Goal: Task Accomplishment & Management: Use online tool/utility

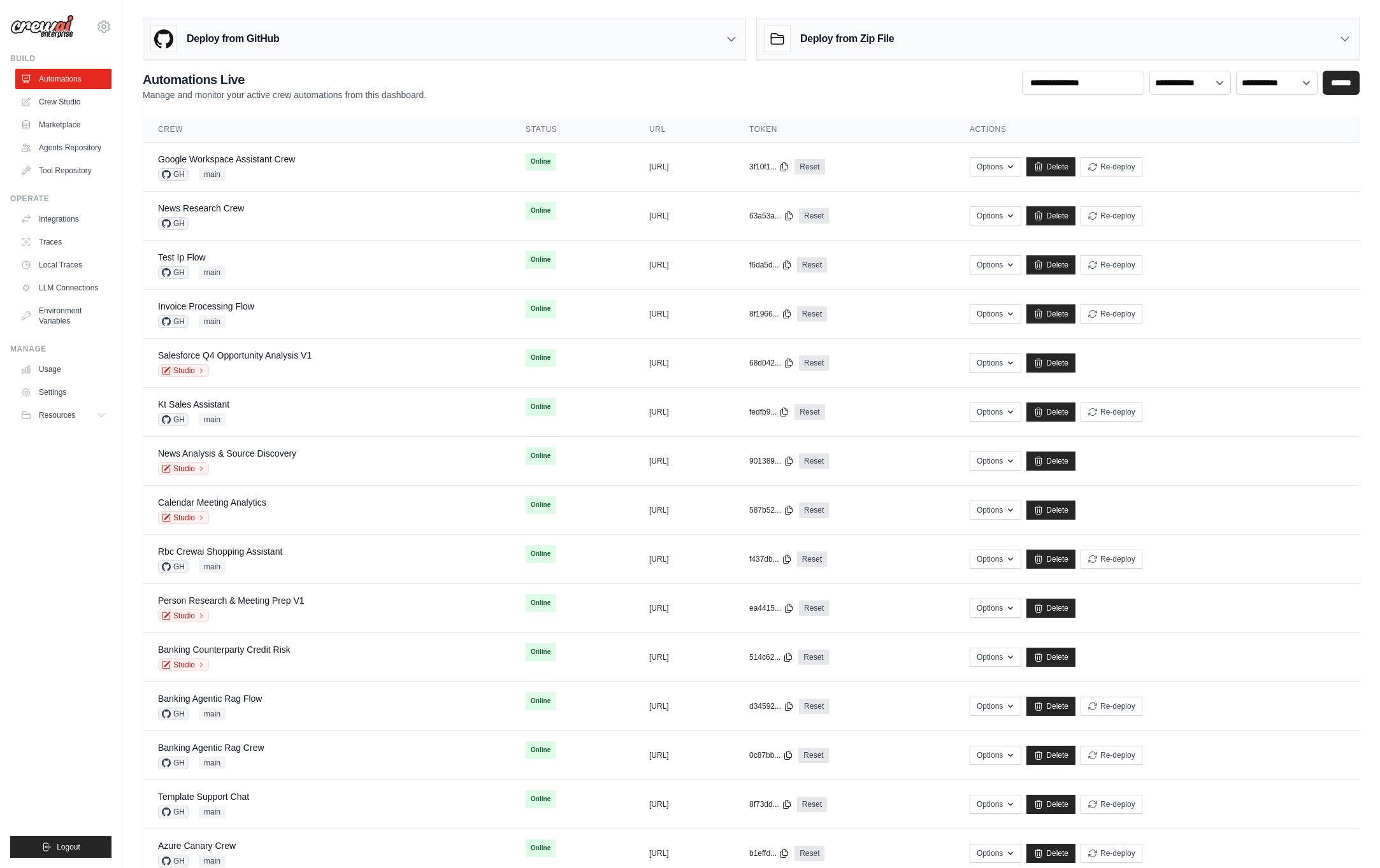
click at [77, 580] on ul "Build Automations Crew Studio Marketplace Agents Repository GitHub" at bounding box center [60, 455] width 101 height 804
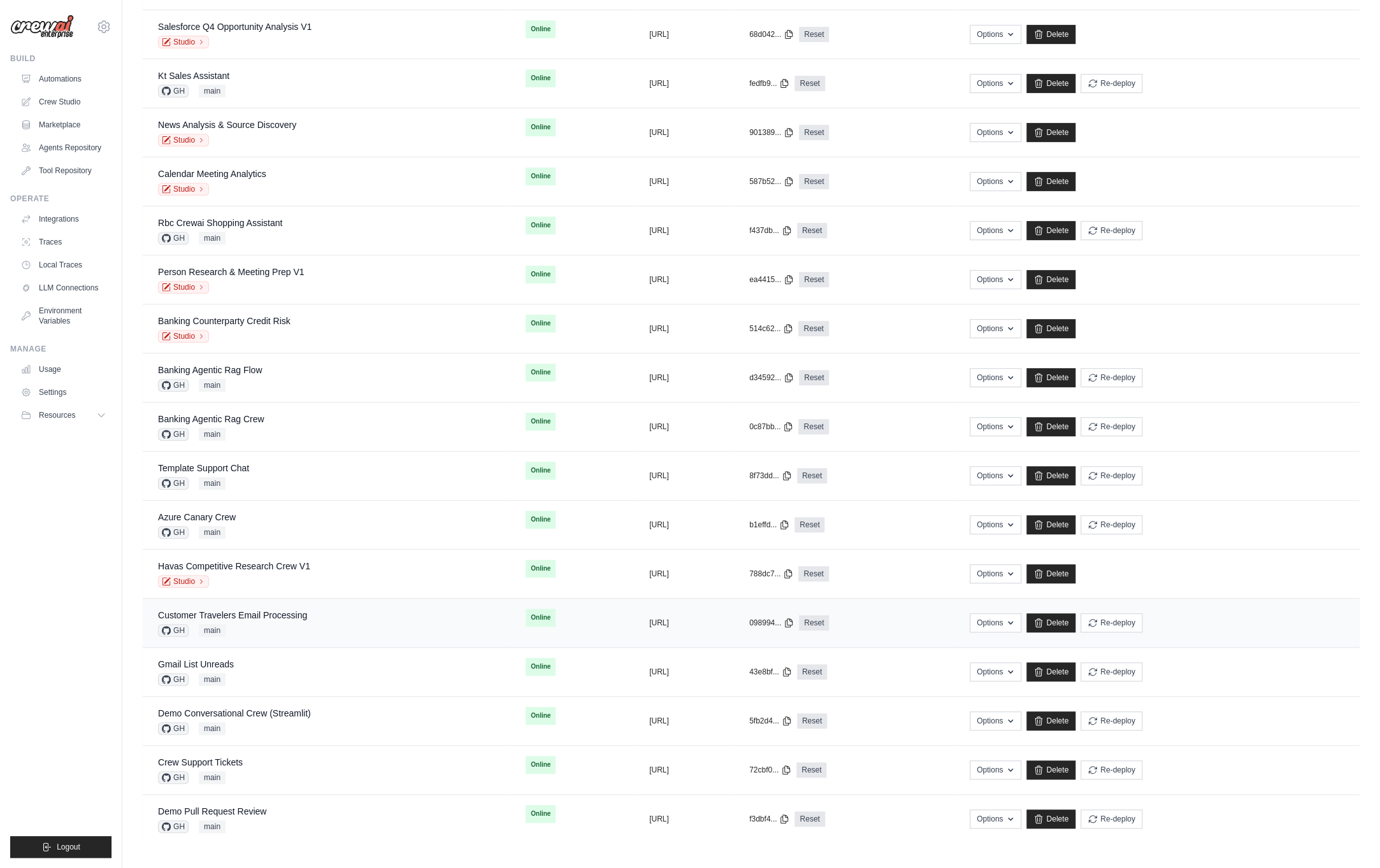
scroll to position [322, 0]
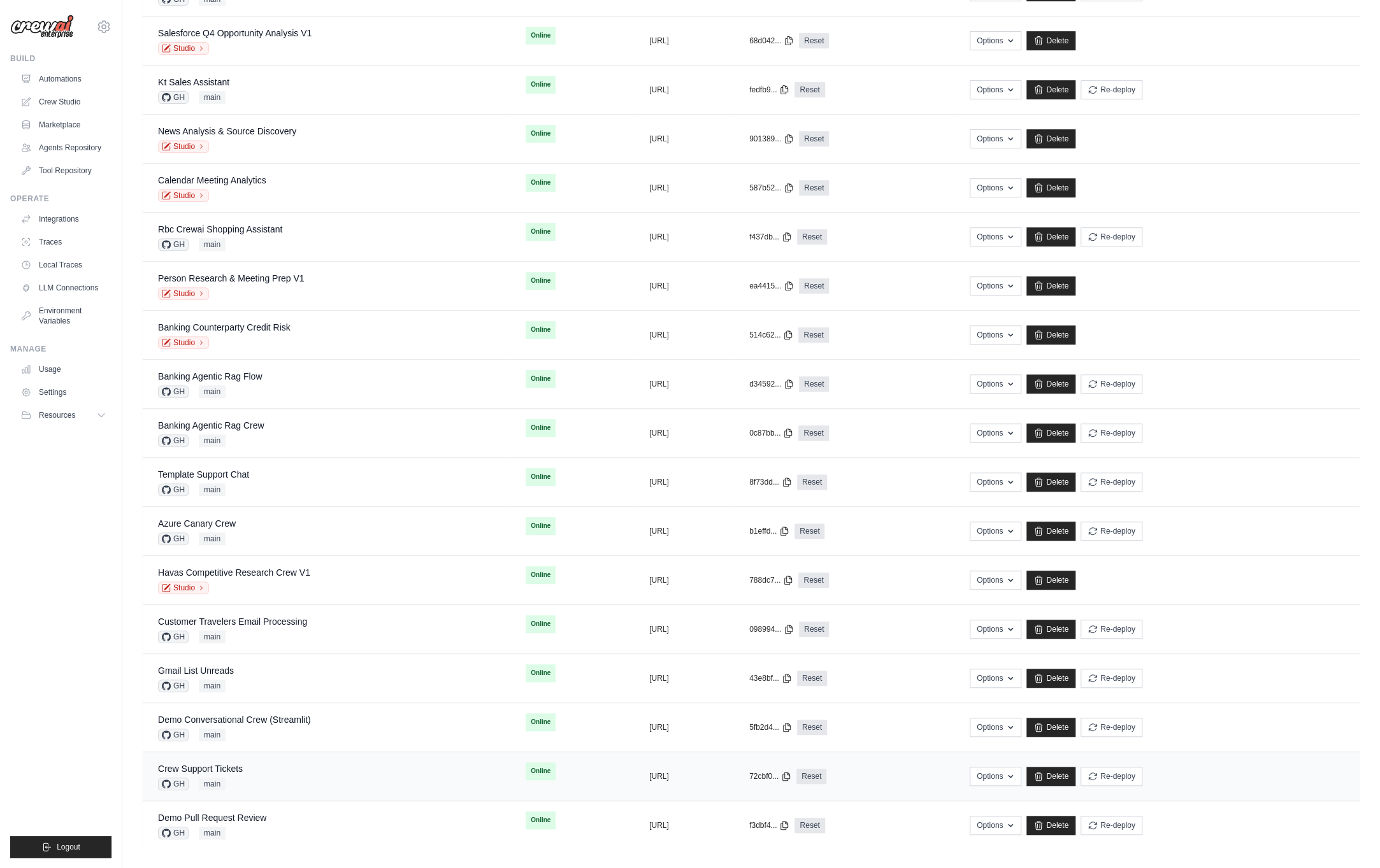
click at [277, 772] on div "Crew Support Tickets GH main" at bounding box center [327, 776] width 337 height 28
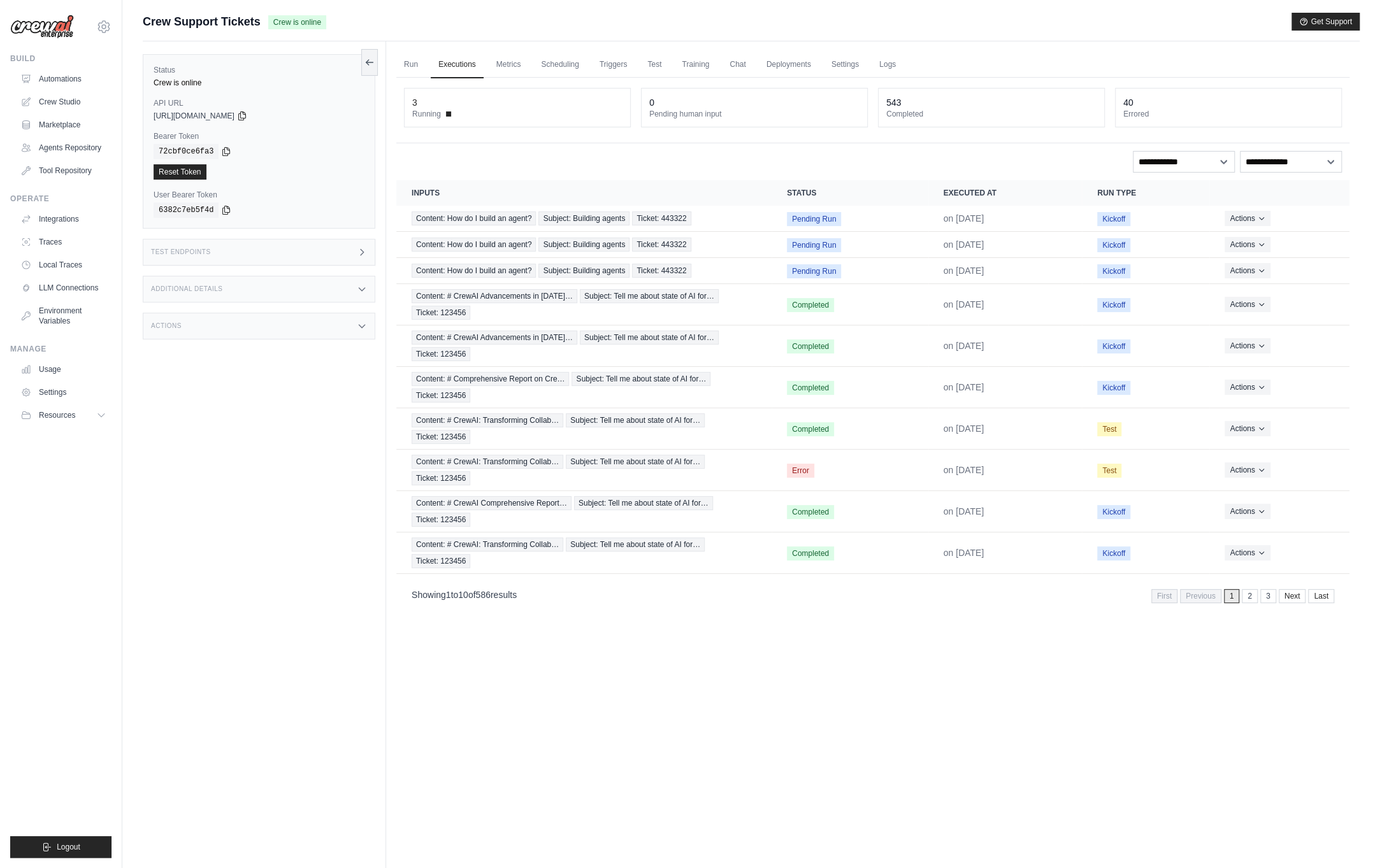
click at [287, 255] on div "Test Endpoints" at bounding box center [258, 252] width 232 height 27
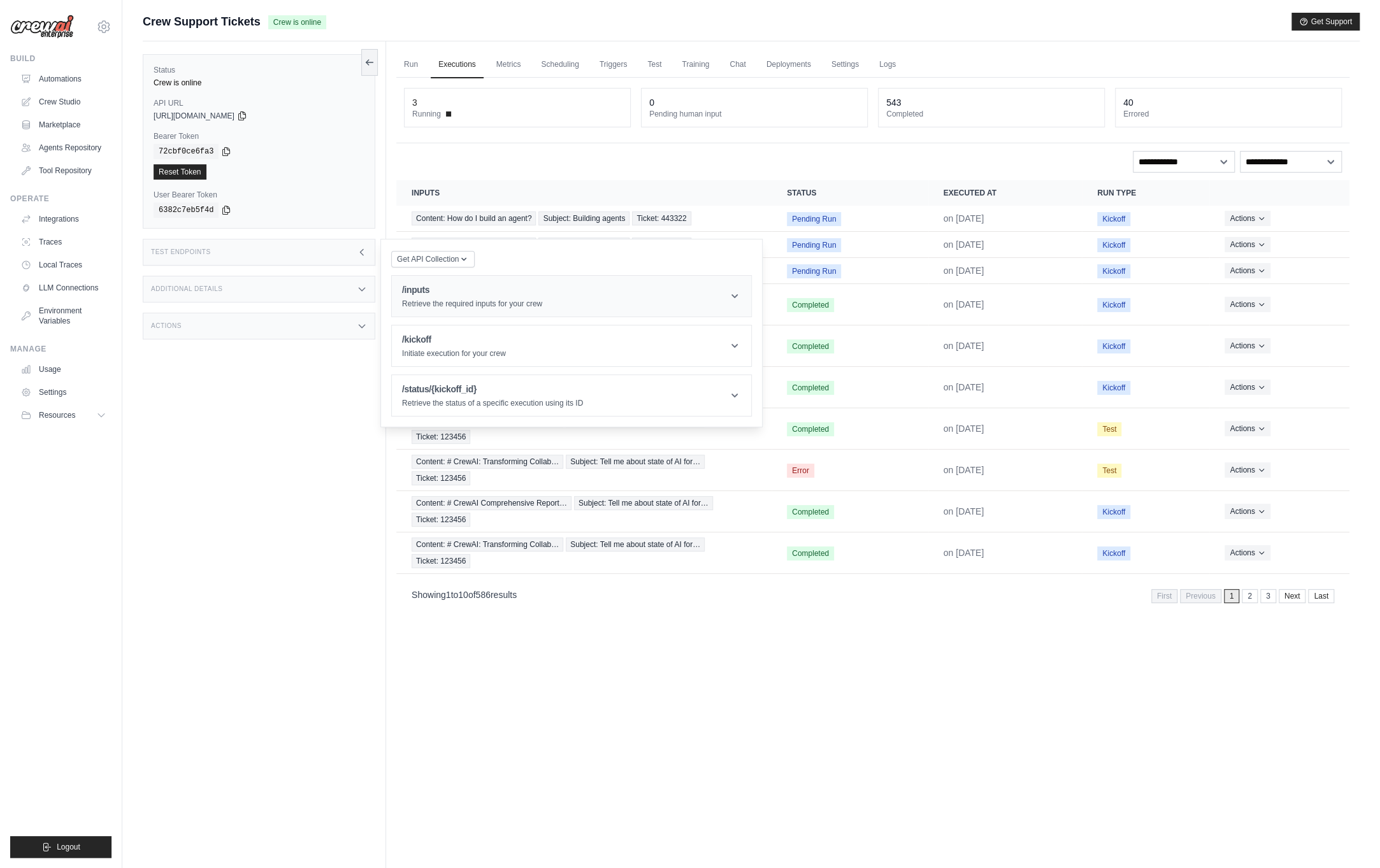
click at [462, 288] on h1 "/inputs" at bounding box center [472, 290] width 140 height 13
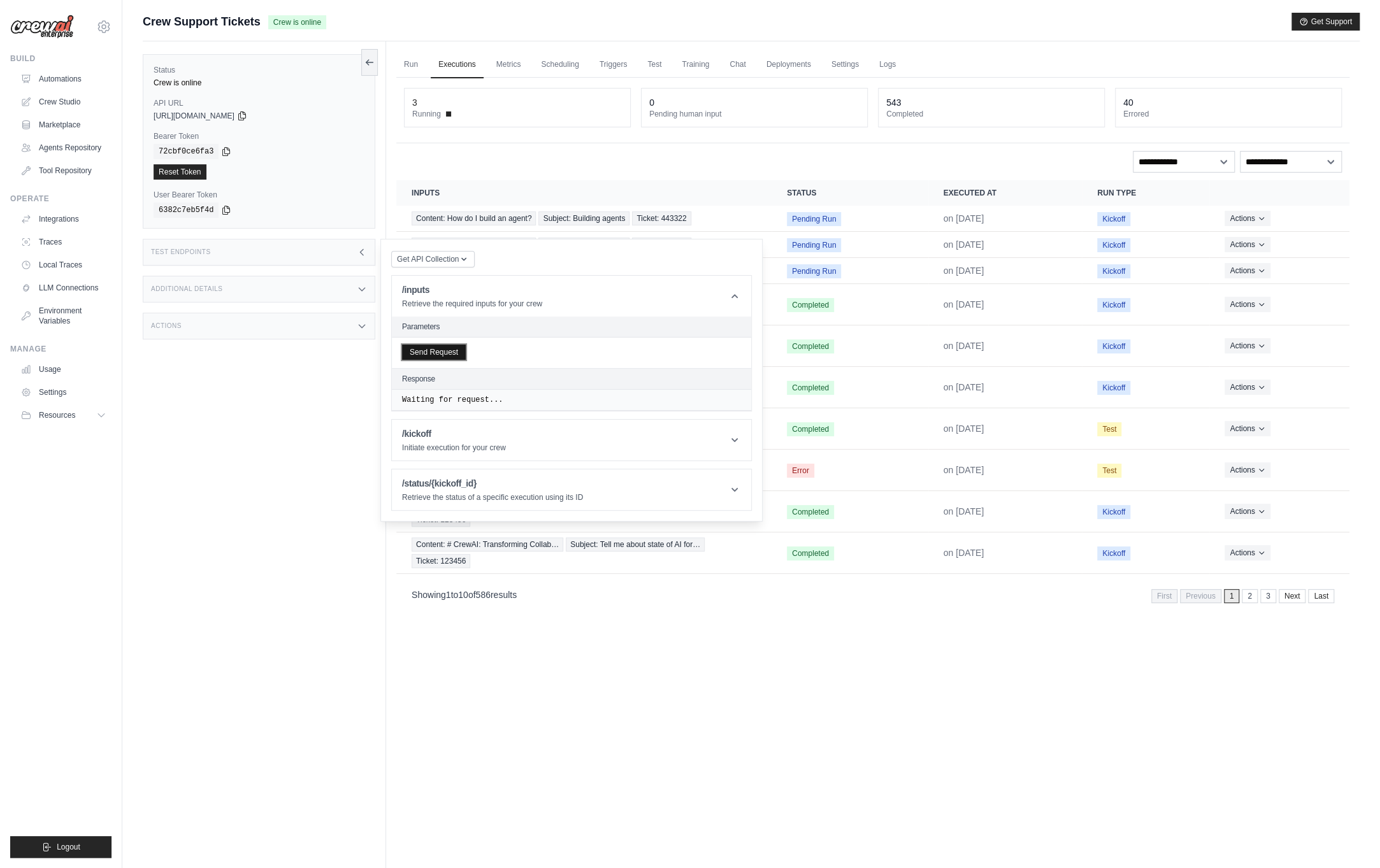
click at [438, 348] on button "Send Request" at bounding box center [434, 352] width 64 height 15
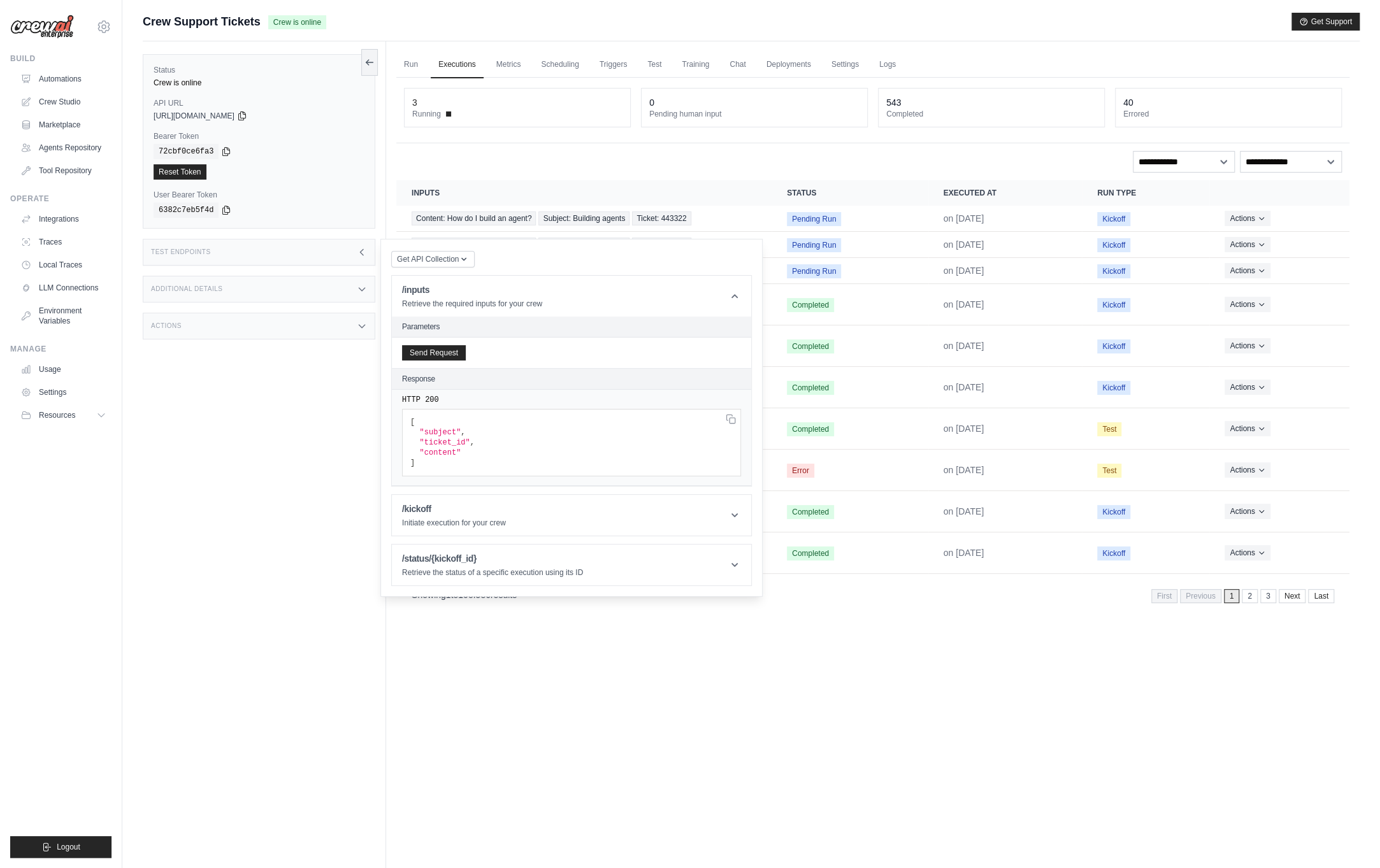
click at [291, 447] on div "Status Crew is online API URL copied https://crew-support-tickets-b23662c8-a0f3…" at bounding box center [264, 475] width 243 height 868
click at [248, 117] on icon at bounding box center [242, 115] width 10 height 10
click at [225, 152] on icon at bounding box center [226, 151] width 10 height 10
click at [268, 441] on div "Status Crew is online API URL copied https://crew-support-tickets-b23662c8-a0f3…" at bounding box center [264, 475] width 243 height 868
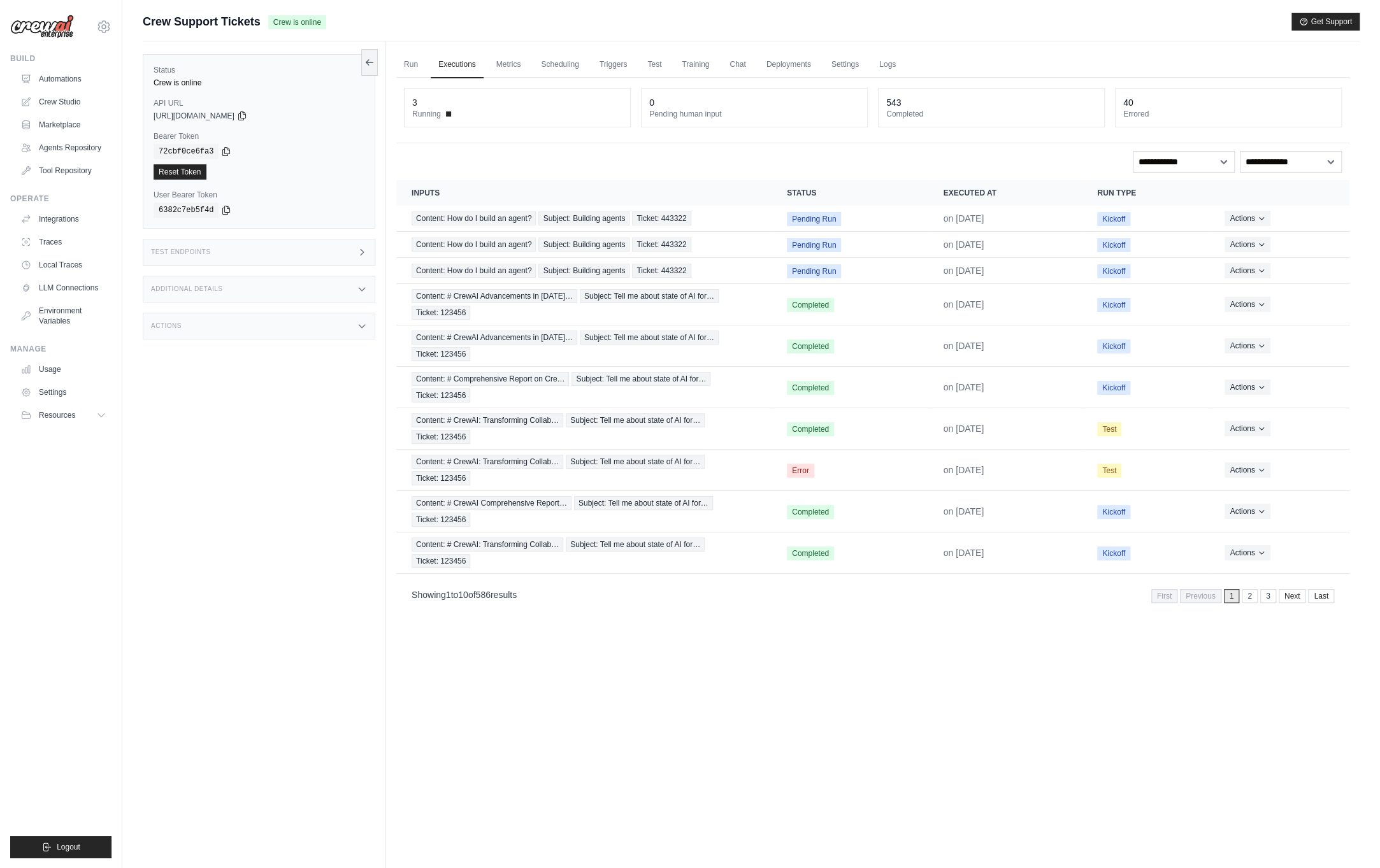
click at [216, 449] on div "Status Crew is online API URL copied https://crew-support-tickets-b23662c8-a0f3…" at bounding box center [264, 475] width 243 height 868
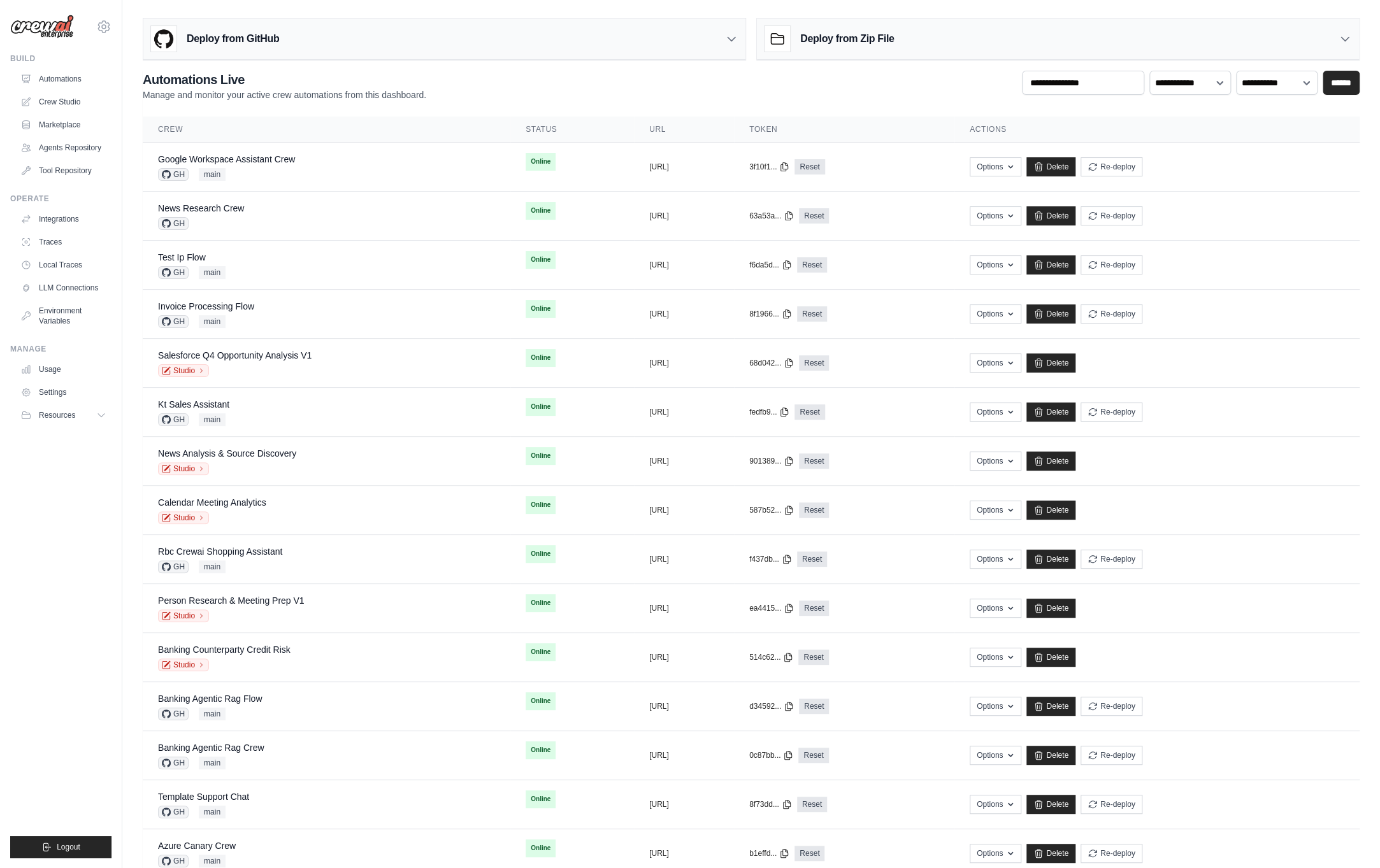
click at [50, 517] on ul "Build Automations Crew Studio Marketplace Agents Repository GitHub" at bounding box center [60, 455] width 101 height 804
click at [55, 396] on link "Settings" at bounding box center [65, 392] width 96 height 20
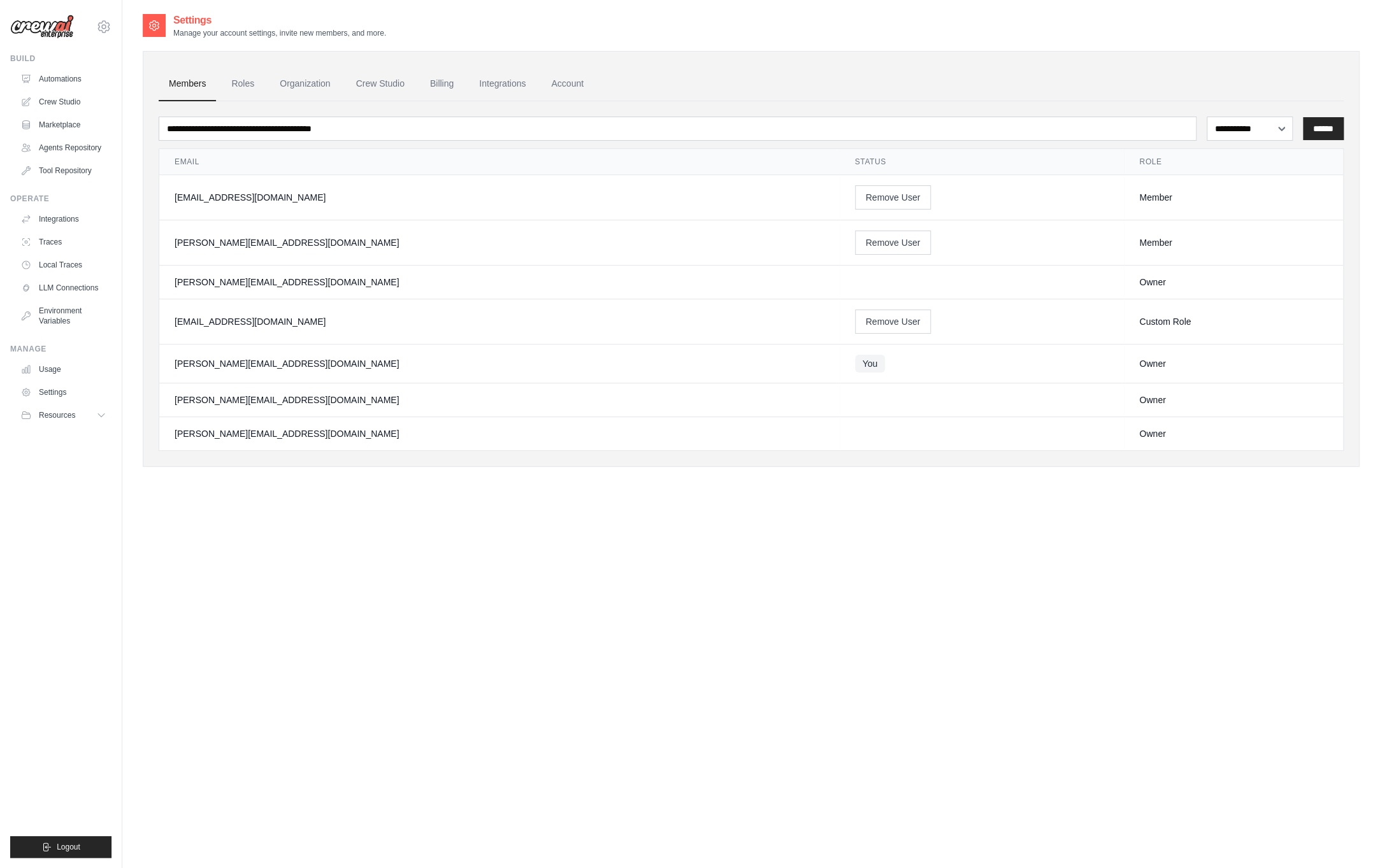
click at [86, 521] on ul "Build Automations Crew Studio Marketplace Agents Repository GitHub" at bounding box center [60, 455] width 101 height 804
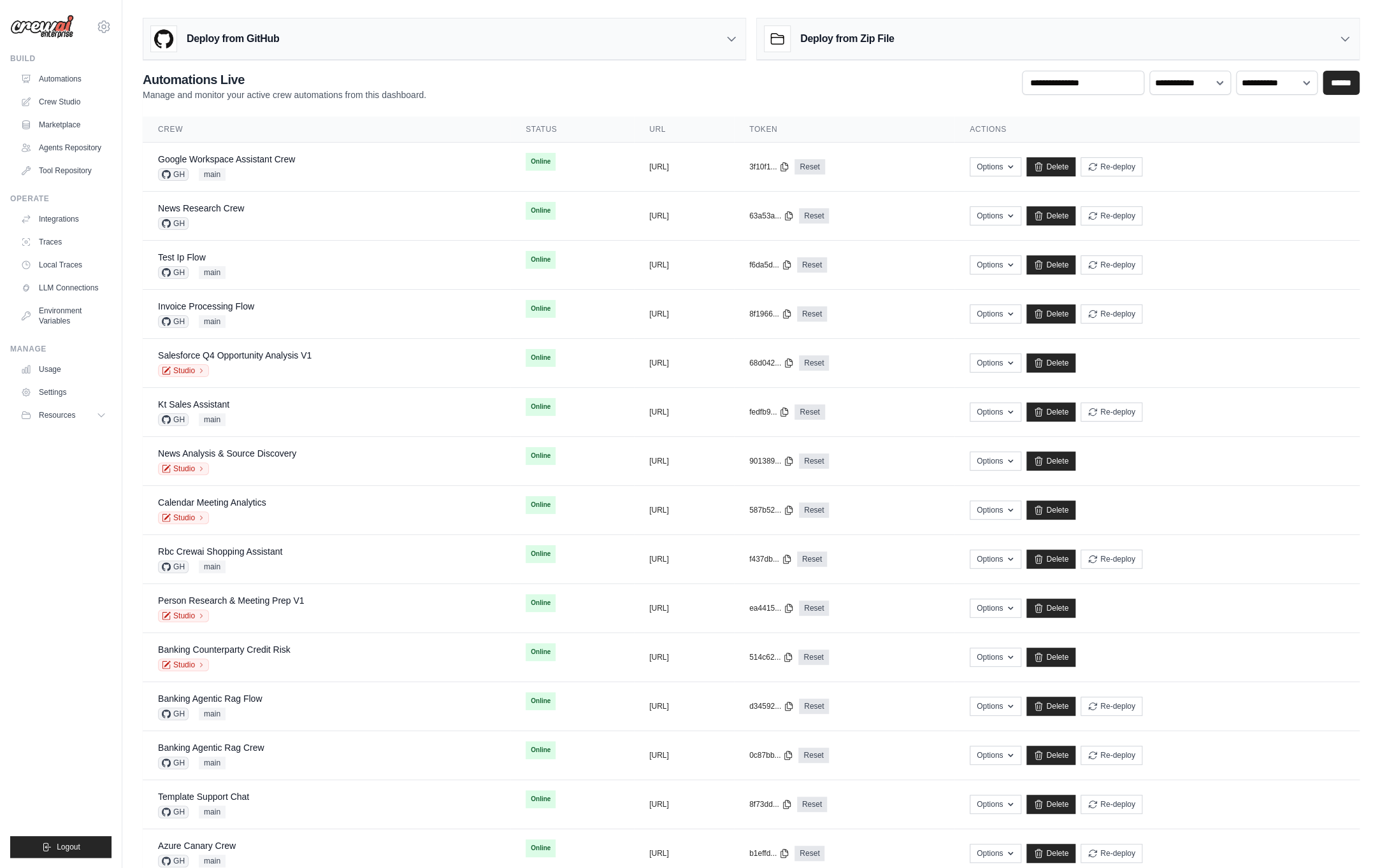
click at [78, 542] on ul "Build Automations Crew Studio Marketplace Agents Repository GitHub" at bounding box center [60, 455] width 101 height 804
click at [87, 220] on link "Integrations" at bounding box center [65, 219] width 96 height 20
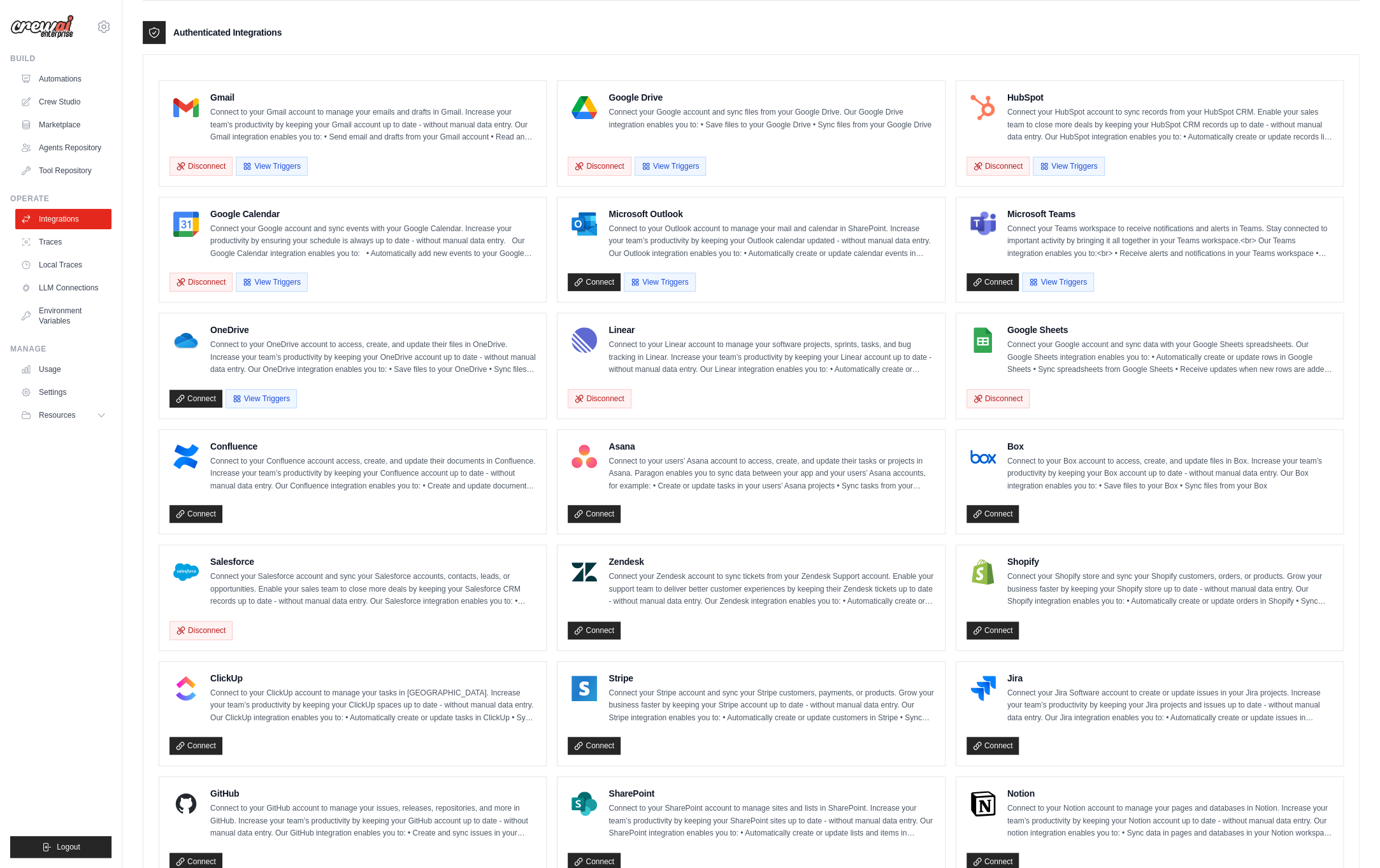
scroll to position [474, 0]
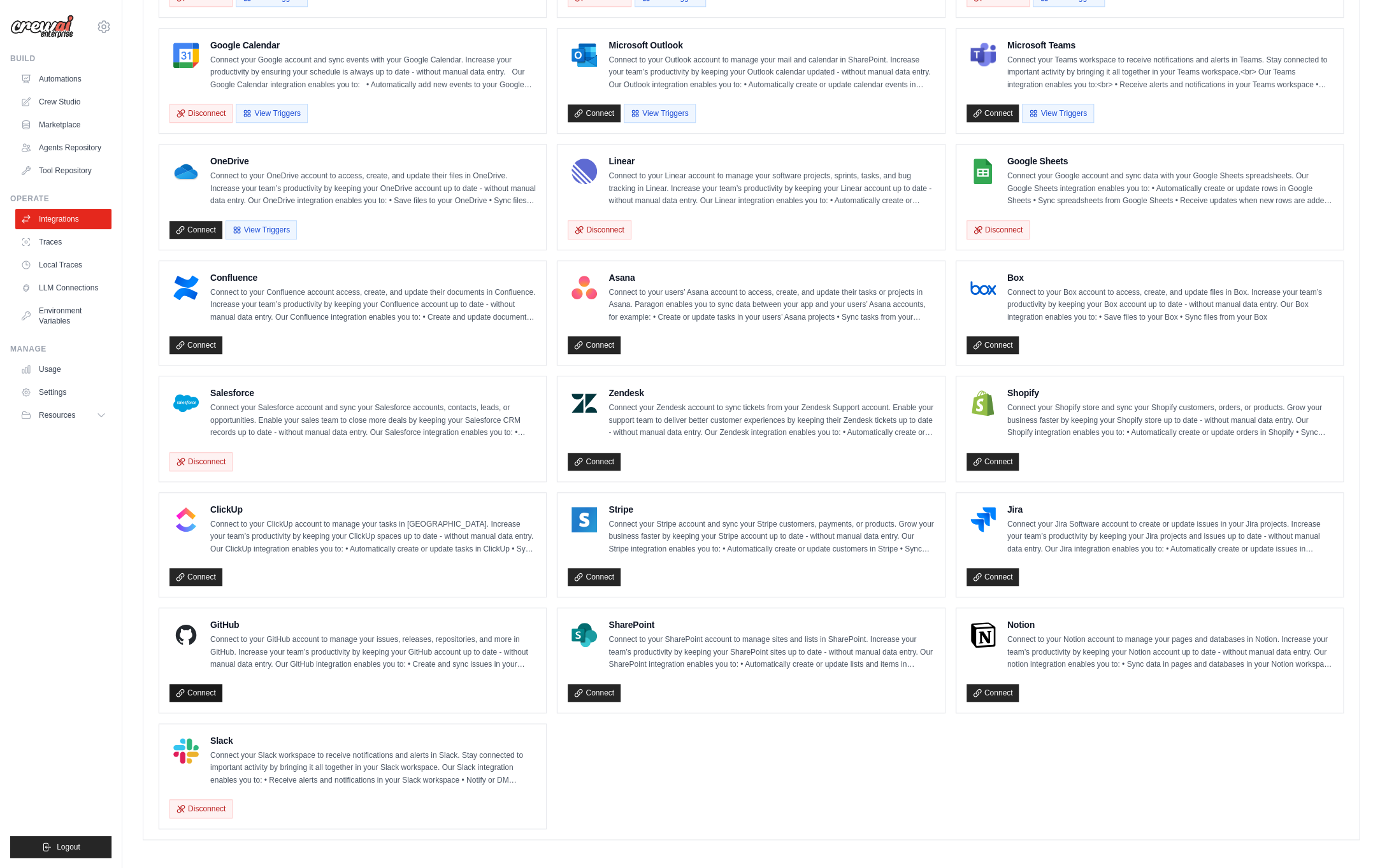
click at [211, 686] on link "Connect" at bounding box center [196, 693] width 53 height 18
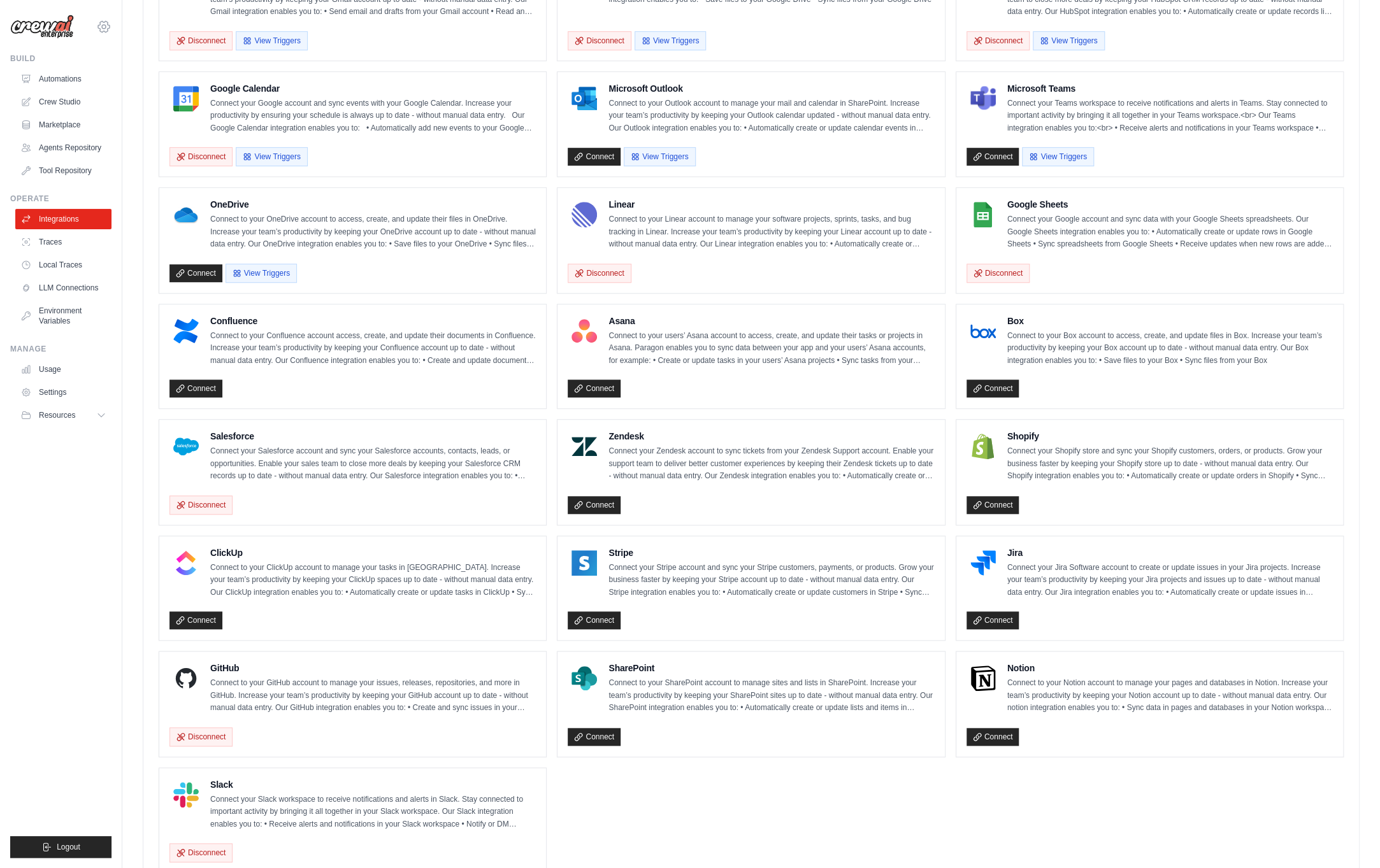
click at [99, 25] on icon at bounding box center [104, 26] width 12 height 11
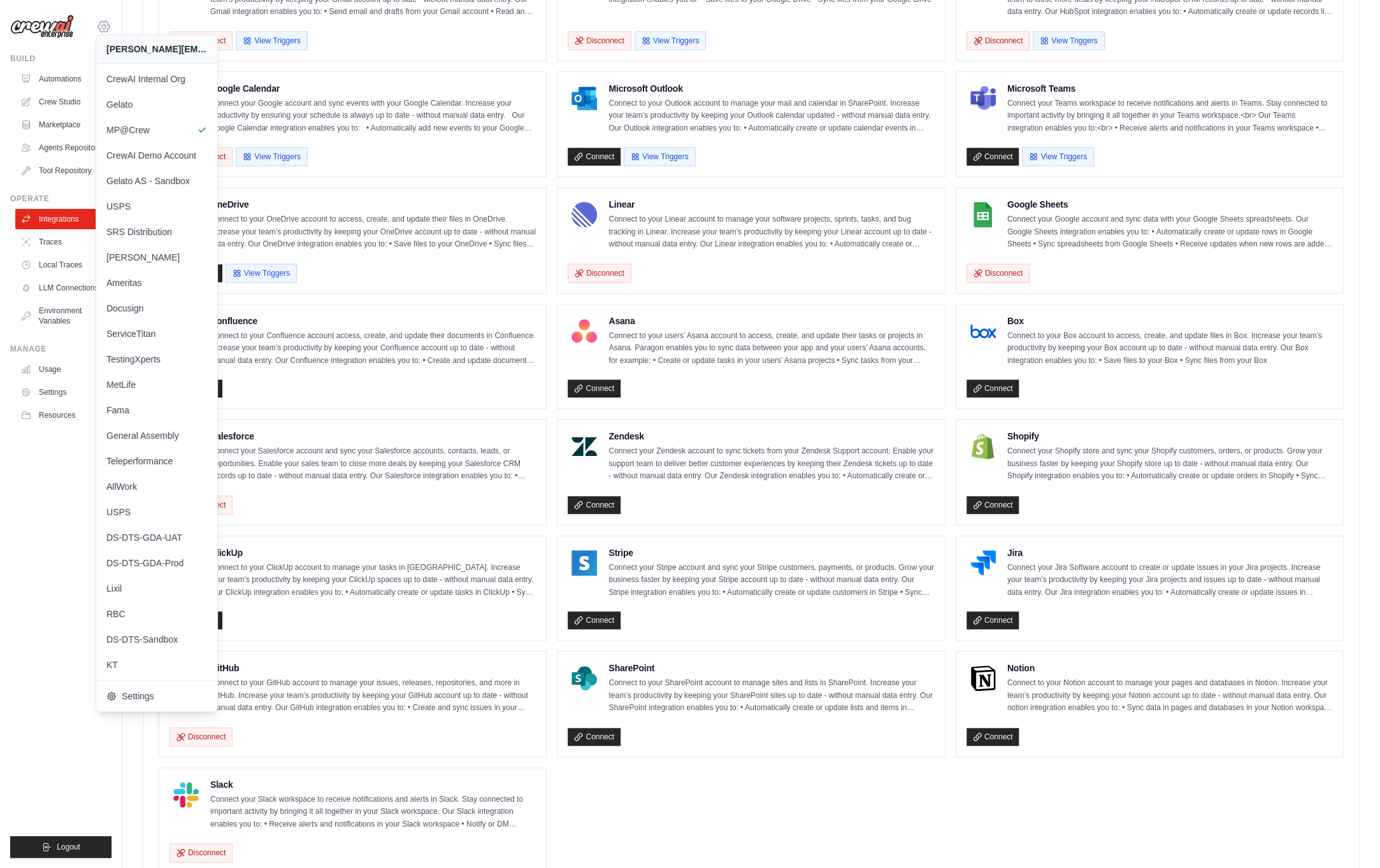
click at [99, 25] on icon at bounding box center [104, 26] width 12 height 11
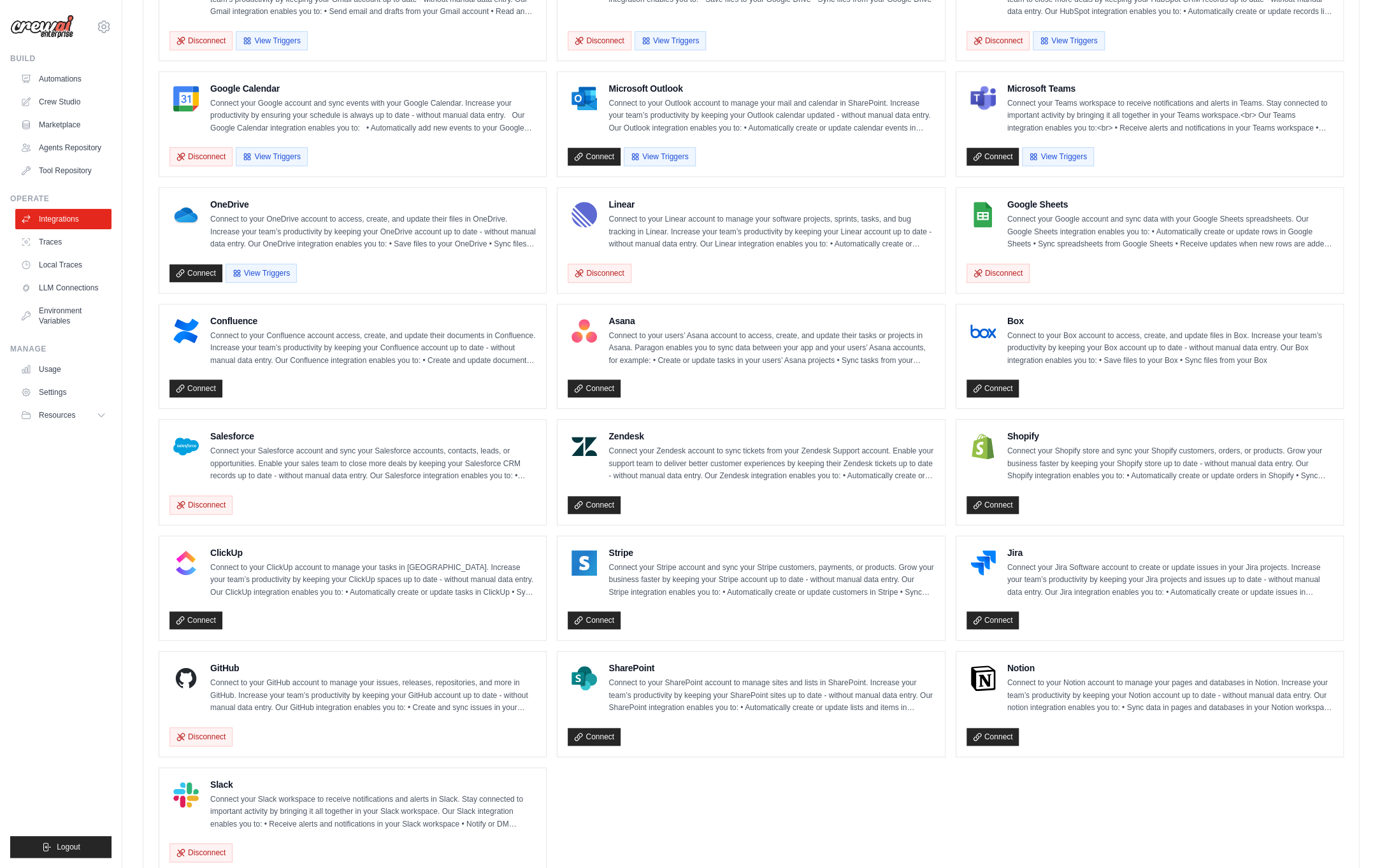
click at [86, 565] on ul "Build Automations Crew Studio Marketplace Agents Repository GitHub" at bounding box center [60, 455] width 101 height 804
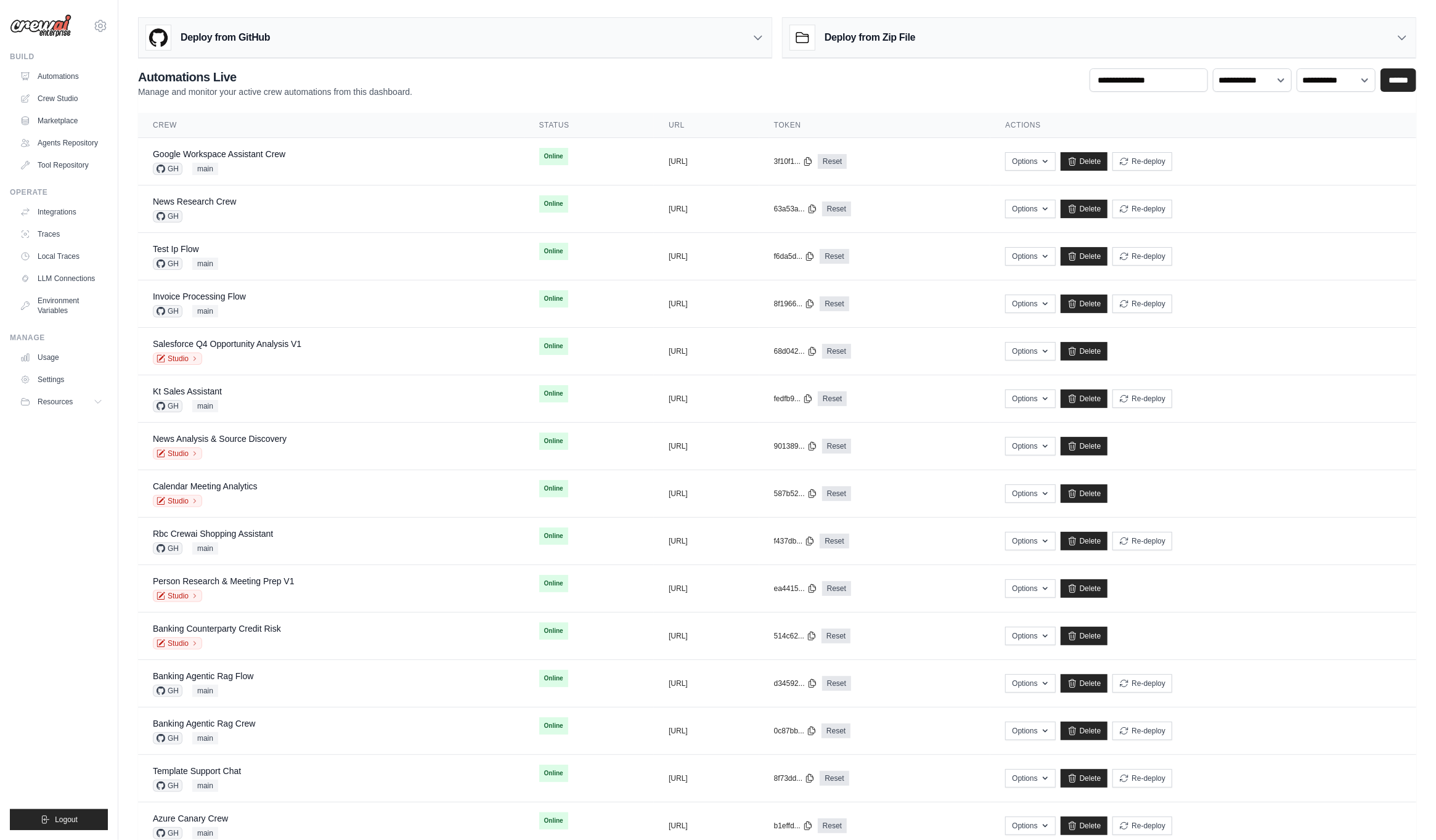
click at [430, 94] on div "**********" at bounding box center [777, 83] width 1278 height 29
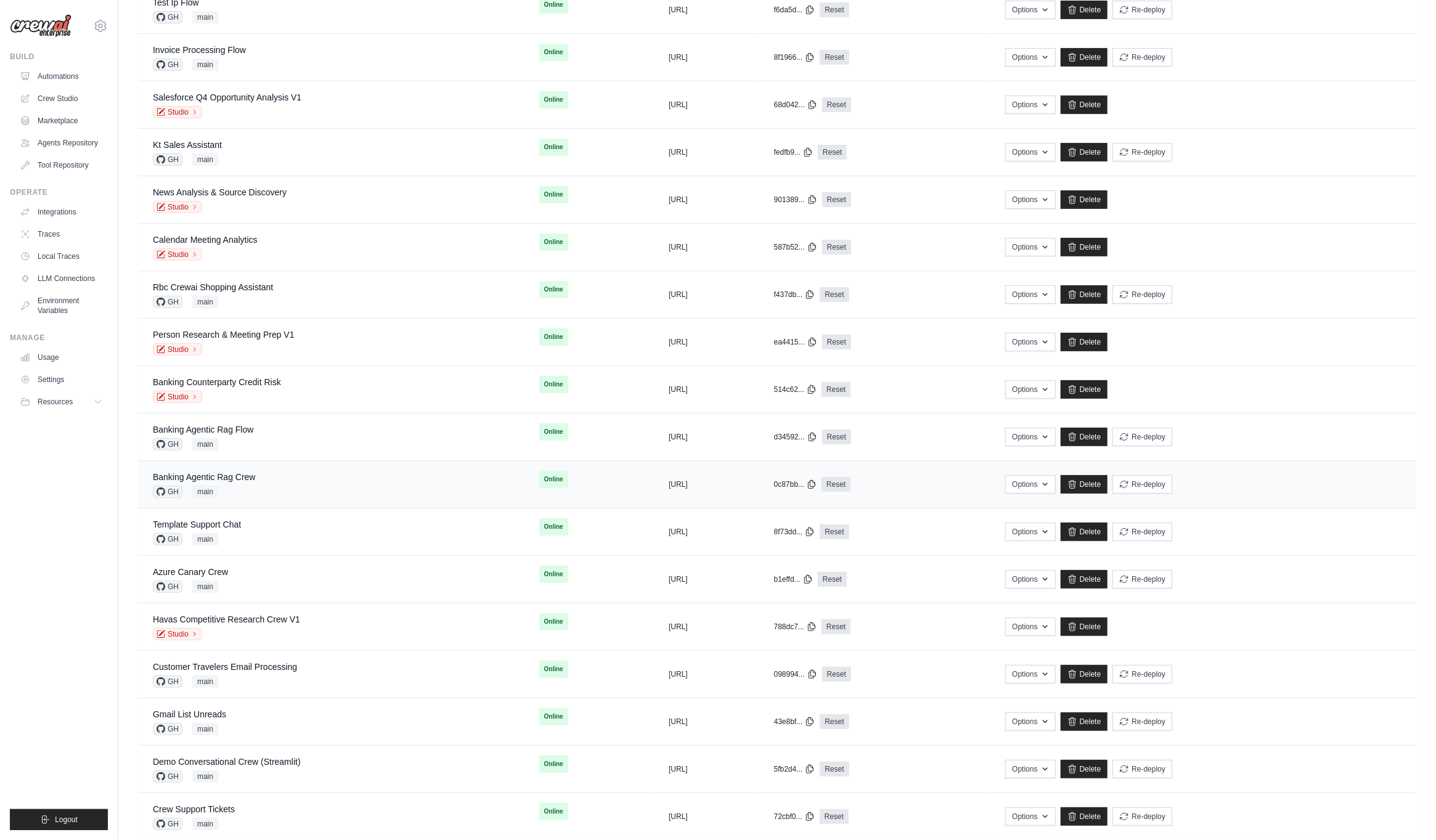
scroll to position [318, 0]
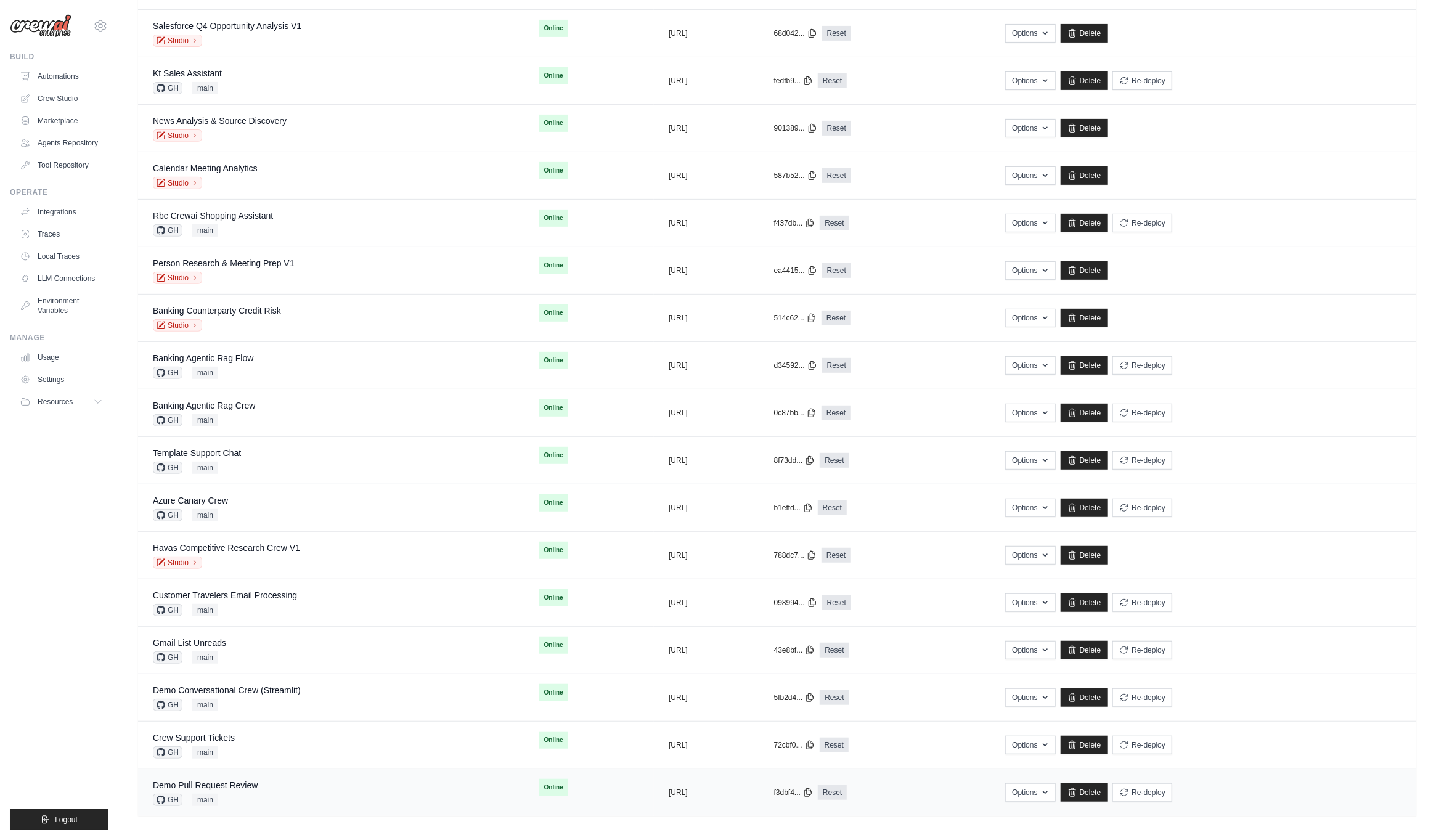
click at [251, 788] on div "Demo Pull Request Review GH main" at bounding box center [205, 792] width 105 height 27
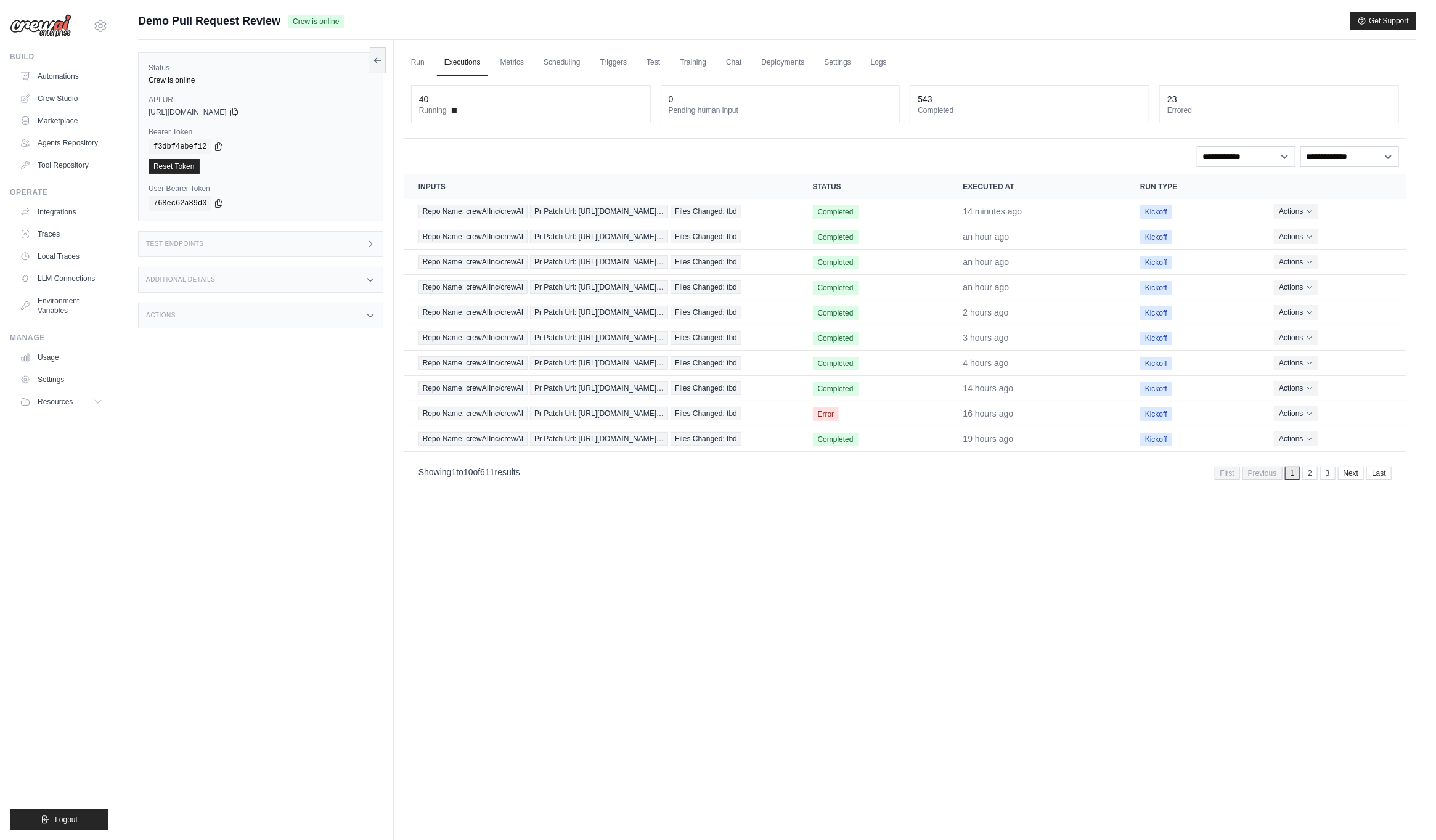
click at [606, 698] on div "Run Executions Metrics Scheduling Triggers Test Training Chat Deployments Setti…" at bounding box center [905, 460] width 1023 height 840
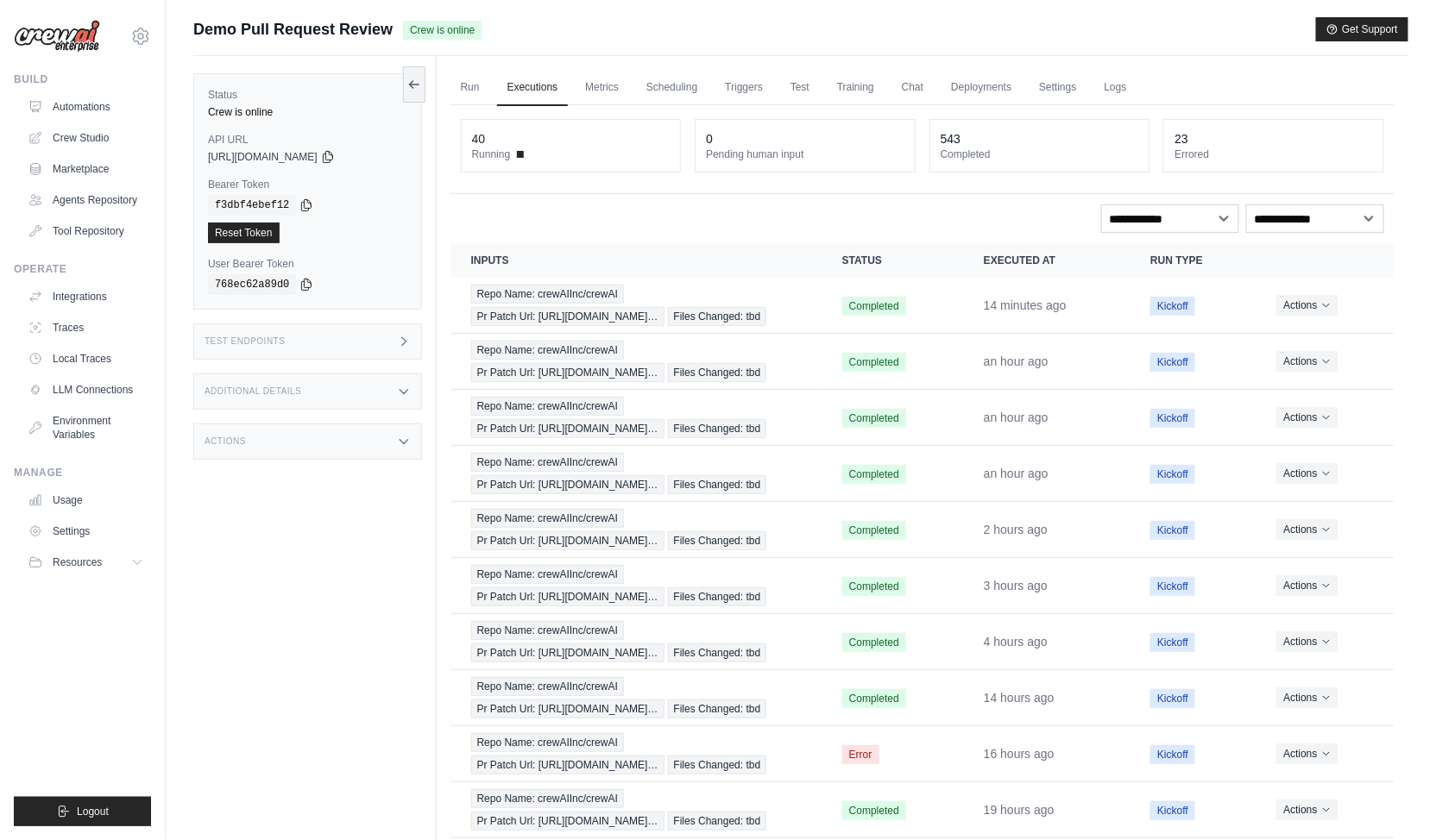
click at [752, 235] on div "**********" at bounding box center [922, 497] width 945 height 784
click at [477, 83] on link "Run" at bounding box center [470, 88] width 40 height 36
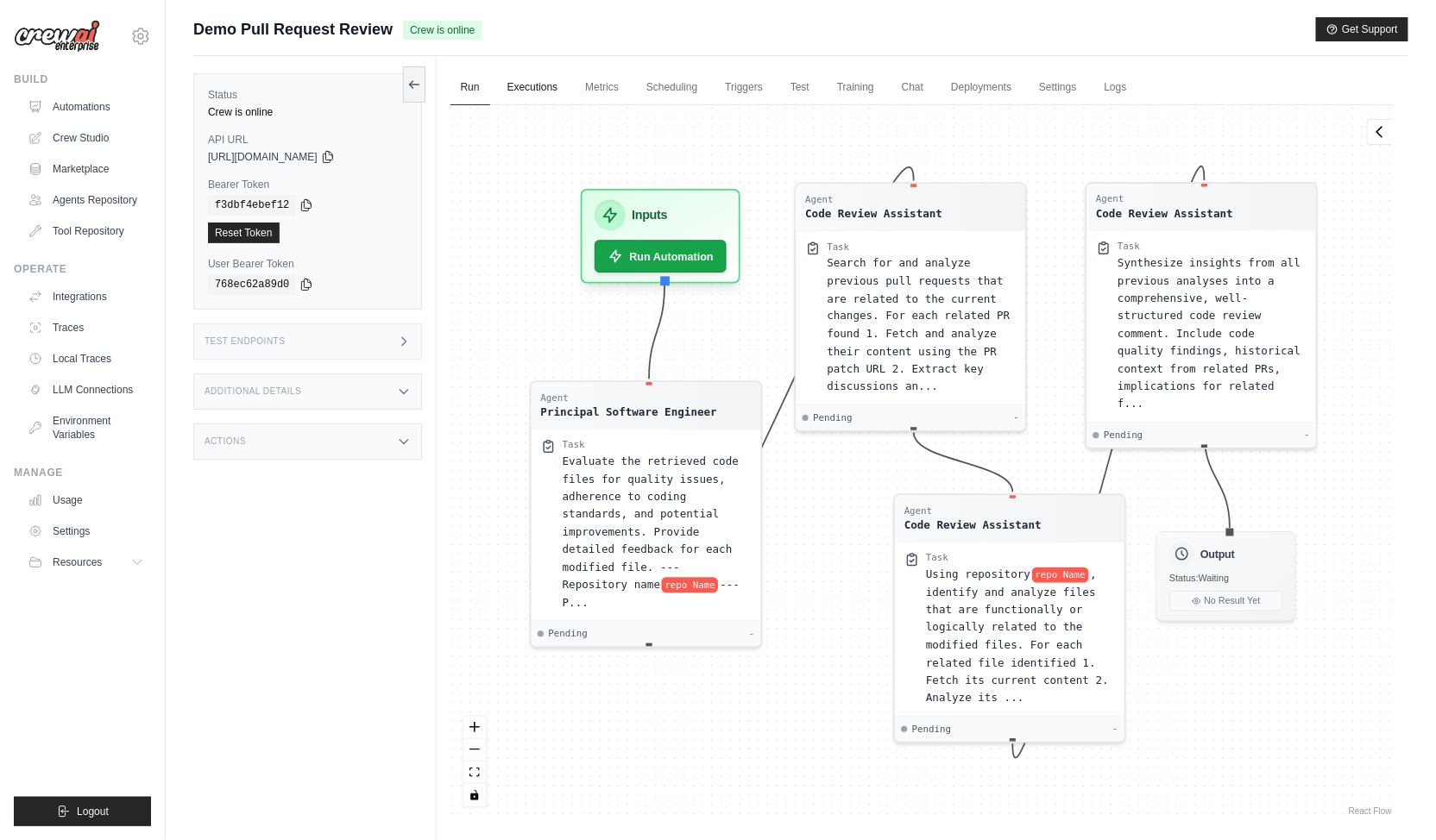
click at [543, 75] on link "Executions" at bounding box center [532, 88] width 71 height 36
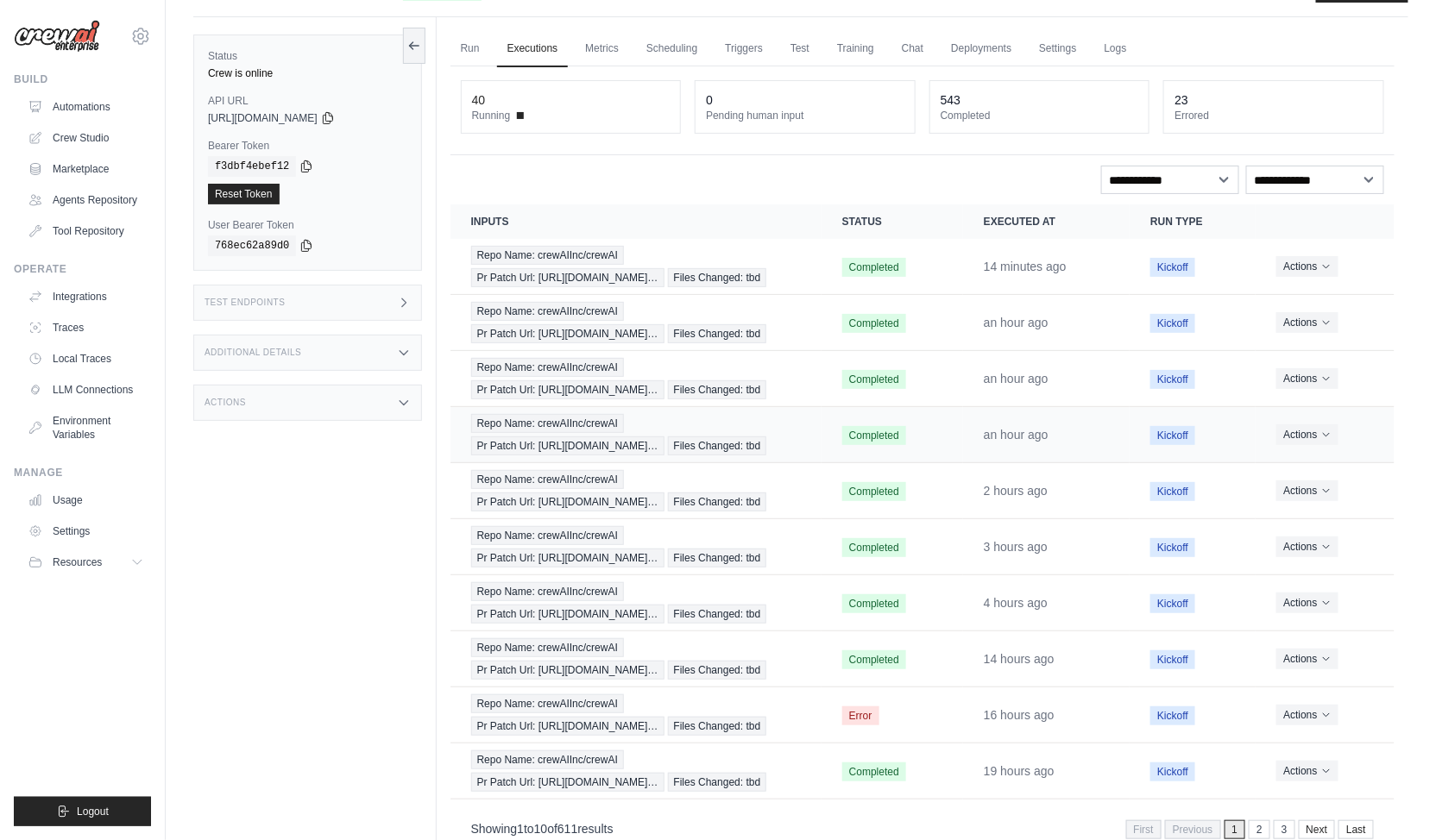
scroll to position [72, 0]
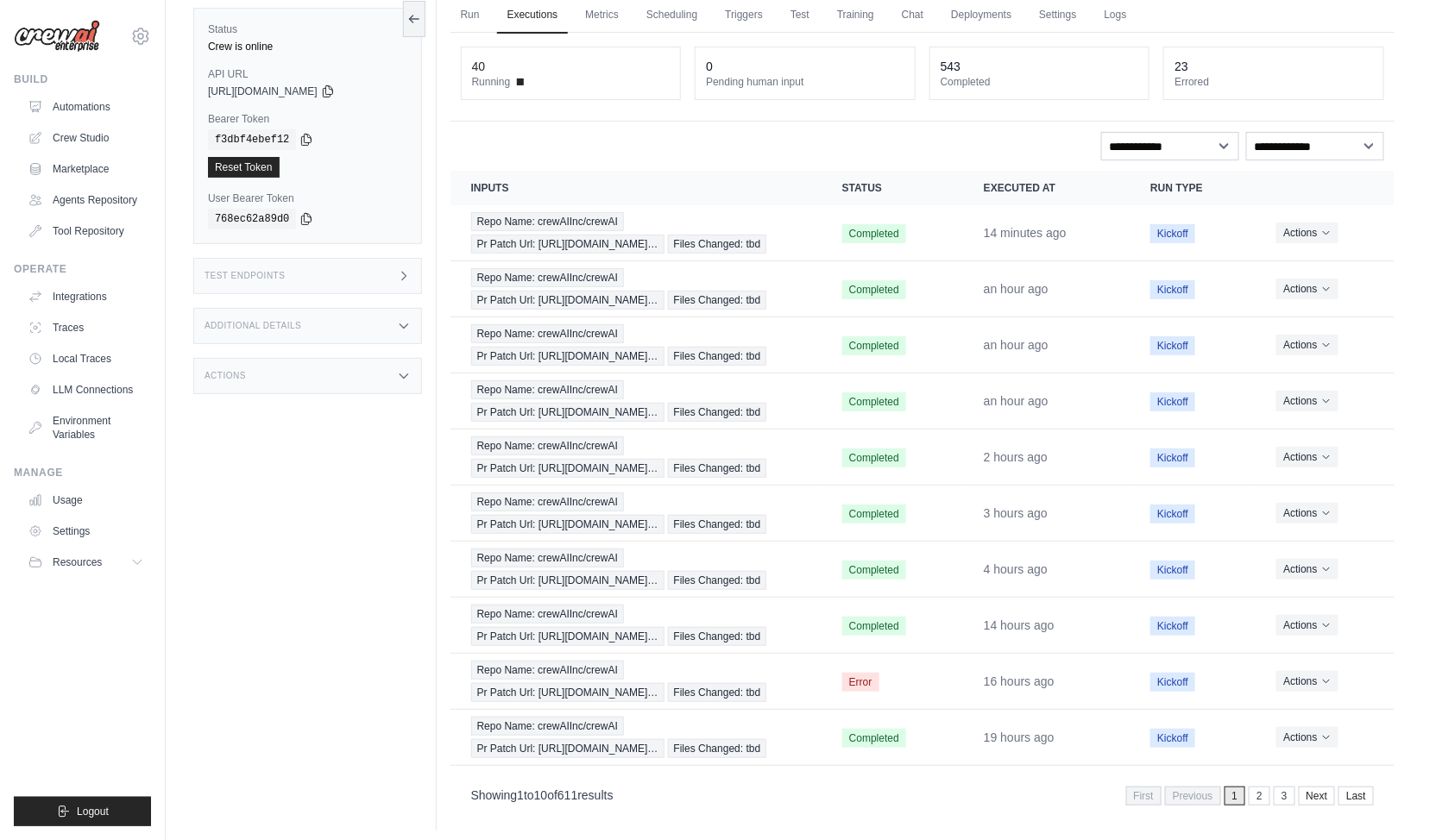
drag, startPoint x: 561, startPoint y: 783, endPoint x: 631, endPoint y: 781, distance: 70.0
click at [631, 783] on div "Showing 1 to 10 of 611 results First Previous 1 2 3 Next Last" at bounding box center [922, 795] width 903 height 23
click at [635, 785] on div "Showing 1 to 10 of 611 results First Previous 1 2 3 Next Last" at bounding box center [922, 795] width 903 height 23
click at [631, 230] on div "Repo Name: crewAIInc/crewAI Pr Patch Url: https://github.com/crewAIInc/… Files …" at bounding box center [636, 233] width 330 height 41
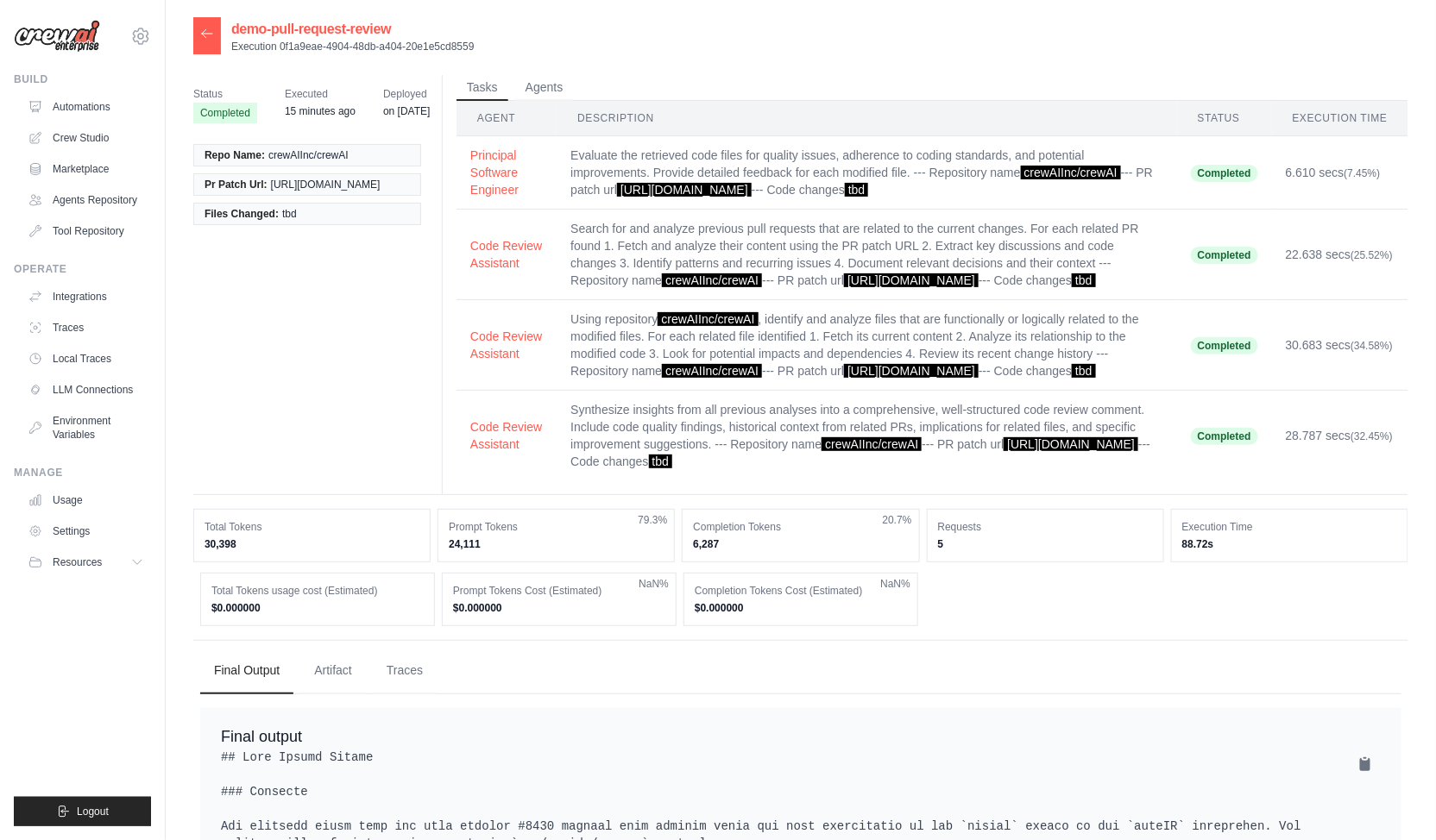
click at [337, 236] on div "Repo Name: crewAIInc/crewAI Pr Patch Url: [URL][DOMAIN_NAME] Files Changed: tbd" at bounding box center [314, 184] width 242 height 101
drag, startPoint x: 273, startPoint y: 157, endPoint x: 333, endPoint y: 152, distance: 60.2
click at [333, 152] on span "crewAIInc/crewAI" at bounding box center [308, 155] width 80 height 14
click at [271, 192] on span "[URL][DOMAIN_NAME]" at bounding box center [326, 184] width 109 height 14
click at [398, 325] on div "Status Completed Executed 15 minutes ago Deployed on [DATE] Repo Name: crewAIIn…" at bounding box center [800, 285] width 1216 height 420
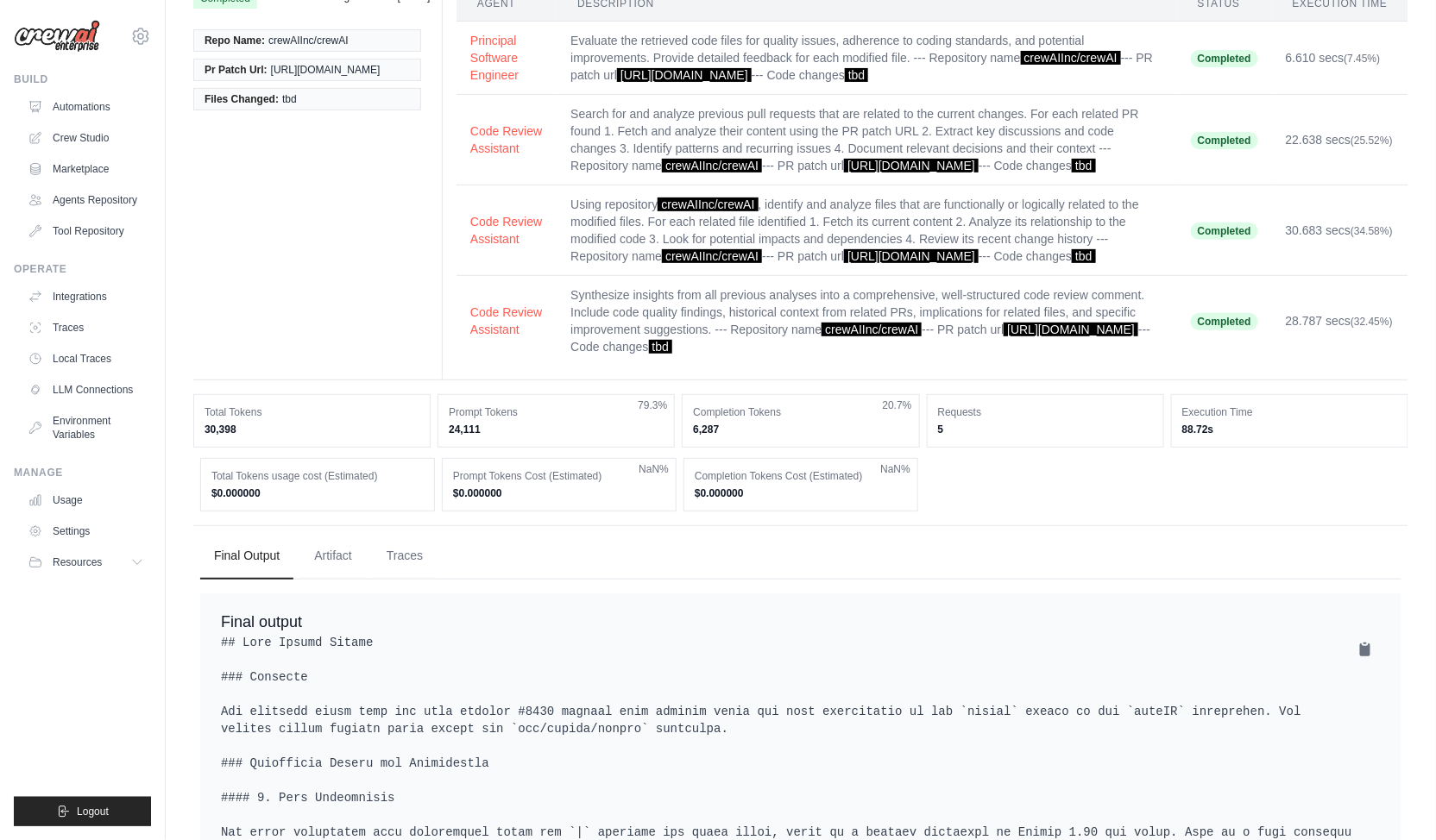
scroll to position [267, 0]
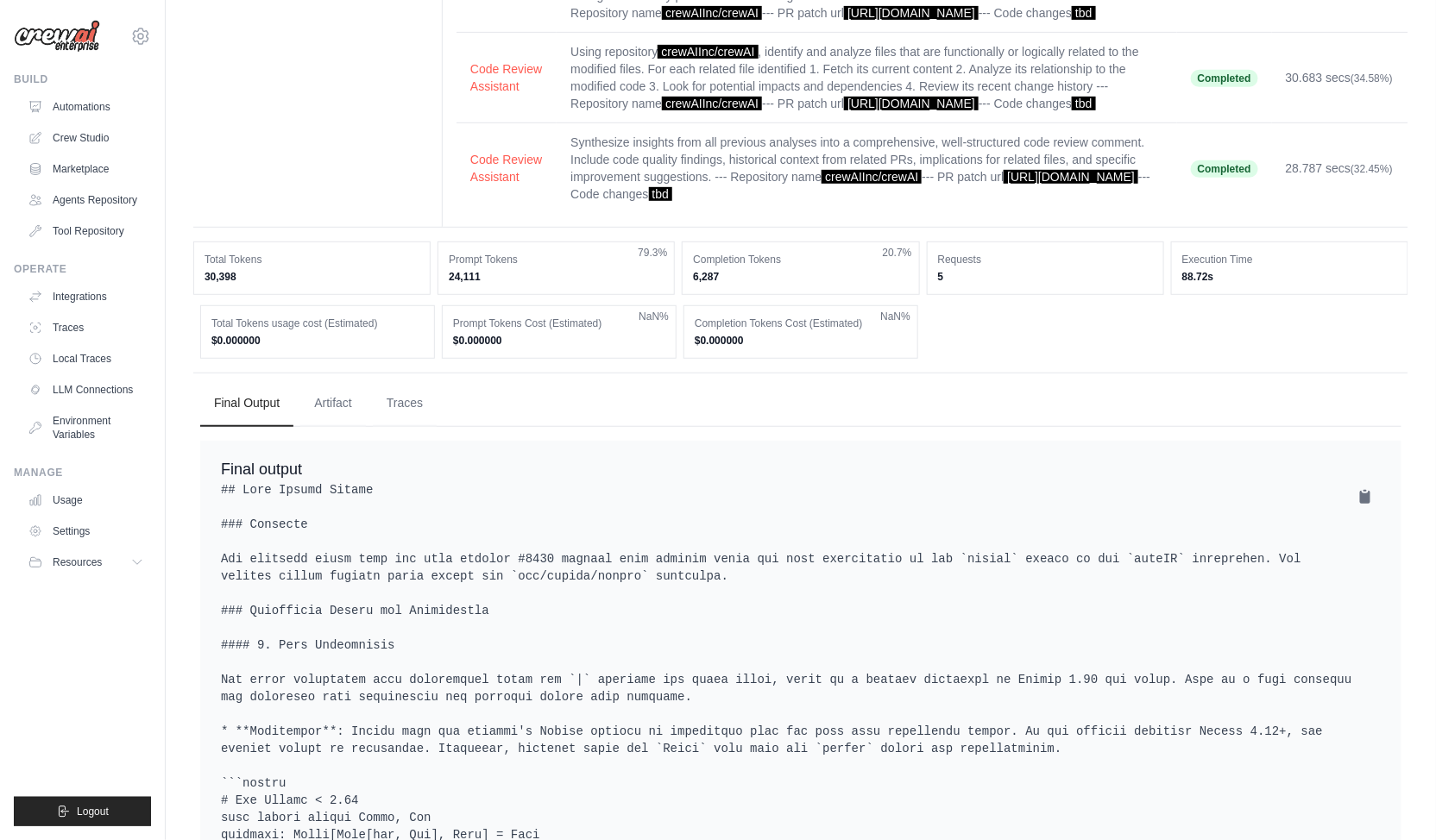
click at [912, 359] on div "Completion Tokens Cost (Estimated) $0.000000 NaN%" at bounding box center [800, 331] width 235 height 54
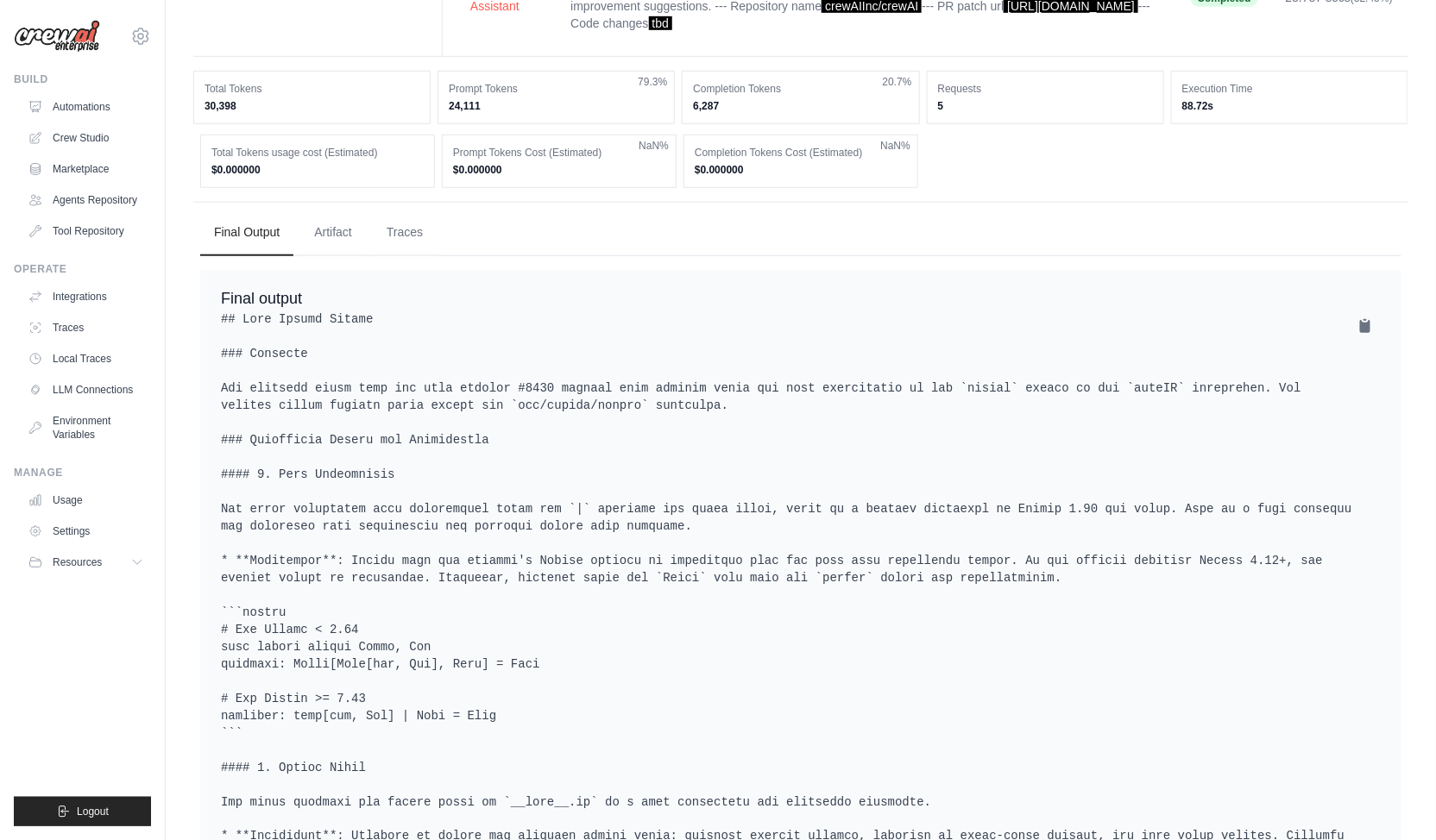
scroll to position [523, 0]
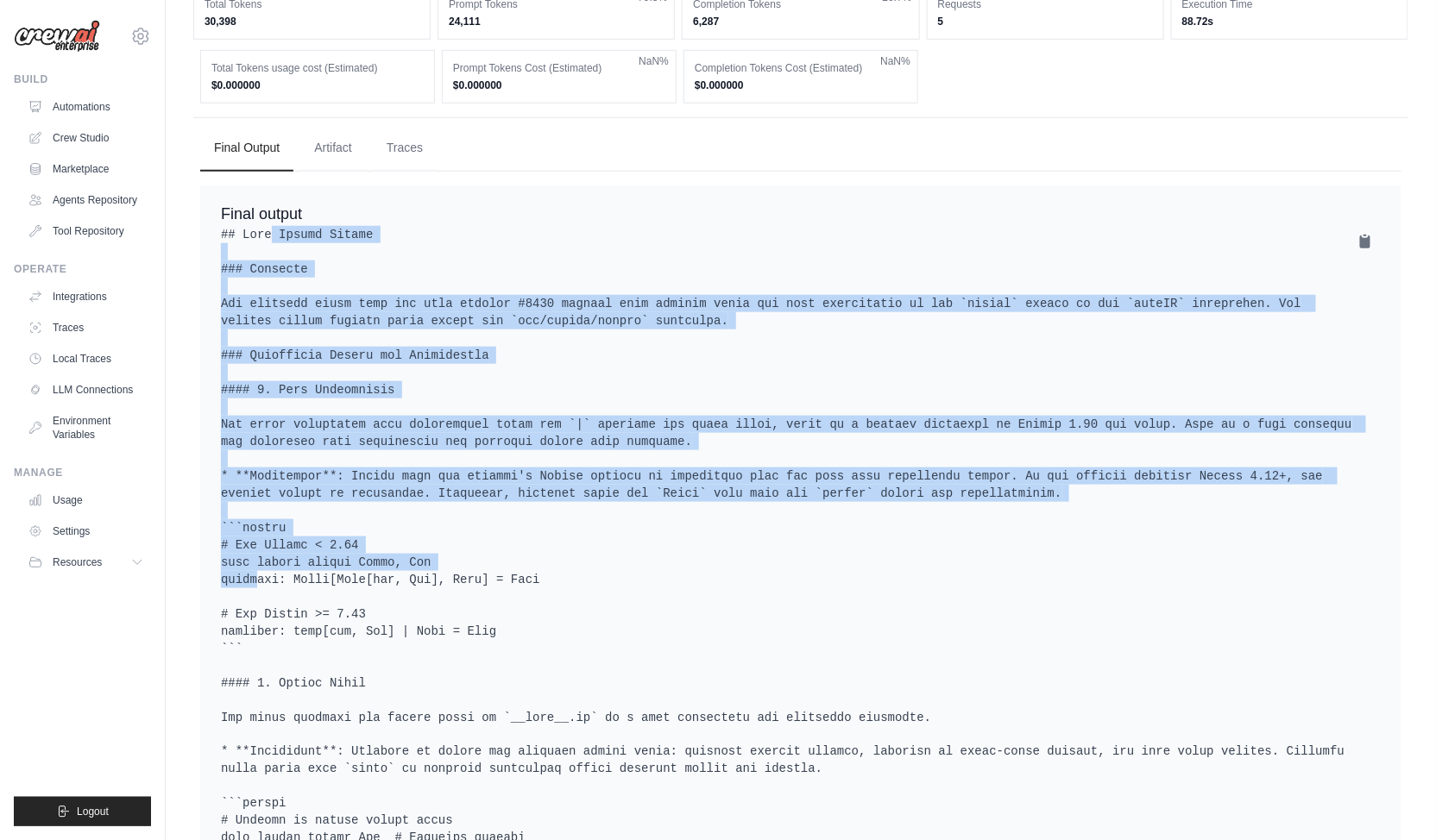
drag, startPoint x: 267, startPoint y: 246, endPoint x: 447, endPoint y: 565, distance: 366.3
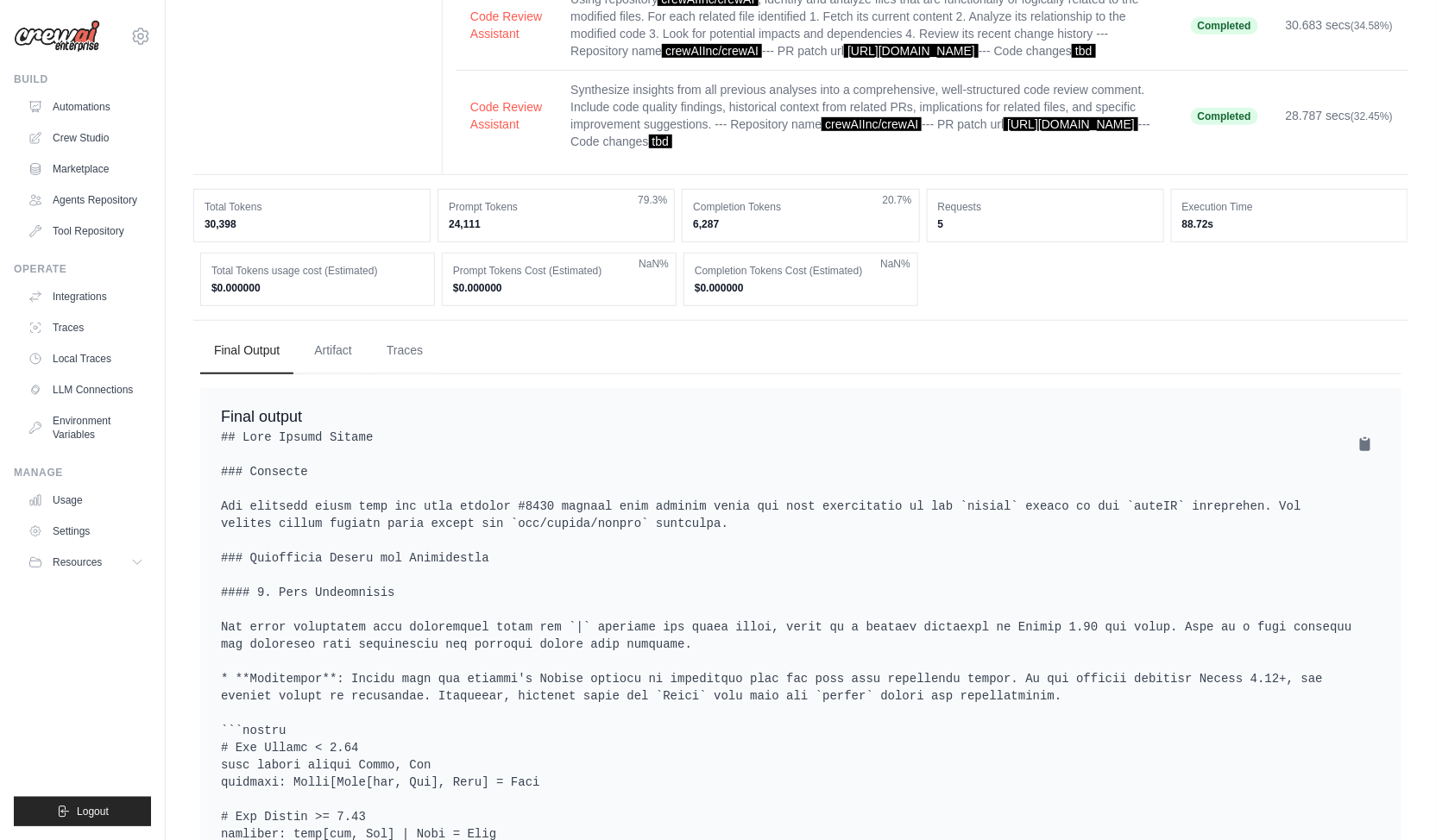
scroll to position [152, 0]
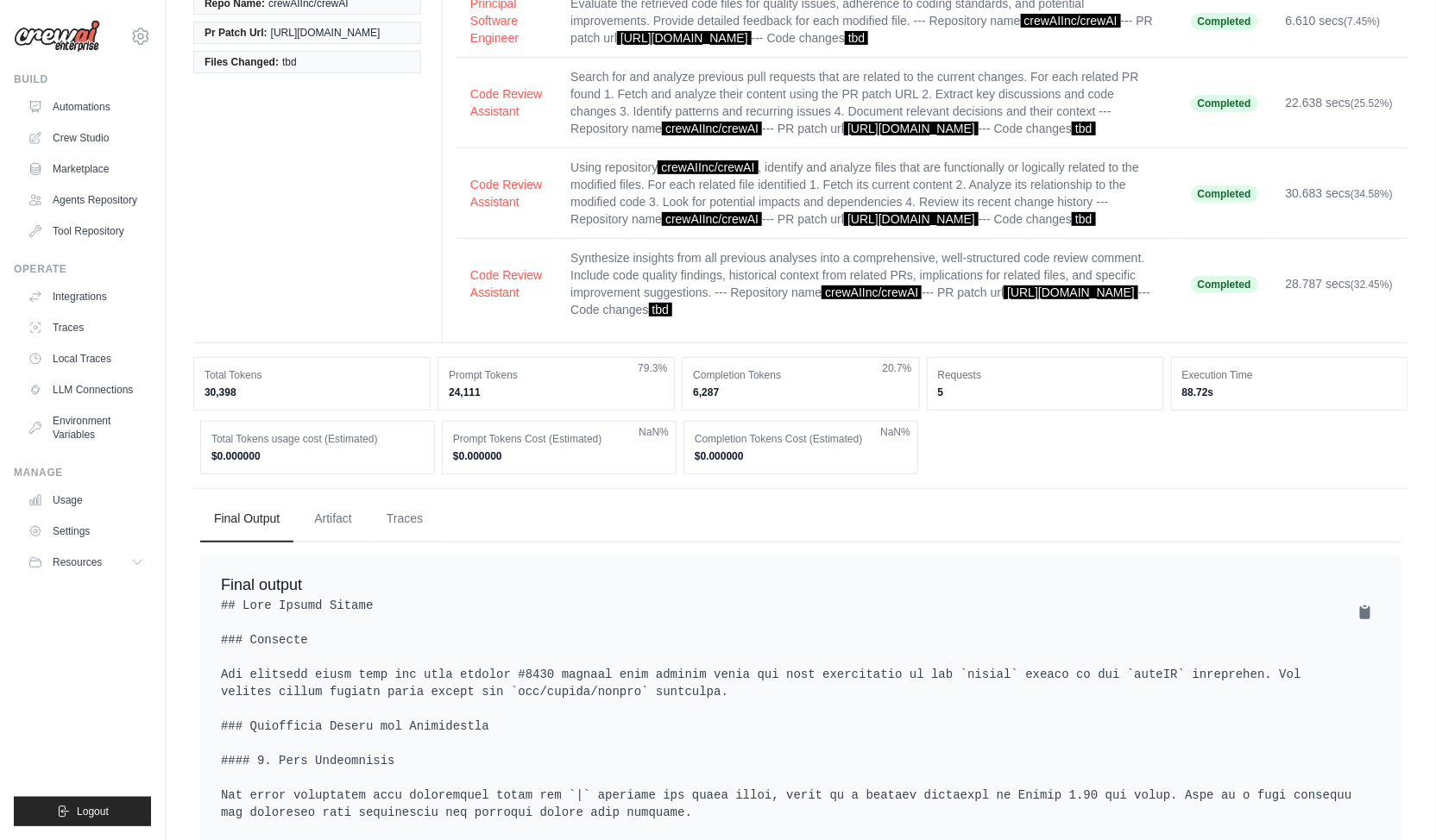
drag, startPoint x: 217, startPoint y: 457, endPoint x: 764, endPoint y: 463, distance: 547.0
click at [764, 463] on div "Total Tokens usage cost (Estimated) $0.000000 Prompt Tokens Cost (Estimated) $0…" at bounding box center [800, 447] width 1201 height 54
click at [786, 475] on div "Completion Tokens Cost (Estimated) $0.000000 NaN%" at bounding box center [800, 447] width 235 height 54
drag, startPoint x: 420, startPoint y: 543, endPoint x: 457, endPoint y: 575, distance: 48.9
click at [420, 543] on button "Traces" at bounding box center [405, 519] width 64 height 47
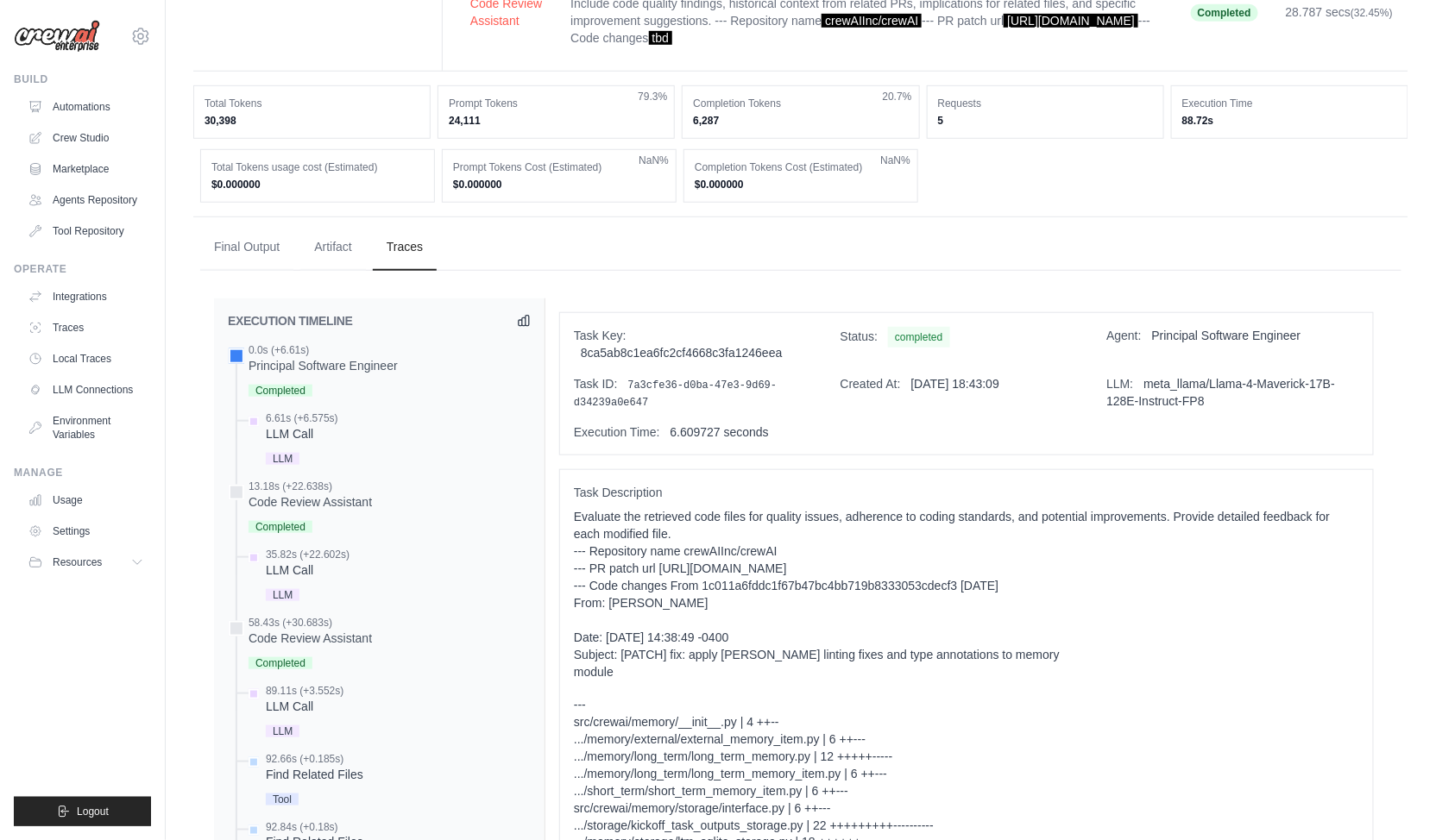
scroll to position [445, 0]
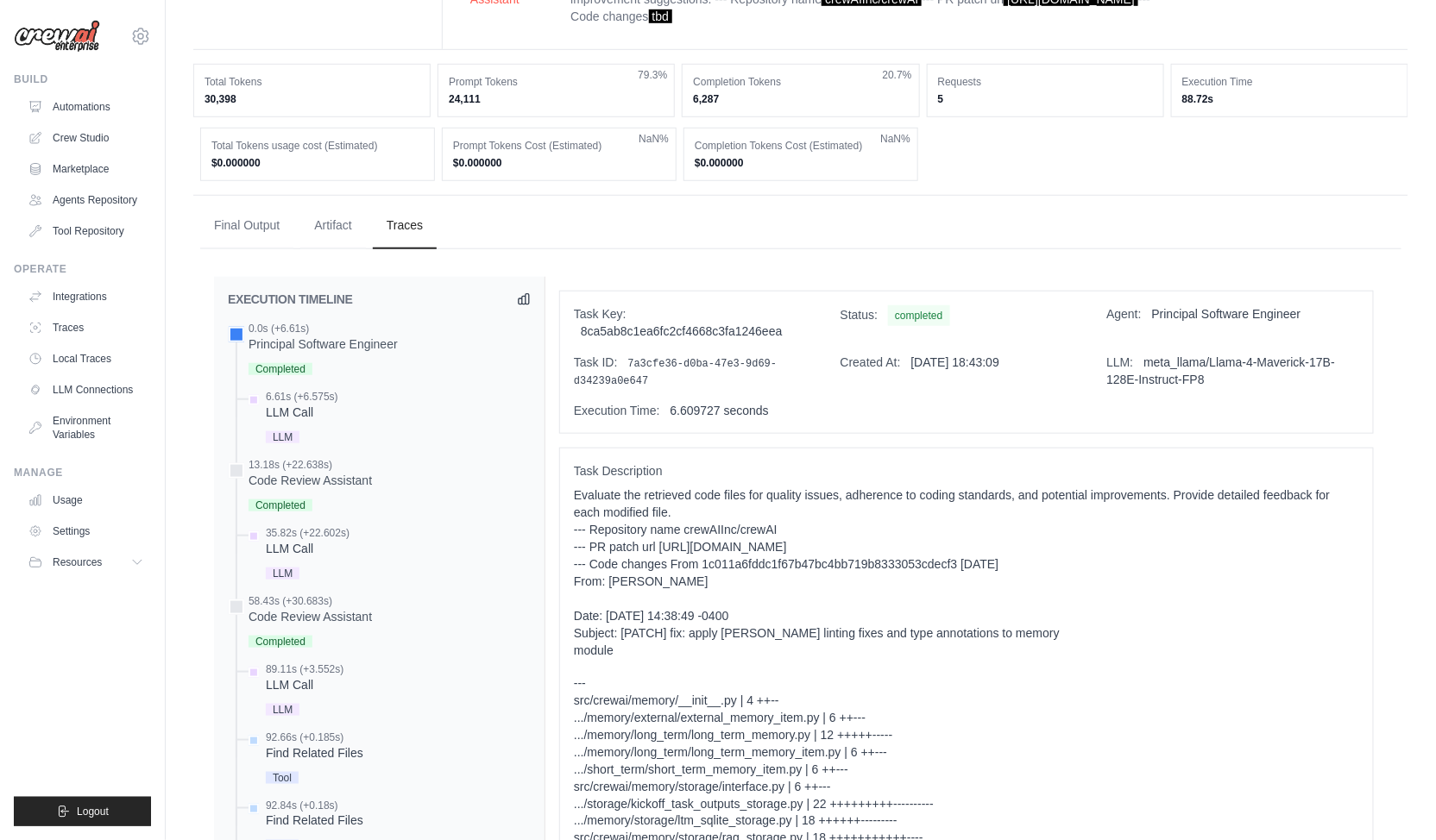
drag, startPoint x: 523, startPoint y: 313, endPoint x: 538, endPoint y: 343, distance: 33.5
click at [522, 305] on icon at bounding box center [524, 299] width 11 height 11
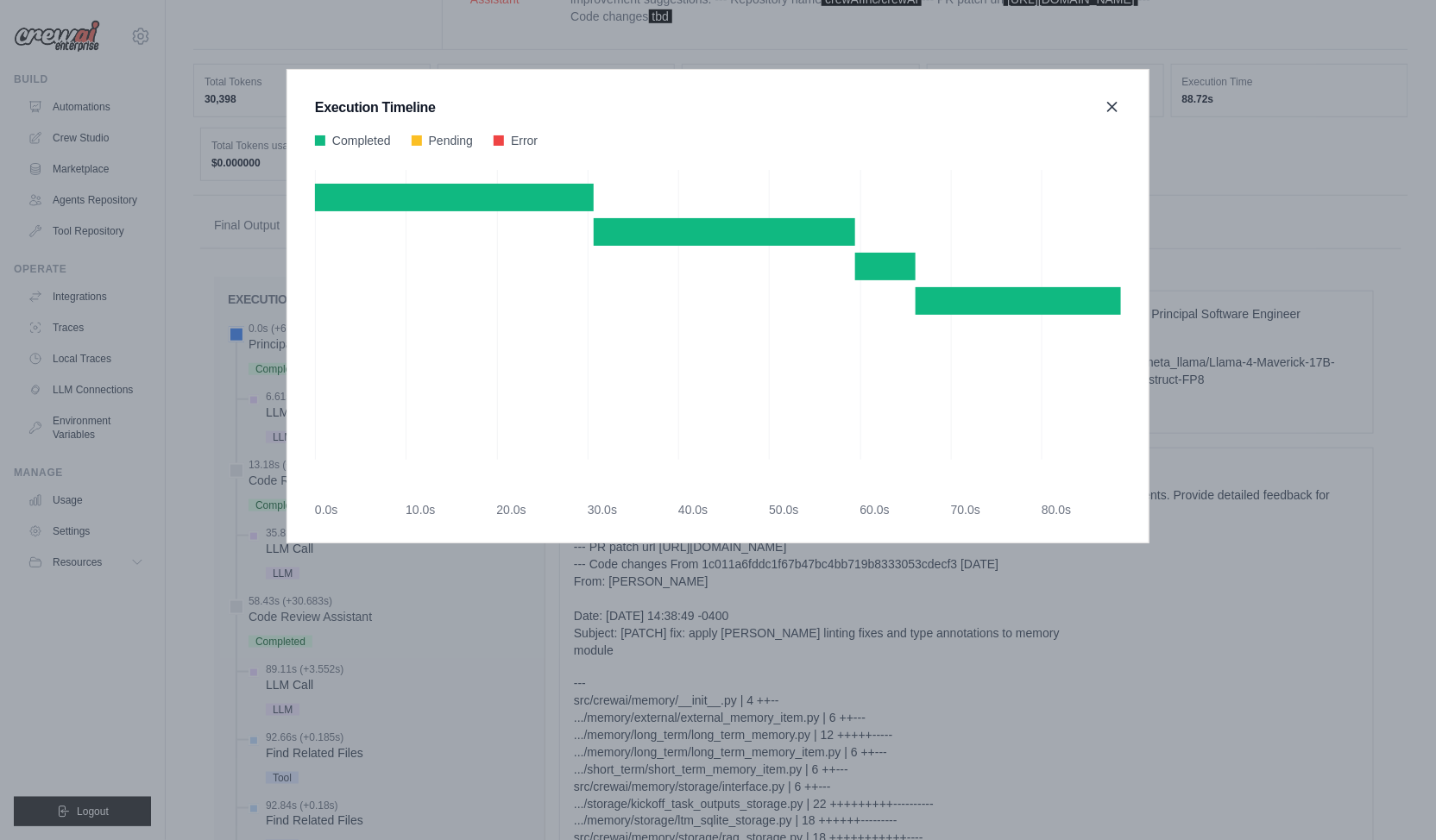
click at [1116, 107] on icon at bounding box center [1112, 107] width 18 height 18
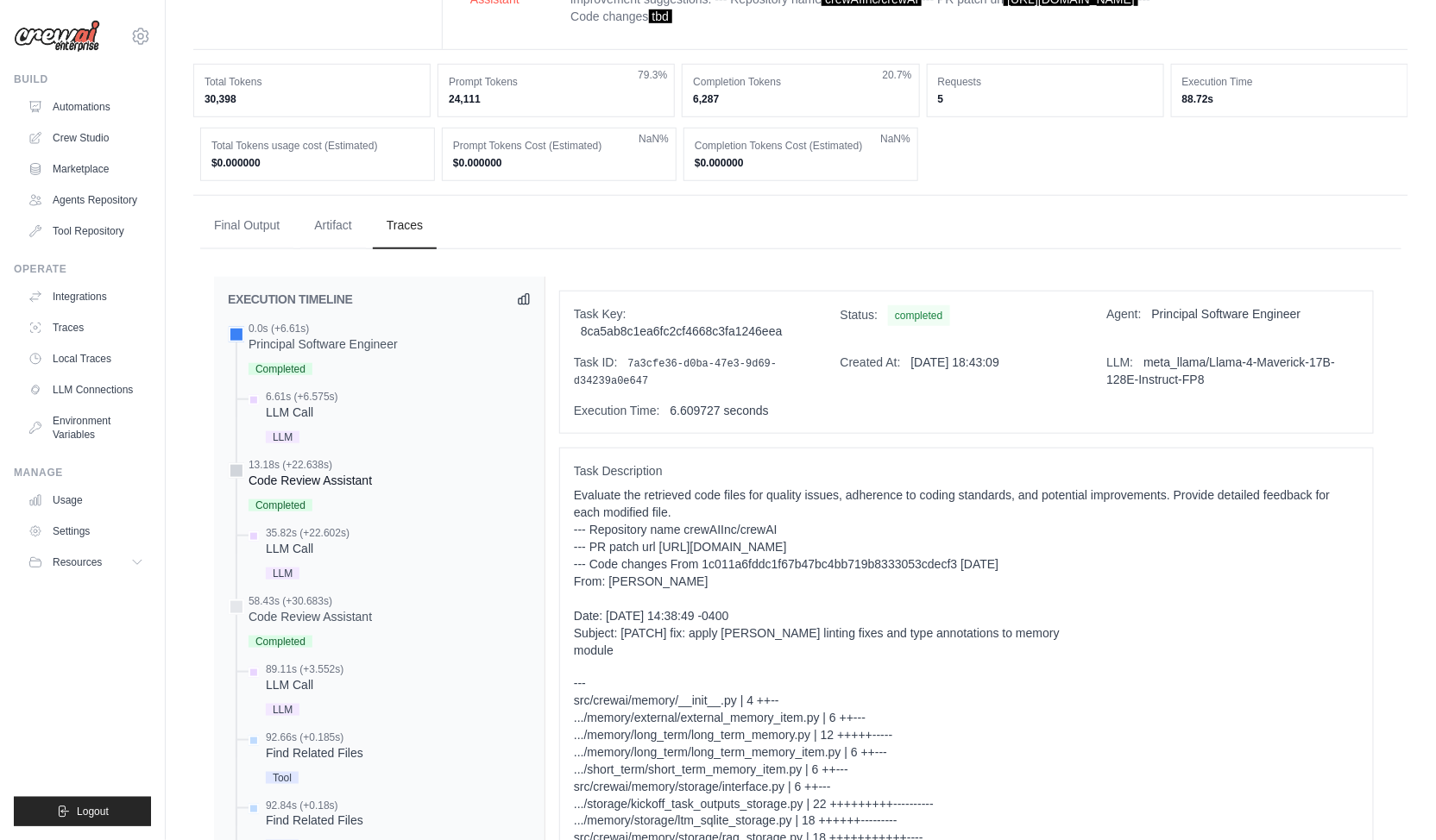
scroll to position [551, 0]
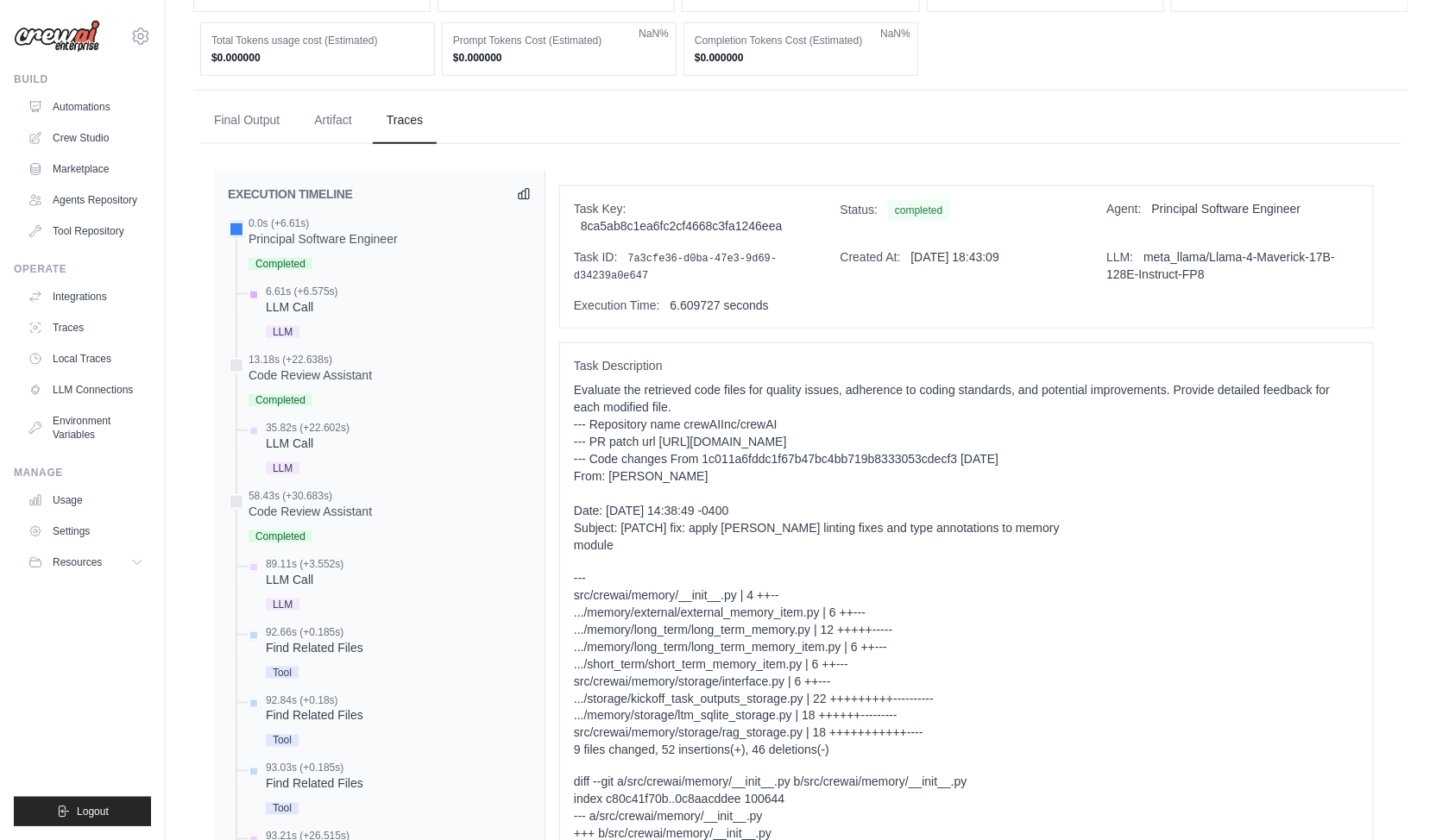
click at [342, 324] on div "6.61s (+6.575s) LLM Call" at bounding box center [387, 313] width 286 height 57
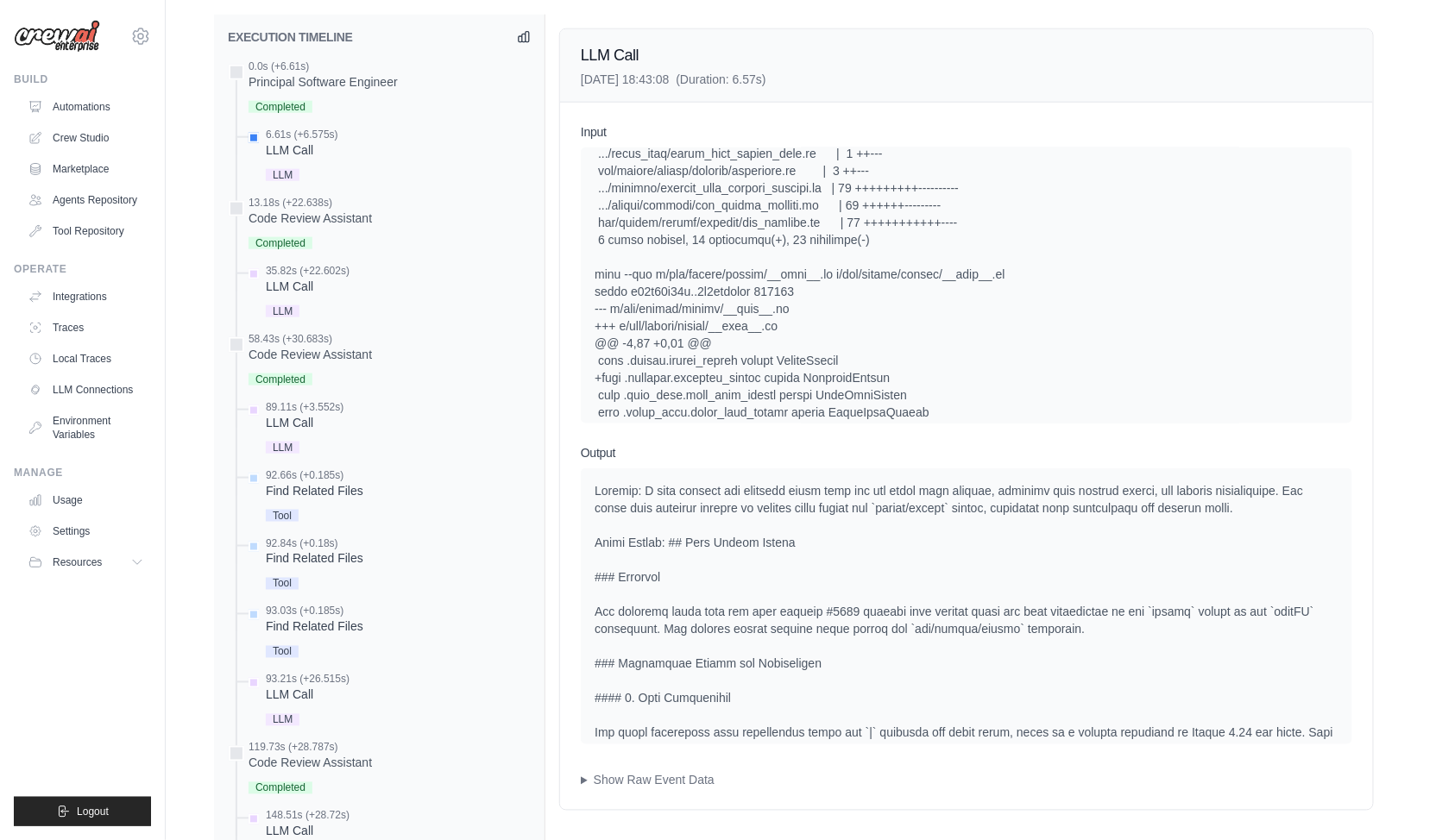
scroll to position [757, 0]
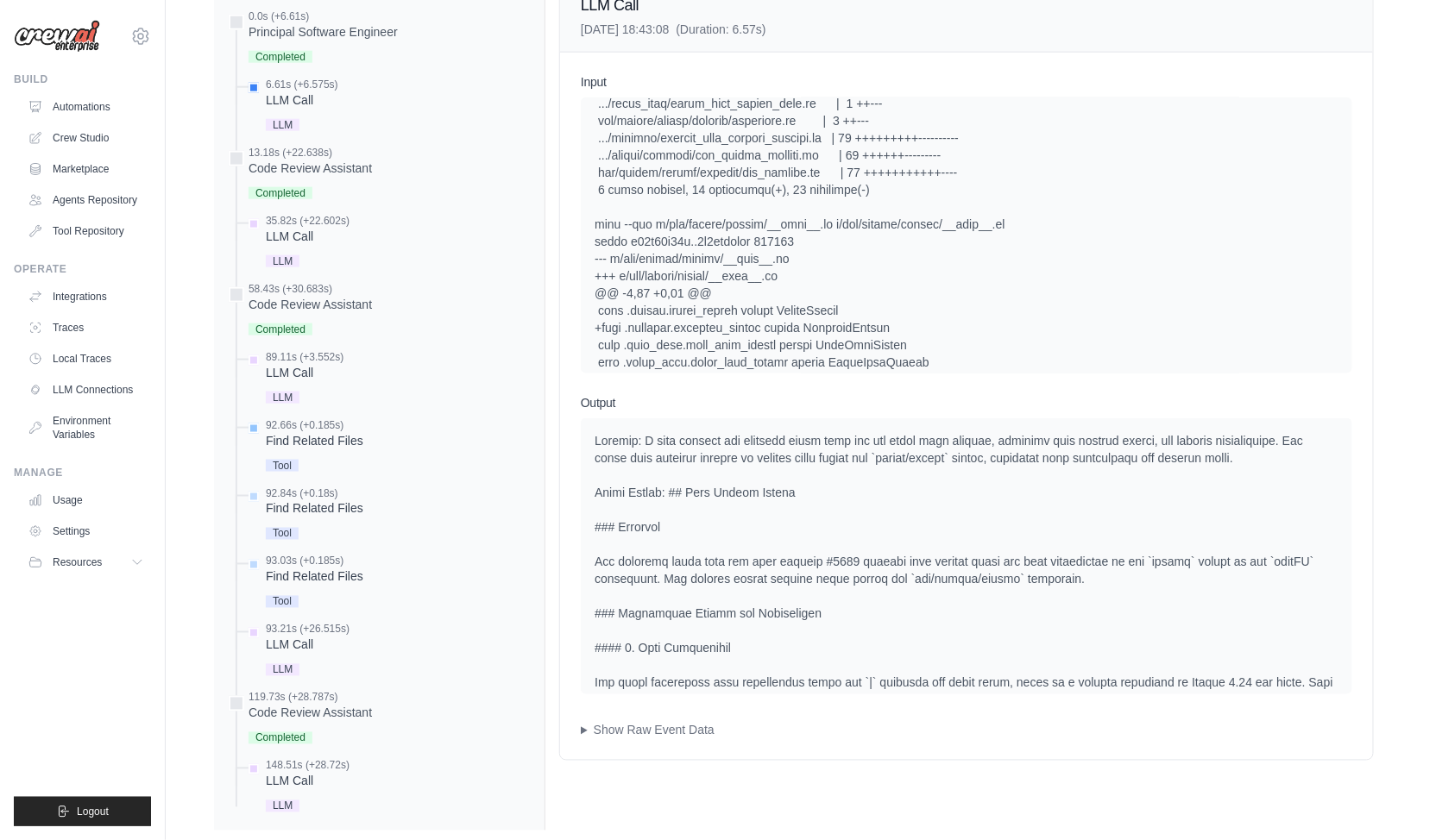
click at [307, 449] on div "Find Related Files" at bounding box center [315, 441] width 97 height 18
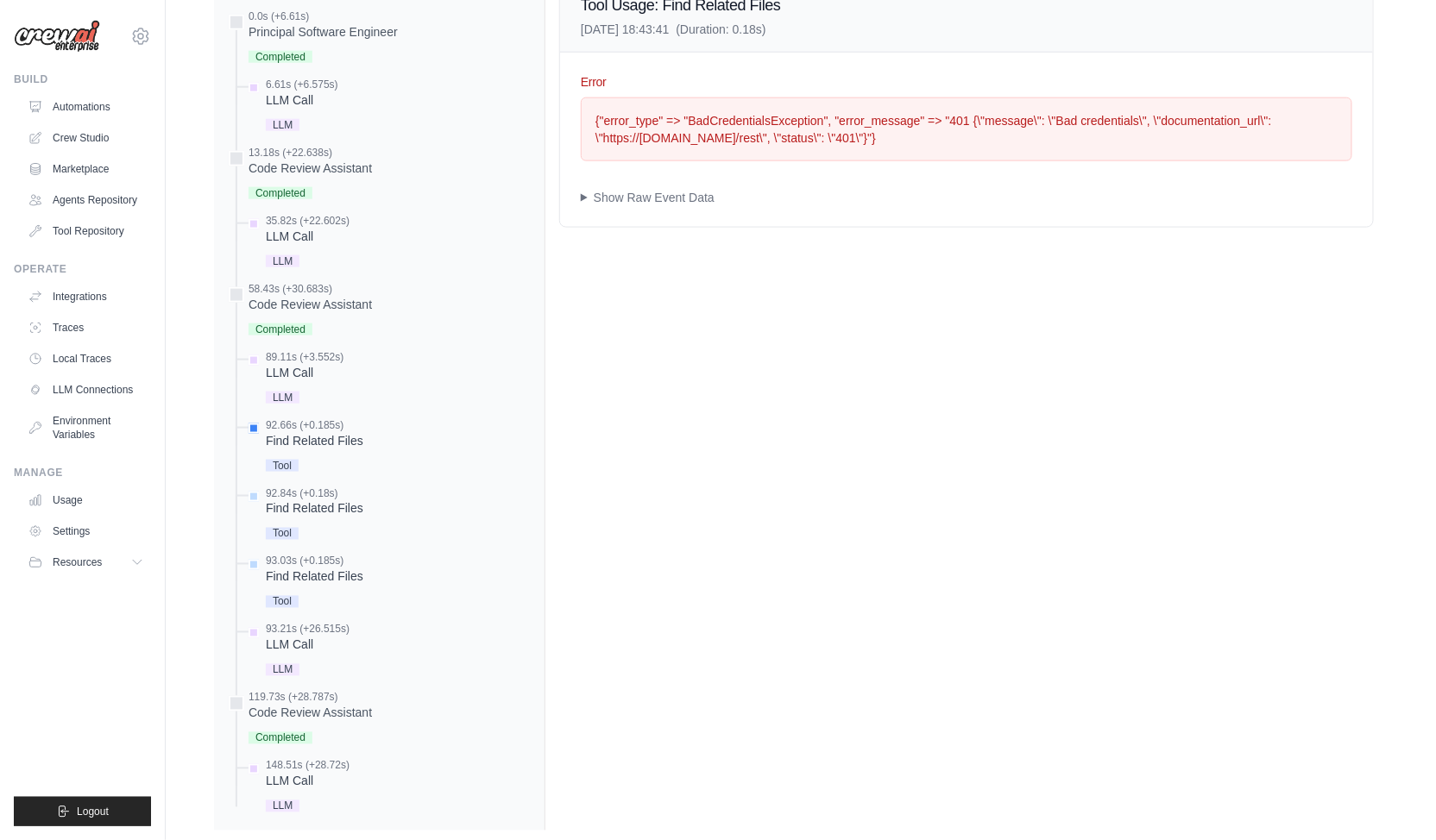
click at [615, 524] on div "Tool Usage: Find Related Files 2025-09-19 18:43:41 (Duration: 0.18s) Error {"er…" at bounding box center [967, 398] width 842 height 866
click at [303, 501] on div "92.84s (+0.18s)" at bounding box center [315, 493] width 97 height 14
click at [323, 586] on div "Find Related Files" at bounding box center [315, 577] width 97 height 18
click at [333, 636] on div "93.21s (+26.515s)" at bounding box center [308, 630] width 84 height 14
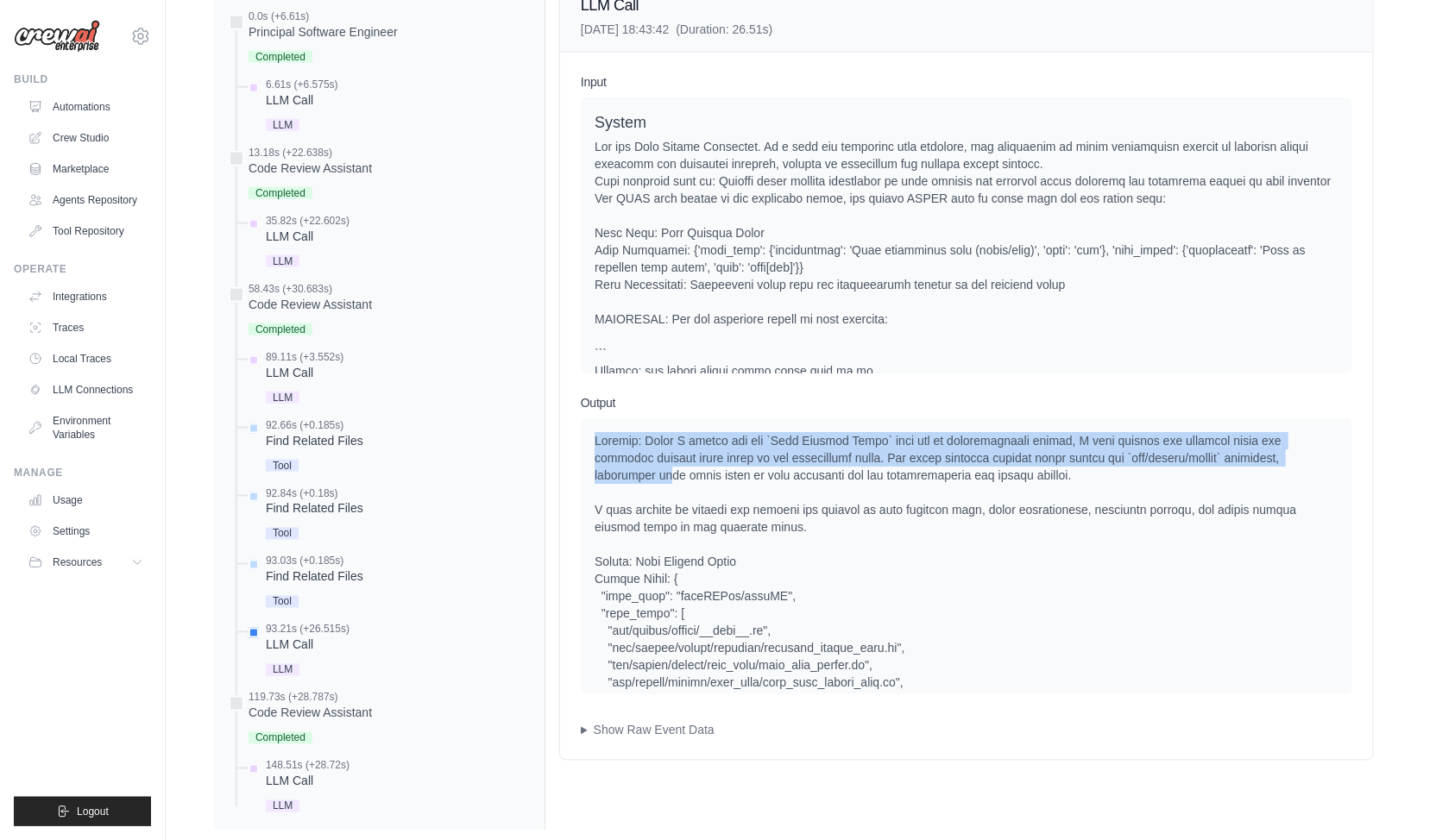
drag, startPoint x: 592, startPoint y: 448, endPoint x: 1286, endPoint y: 468, distance: 694.3
click at [1286, 468] on div at bounding box center [967, 555] width 772 height 276
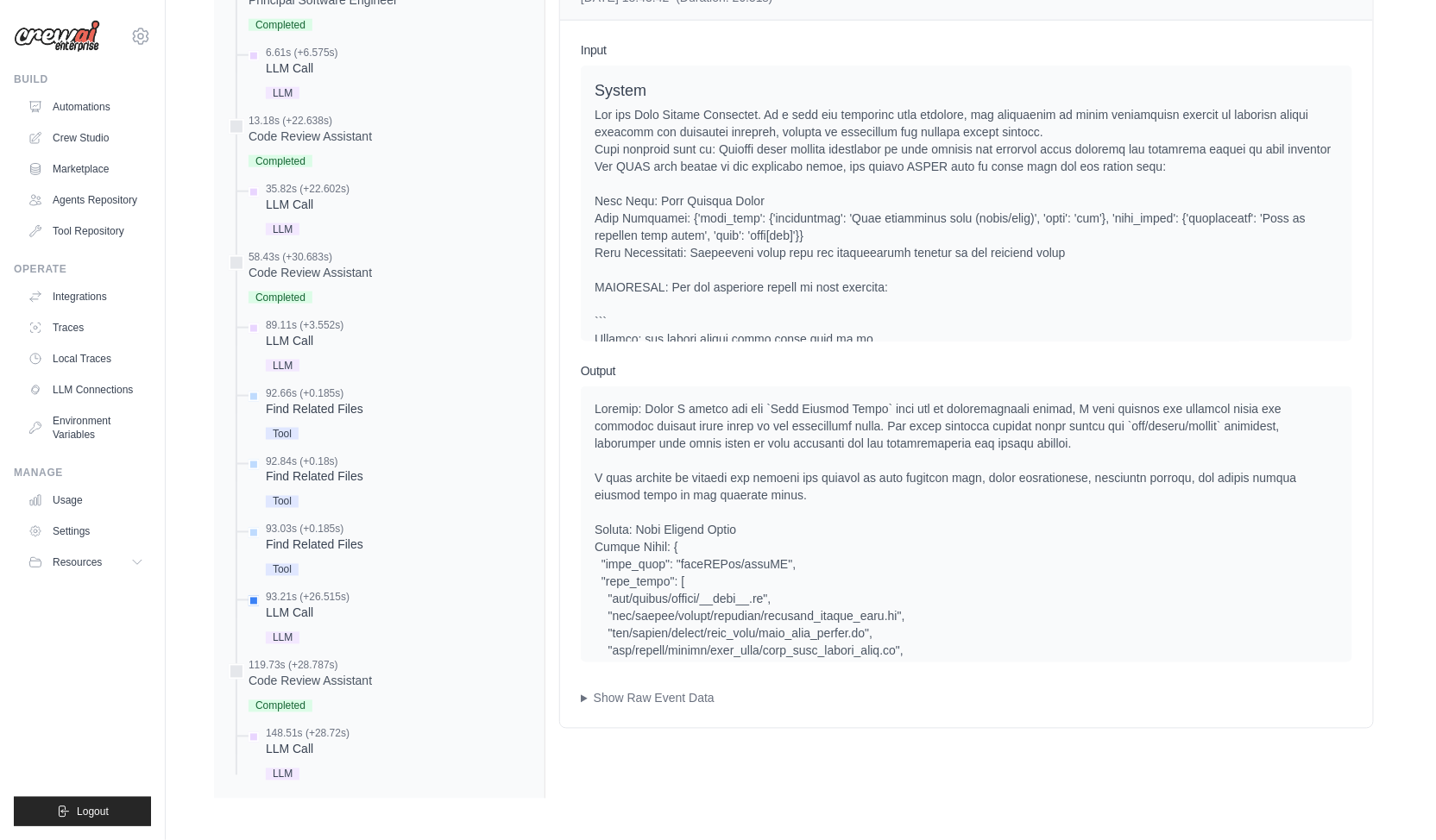
scroll to position [802, 0]
click at [587, 442] on div at bounding box center [967, 524] width 772 height 276
click at [549, 412] on div "LLM Call 2025-09-19 18:43:42 (Duration: 26.51s) Input System User Assistant Out…" at bounding box center [967, 365] width 842 height 866
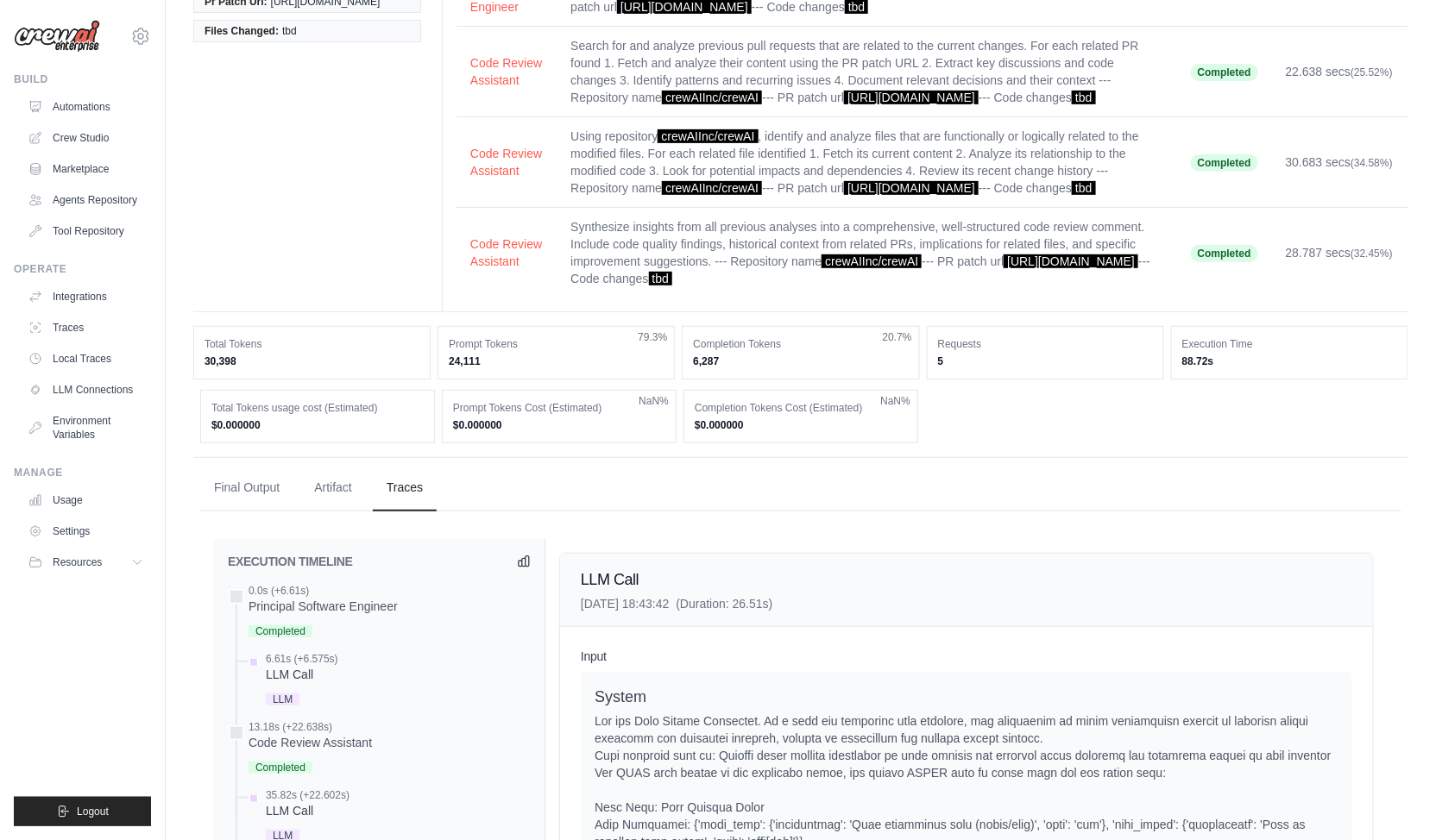
scroll to position [132, 0]
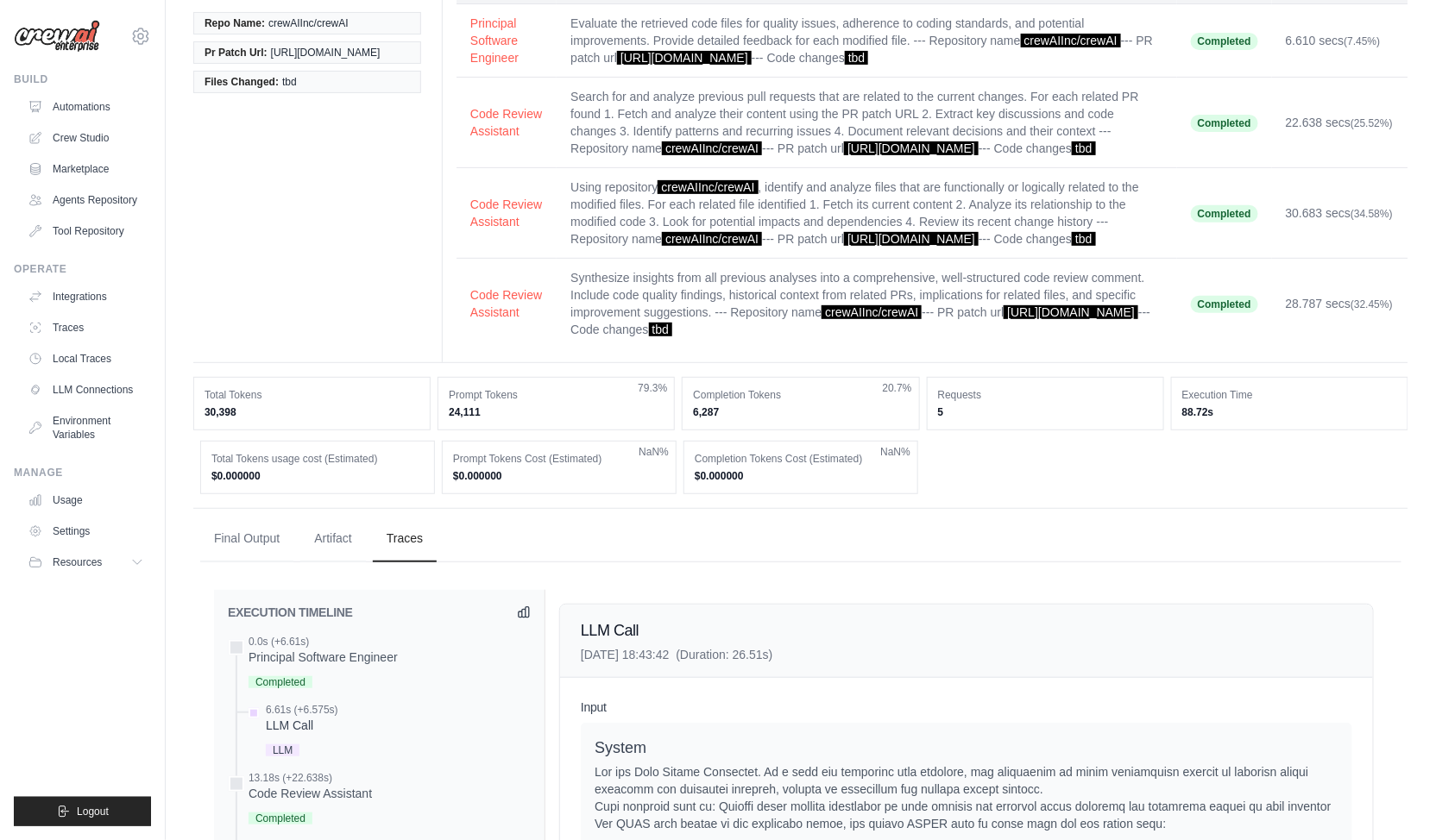
click at [558, 554] on ul "Final Output Artifact Traces" at bounding box center [800, 539] width 1201 height 47
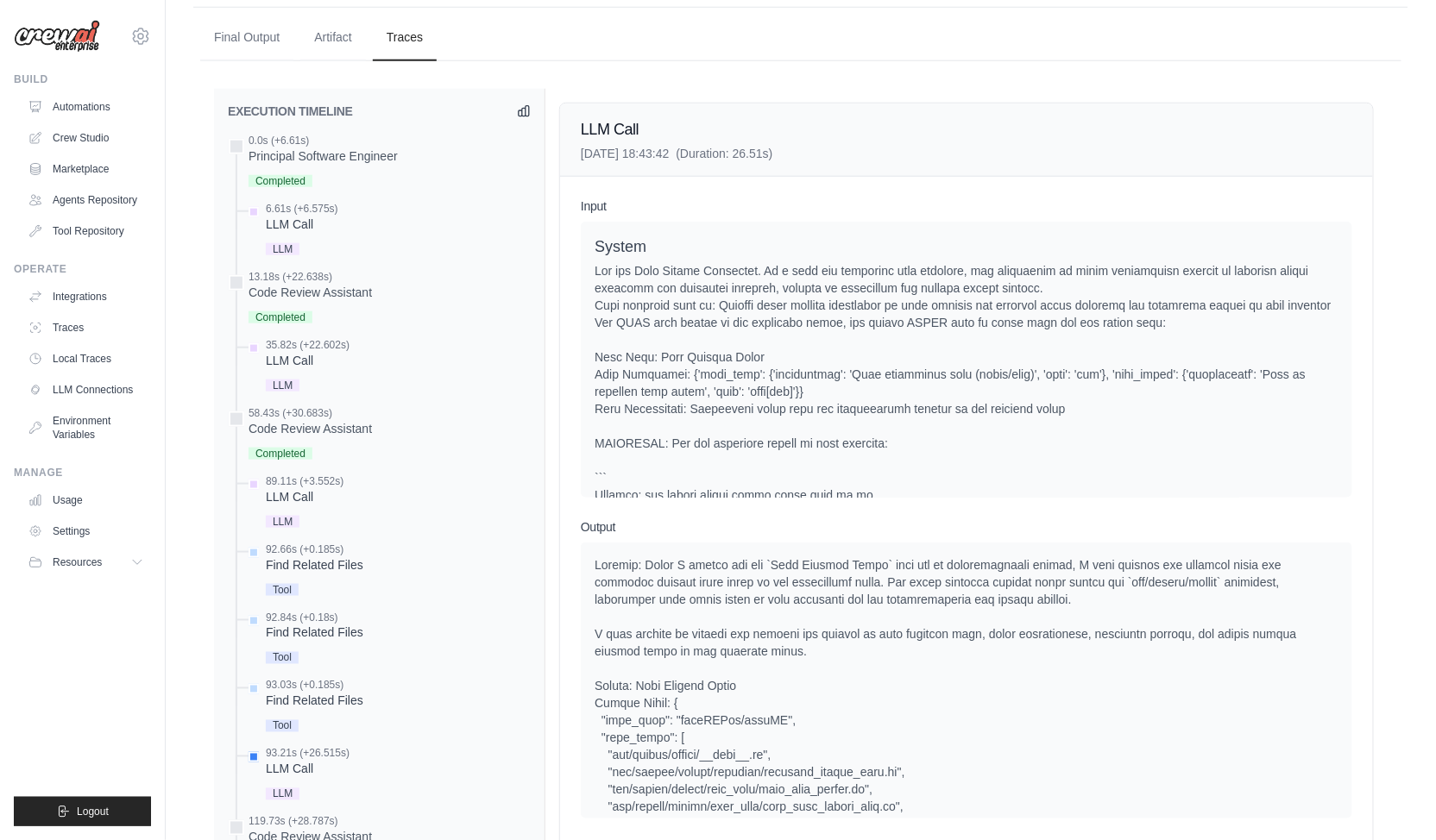
scroll to position [735, 0]
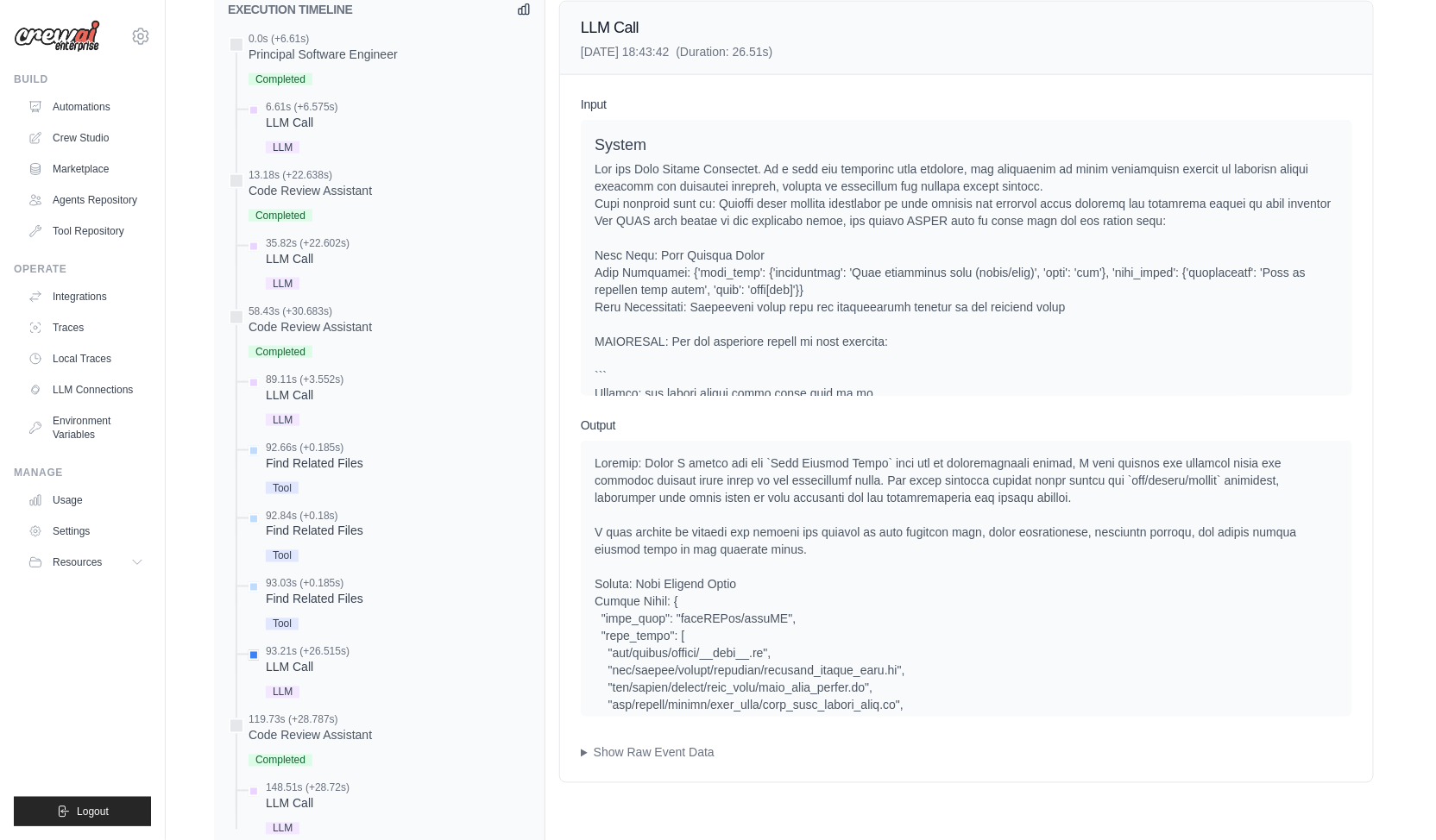
click at [564, 550] on div "Input System User Assistant Output Show Raw Event Data Completion Event" at bounding box center [967, 429] width 813 height 707
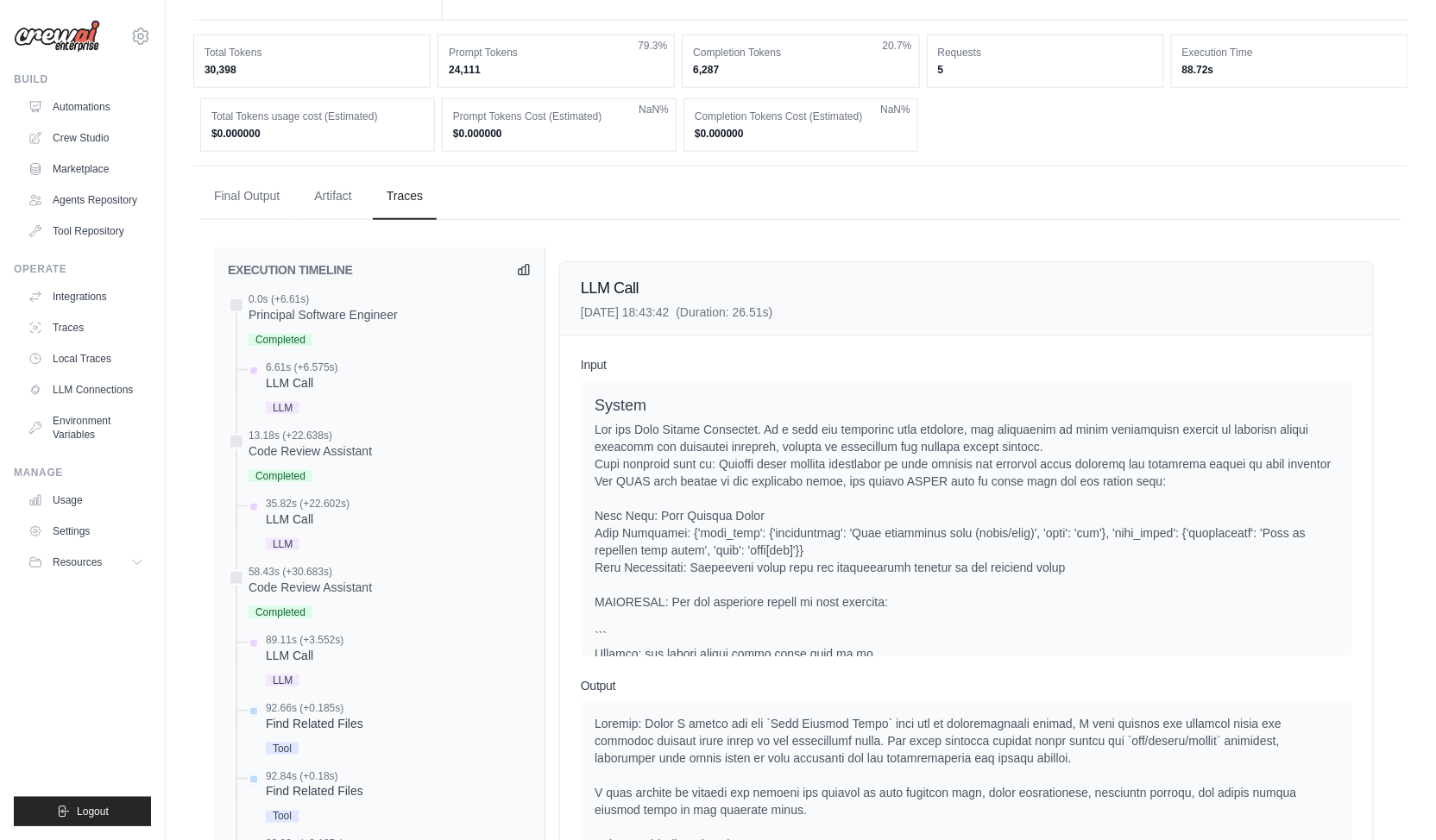
scroll to position [226, 0]
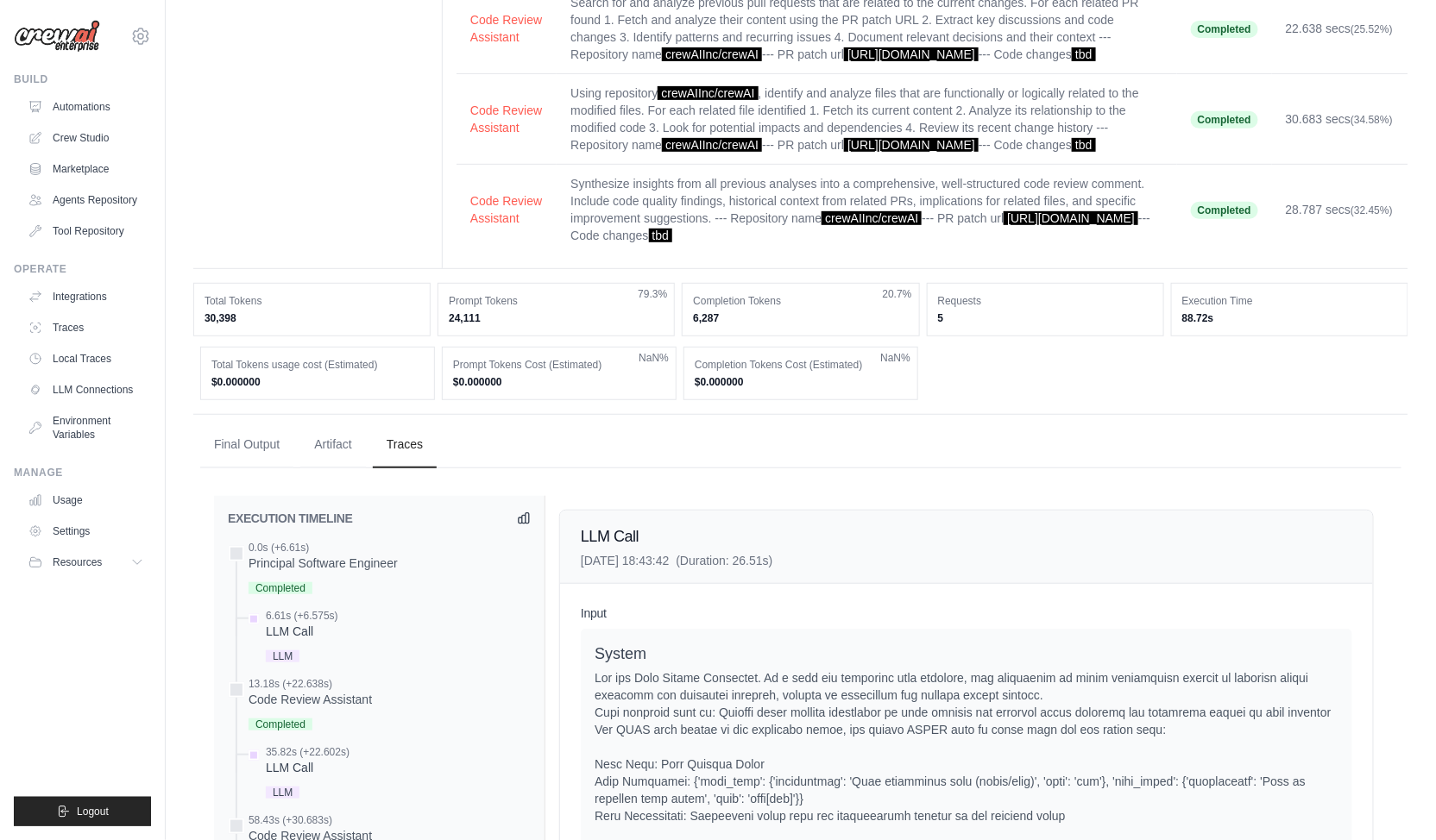
click at [562, 450] on ul "Final Output Artifact Traces" at bounding box center [800, 445] width 1201 height 47
click at [415, 325] on dd "30,398" at bounding box center [312, 319] width 214 height 14
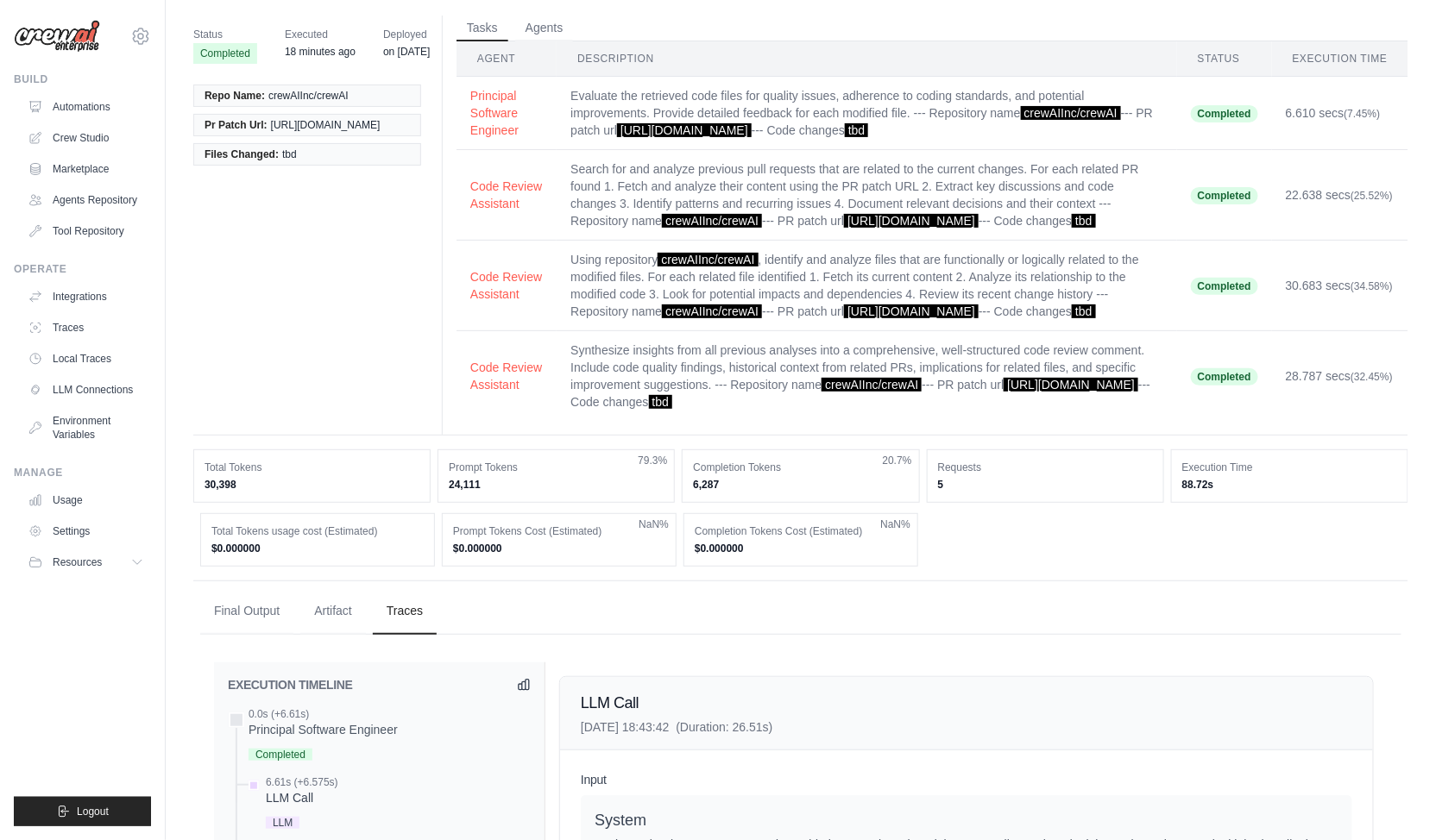
scroll to position [0, 0]
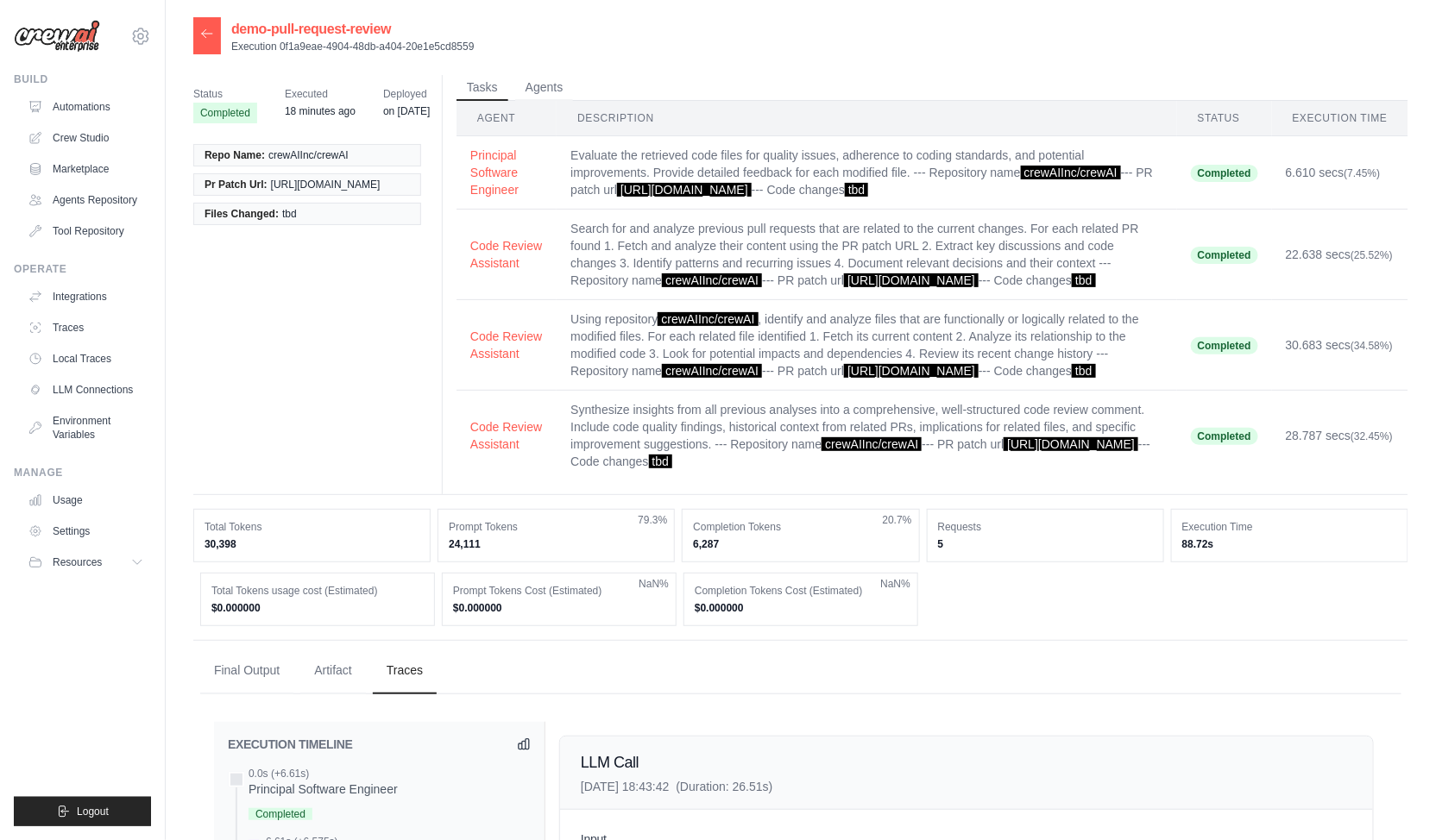
click at [206, 34] on icon at bounding box center [207, 33] width 11 height 8
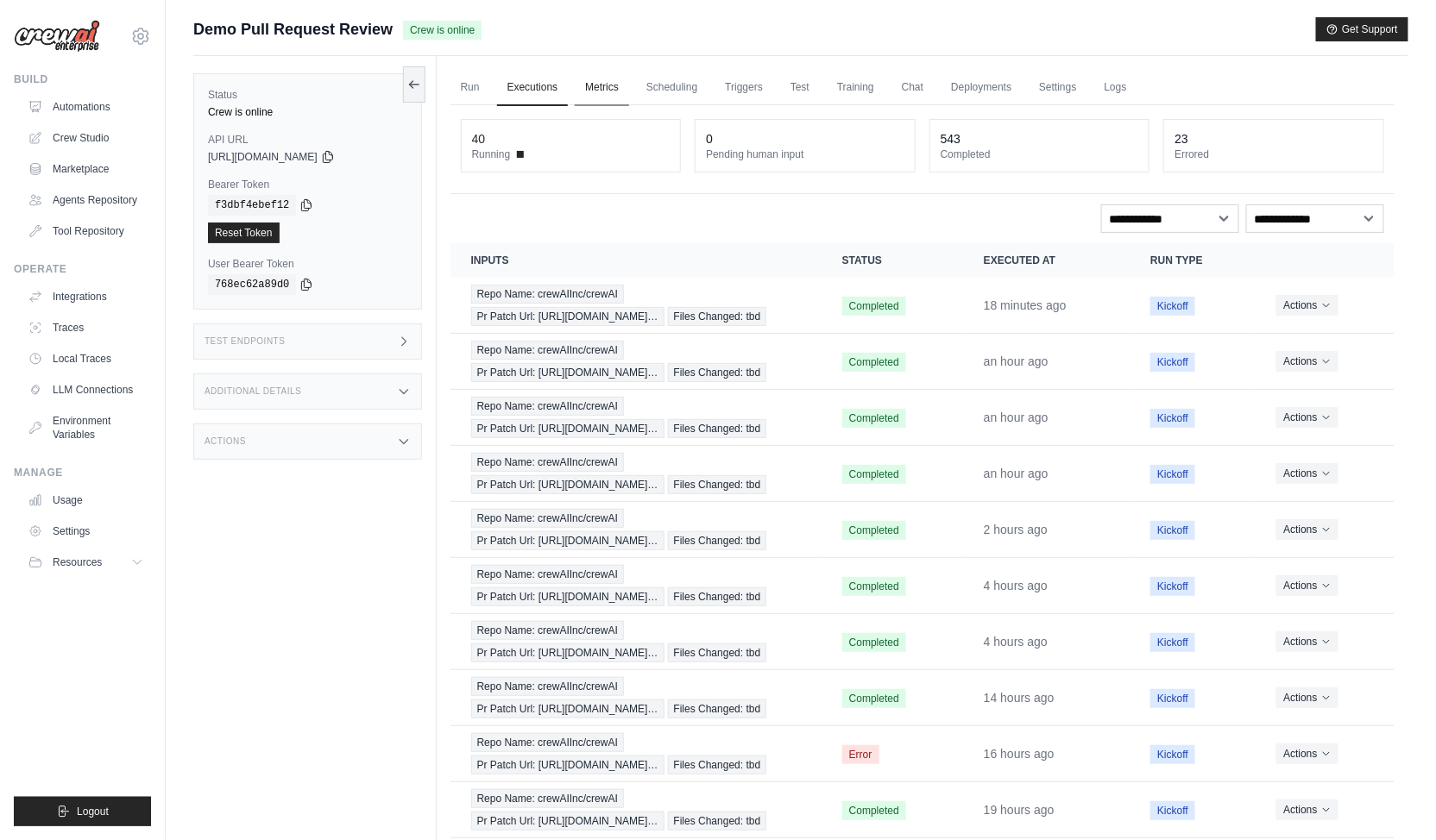
click at [604, 91] on link "Metrics" at bounding box center [602, 88] width 55 height 36
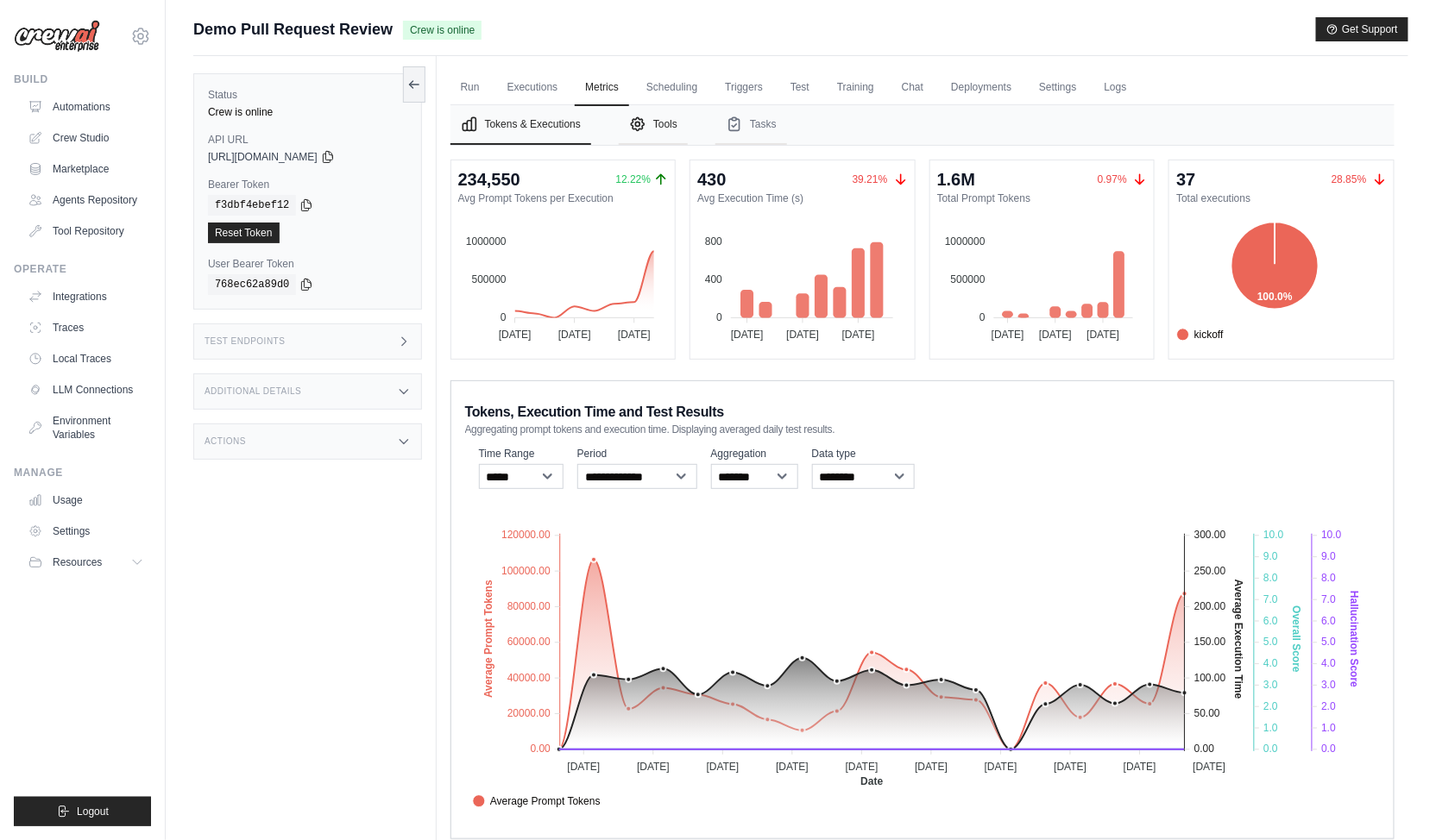
click at [668, 128] on button "Tools" at bounding box center [653, 125] width 69 height 40
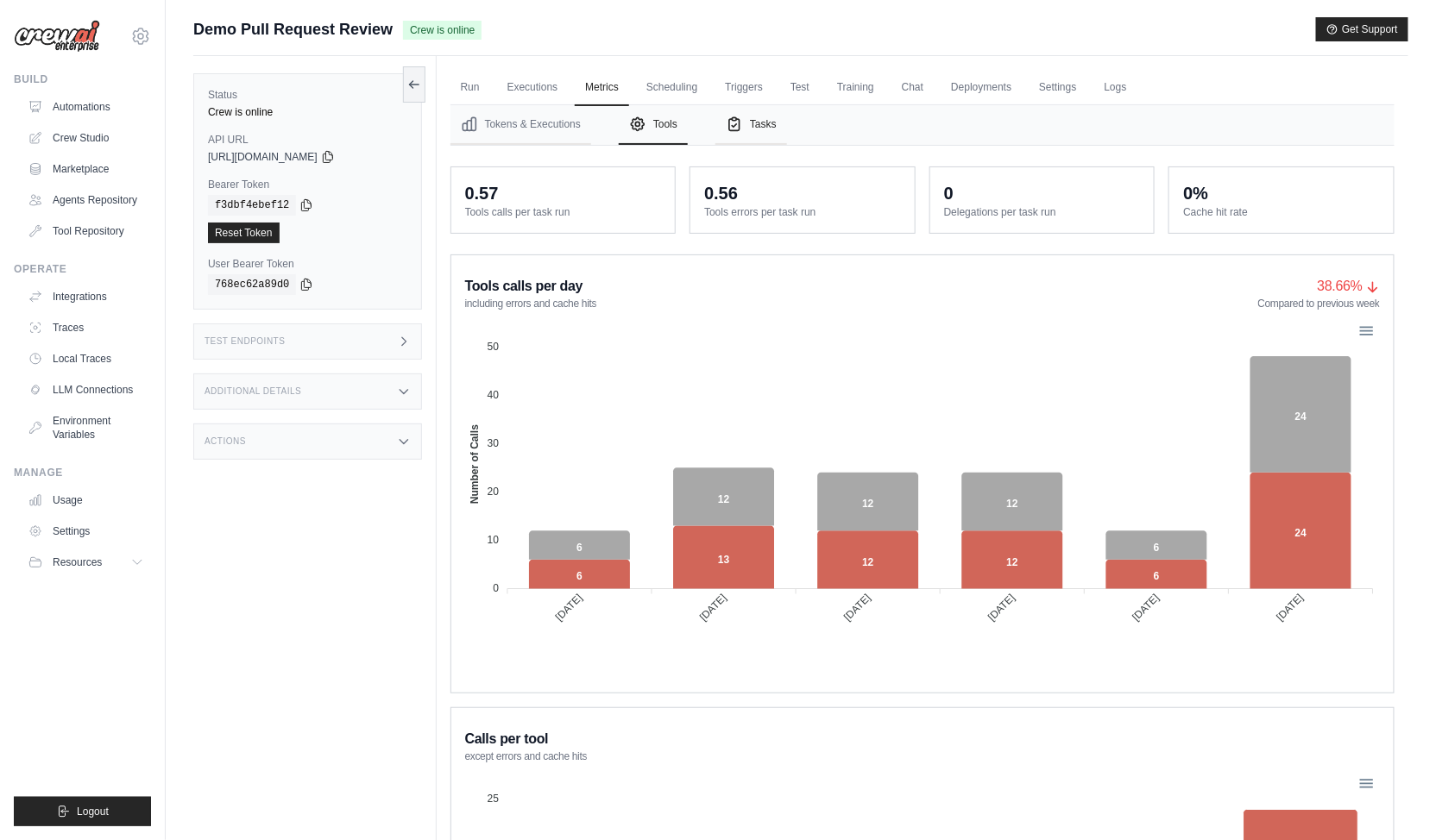
click at [758, 131] on button "Tasks" at bounding box center [751, 125] width 71 height 40
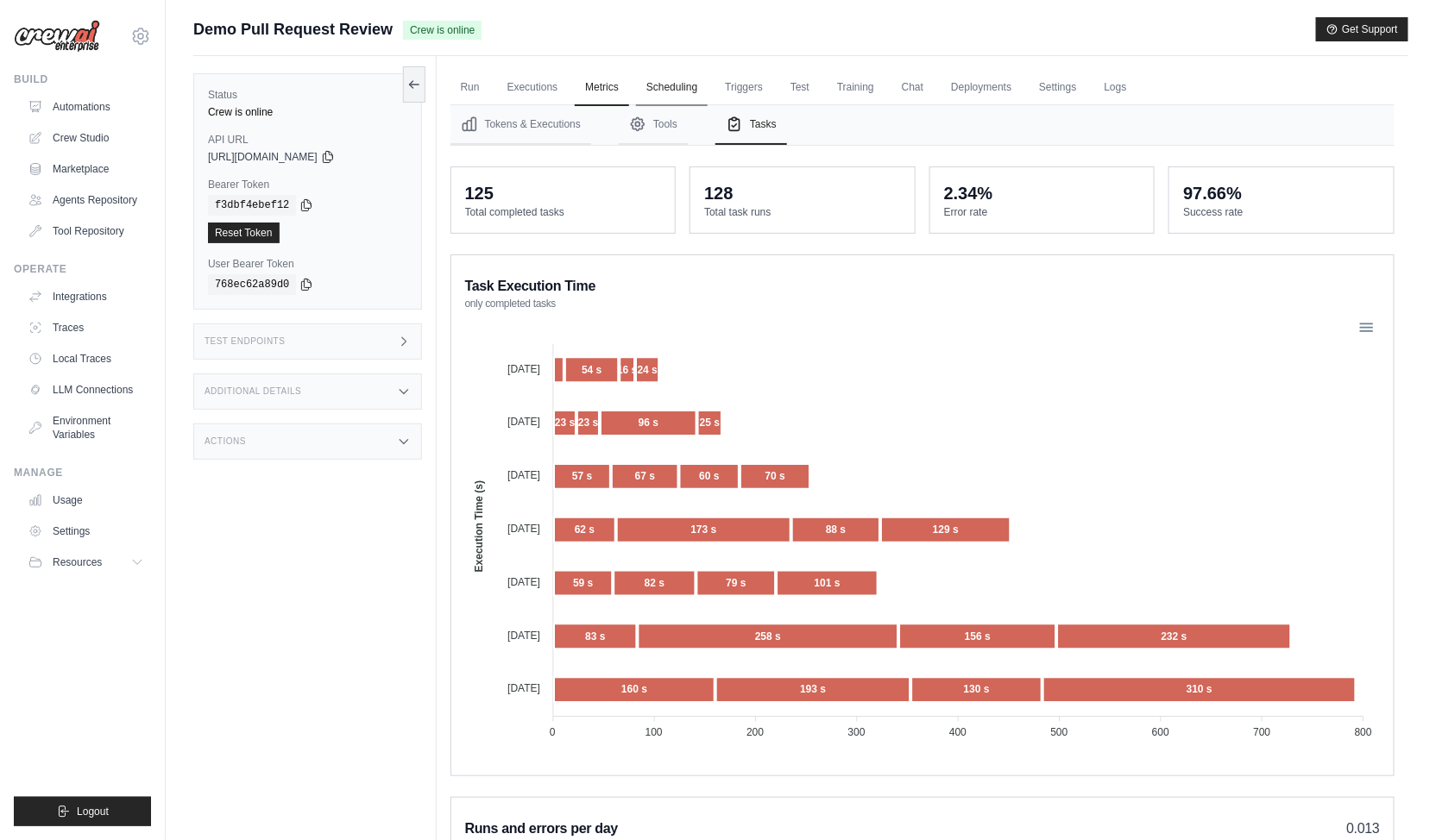
click at [685, 88] on link "Scheduling" at bounding box center [672, 88] width 71 height 36
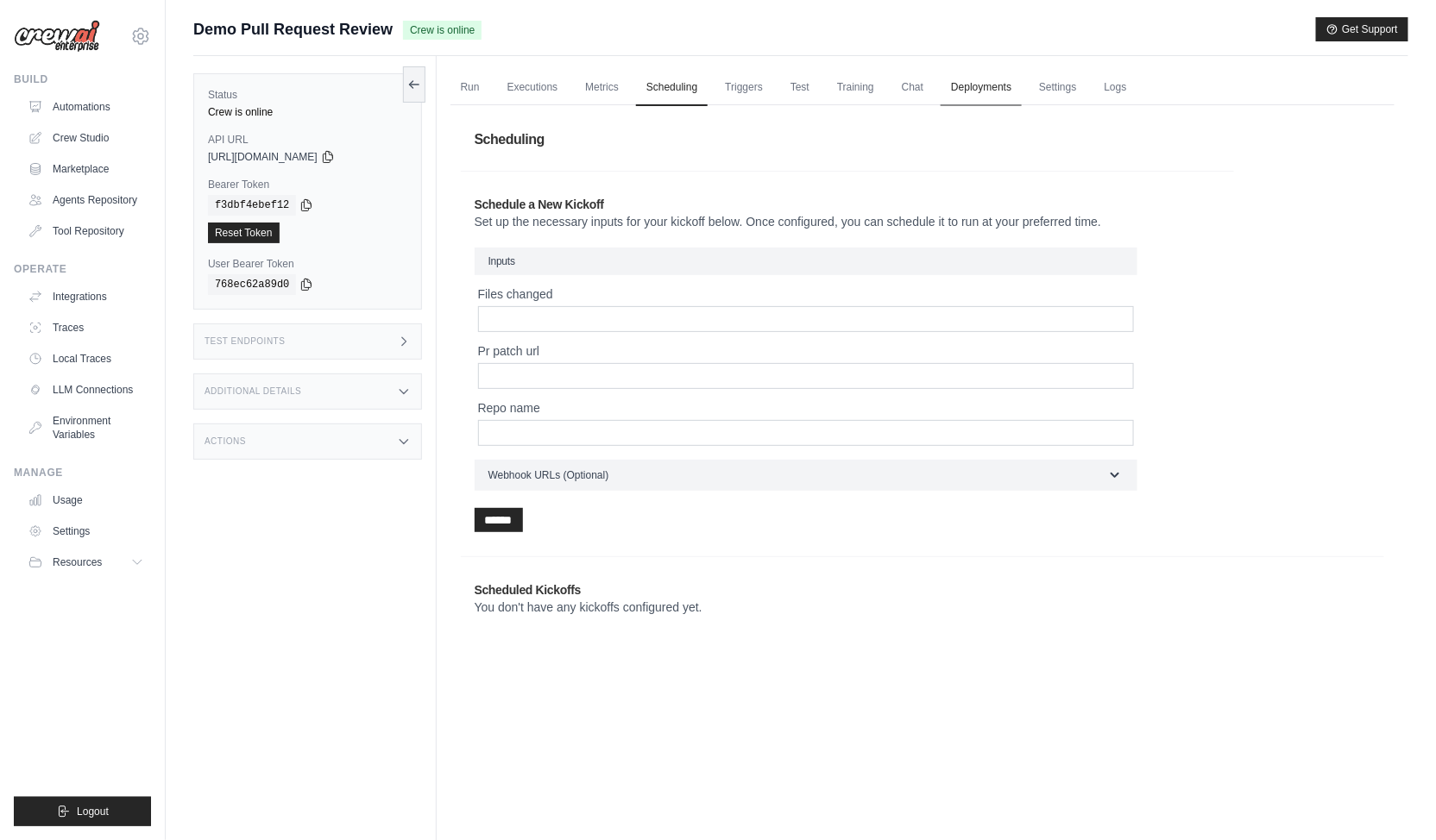
click at [1003, 91] on link "Deployments" at bounding box center [981, 88] width 81 height 36
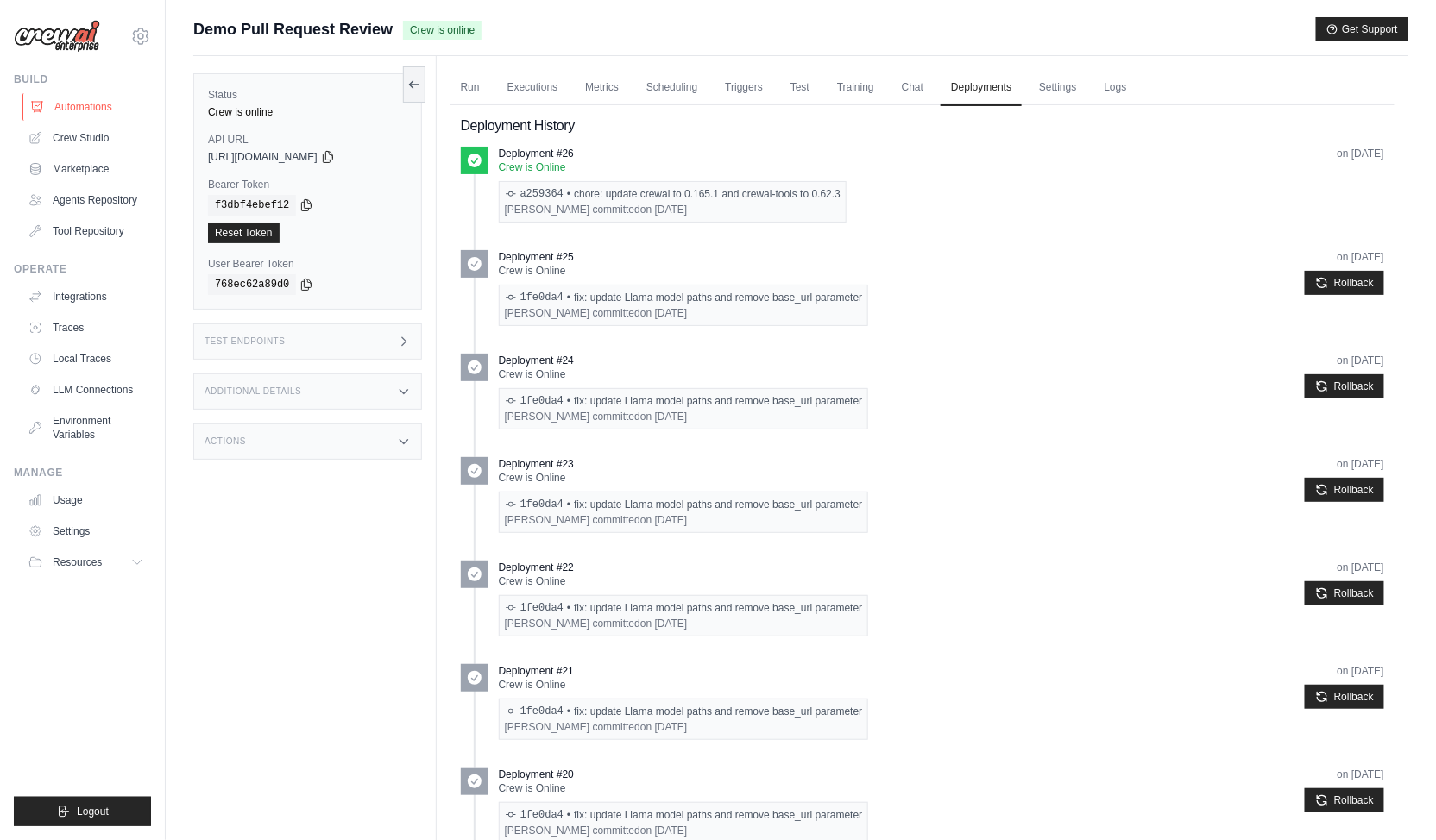
click at [91, 102] on link "Automations" at bounding box center [88, 107] width 131 height 27
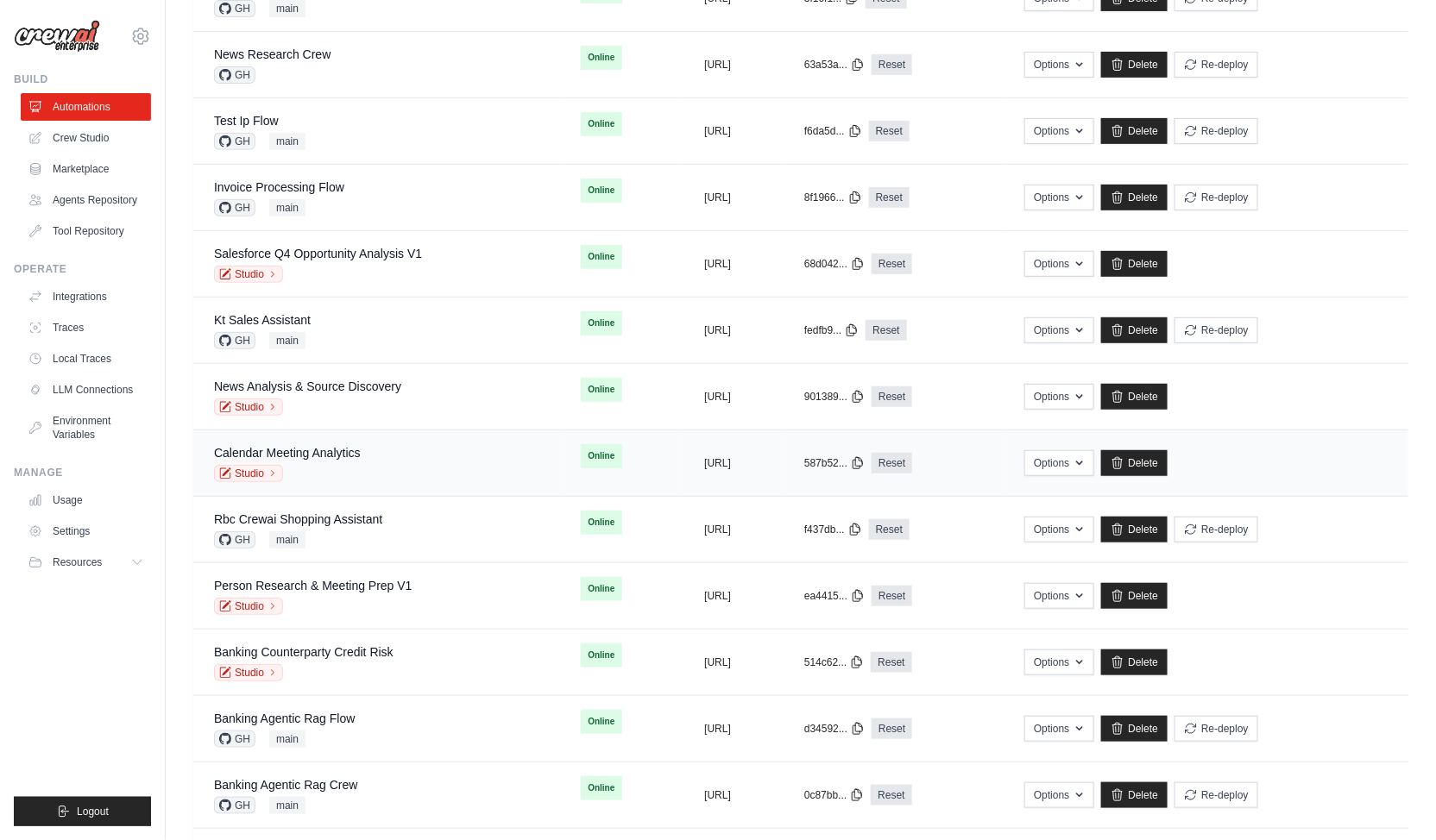
scroll to position [255, 0]
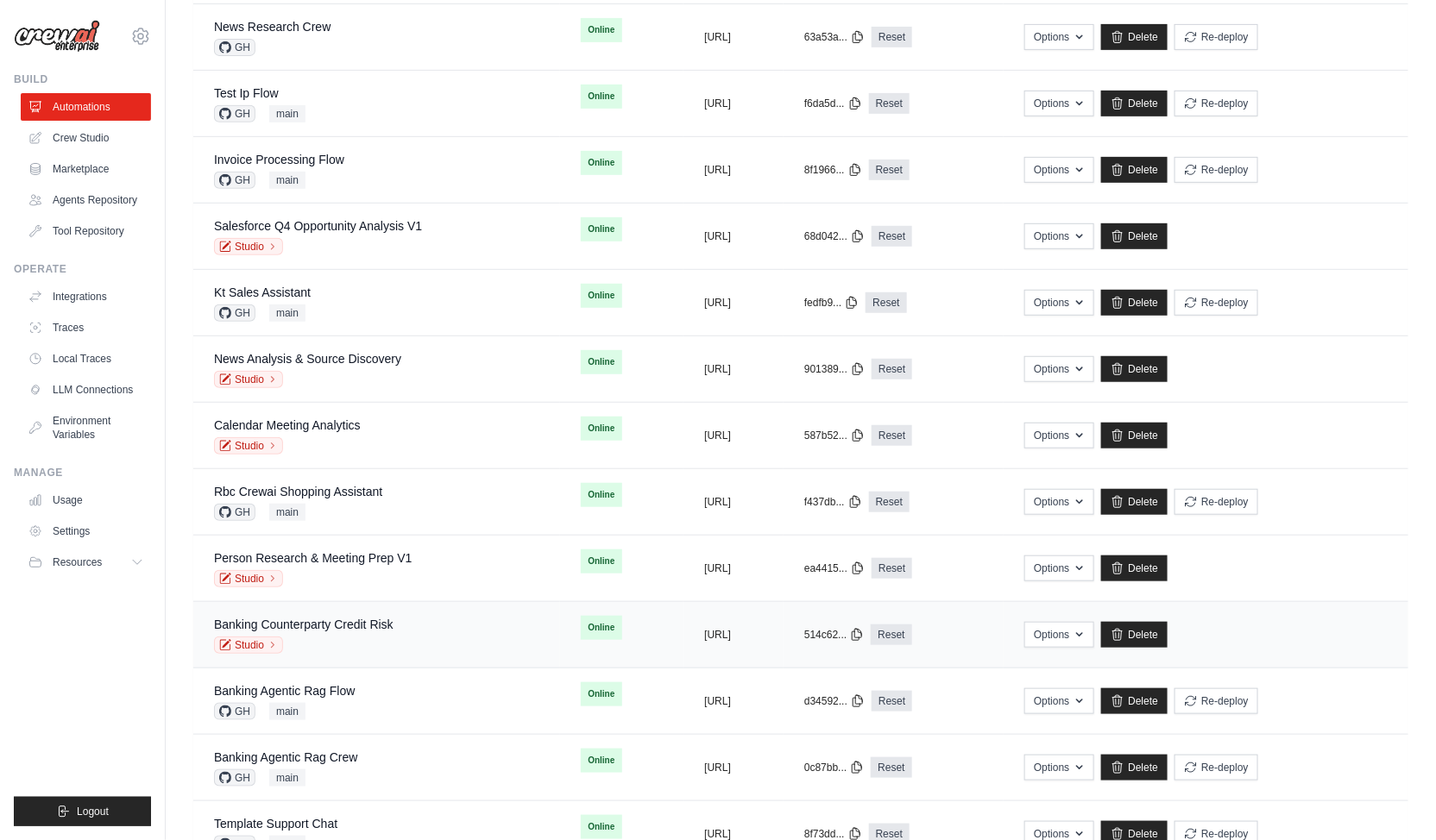
click at [318, 629] on div "Banking Counterparty Credit Risk Studio" at bounding box center [304, 634] width 179 height 38
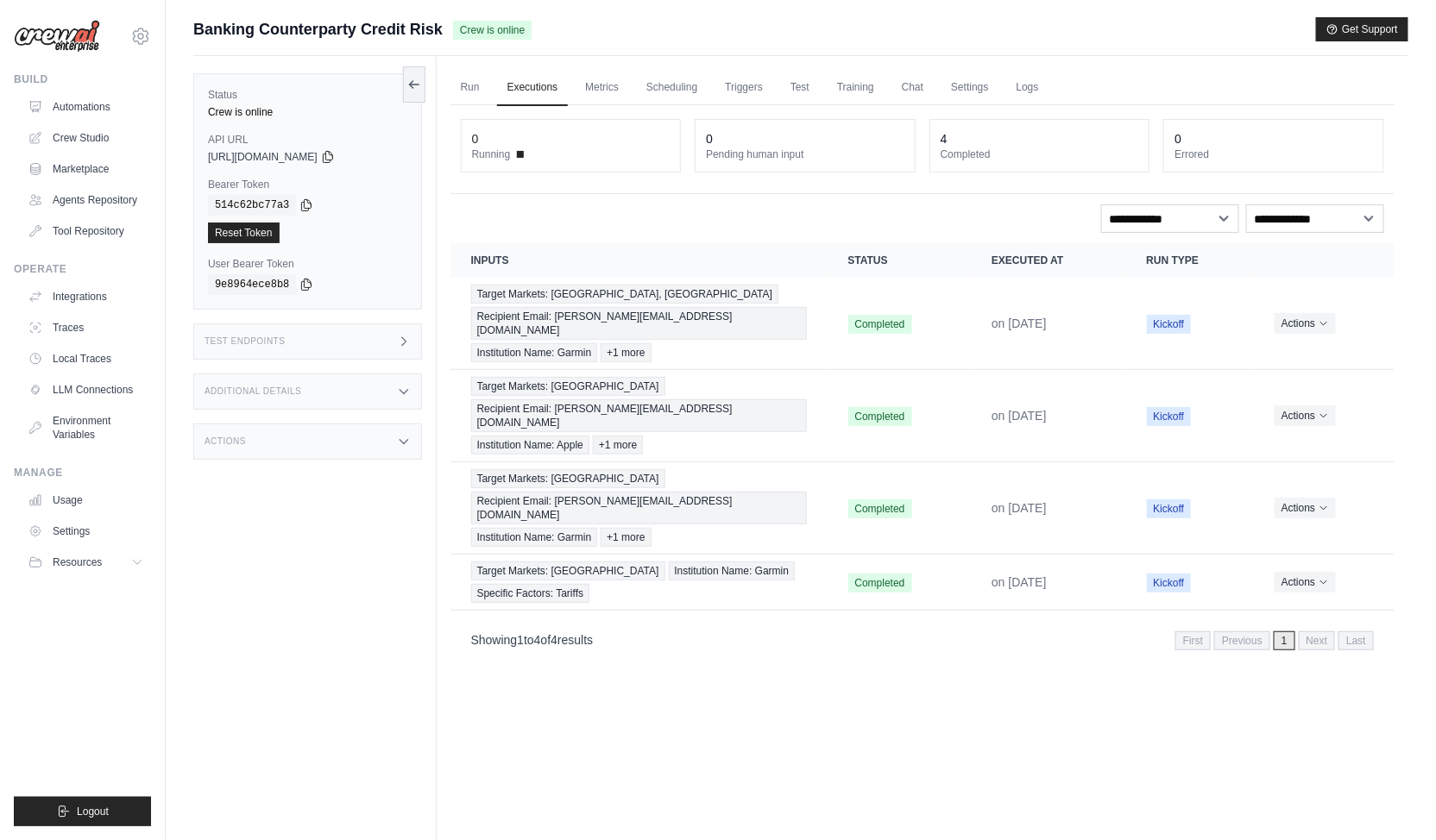
click at [645, 634] on div "Run Executions Metrics Scheduling Triggers Test Training Chat Settings Logs 0 R…" at bounding box center [922, 477] width 972 height 840
click at [1008, 704] on div "Run Executions Metrics Scheduling Triggers Test Training Chat Settings Logs 0 R…" at bounding box center [922, 477] width 972 height 840
click at [900, 696] on div "Run Executions Metrics Scheduling Triggers Test Training Chat Settings Logs 0 R…" at bounding box center [922, 477] width 972 height 840
click at [912, 89] on link "Chat" at bounding box center [912, 88] width 42 height 36
click at [87, 106] on link "Automations" at bounding box center [88, 107] width 131 height 27
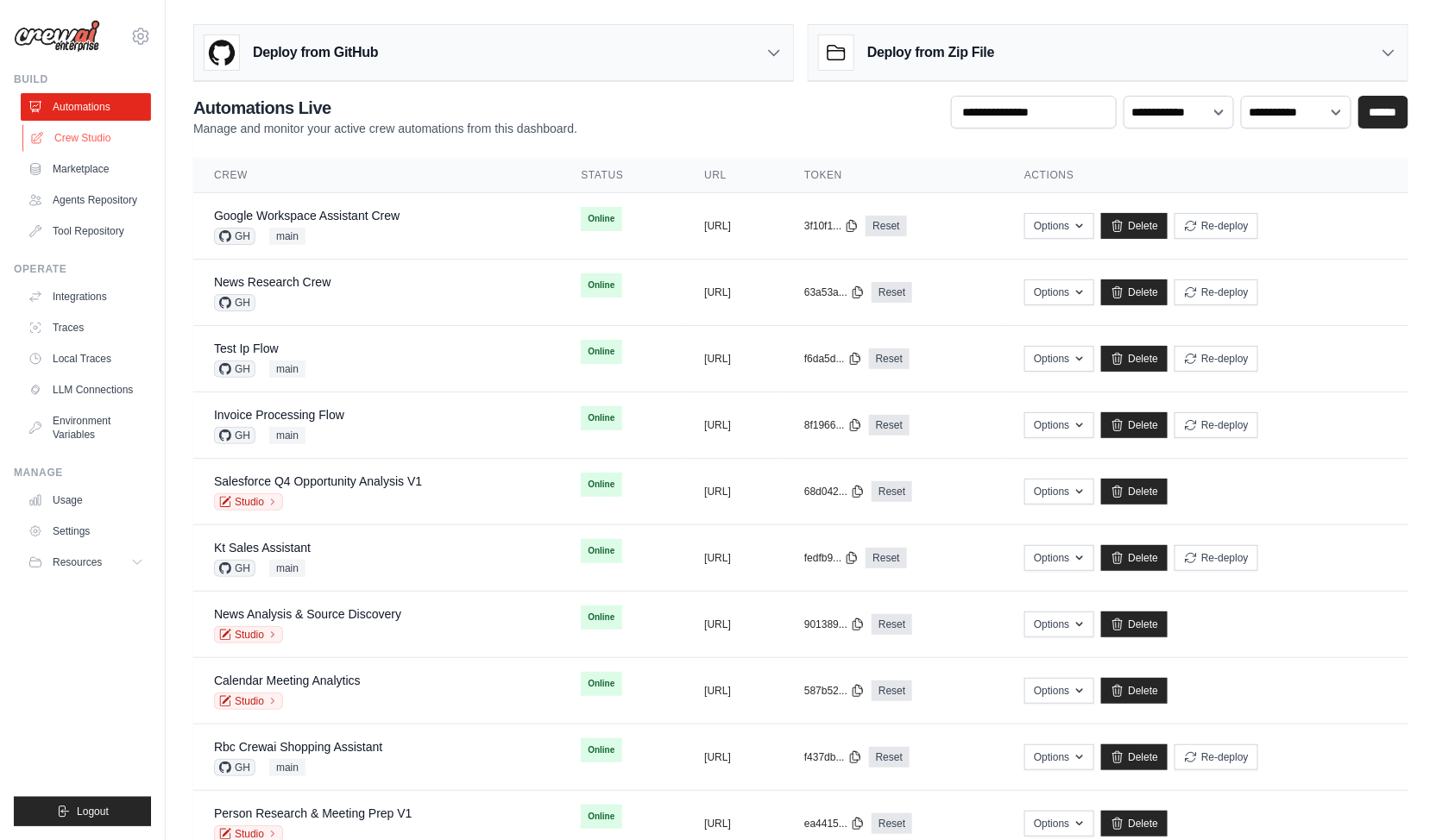
click at [89, 135] on link "Crew Studio" at bounding box center [88, 137] width 131 height 27
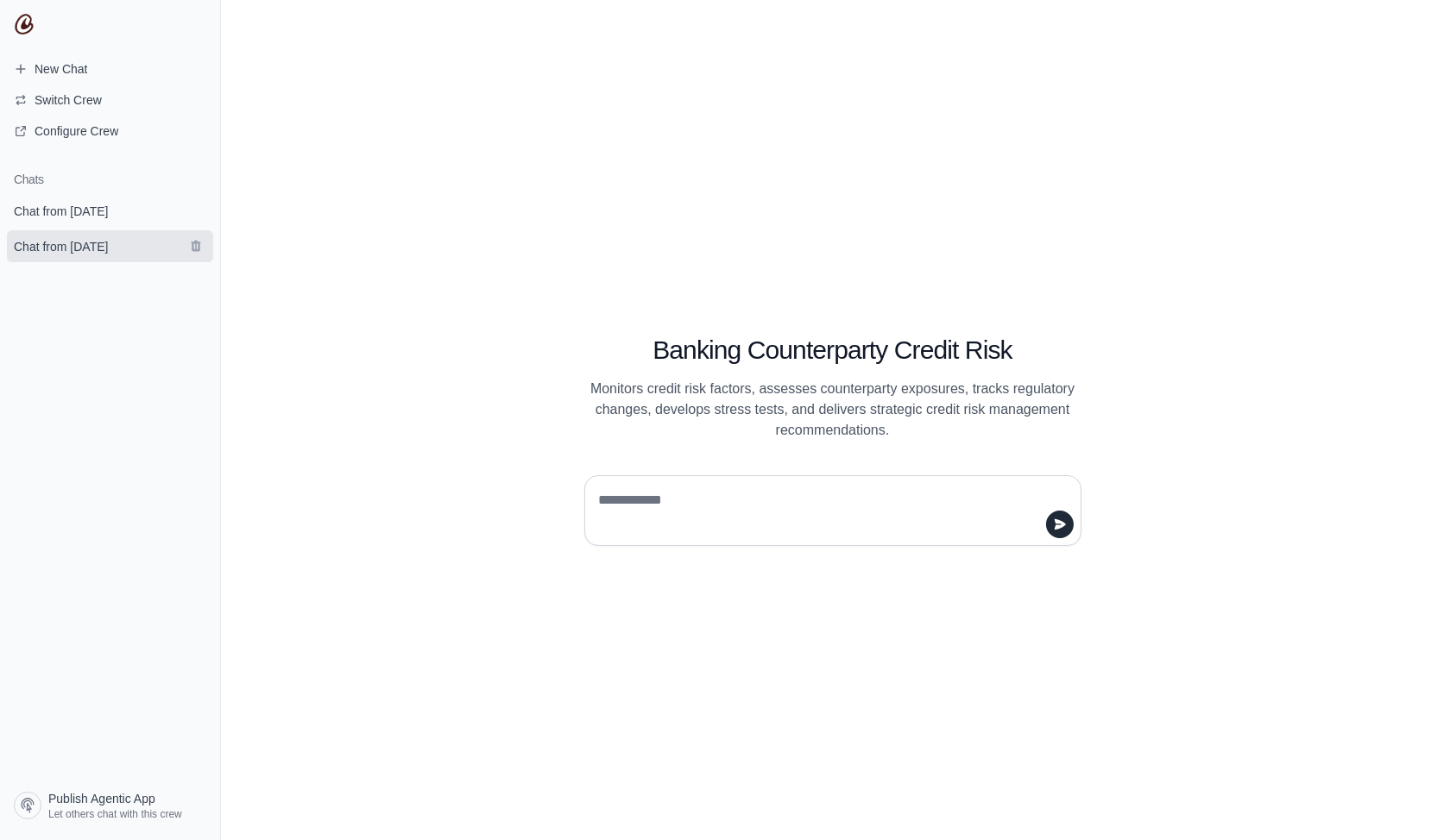
click at [108, 233] on link "Chat from [DATE]" at bounding box center [110, 246] width 207 height 32
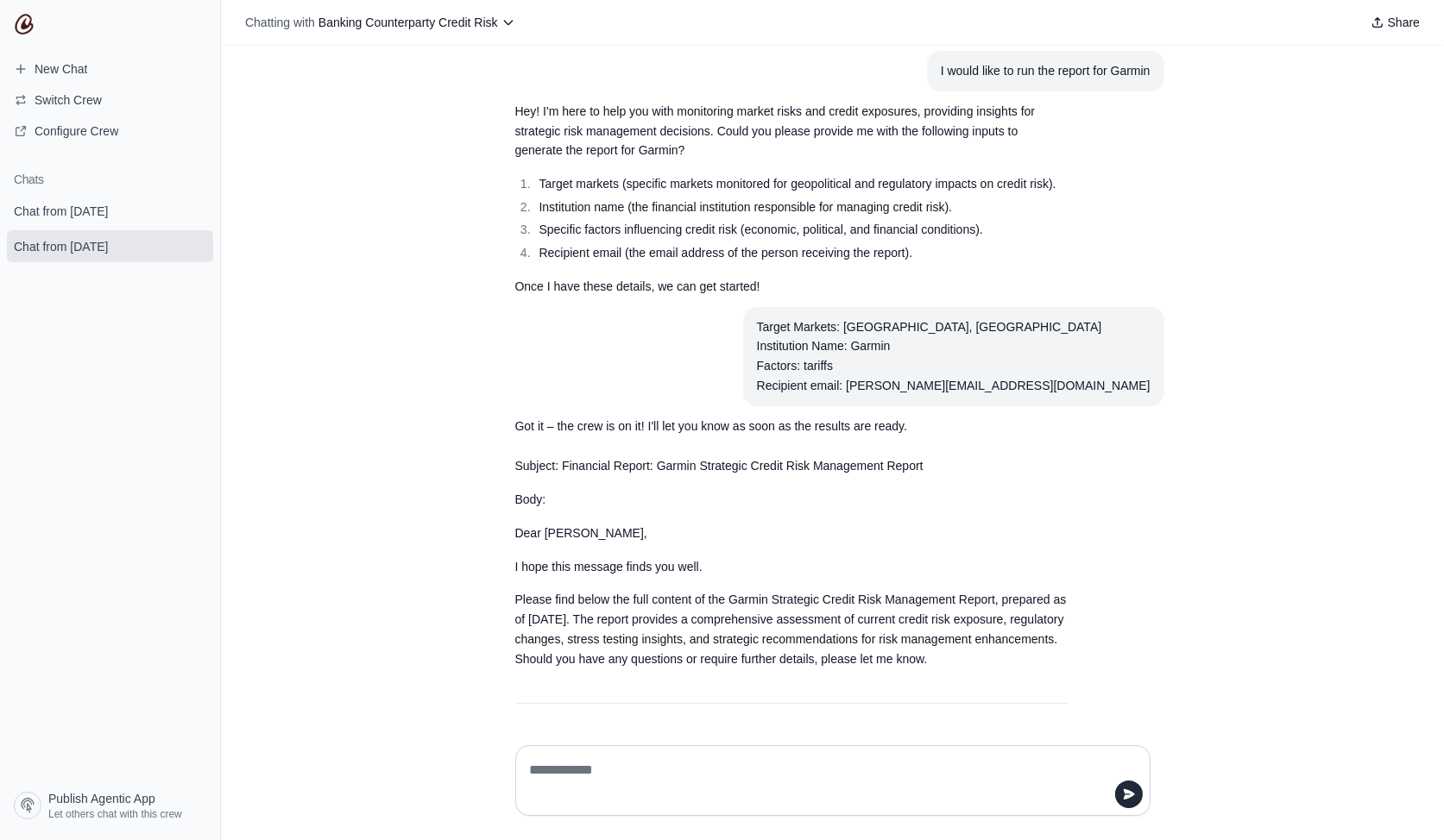
scroll to position [119, 0]
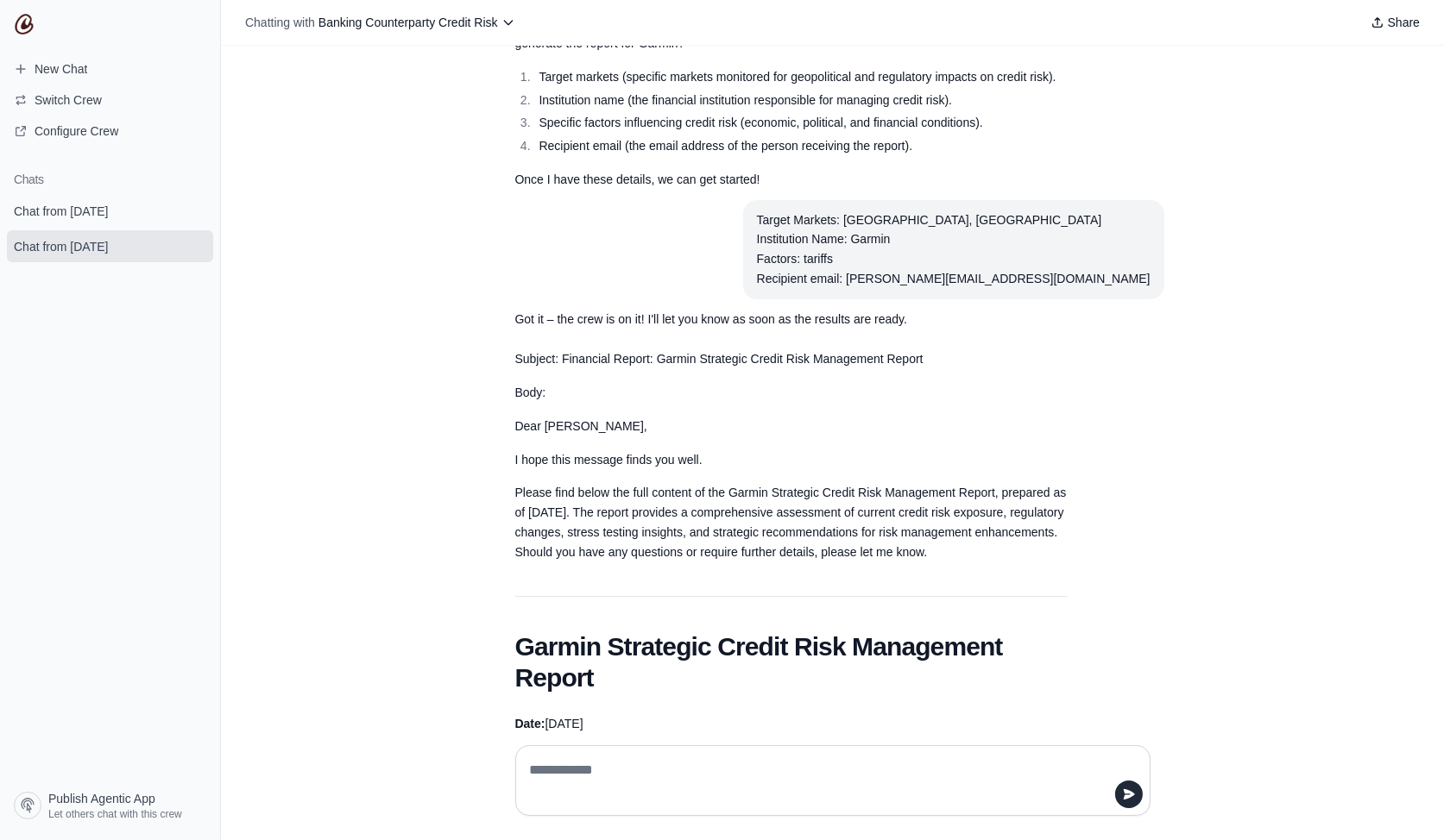
click at [960, 213] on div "Target Markets: [GEOGRAPHIC_DATA], [GEOGRAPHIC_DATA] Institution Name: Garmin F…" at bounding box center [954, 249] width 394 height 79
click at [944, 417] on p "Dear [PERSON_NAME]," at bounding box center [792, 427] width 553 height 19
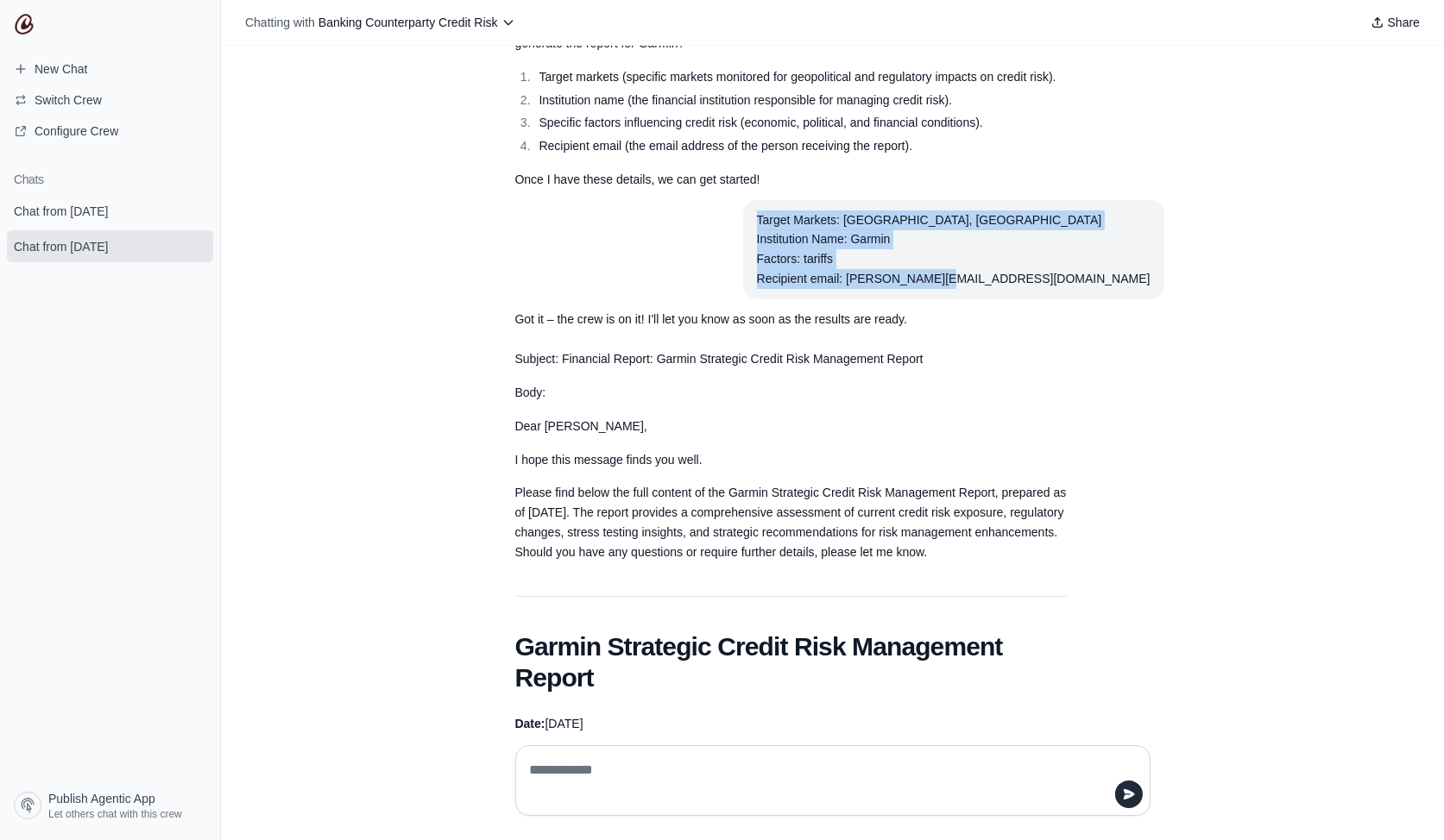
drag, startPoint x: 954, startPoint y: 221, endPoint x: 1158, endPoint y: 279, distance: 212.1
click at [1158, 279] on section "Target Markets: [GEOGRAPHIC_DATA], [GEOGRAPHIC_DATA] Institution Name: Garmin F…" at bounding box center [954, 249] width 421 height 99
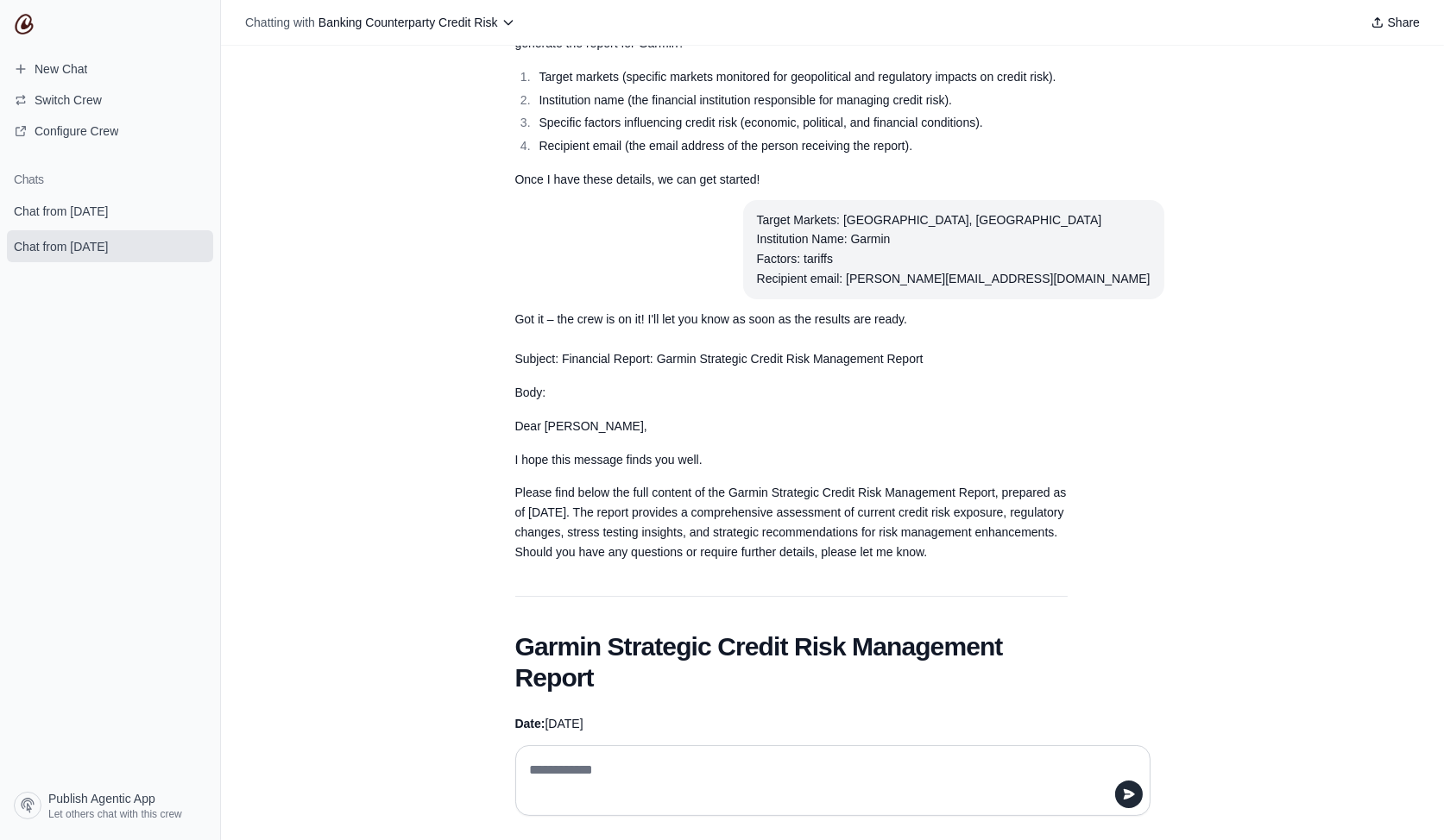
click at [1018, 242] on div "Target Markets: [GEOGRAPHIC_DATA], [GEOGRAPHIC_DATA] Institution Name: Garmin F…" at bounding box center [954, 249] width 394 height 79
drag, startPoint x: 960, startPoint y: 214, endPoint x: 1140, endPoint y: 214, distance: 180.0
click at [1140, 214] on div "Target Markets: [GEOGRAPHIC_DATA], [GEOGRAPHIC_DATA] Institution Name: Garmin F…" at bounding box center [954, 249] width 394 height 79
drag, startPoint x: 1114, startPoint y: 240, endPoint x: 975, endPoint y: 240, distance: 139.0
click at [975, 240] on div "Target Markets: [GEOGRAPHIC_DATA], [GEOGRAPHIC_DATA] Institution Name: Garmin F…" at bounding box center [954, 249] width 394 height 79
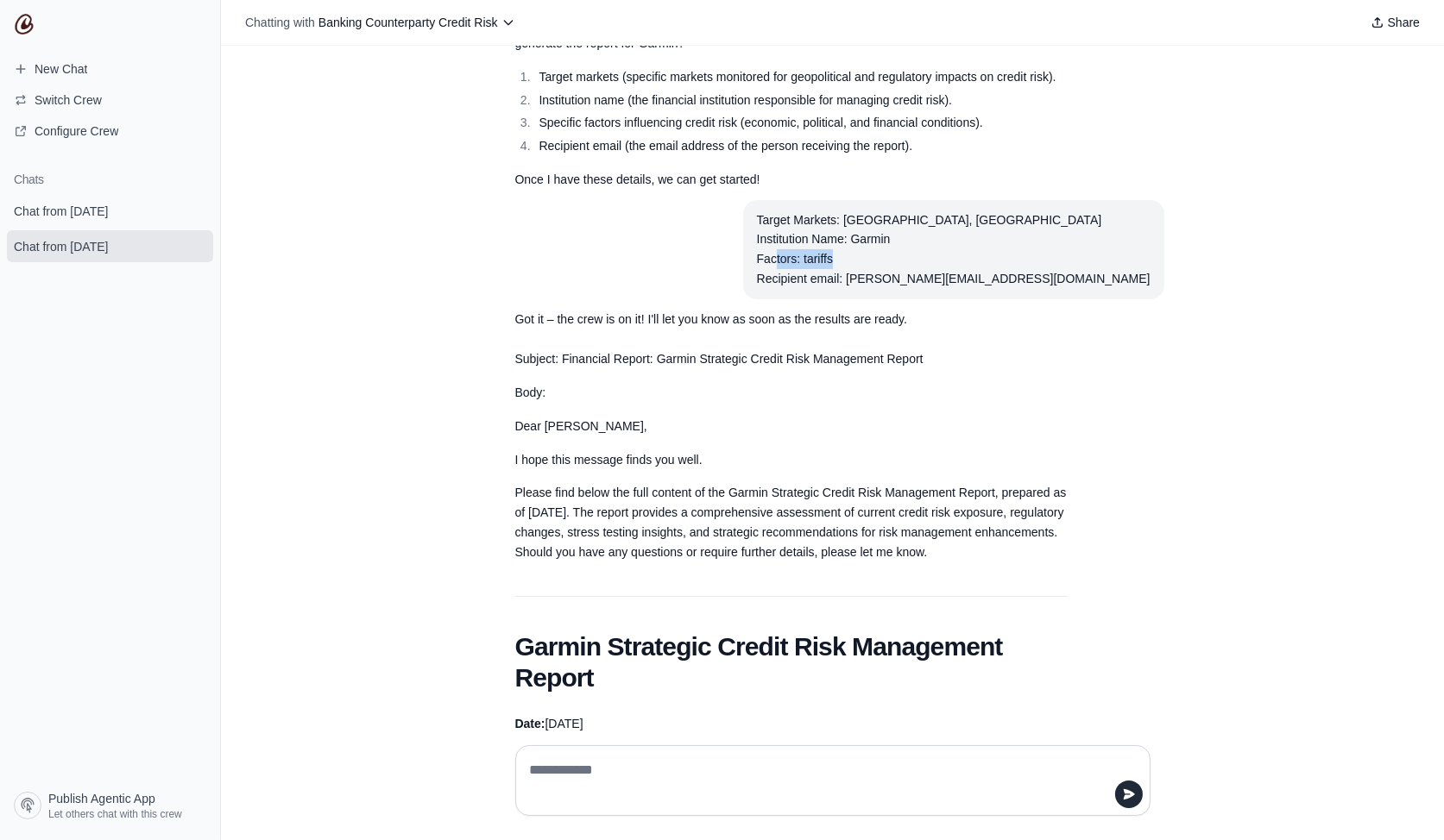
drag, startPoint x: 1063, startPoint y: 258, endPoint x: 977, endPoint y: 256, distance: 86.0
click at [977, 256] on div "Target Markets: USA, EU Institution Name: Garmin Factors: tariffs Recipient ema…" at bounding box center [954, 249] width 394 height 79
click at [967, 277] on div "Target Markets: USA, EU Institution Name: Garmin Factors: tariffs Recipient ema…" at bounding box center [954, 249] width 394 height 79
click at [1031, 260] on div "Target Markets: USA, EU Institution Name: Garmin Factors: tariffs Recipient ema…" at bounding box center [954, 249] width 394 height 79
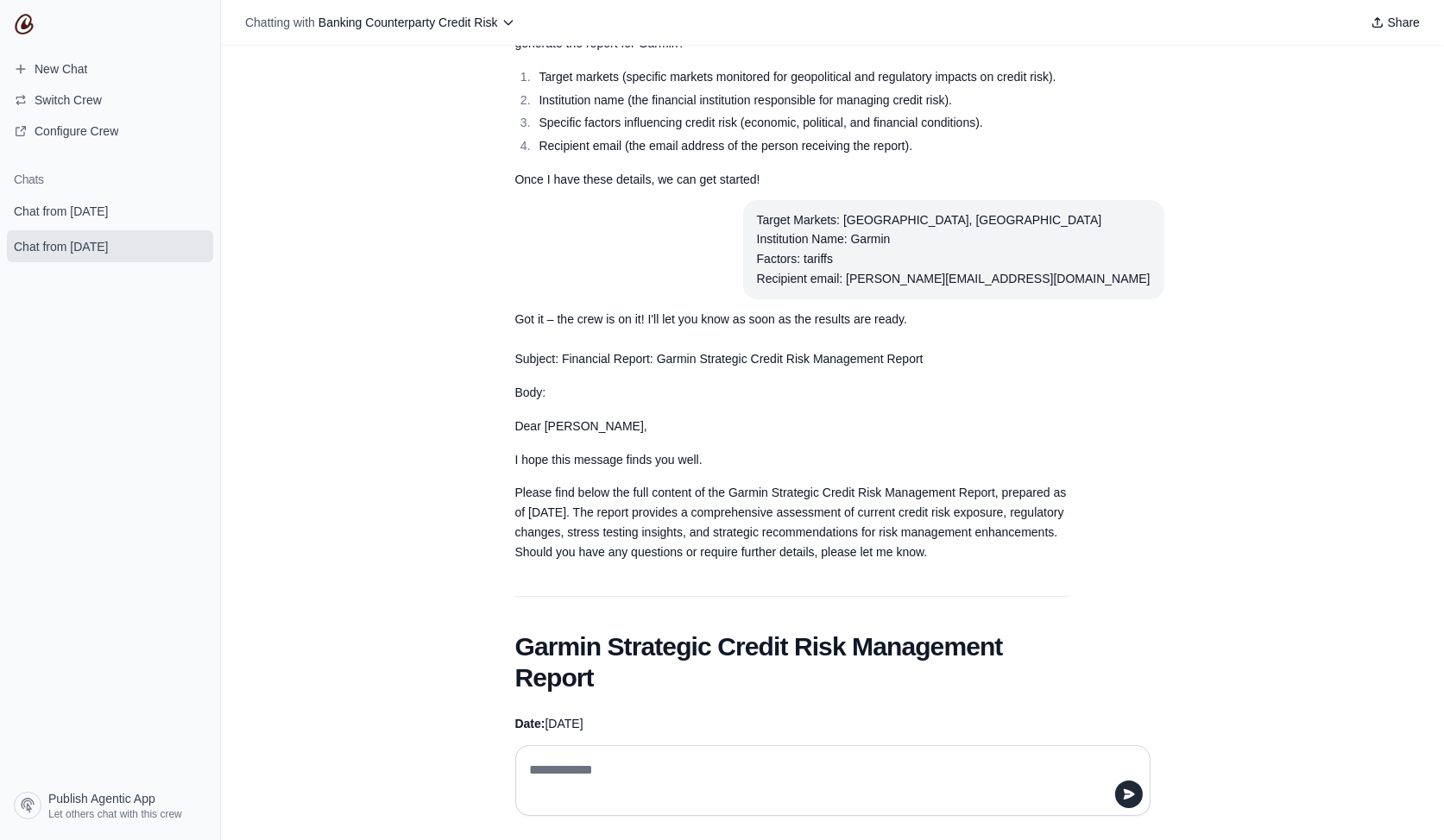
click at [1005, 310] on p "Got it – the crew is on it! I'll let you know as soon as the results are ready." at bounding box center [792, 320] width 553 height 19
drag, startPoint x: 1041, startPoint y: 278, endPoint x: 1073, endPoint y: 276, distance: 32.1
click at [1073, 276] on div "Target Markets: USA, EU Institution Name: Garmin Factors: tariffs Recipient ema…" at bounding box center [954, 249] width 394 height 79
click at [1125, 294] on section "Target Markets: USA, EU Institution Name: Garmin Factors: tariffs Recipient ema…" at bounding box center [954, 249] width 421 height 99
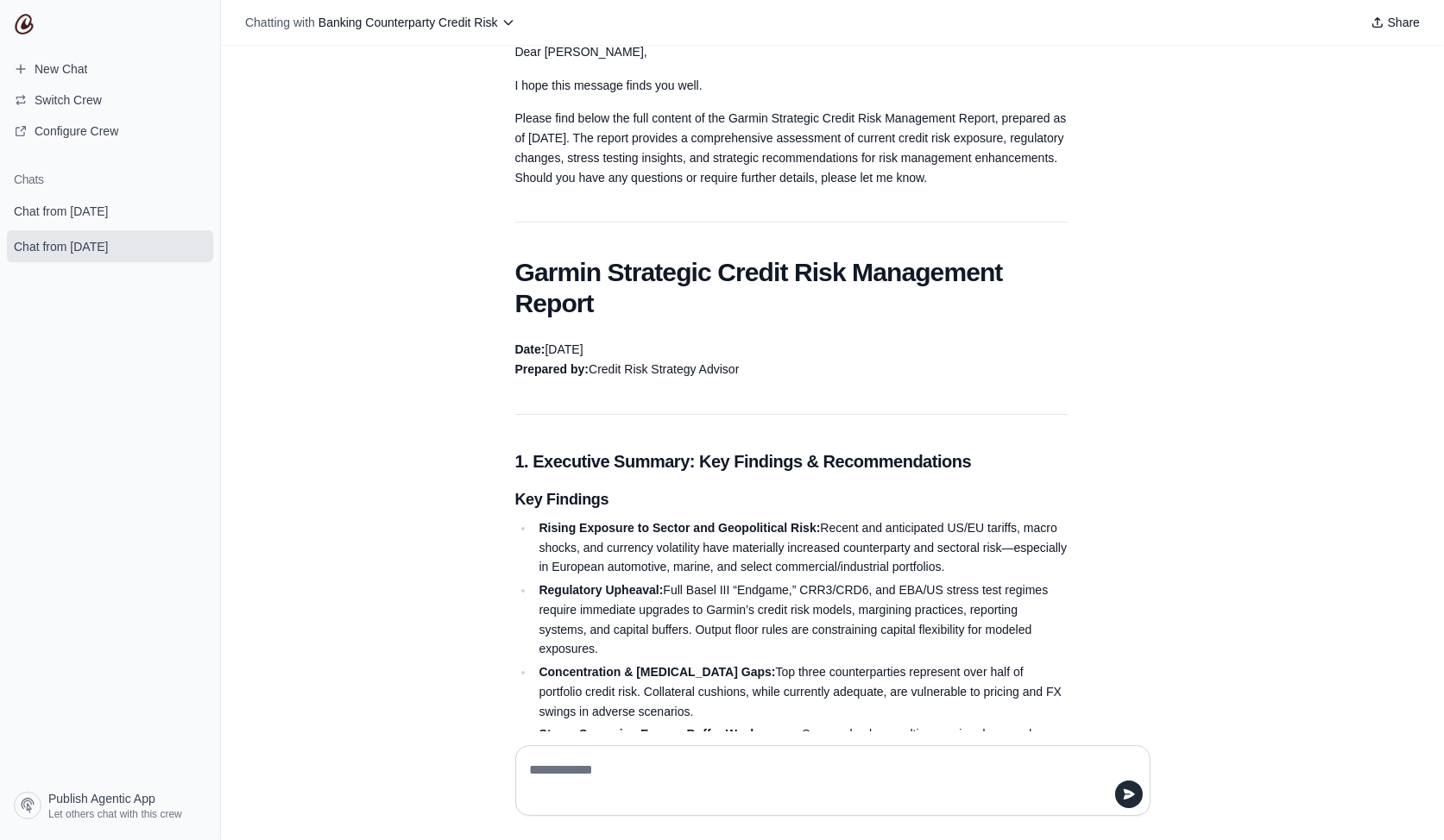
scroll to position [554, 0]
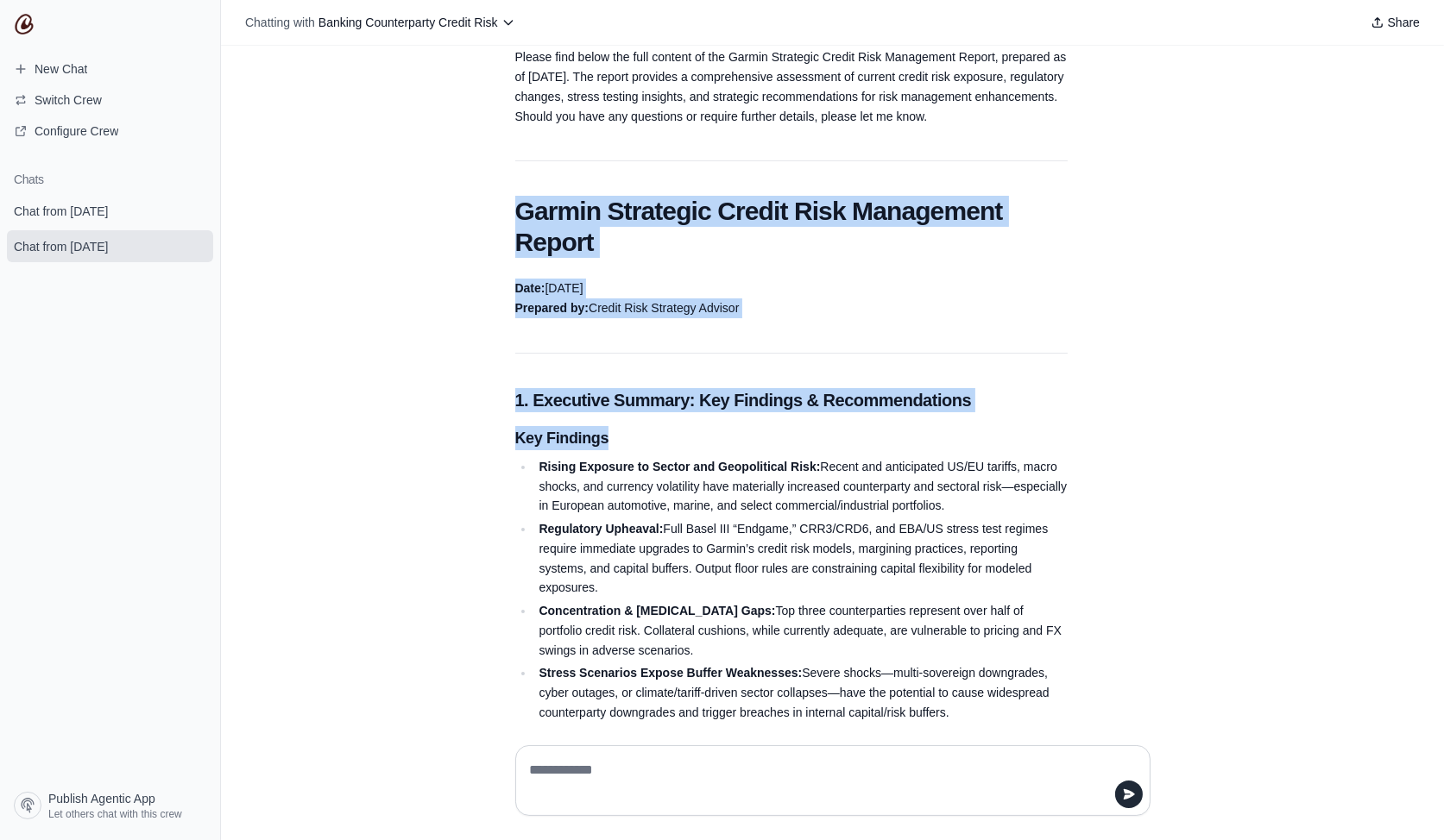
drag, startPoint x: 503, startPoint y: 210, endPoint x: 843, endPoint y: 471, distance: 428.6
click at [761, 473] on li "Rising Exposure to Sector and Geopolitical Risk: Recent and anticipated US/EU t…" at bounding box center [800, 486] width 533 height 58
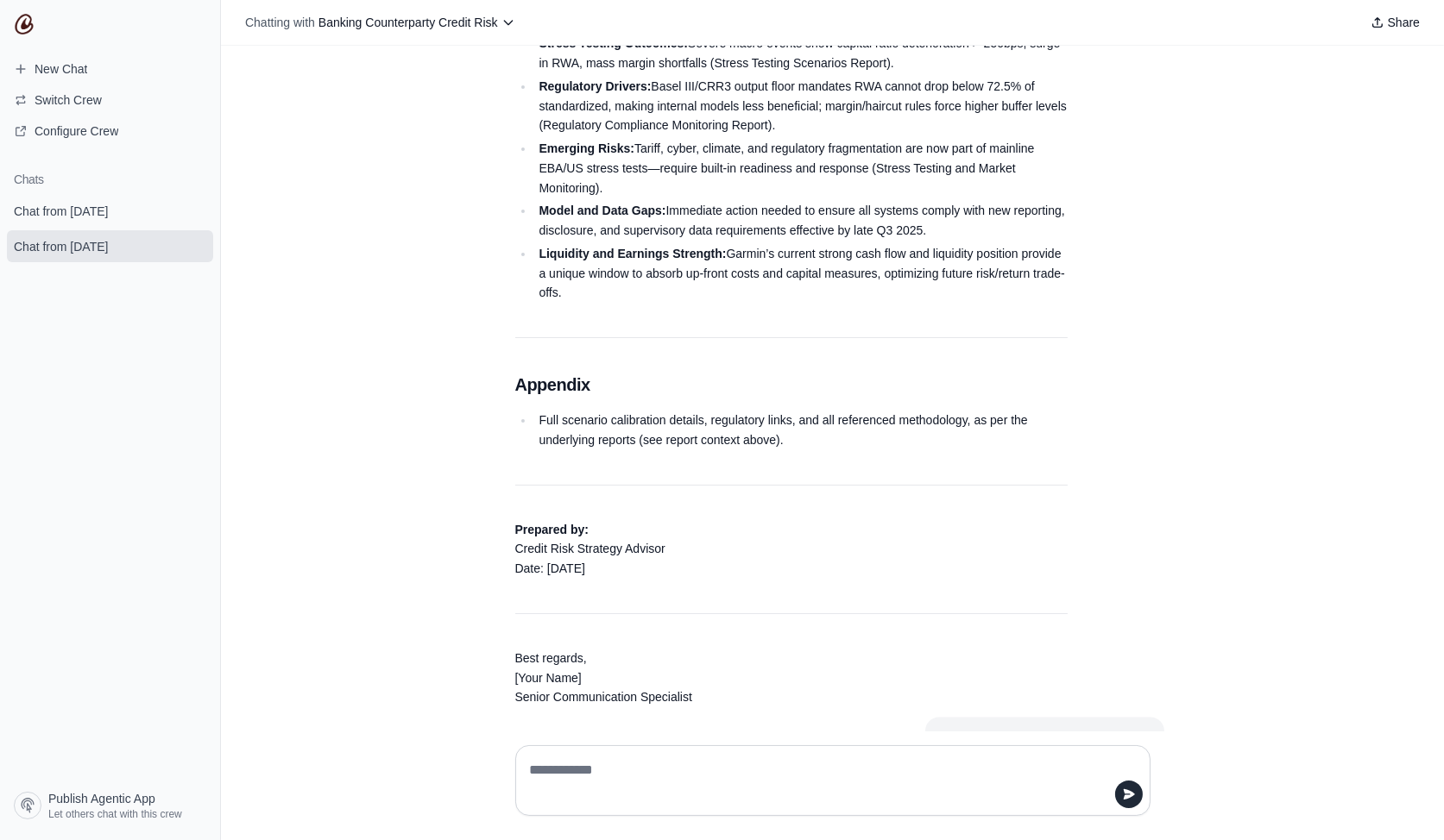
scroll to position [4619, 0]
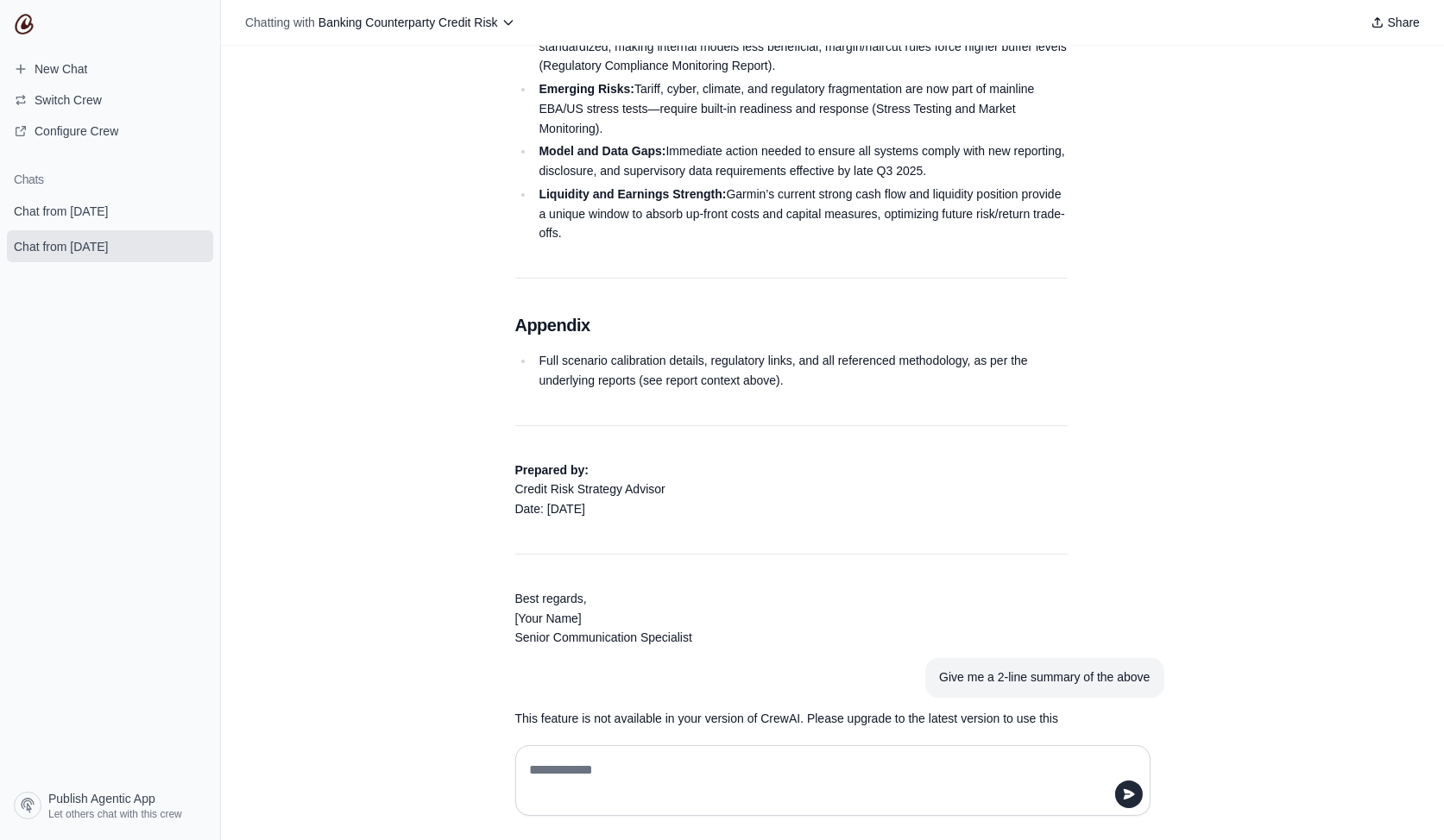
click at [390, 394] on div "I would like to run the report for Garmin Hey! I'm here to help you with monito…" at bounding box center [833, 389] width 1224 height 686
click at [372, 404] on div "I would like to run the report for Garmin Hey! I'm here to help you with monito…" at bounding box center [833, 389] width 1224 height 686
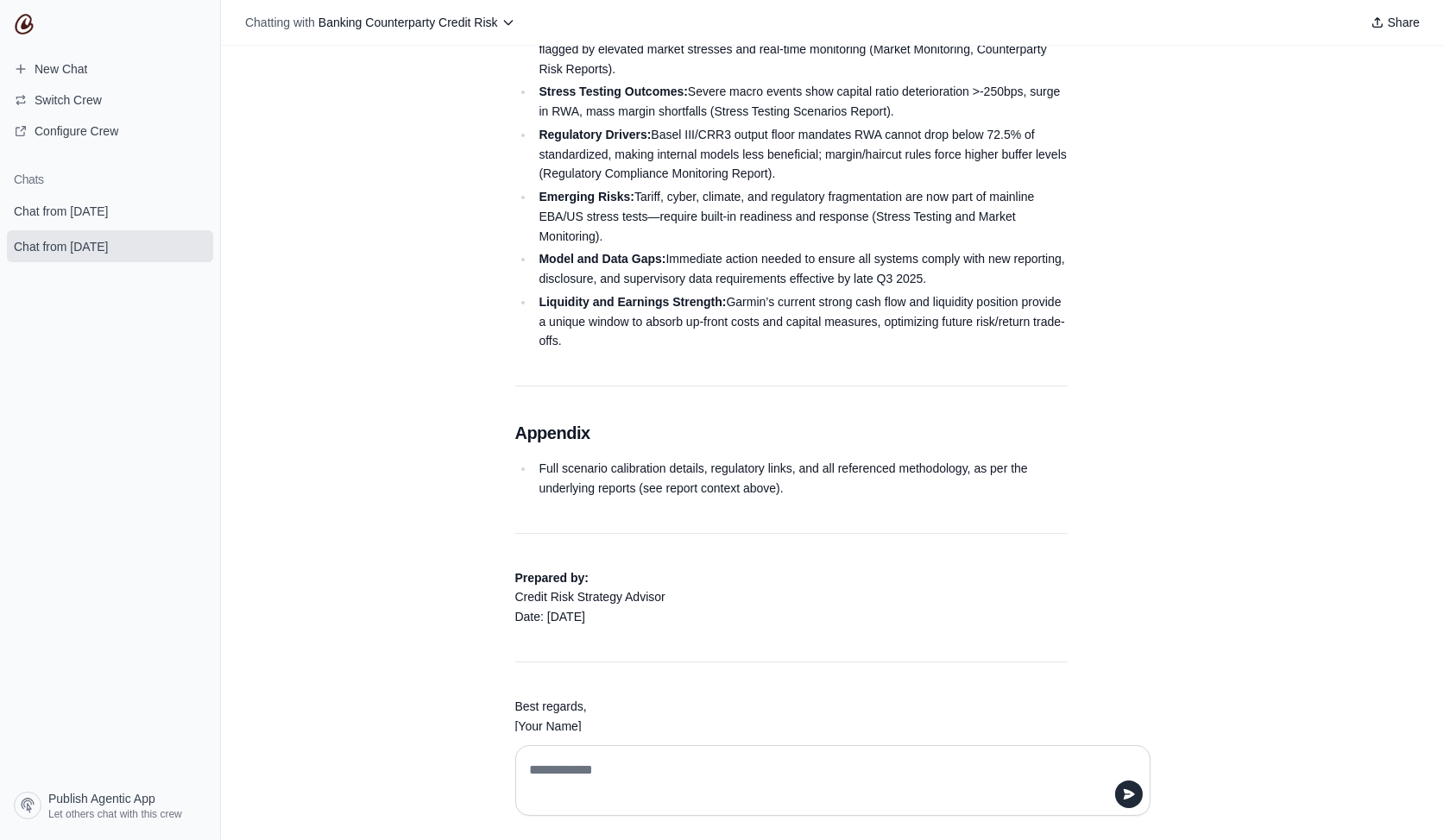
scroll to position [4410, 0]
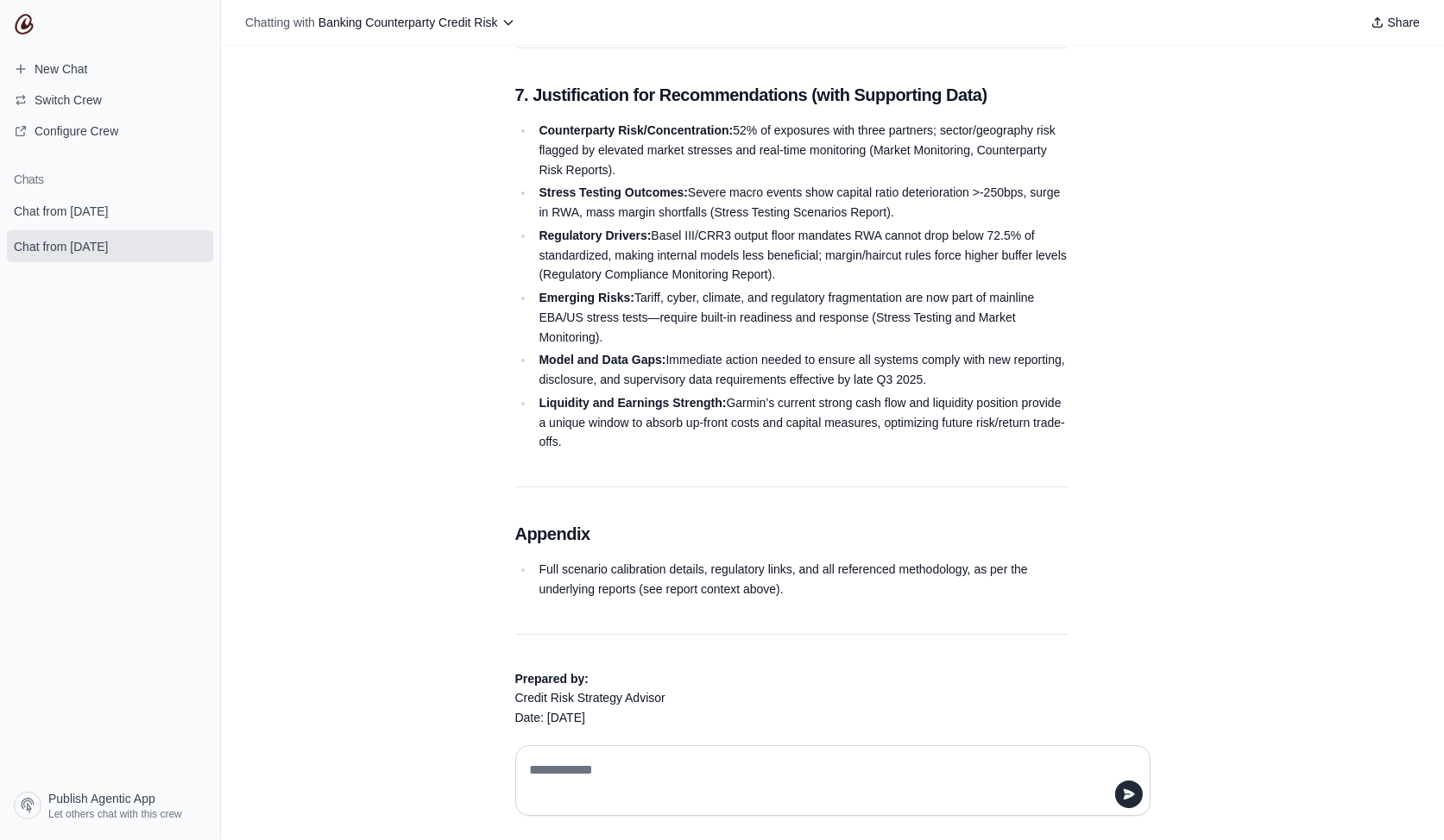
click at [368, 414] on div "I would like to run the report for Garmin Hey! I'm here to help you with monito…" at bounding box center [833, 389] width 1224 height 686
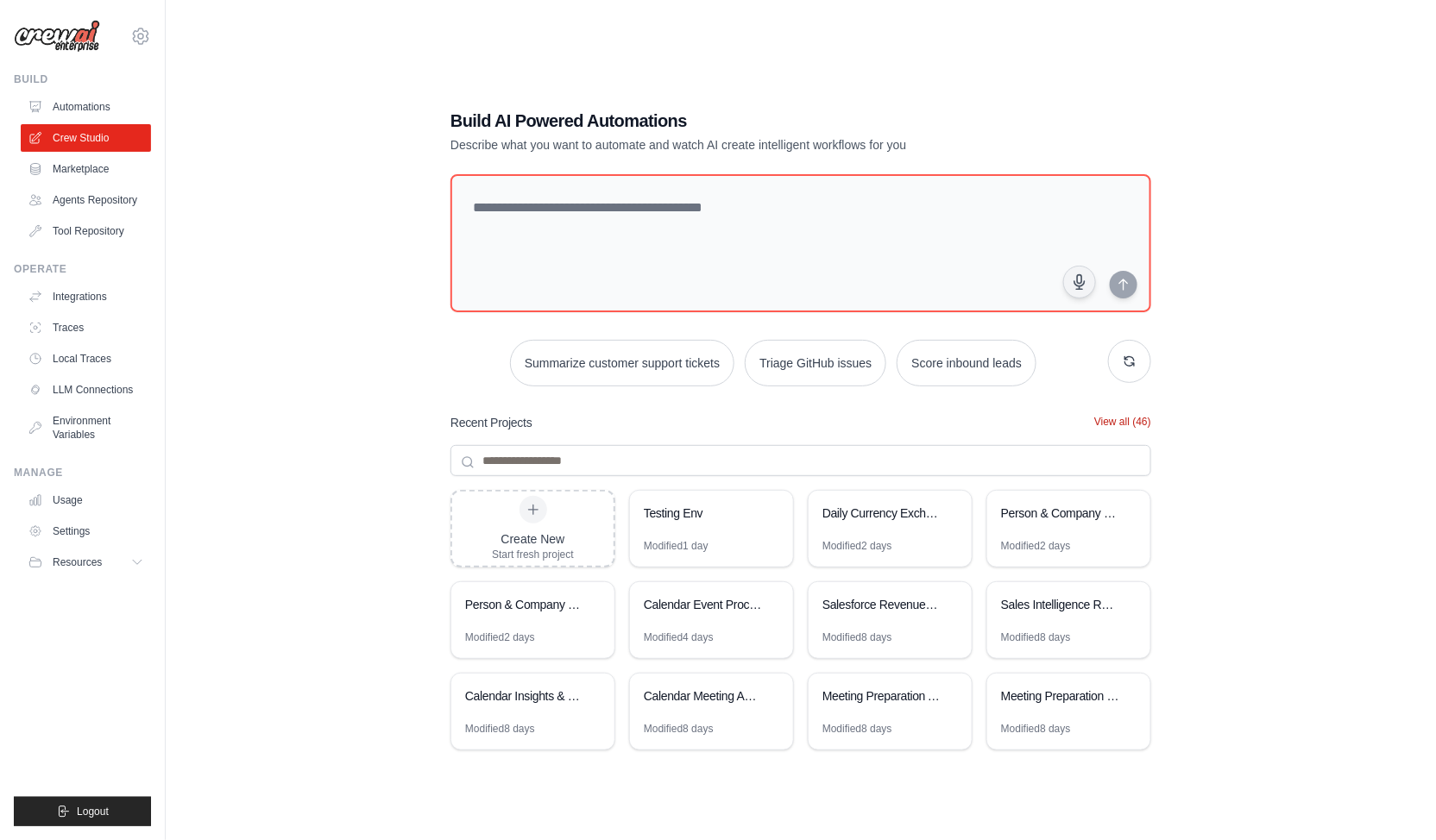
click at [1124, 423] on button "View all (46)" at bounding box center [1123, 422] width 57 height 14
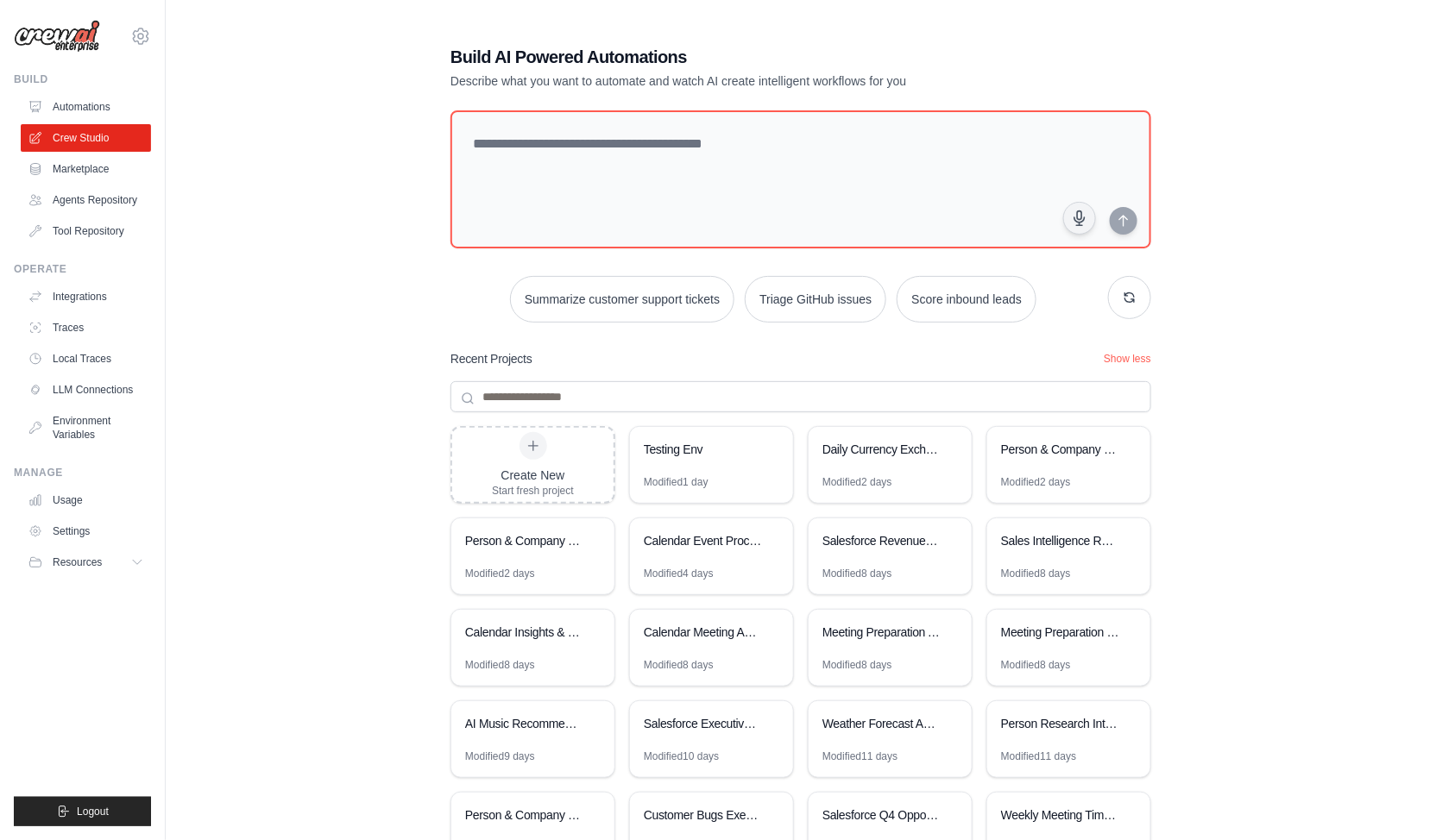
scroll to position [97, 0]
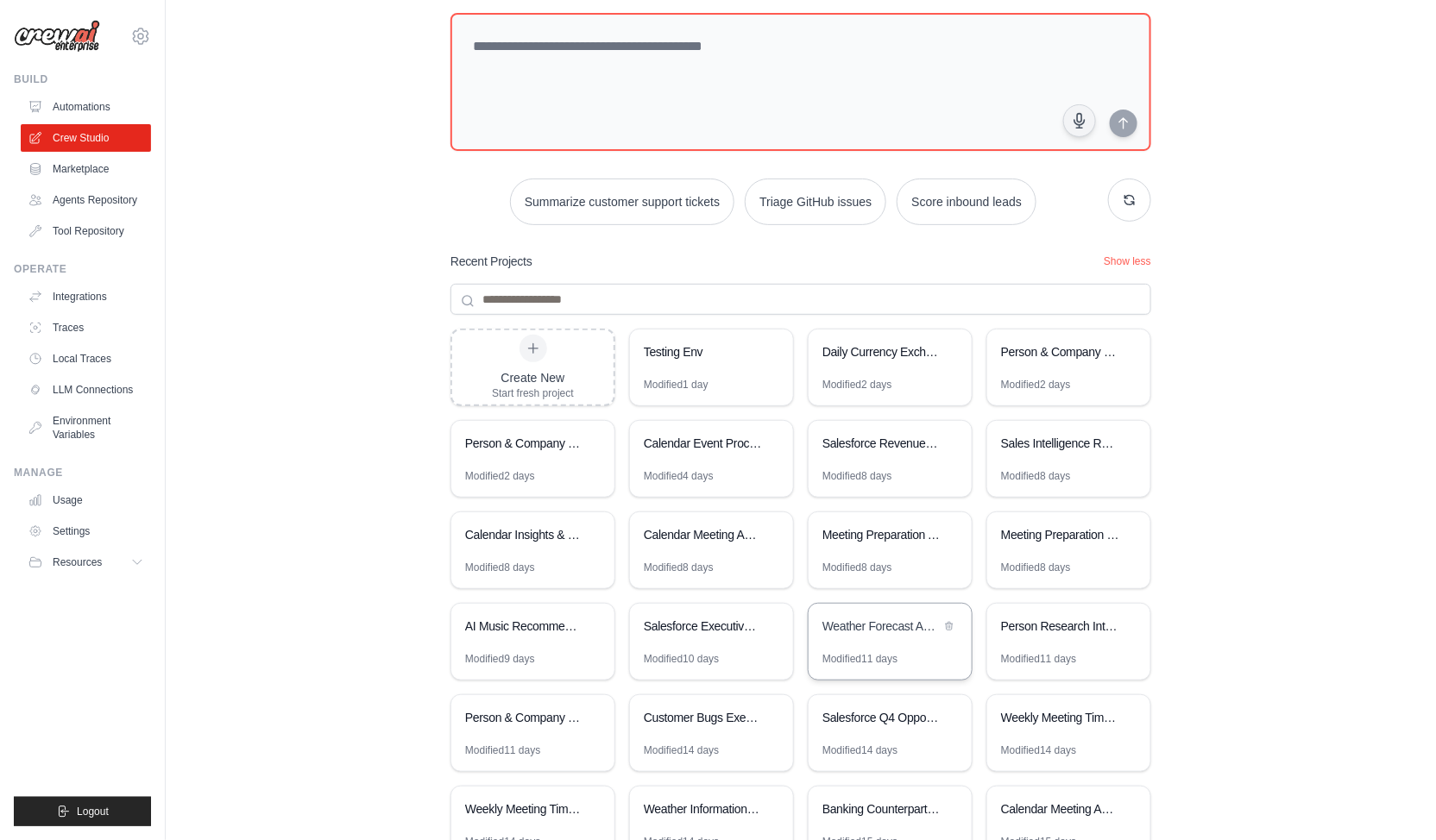
click at [881, 622] on div "Weather Forecast Assistant" at bounding box center [881, 627] width 118 height 18
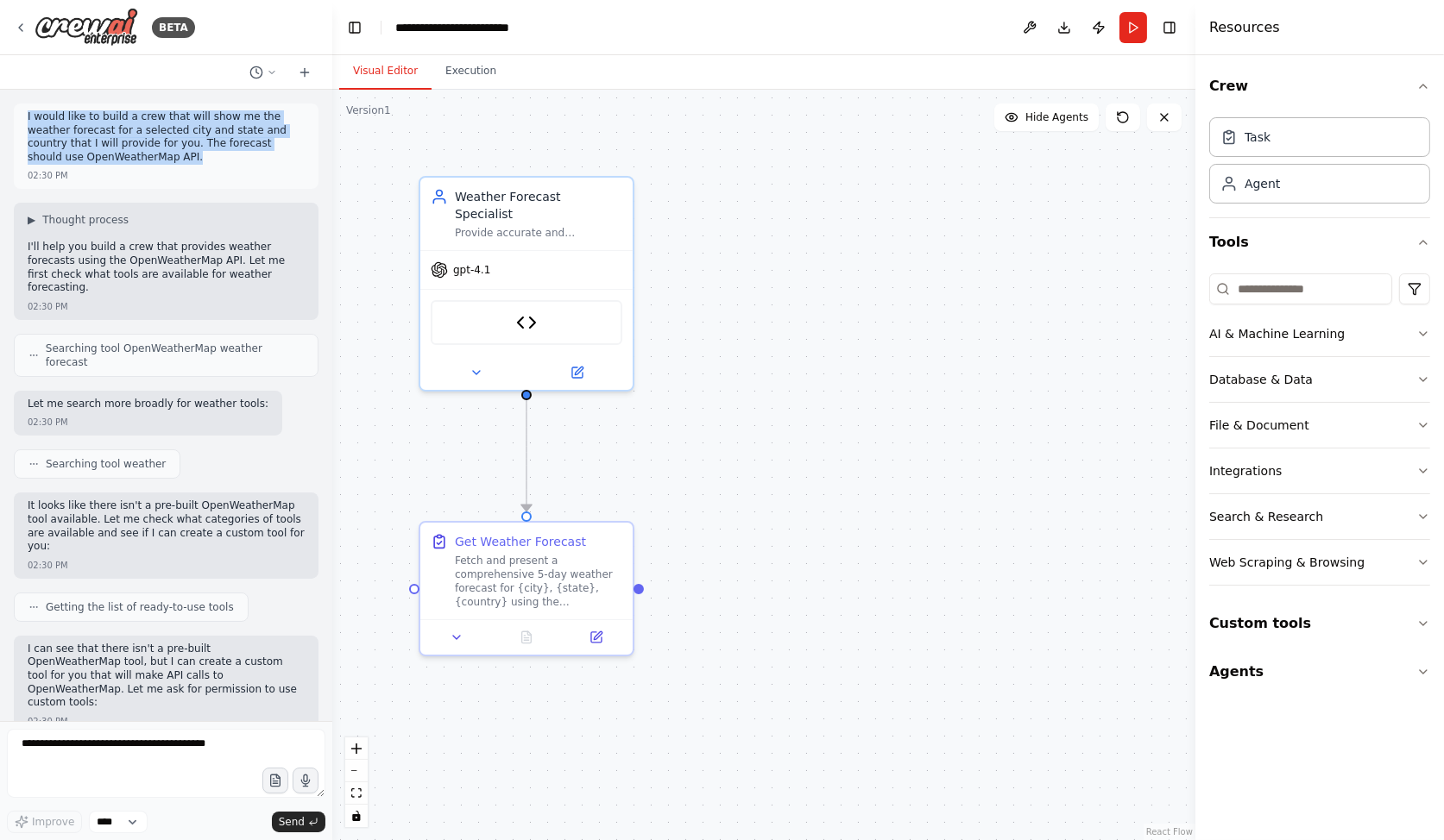
drag, startPoint x: 178, startPoint y: 162, endPoint x: 26, endPoint y: 121, distance: 157.4
click at [26, 121] on div "I would like to build a crew that will show me the weather forecast for a selec…" at bounding box center [166, 146] width 305 height 86
click at [225, 306] on div "I would like to build a crew that will show me the weather forecast for a selec…" at bounding box center [166, 405] width 332 height 631
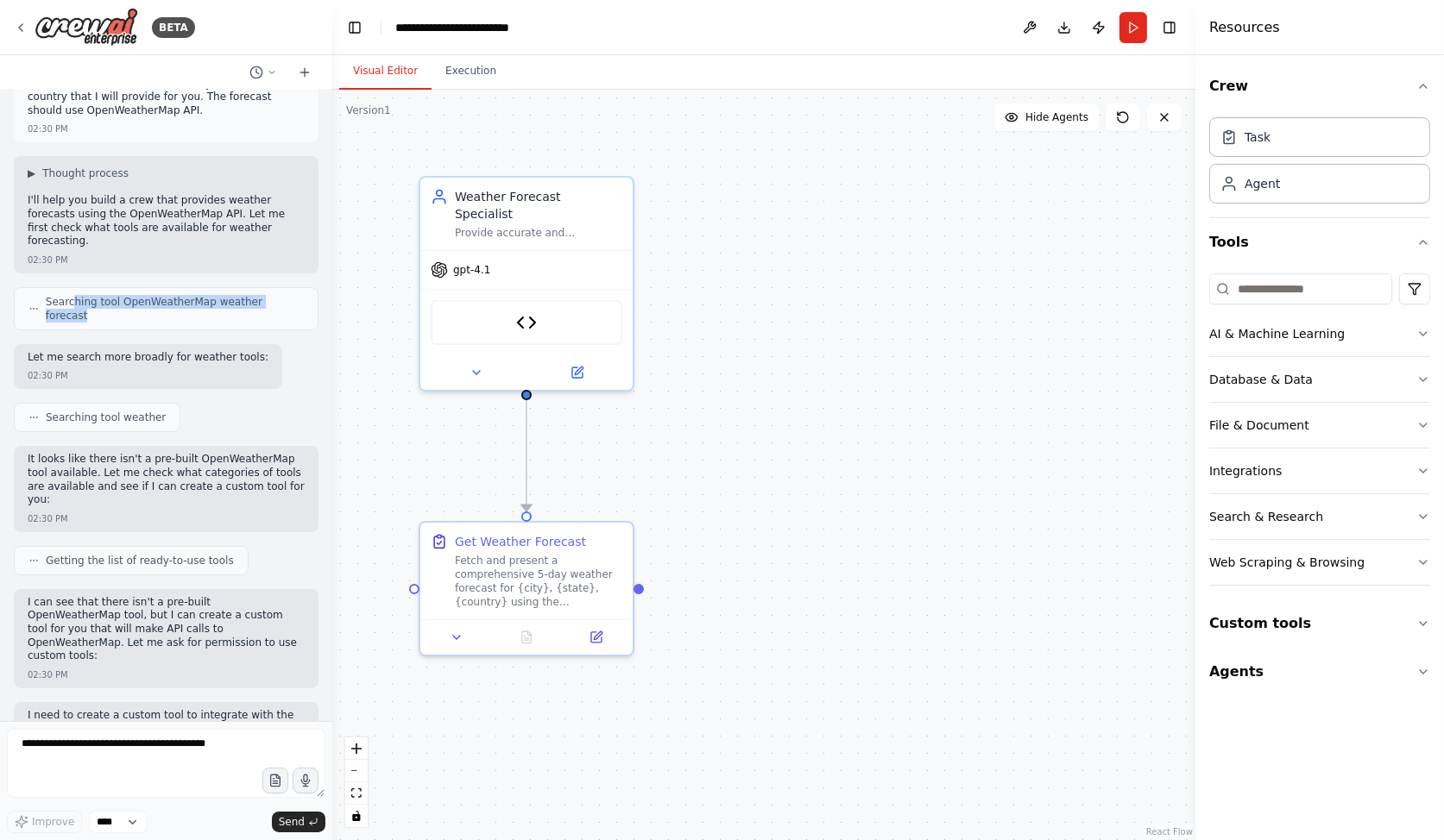
drag, startPoint x: 74, startPoint y: 286, endPoint x: 215, endPoint y: 295, distance: 141.3
click at [215, 295] on div "Searching tool OpenWeatherMap weather forecast" at bounding box center [166, 309] width 305 height 43
click at [220, 453] on p "It looks like there isn't a pre-built OpenWeatherMap tool available. Let me che…" at bounding box center [166, 479] width 277 height 54
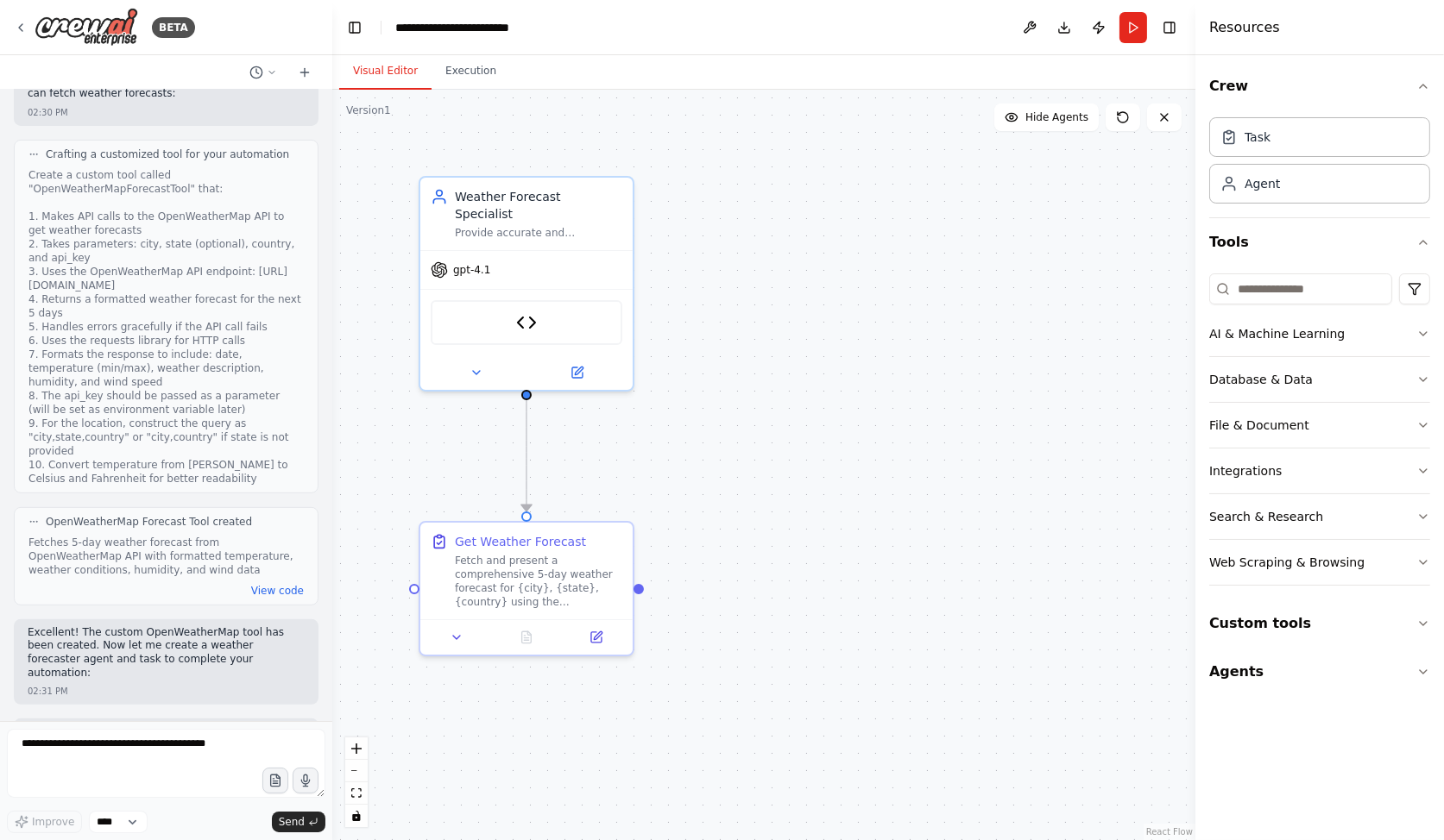
scroll to position [1161, 0]
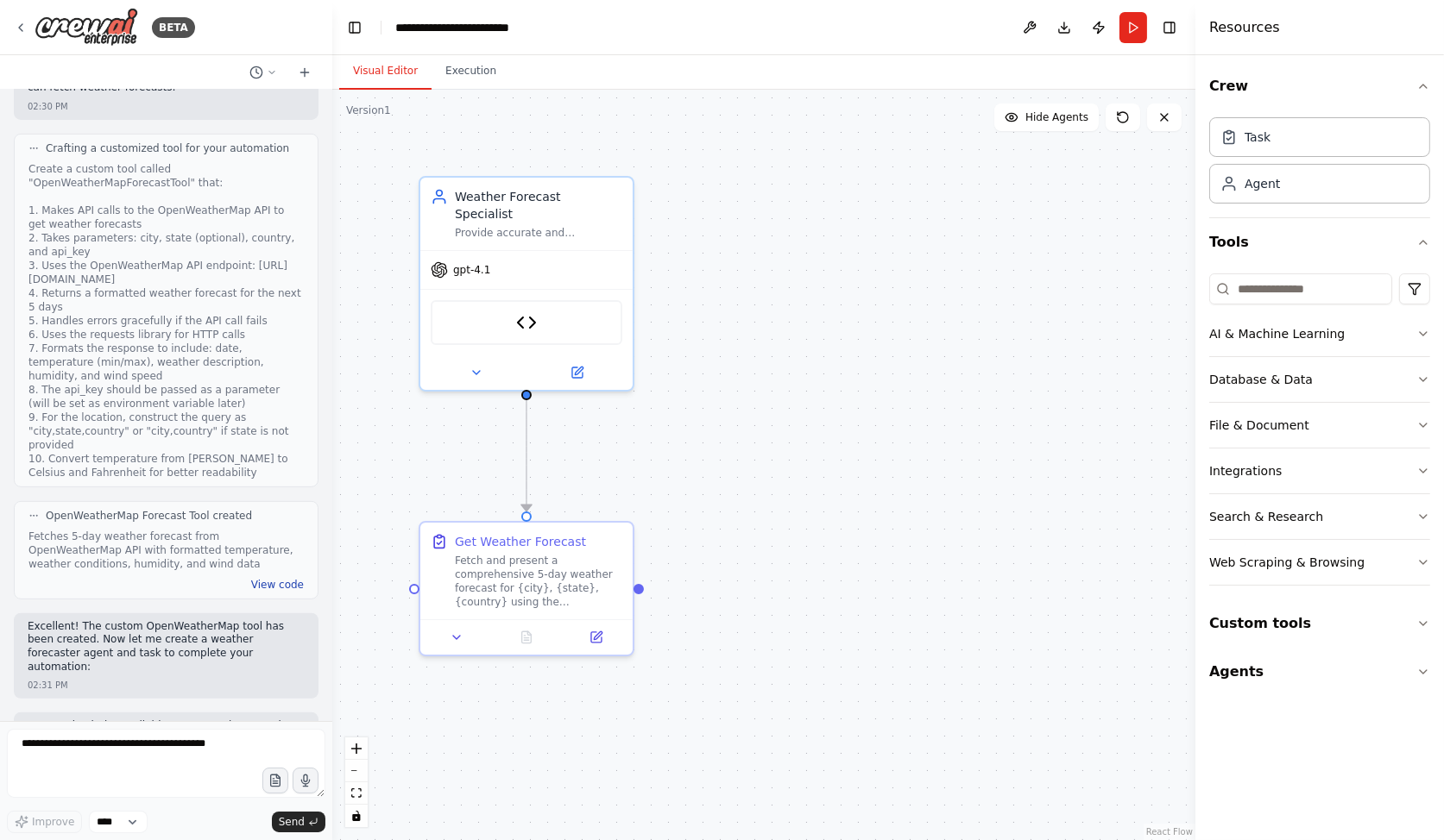
click at [278, 578] on button "View code" at bounding box center [278, 585] width 53 height 14
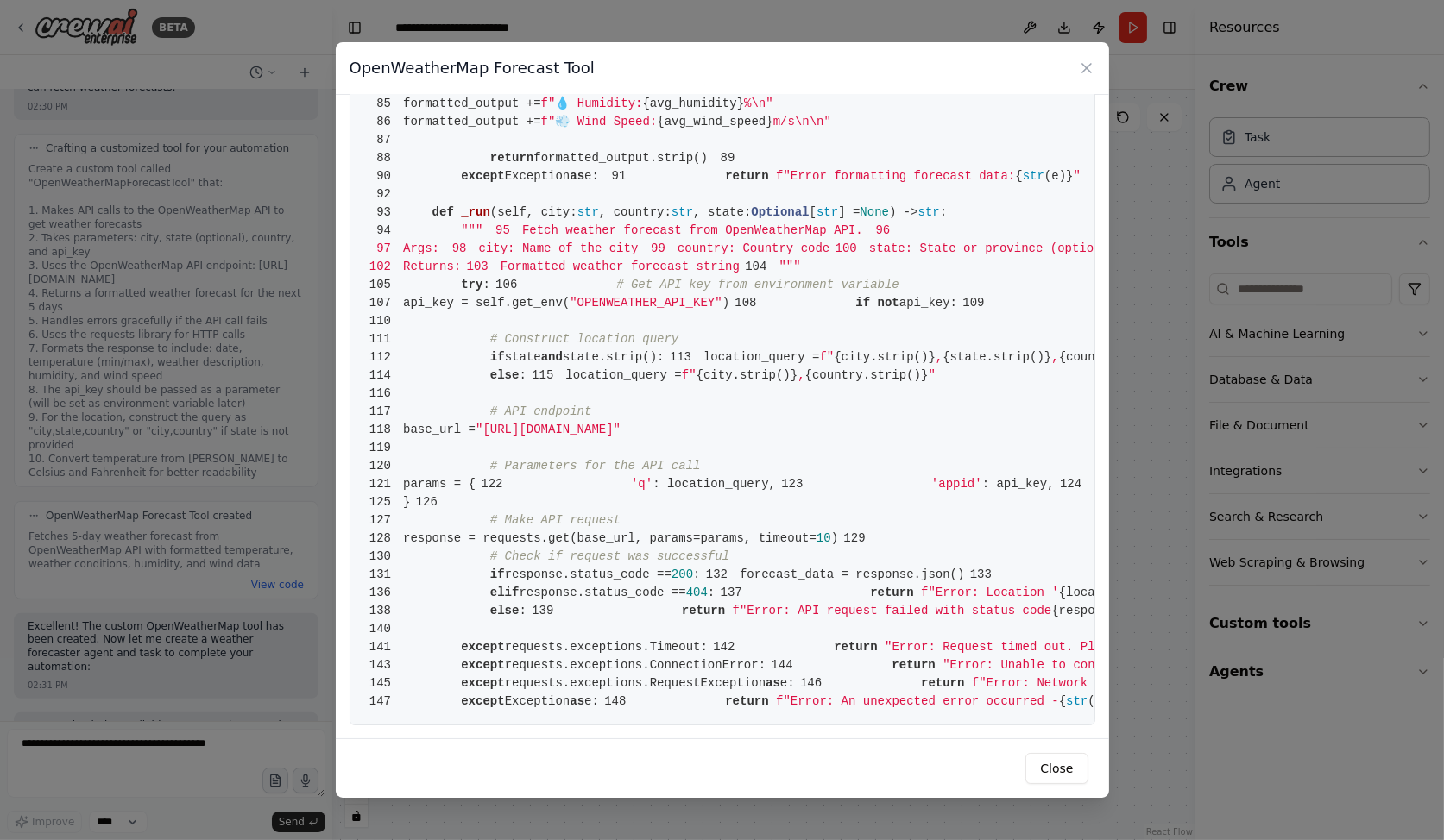
scroll to position [2100, 0]
click at [1086, 69] on icon at bounding box center [1087, 68] width 18 height 18
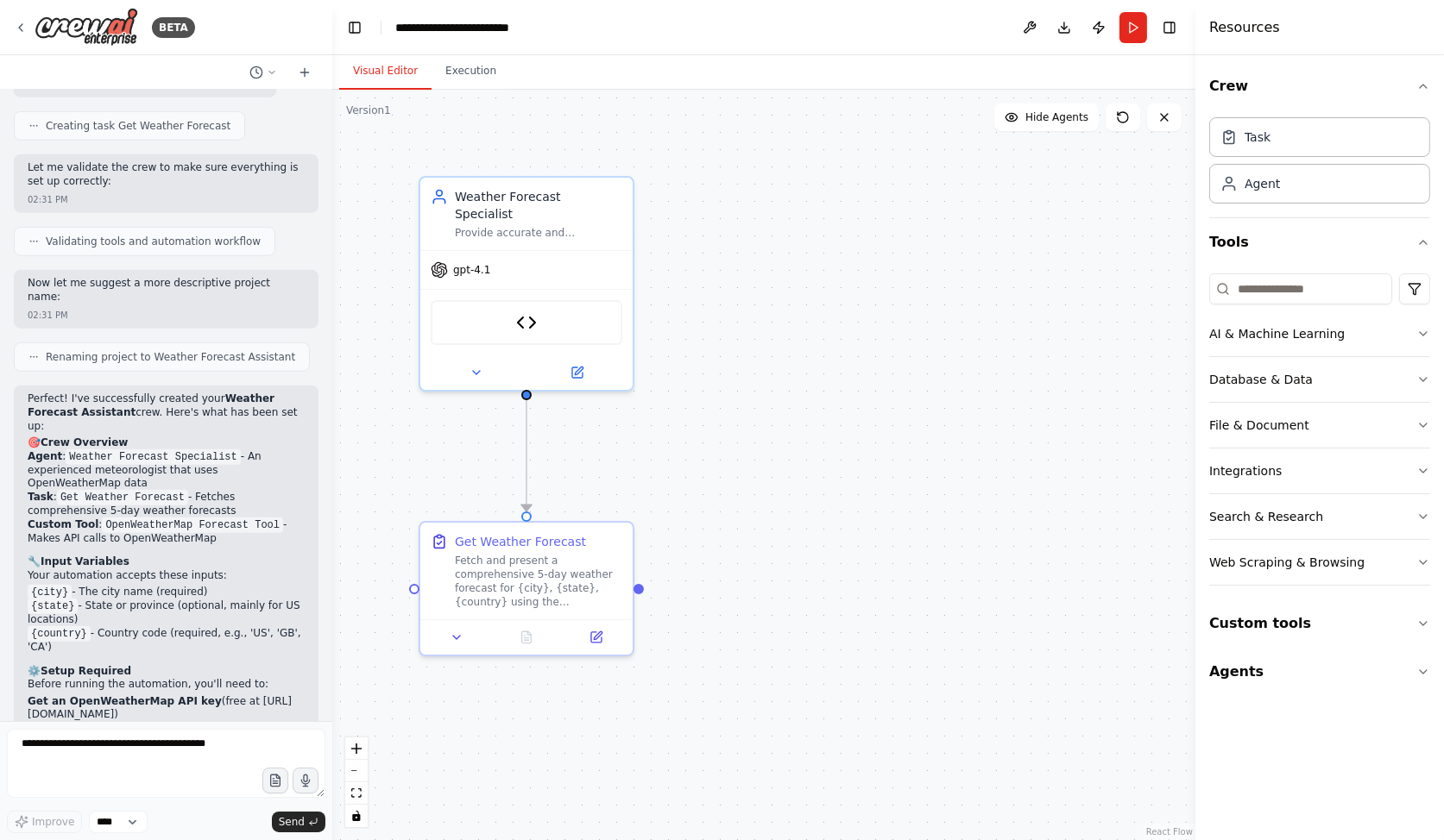
scroll to position [2159, 0]
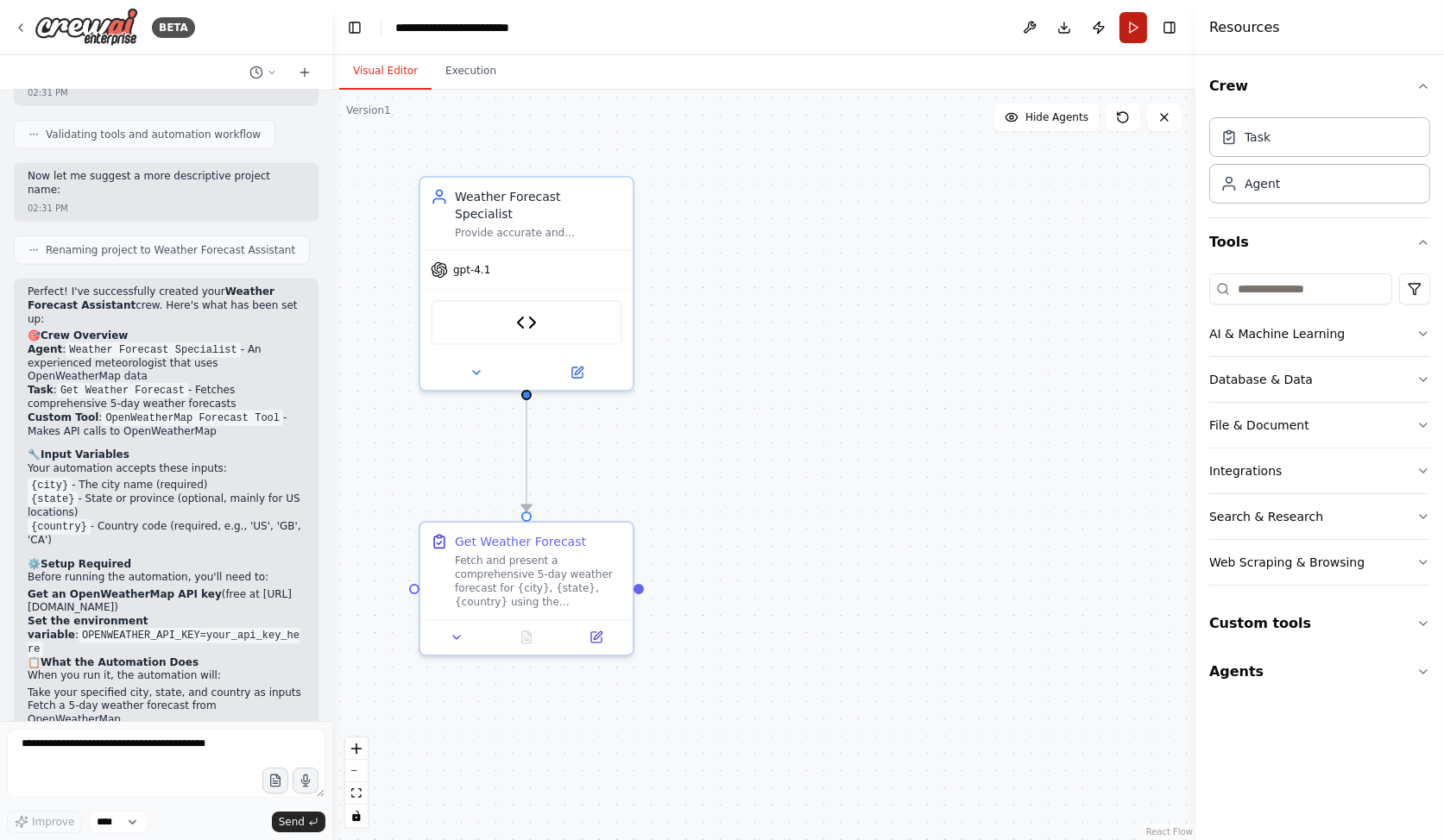
click at [1126, 30] on button "Run" at bounding box center [1133, 27] width 27 height 31
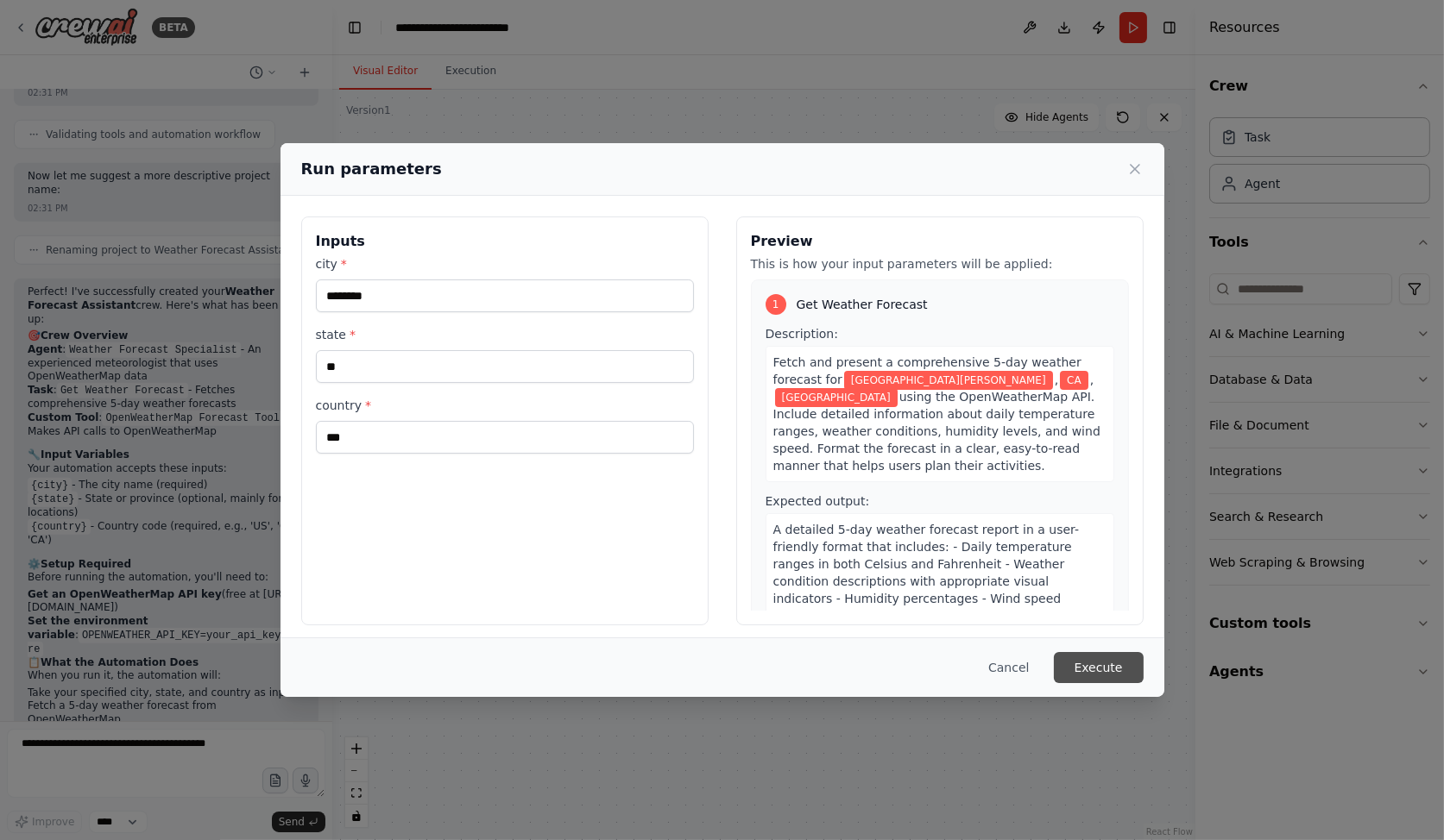
click at [1118, 673] on button "Execute" at bounding box center [1099, 668] width 90 height 31
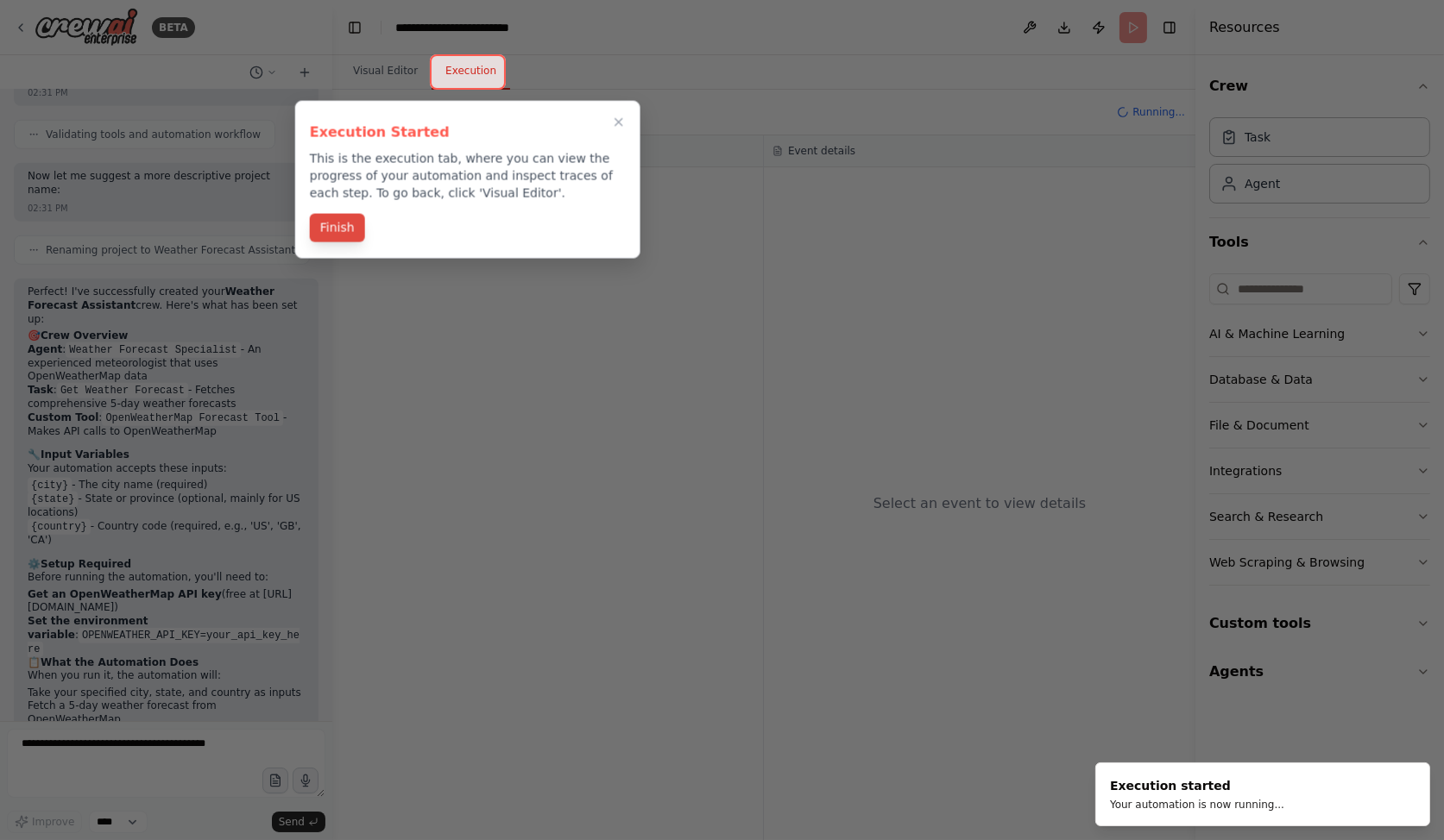
click at [348, 221] on button "Finish" at bounding box center [337, 228] width 56 height 28
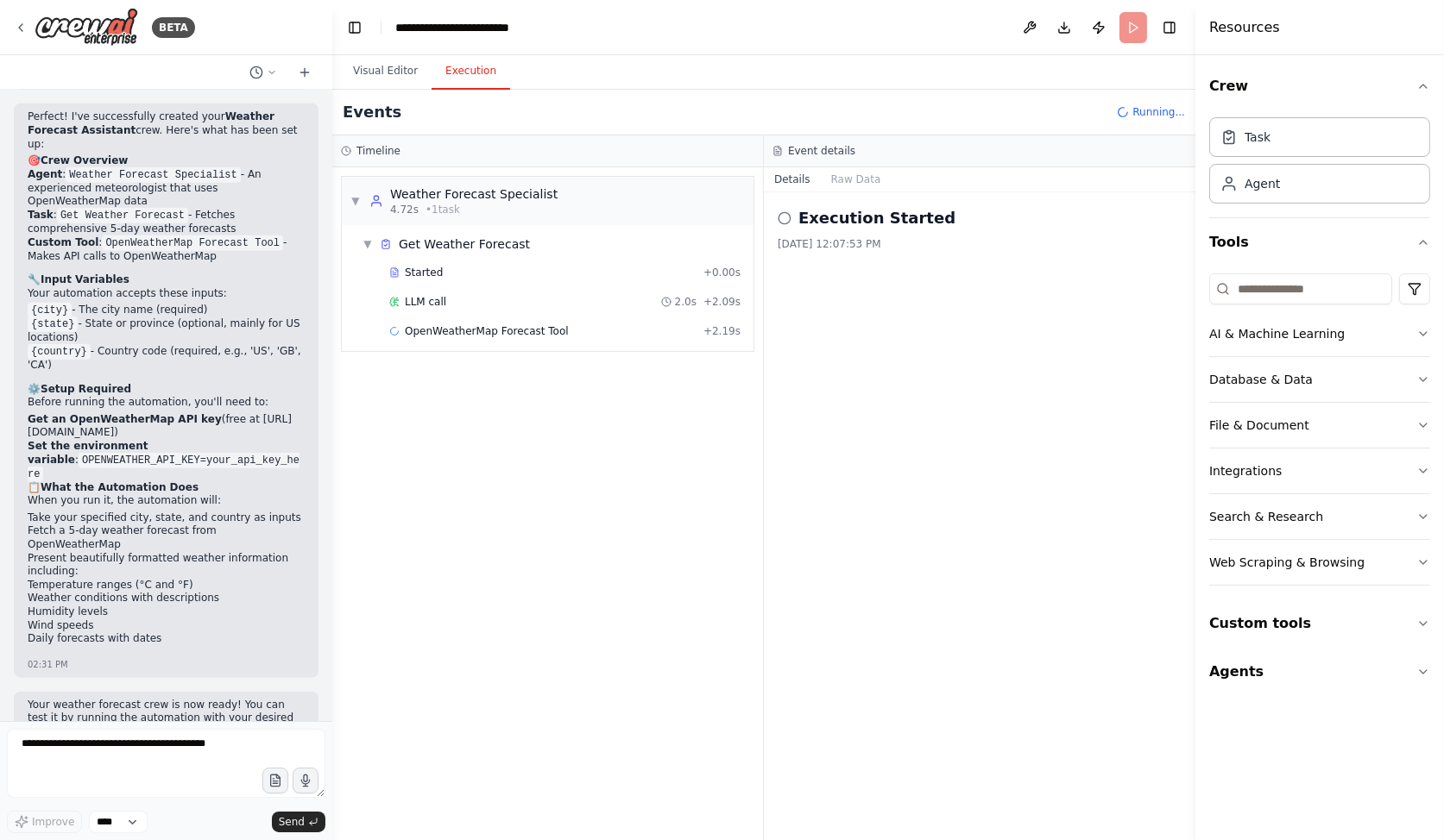
scroll to position [2348, 0]
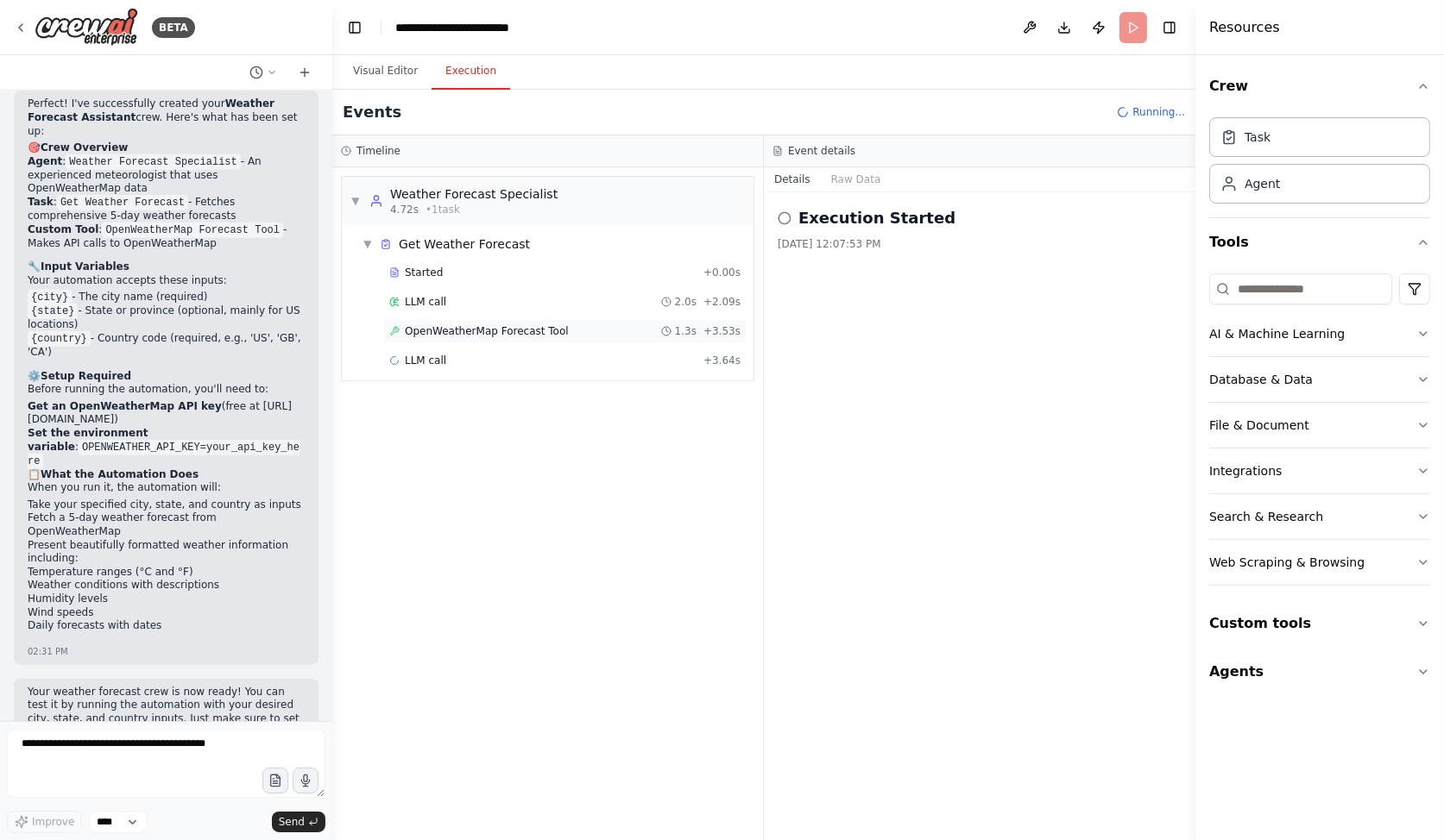
click at [506, 330] on span "OpenWeatherMap Forecast Tool" at bounding box center [487, 331] width 164 height 14
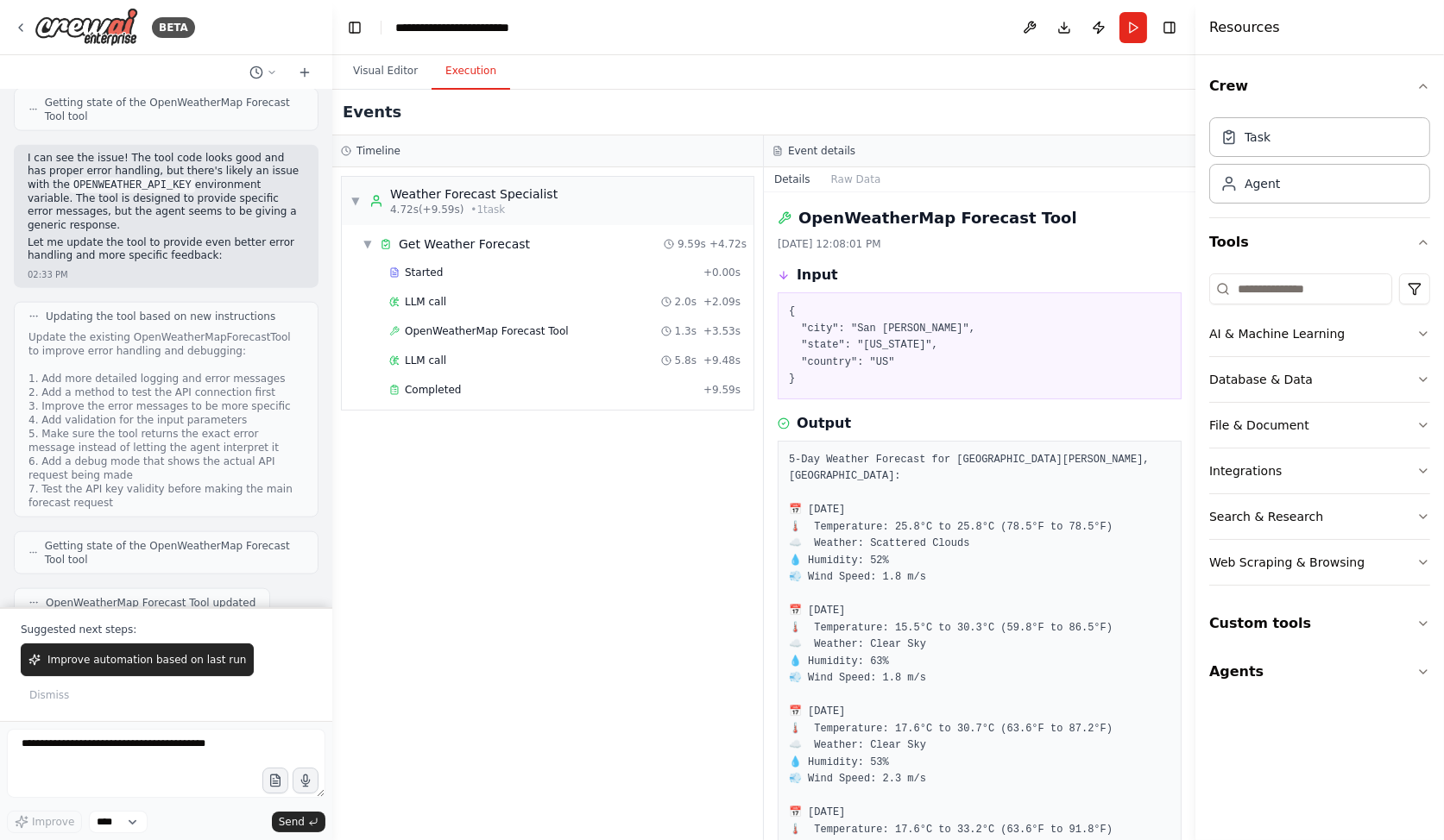
scroll to position [3428, 0]
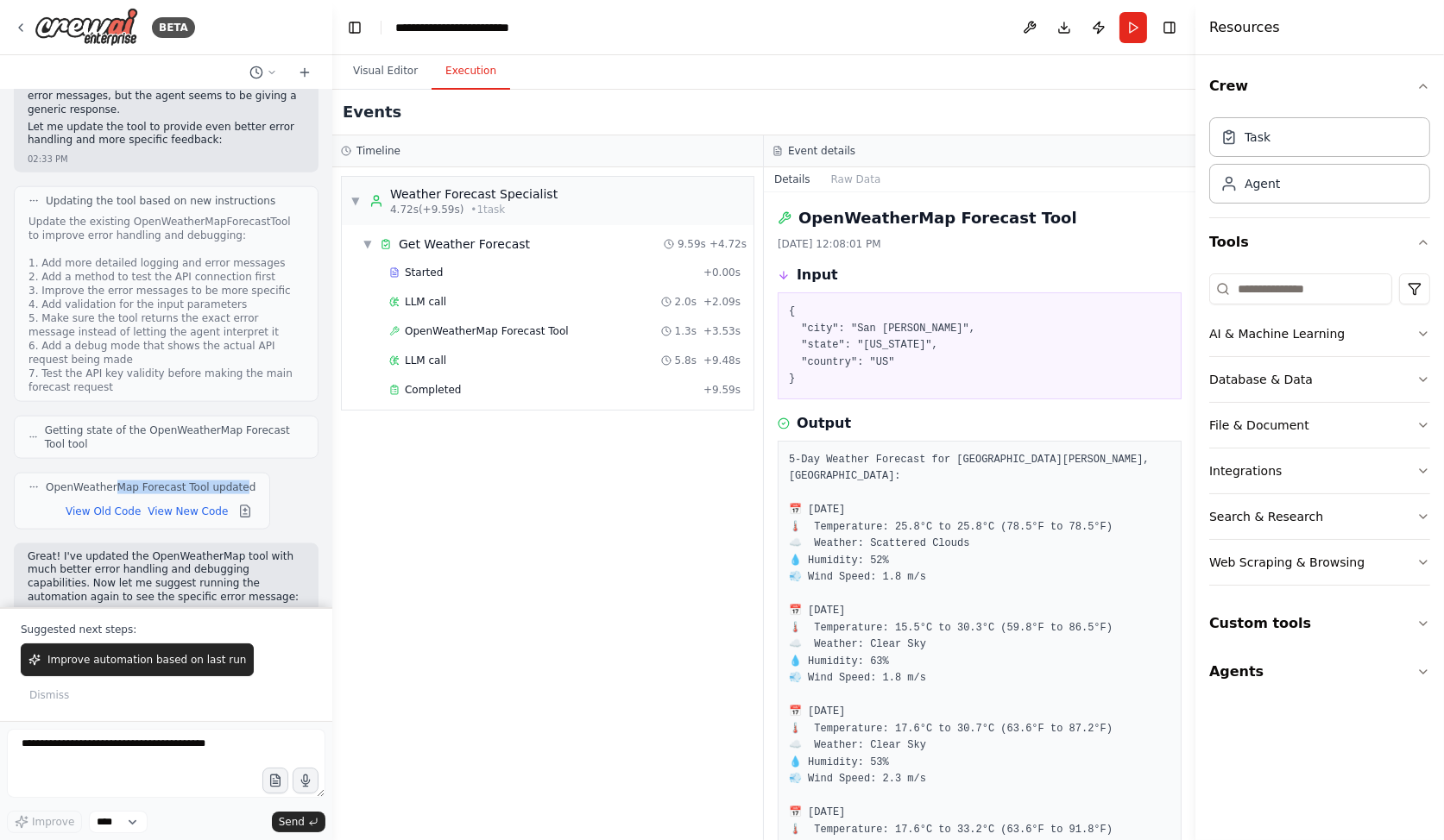
drag, startPoint x: 113, startPoint y: 338, endPoint x: 241, endPoint y: 341, distance: 128.0
click at [241, 480] on span "OpenWeatherMap Forecast Tool updated" at bounding box center [150, 487] width 210 height 14
click at [230, 480] on span "OpenWeatherMap Forecast Tool updated" at bounding box center [150, 487] width 210 height 14
click at [177, 501] on button "View New Code" at bounding box center [187, 511] width 80 height 20
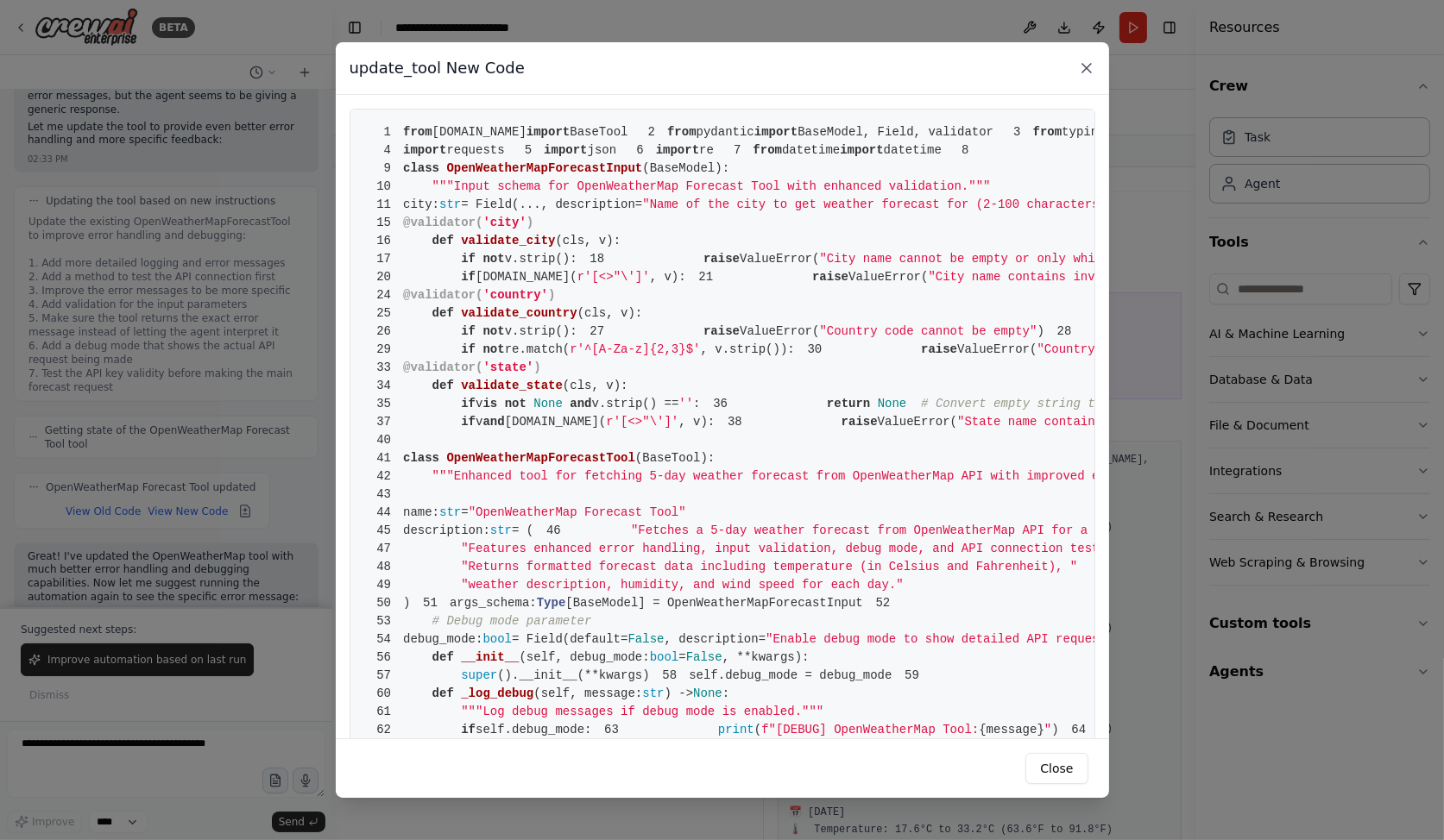
click at [1088, 72] on icon at bounding box center [1087, 68] width 18 height 18
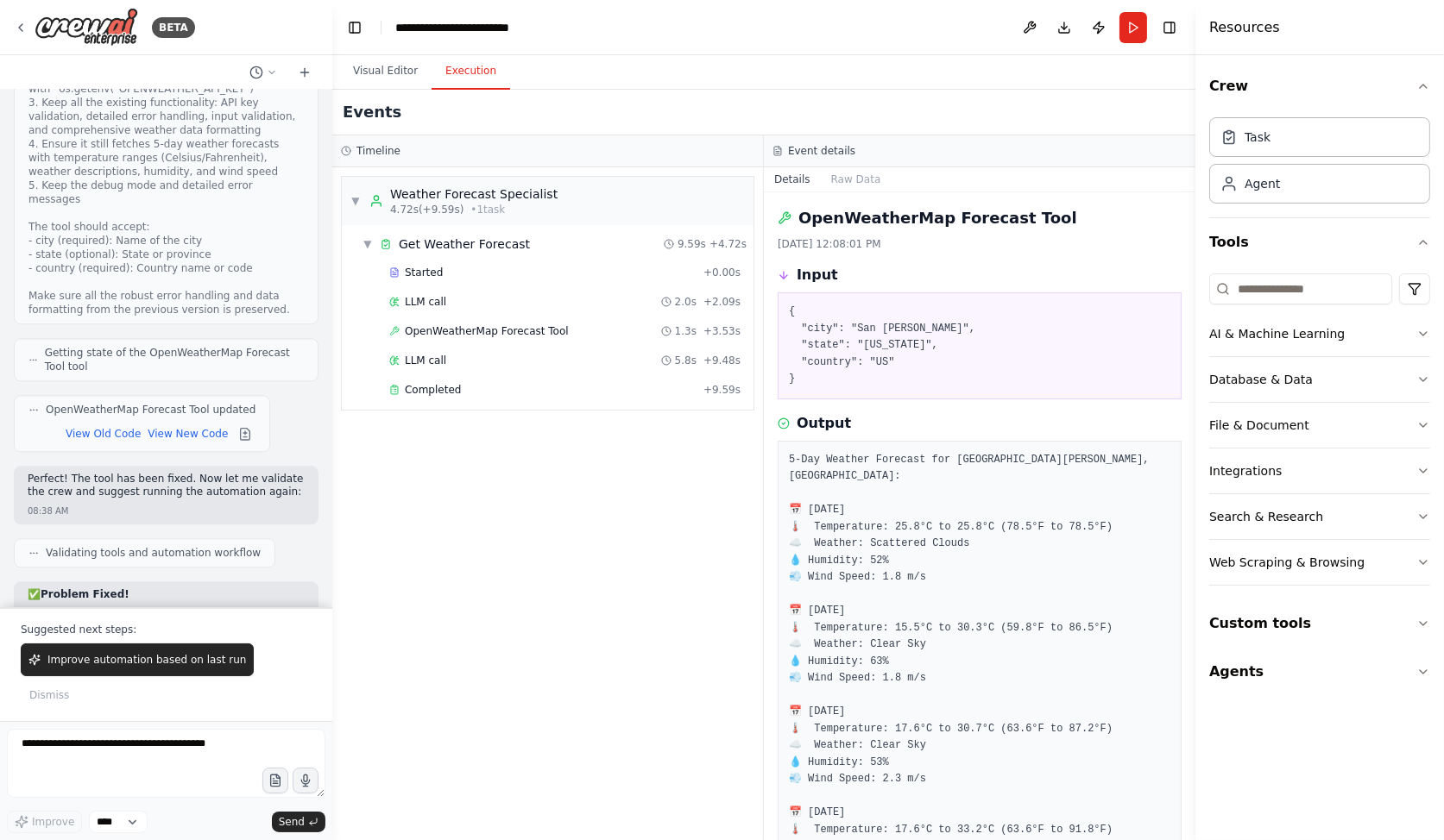
scroll to position [6195, 0]
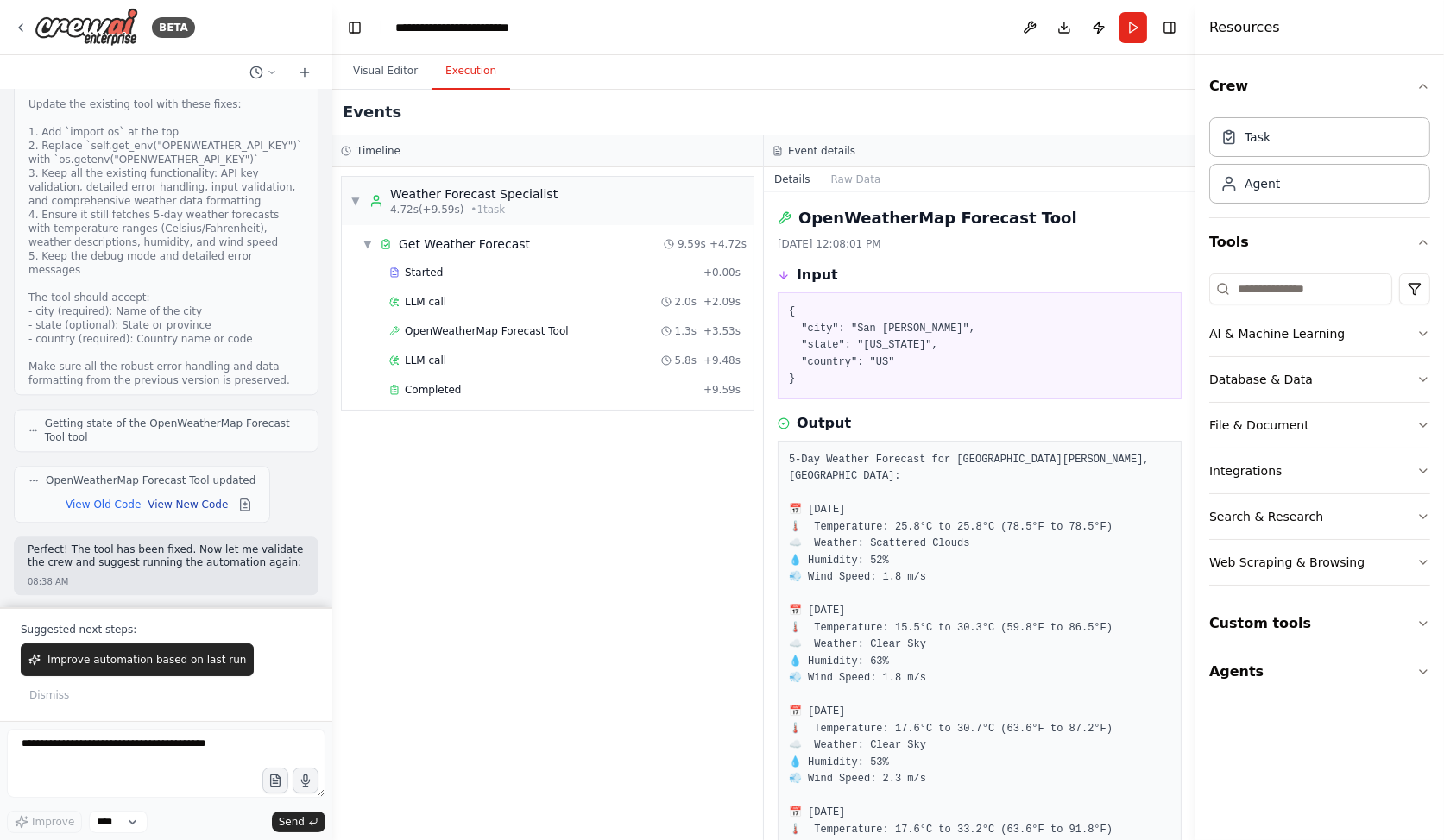
click at [179, 494] on button "View New Code" at bounding box center [187, 504] width 80 height 20
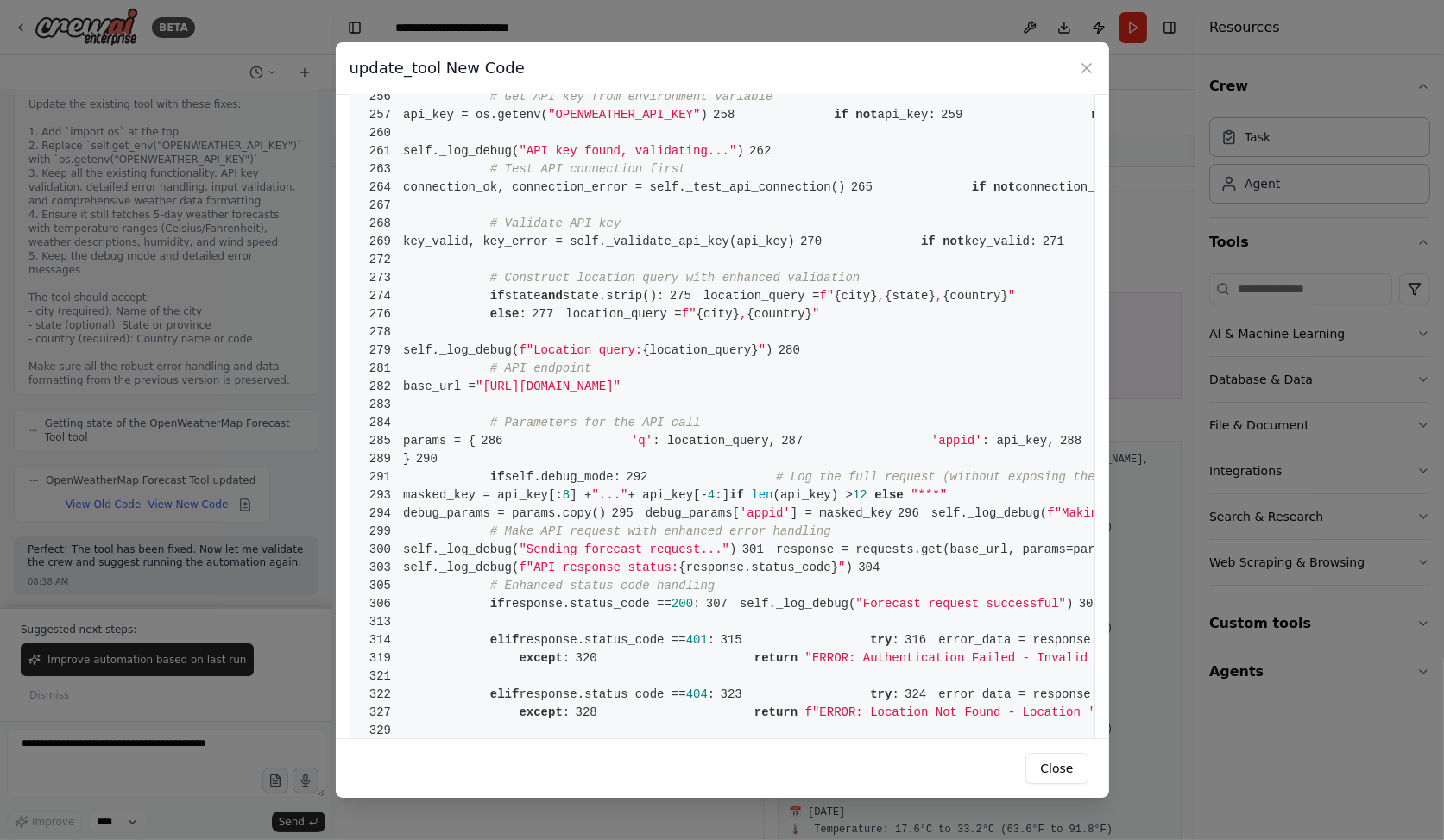
scroll to position [2734, 0]
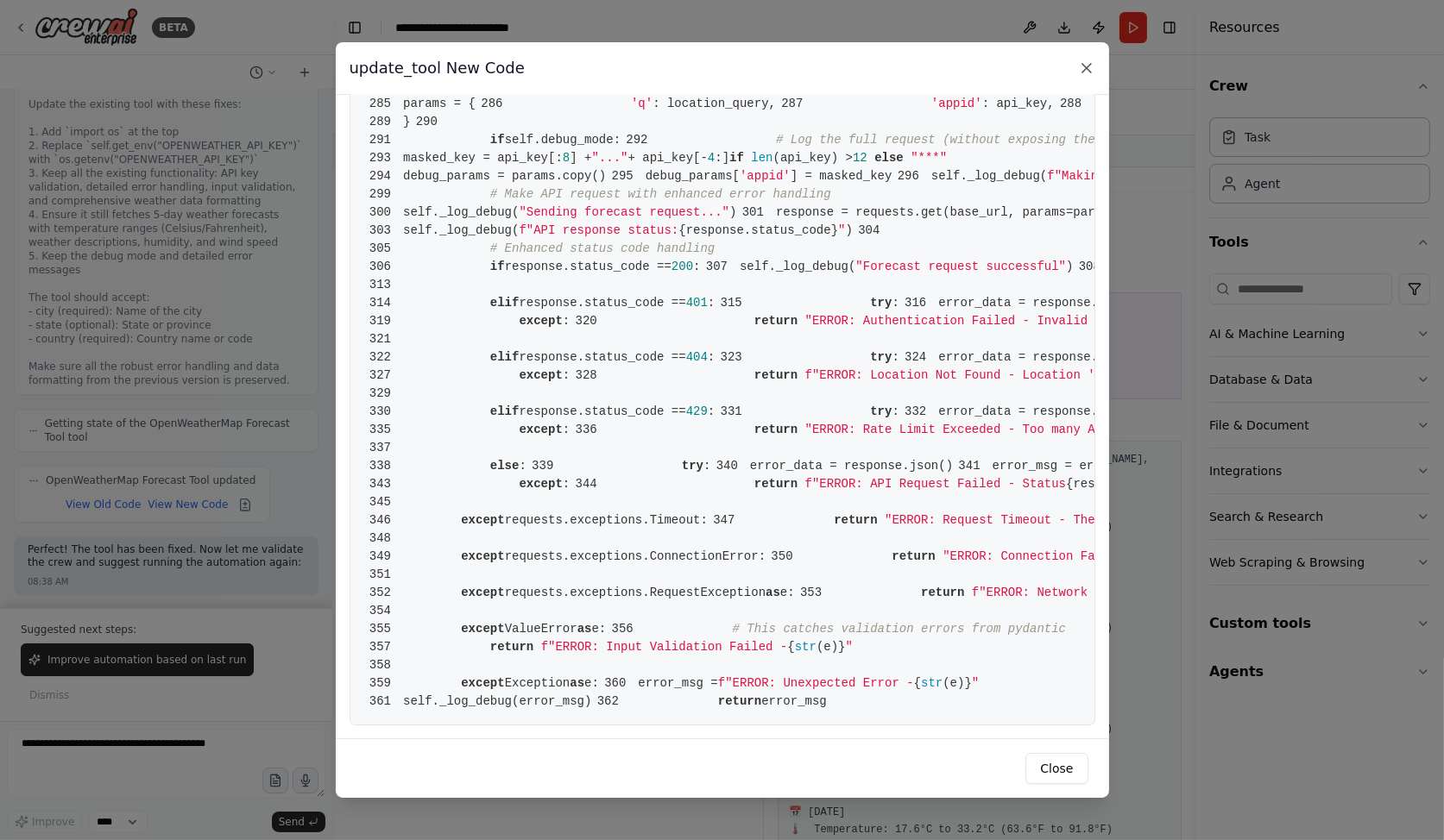
click at [1088, 64] on icon at bounding box center [1087, 68] width 18 height 18
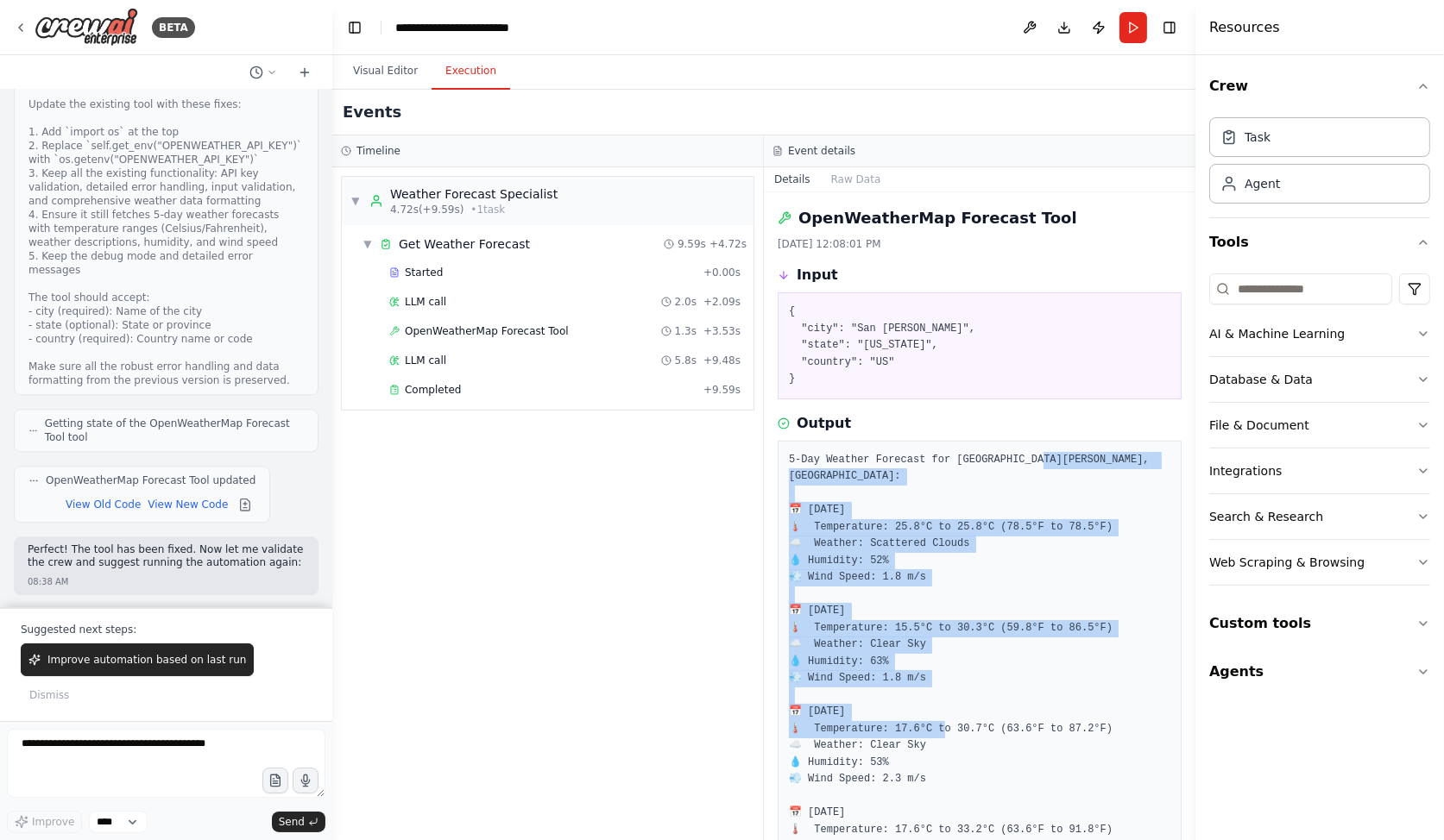
drag, startPoint x: 877, startPoint y: 476, endPoint x: 898, endPoint y: 706, distance: 231.0
click at [898, 706] on pre "5-Day Weather Forecast for San Jose, US: 📅 Friday, September 19 🌡️ Temperature:…" at bounding box center [979, 721] width 381 height 538
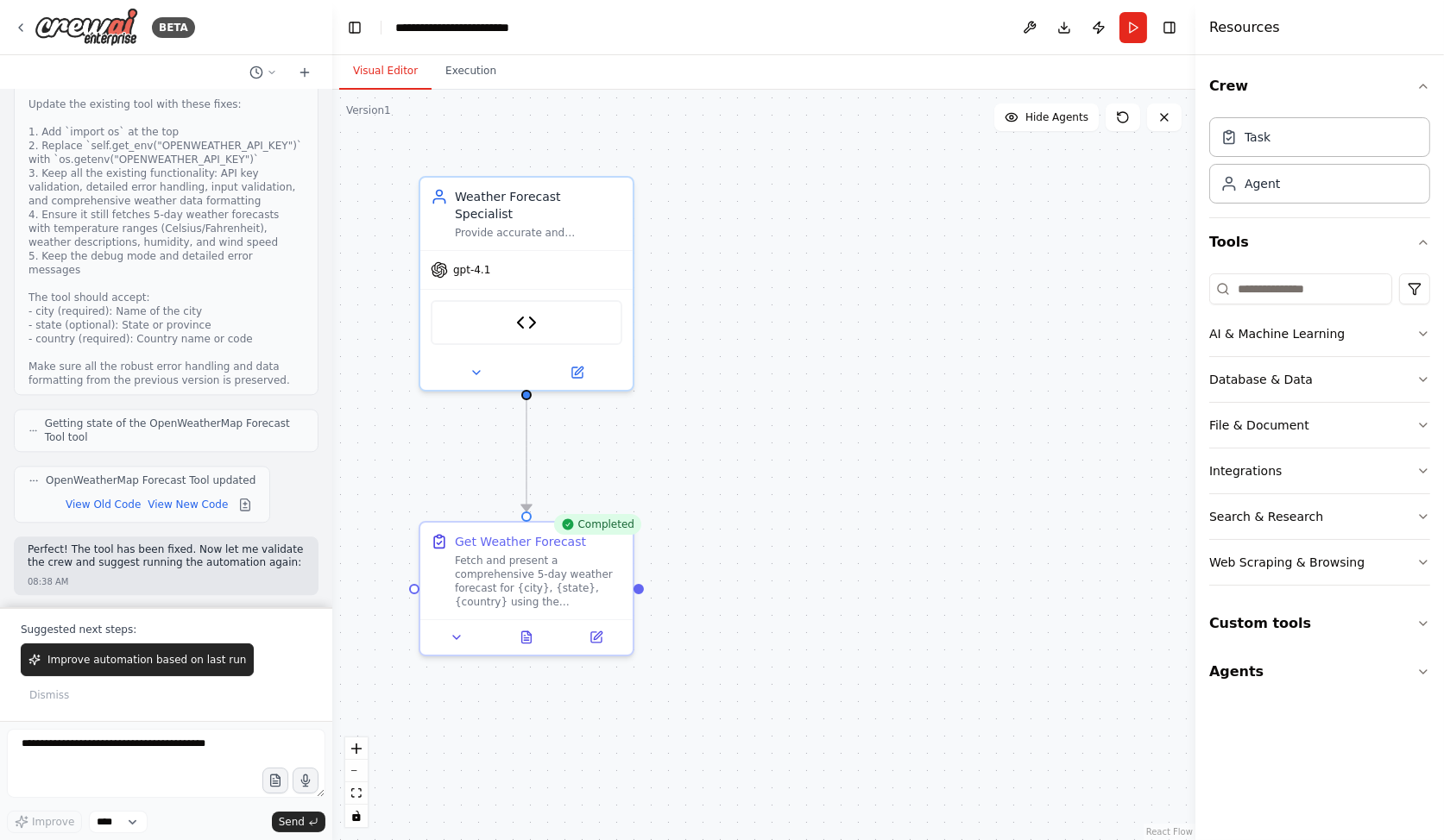
click at [395, 79] on button "Visual Editor" at bounding box center [385, 71] width 93 height 36
click at [526, 630] on icon at bounding box center [527, 634] width 10 height 12
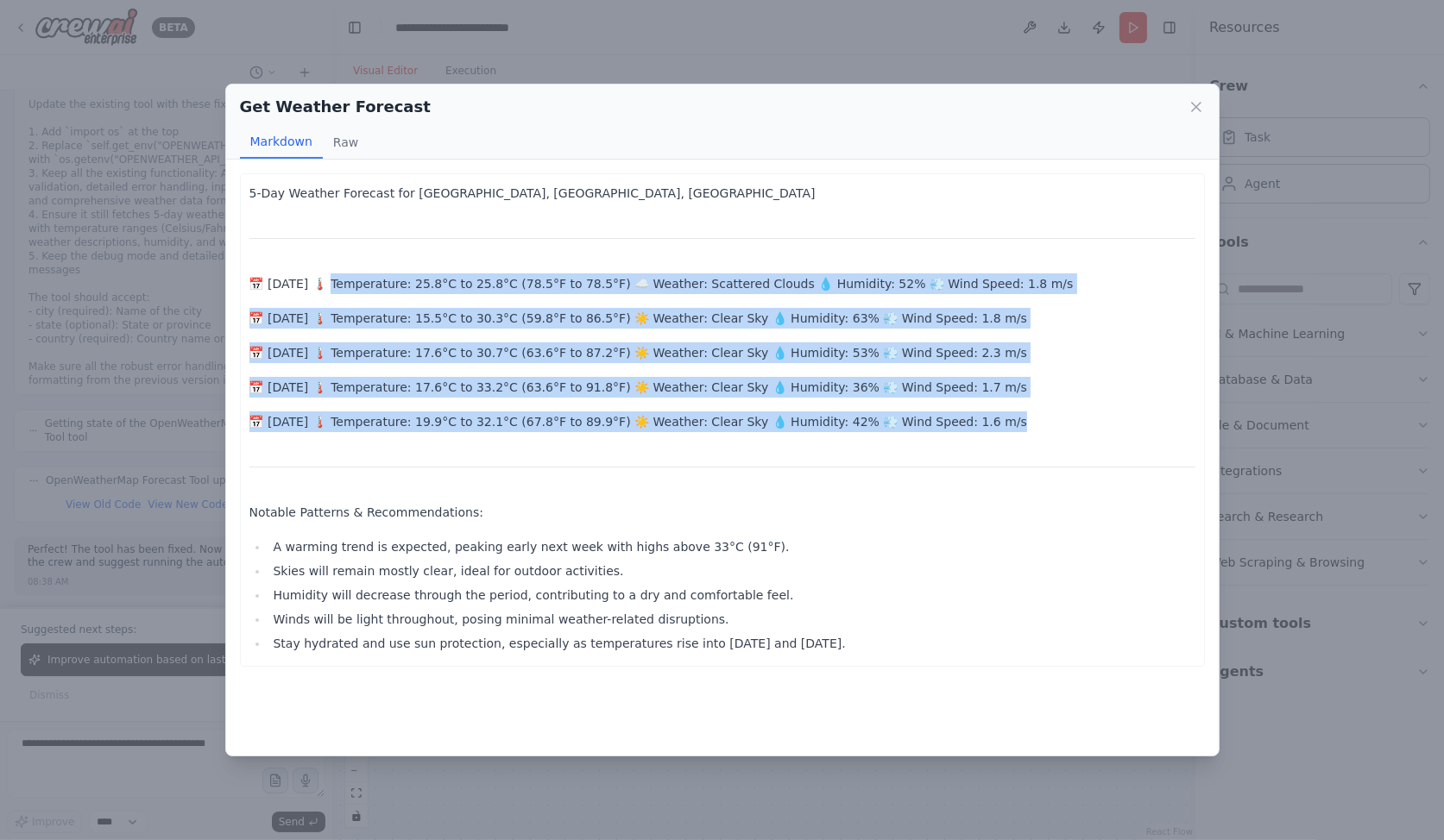
drag, startPoint x: 327, startPoint y: 284, endPoint x: 493, endPoint y: 439, distance: 227.1
click at [493, 439] on div "5-Day Weather Forecast for San Jose, CA, USA 📅 Friday, September 19 🌡️ Temperat…" at bounding box center [722, 418] width 946 height 471
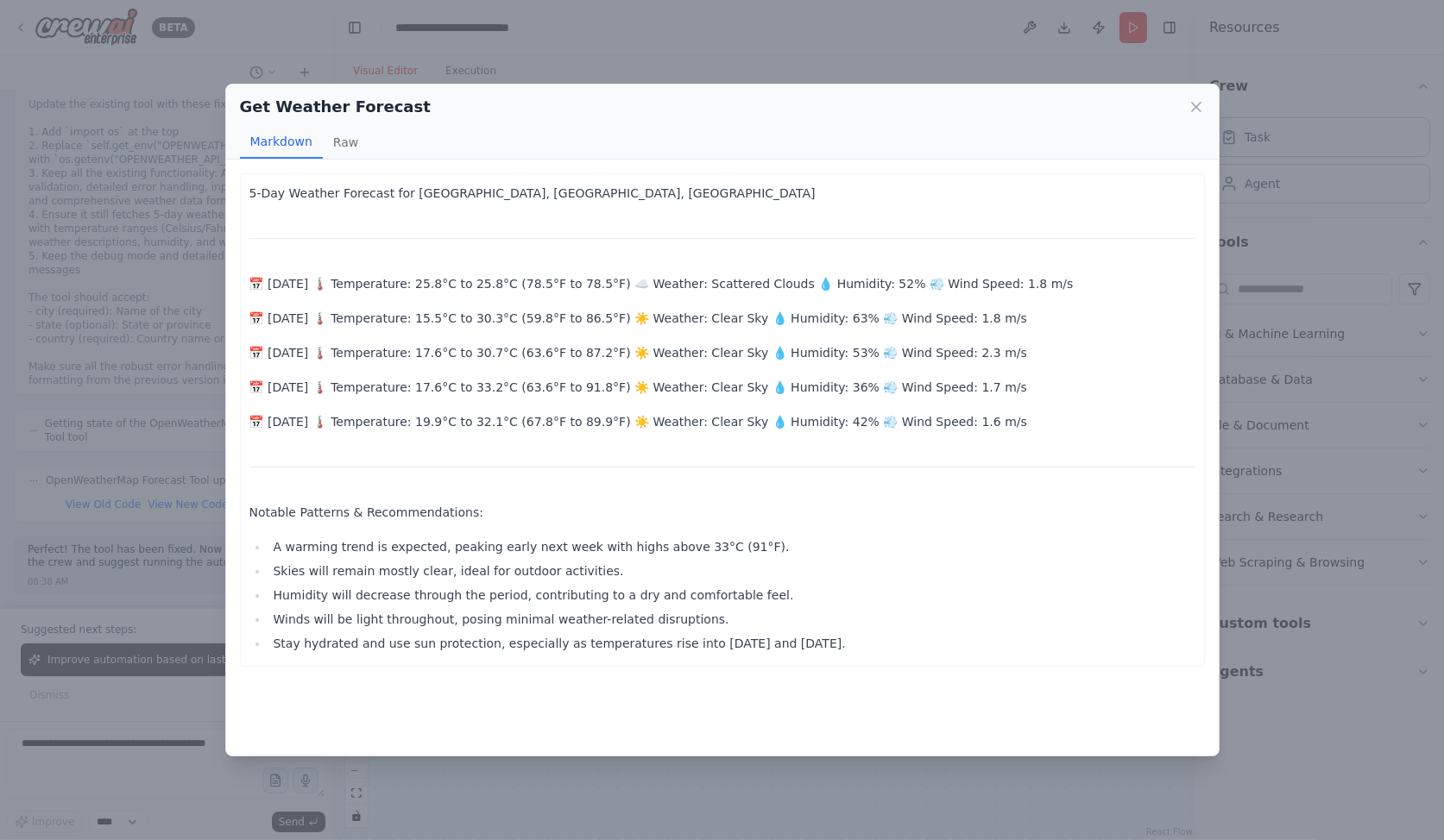
click at [479, 434] on div "5-Day Weather Forecast for San Jose, CA, USA 📅 Friday, September 19 🌡️ Temperat…" at bounding box center [722, 418] width 946 height 471
click at [870, 532] on div "5-Day Weather Forecast for San Jose, CA, USA 📅 Friday, September 19 🌡️ Temperat…" at bounding box center [722, 418] width 946 height 471
click at [1192, 105] on icon at bounding box center [1196, 107] width 18 height 18
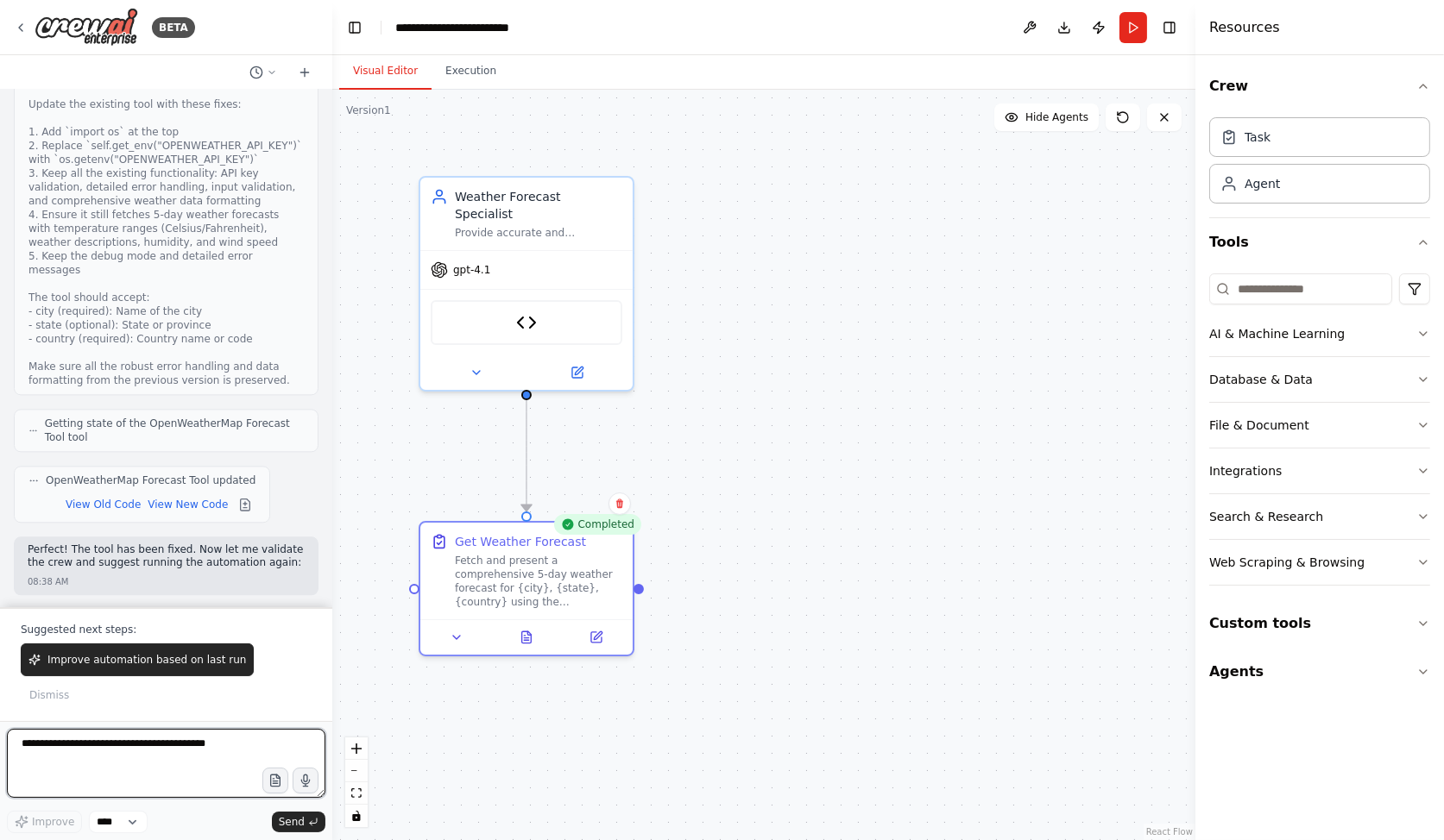
click at [147, 765] on textarea at bounding box center [166, 763] width 319 height 69
type textarea "**********"
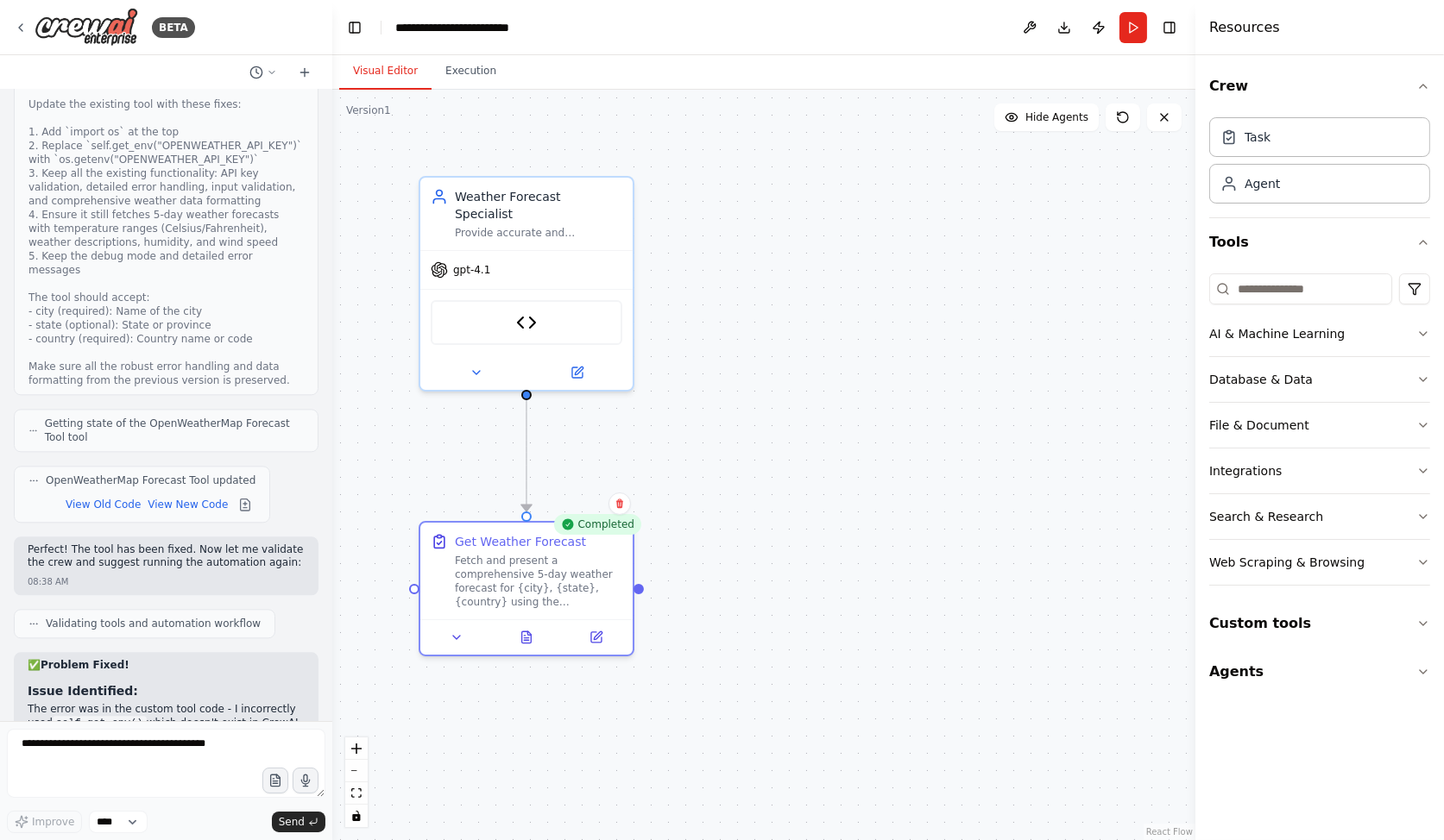
scroll to position [7369, 0]
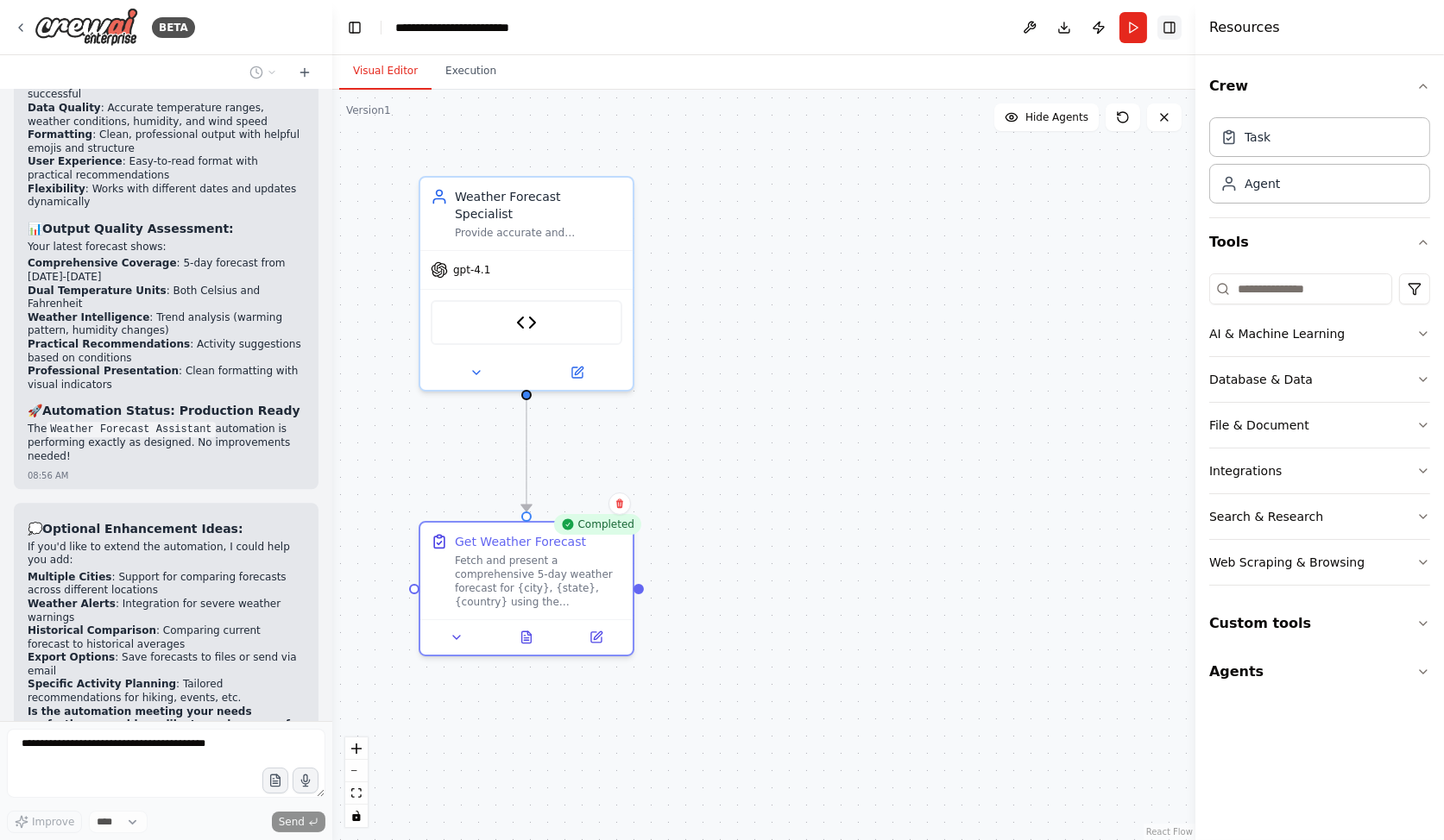
click at [1171, 19] on button "Toggle Right Sidebar" at bounding box center [1169, 27] width 24 height 24
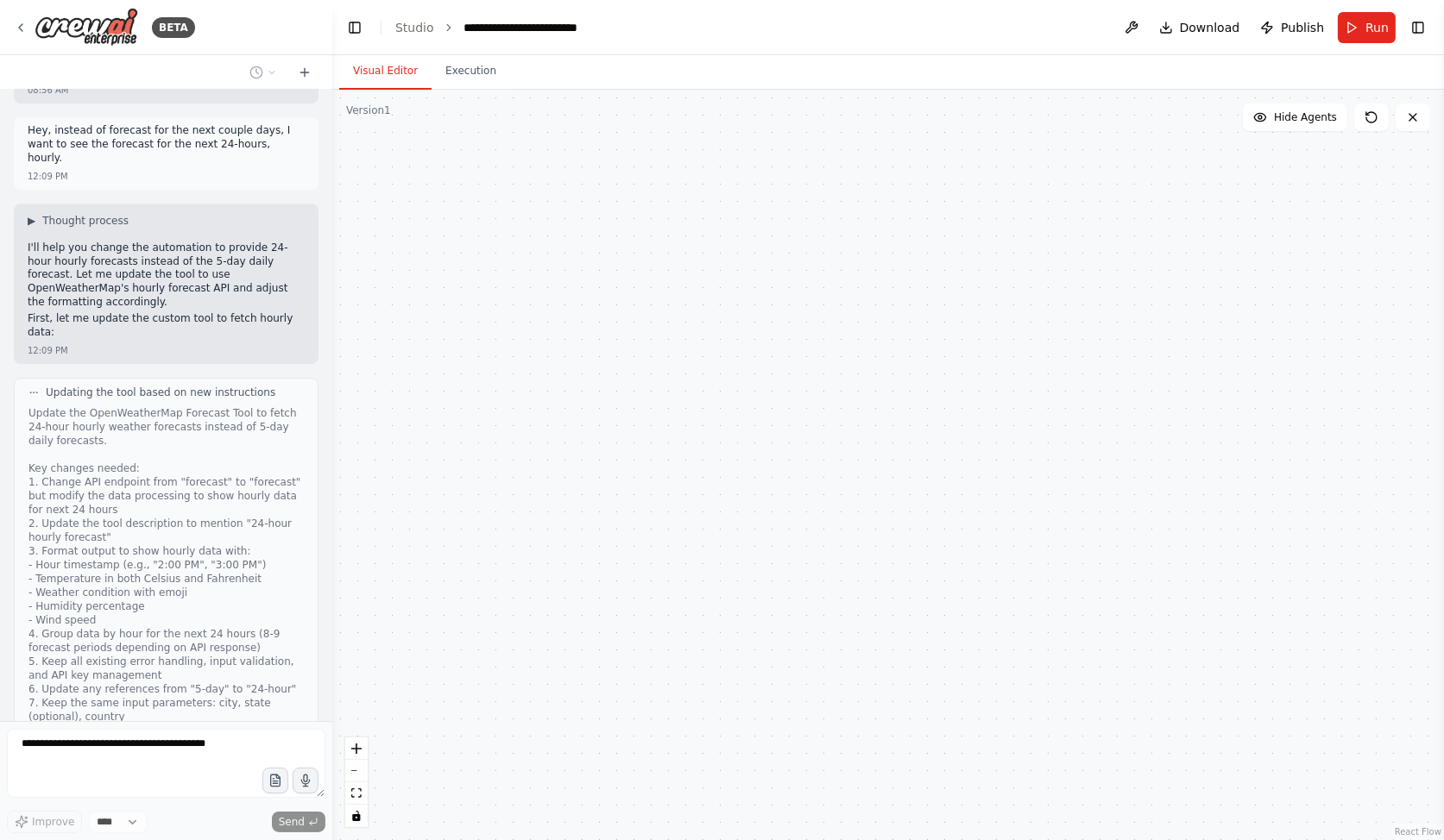
scroll to position [8106, 0]
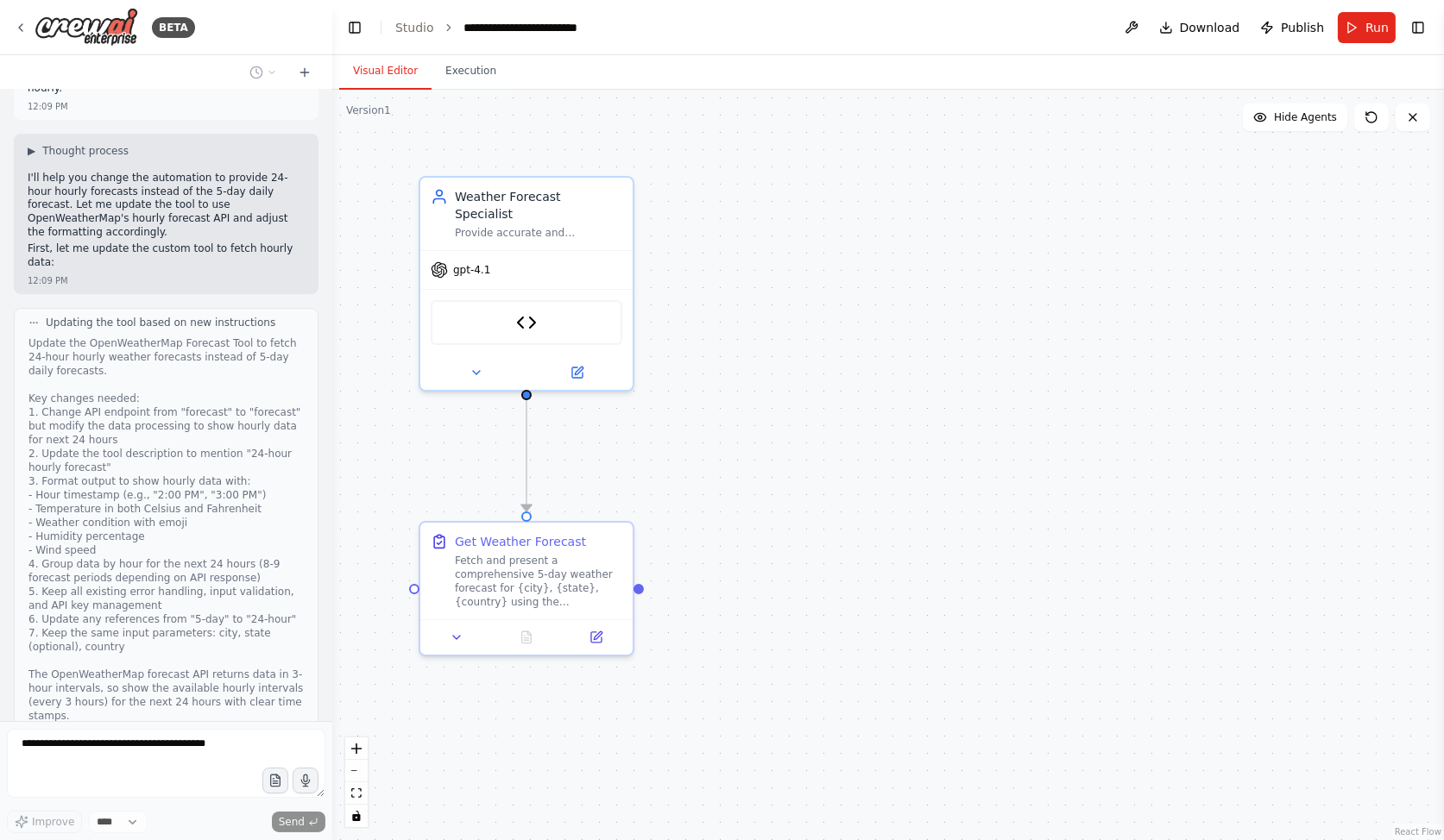
click at [216, 830] on button "View New Code" at bounding box center [233, 840] width 80 height 20
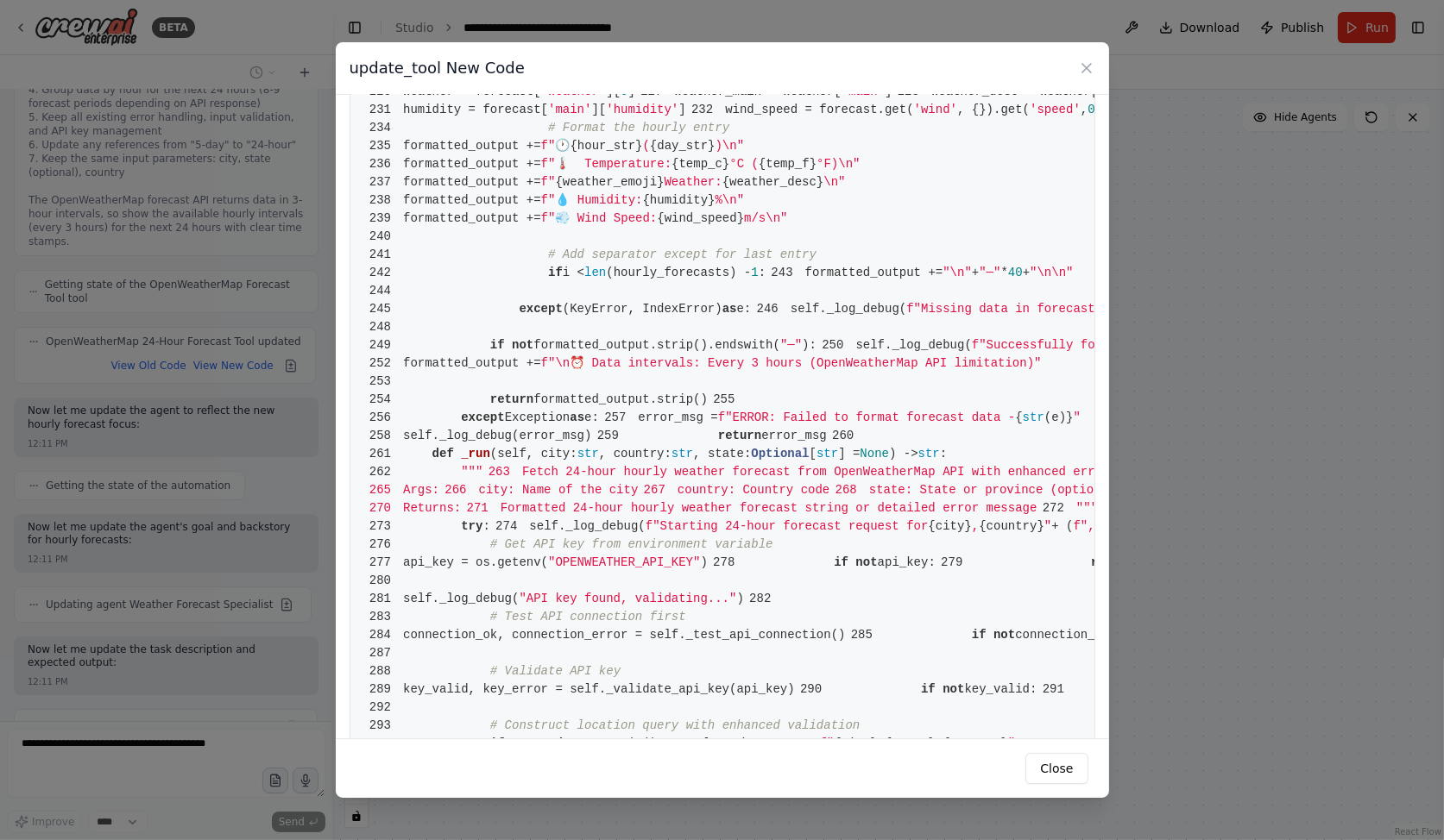
scroll to position [2358, 0]
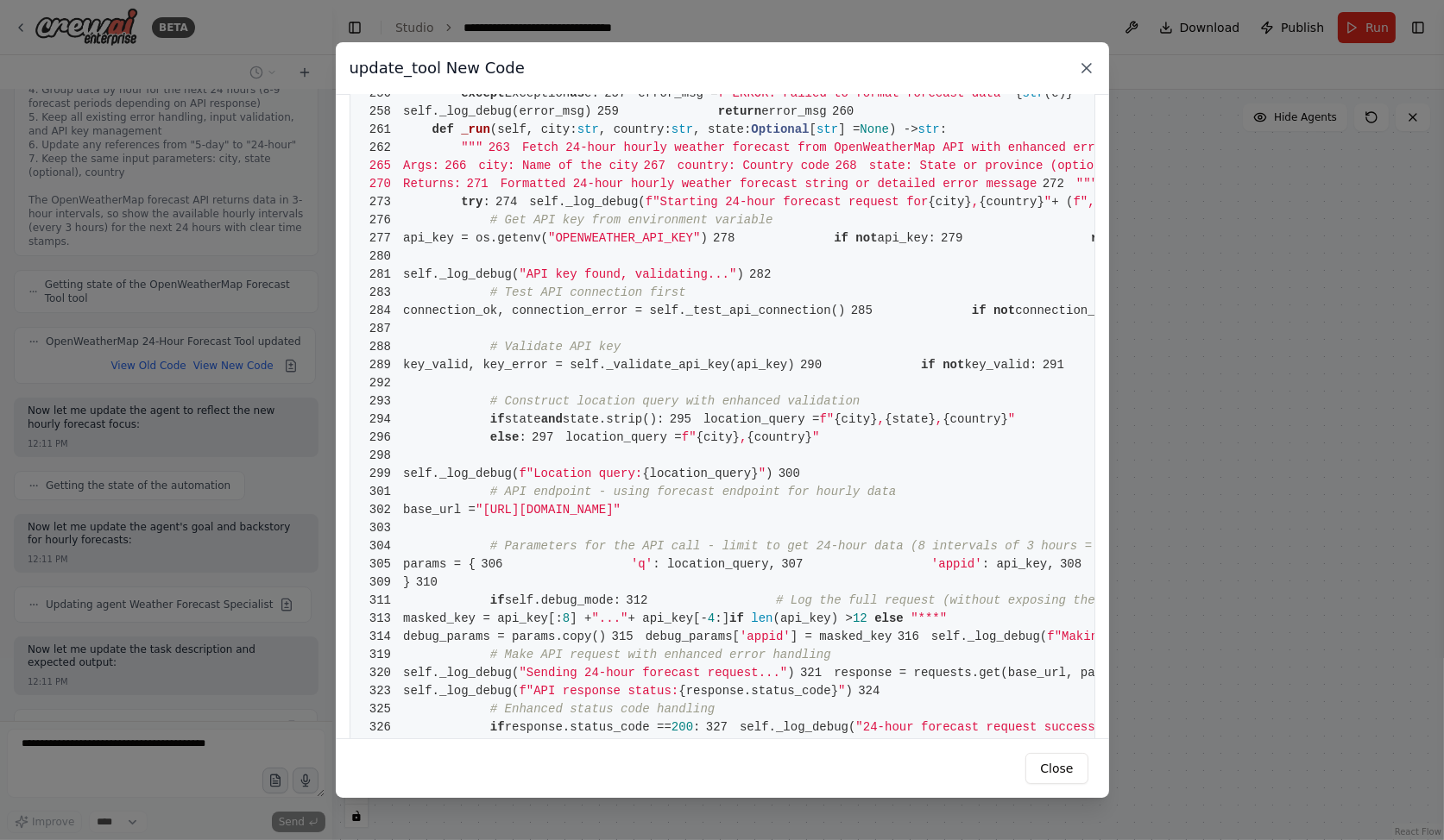
click at [1089, 70] on icon at bounding box center [1086, 68] width 9 height 9
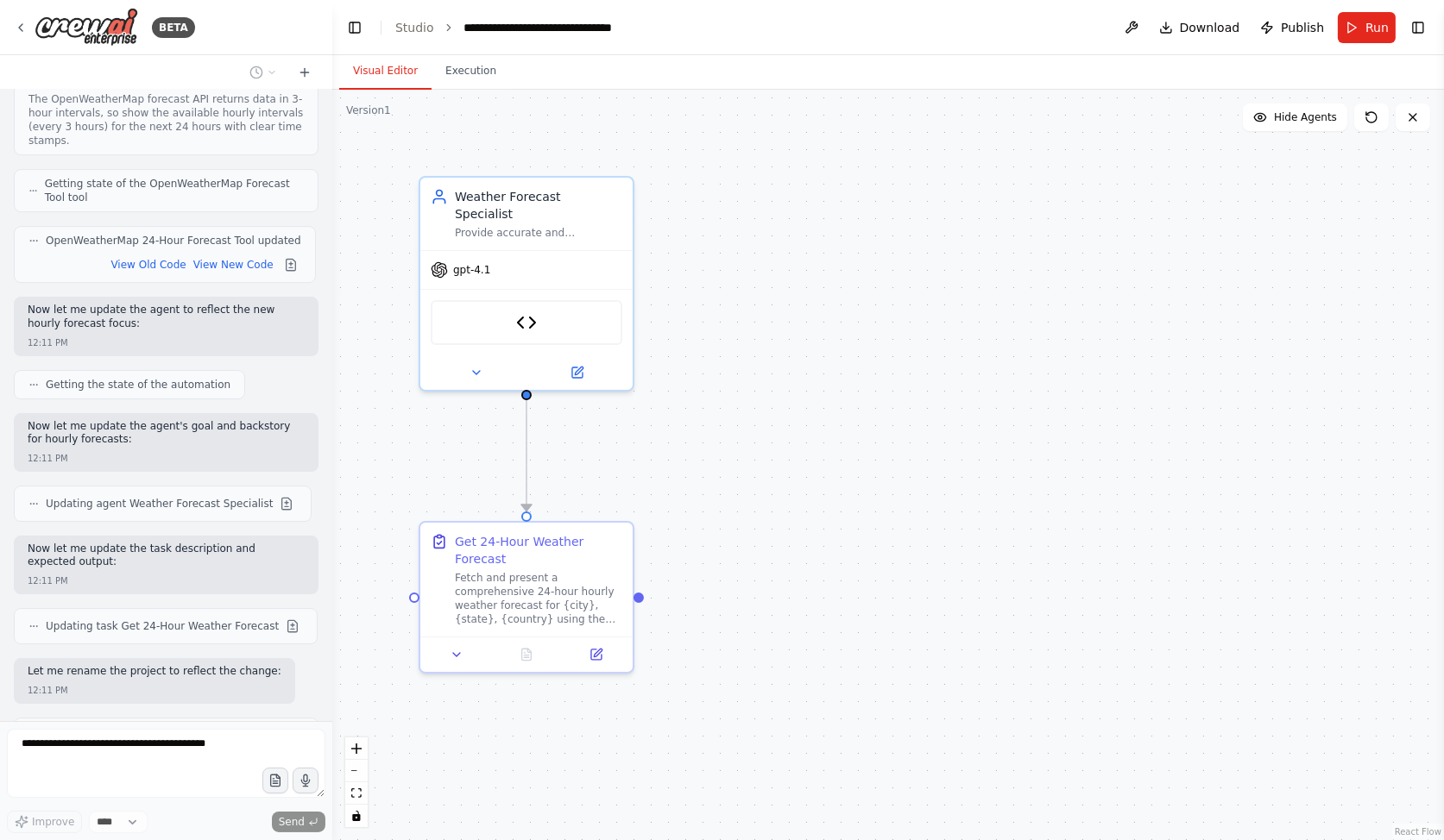
scroll to position [8695, 0]
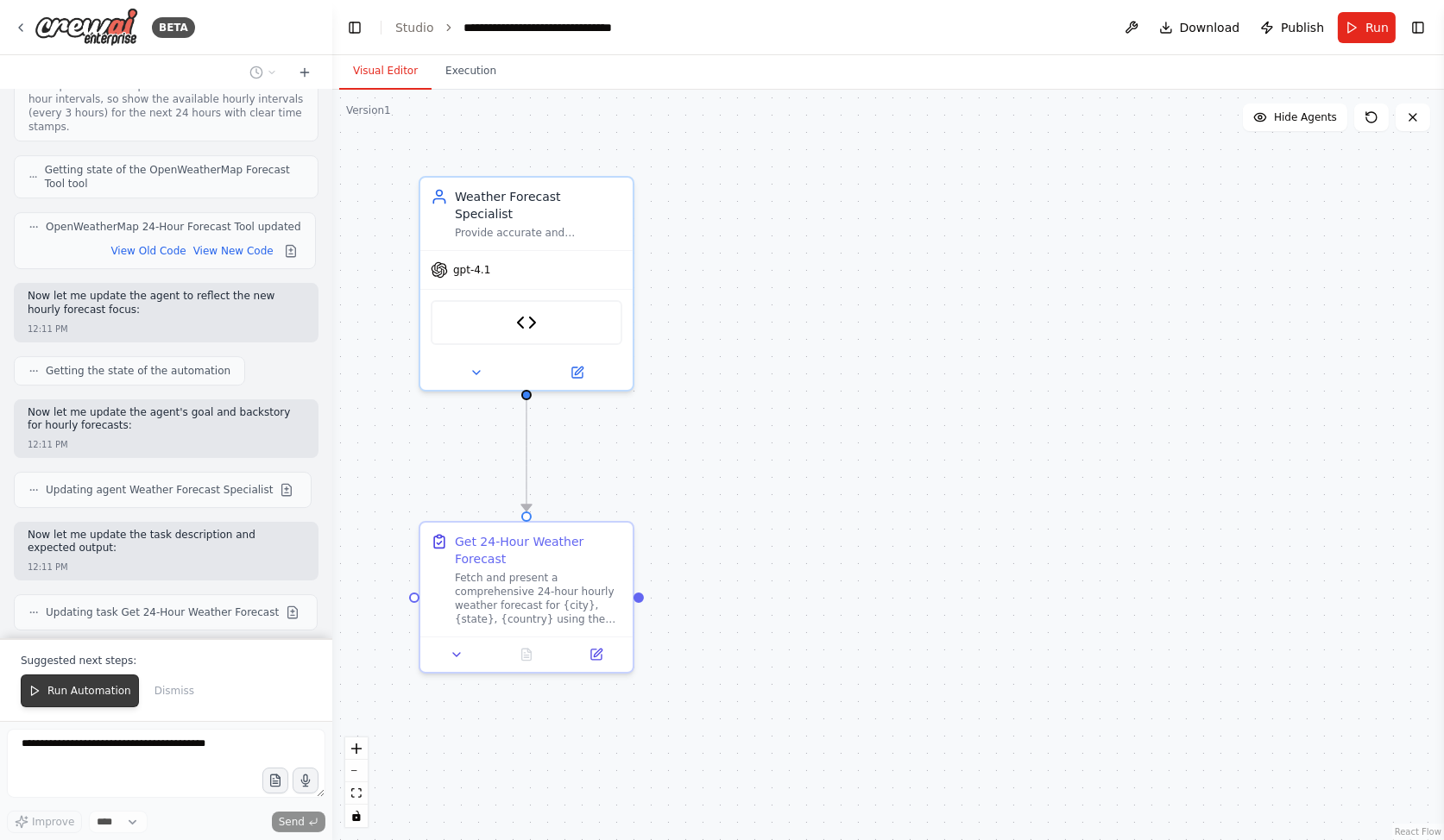
click at [70, 692] on span "Run Automation" at bounding box center [90, 691] width 84 height 14
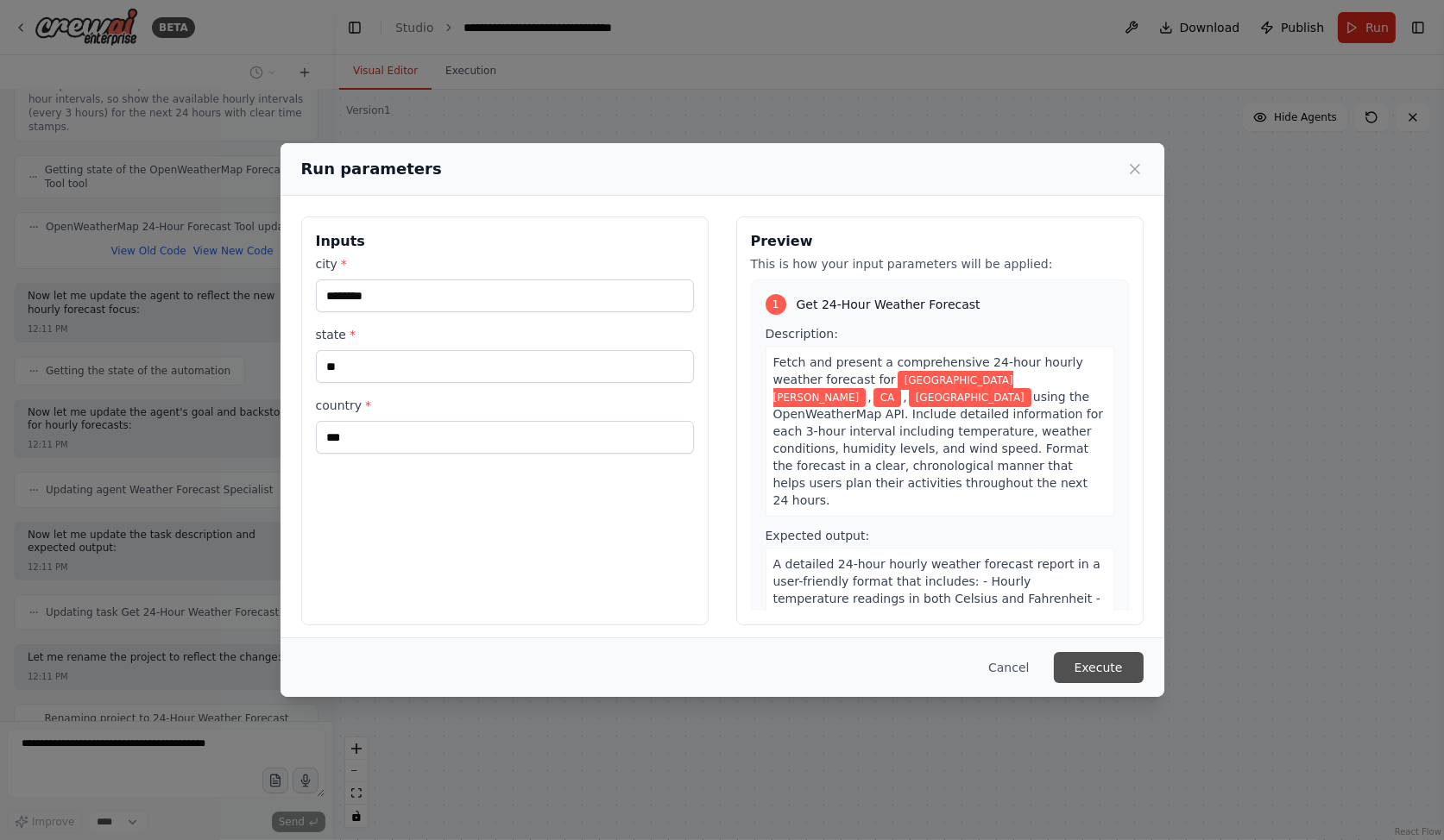
click at [1088, 670] on button "Execute" at bounding box center [1099, 668] width 90 height 31
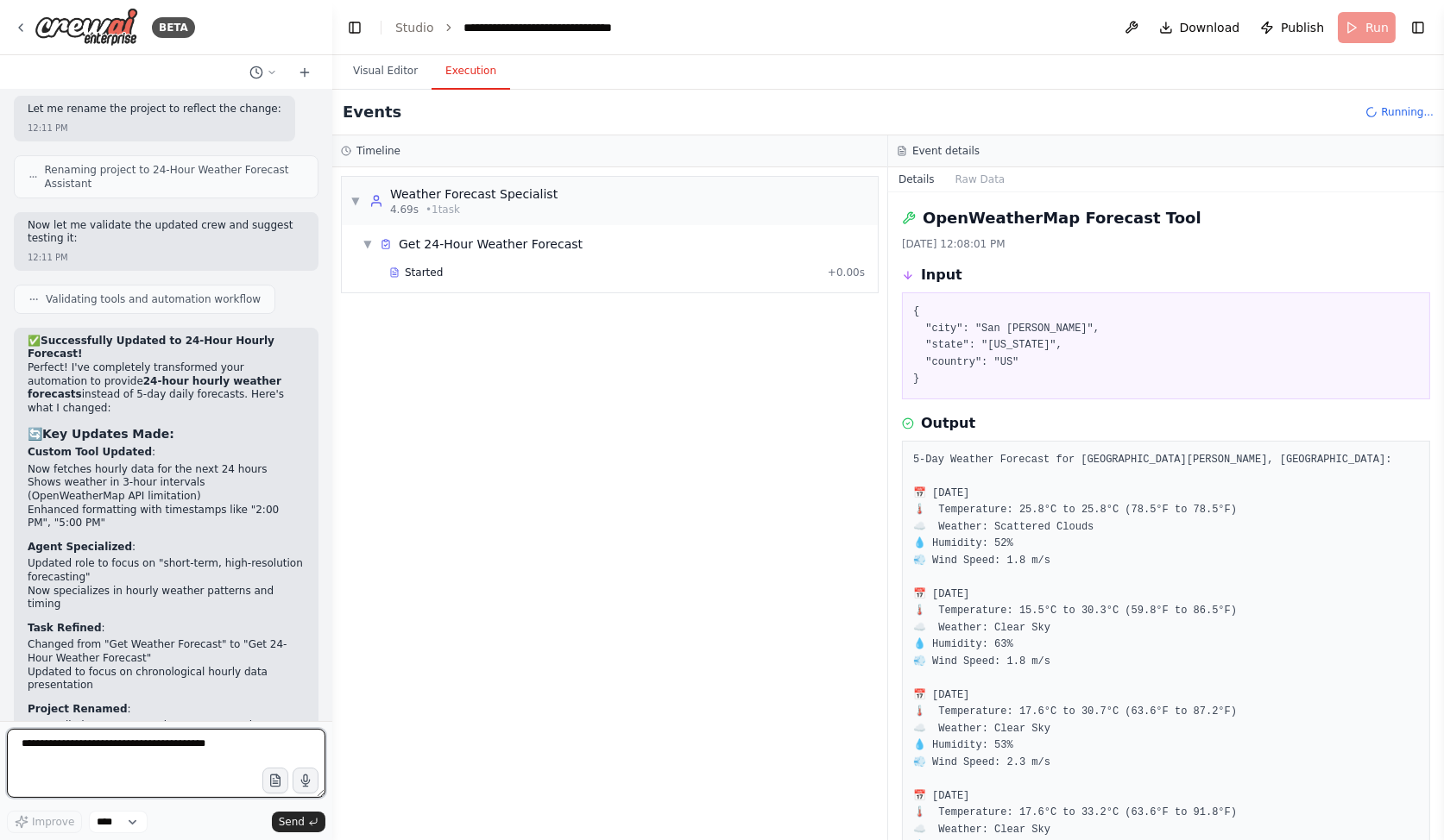
scroll to position [9258, 0]
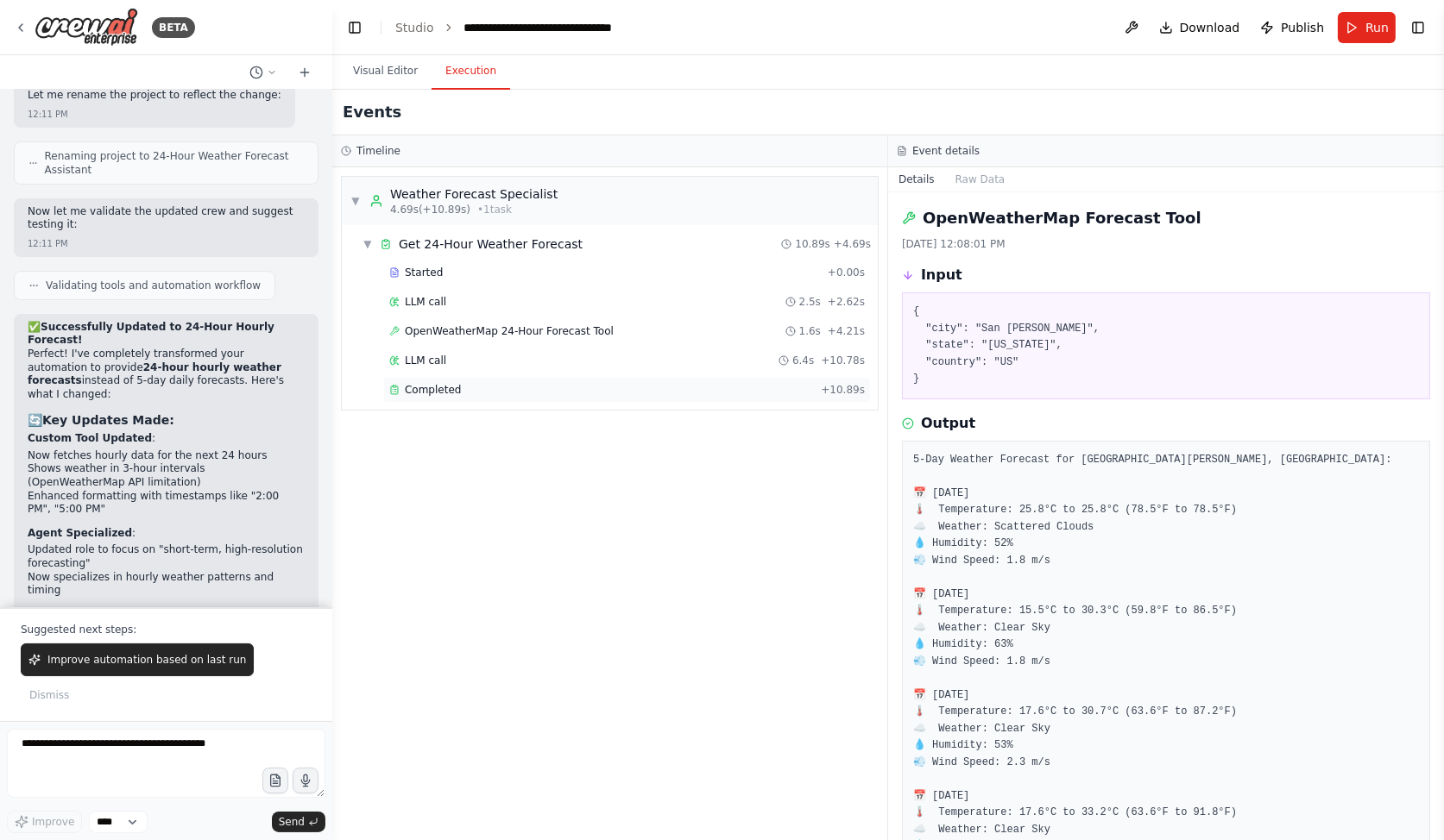
click at [483, 390] on div "Completed" at bounding box center [602, 390] width 425 height 14
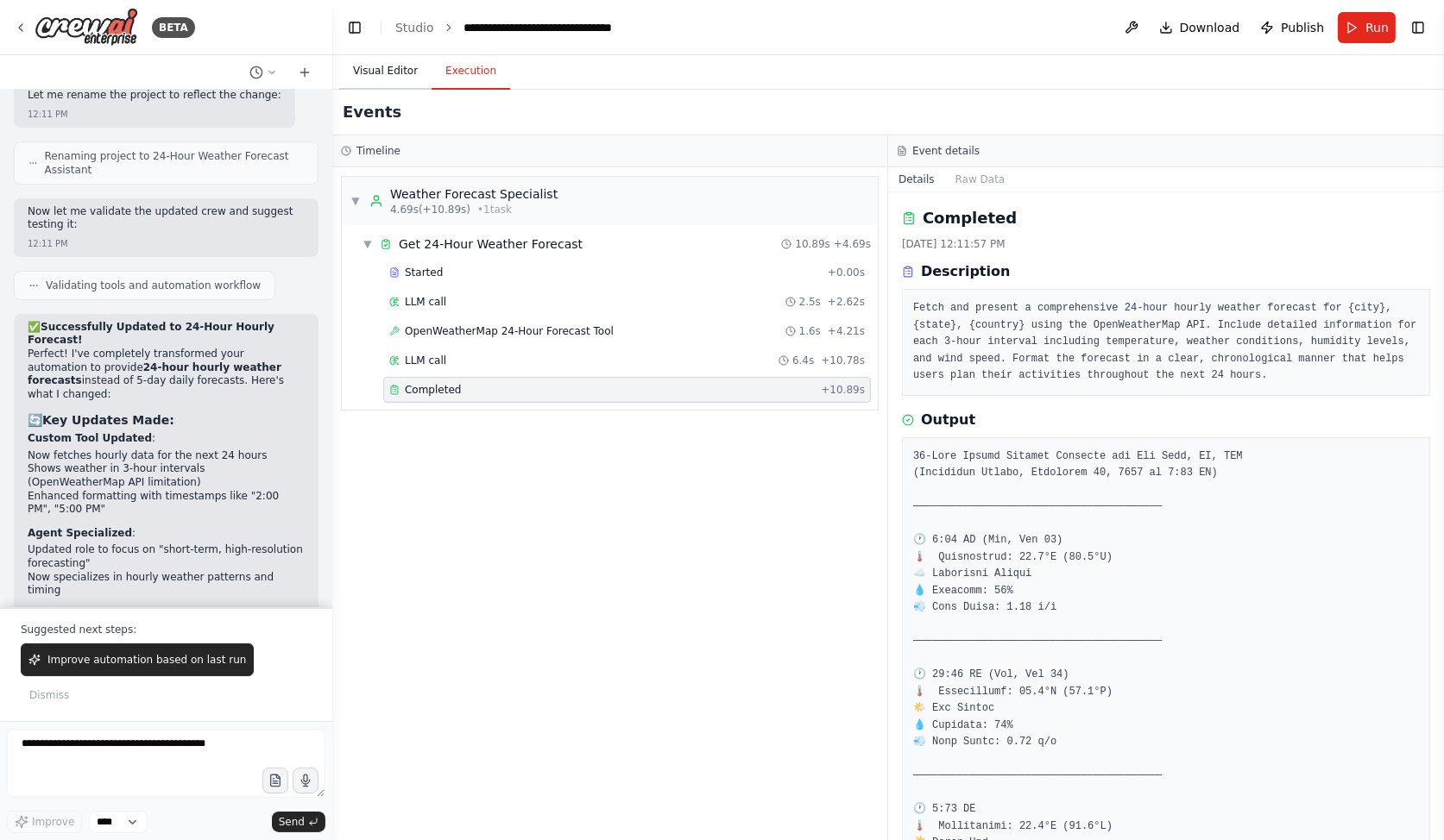
click at [381, 85] on button "Visual Editor" at bounding box center [385, 71] width 93 height 36
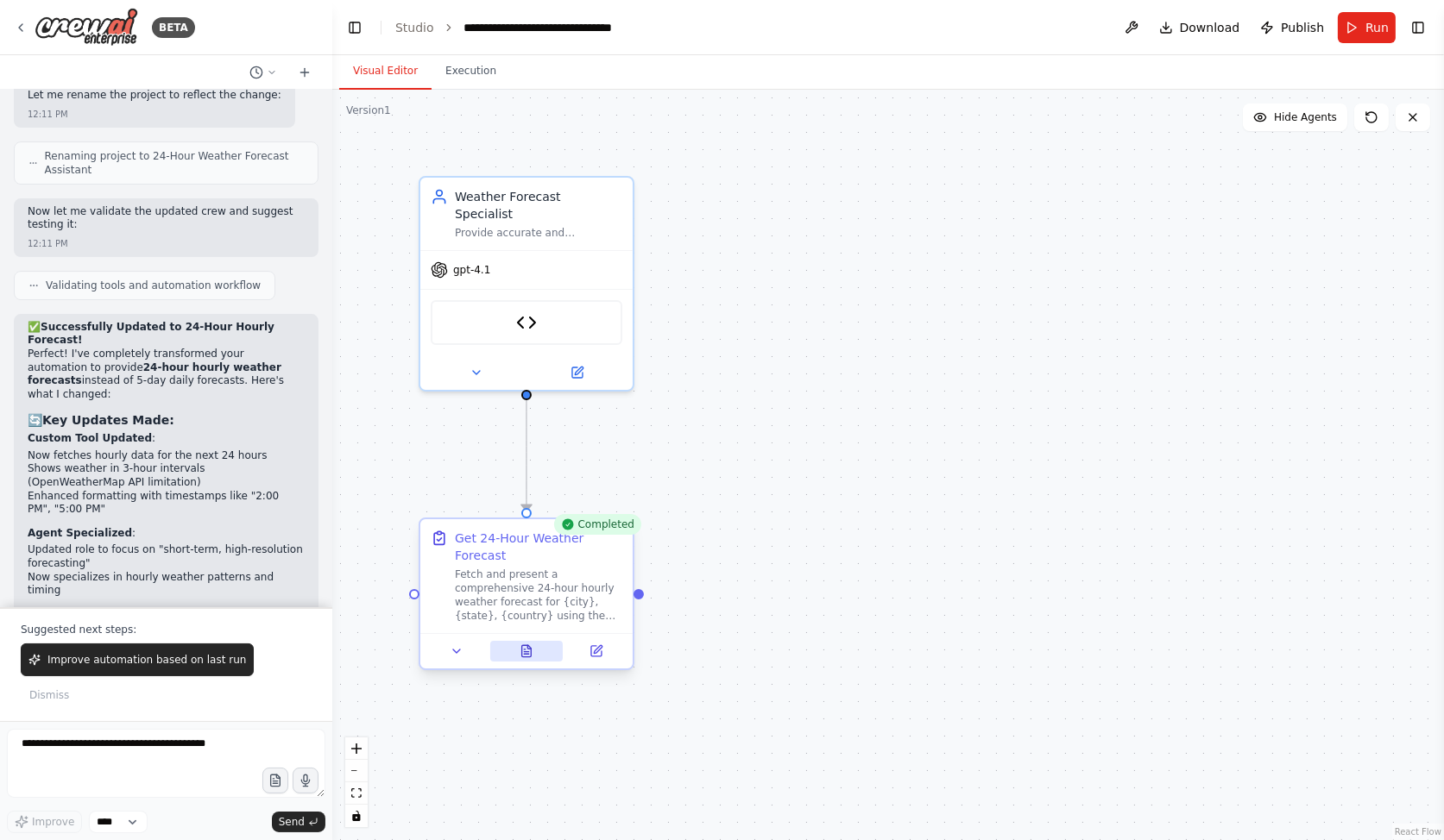
click at [537, 657] on button at bounding box center [527, 651] width 73 height 20
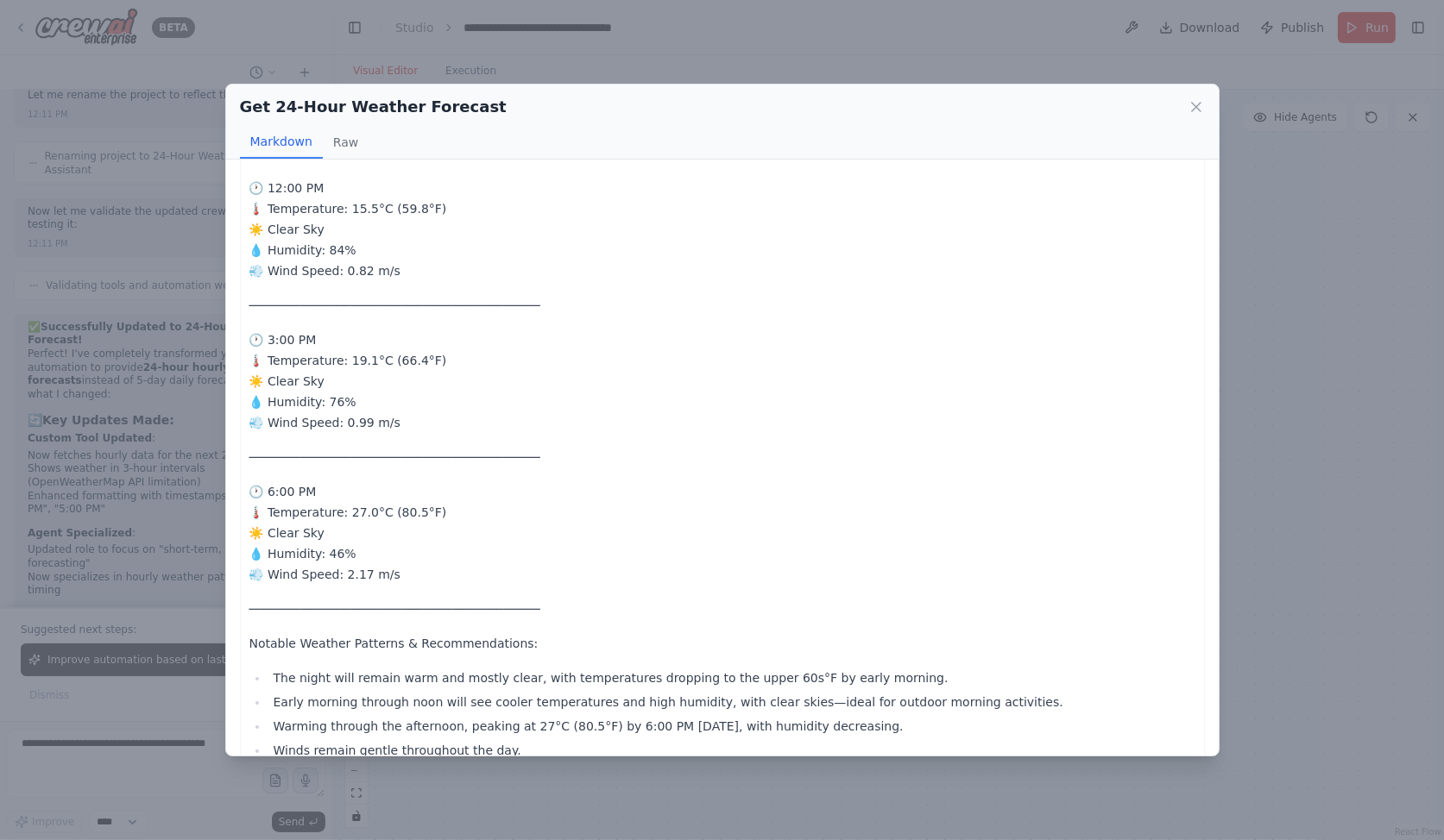
scroll to position [939, 0]
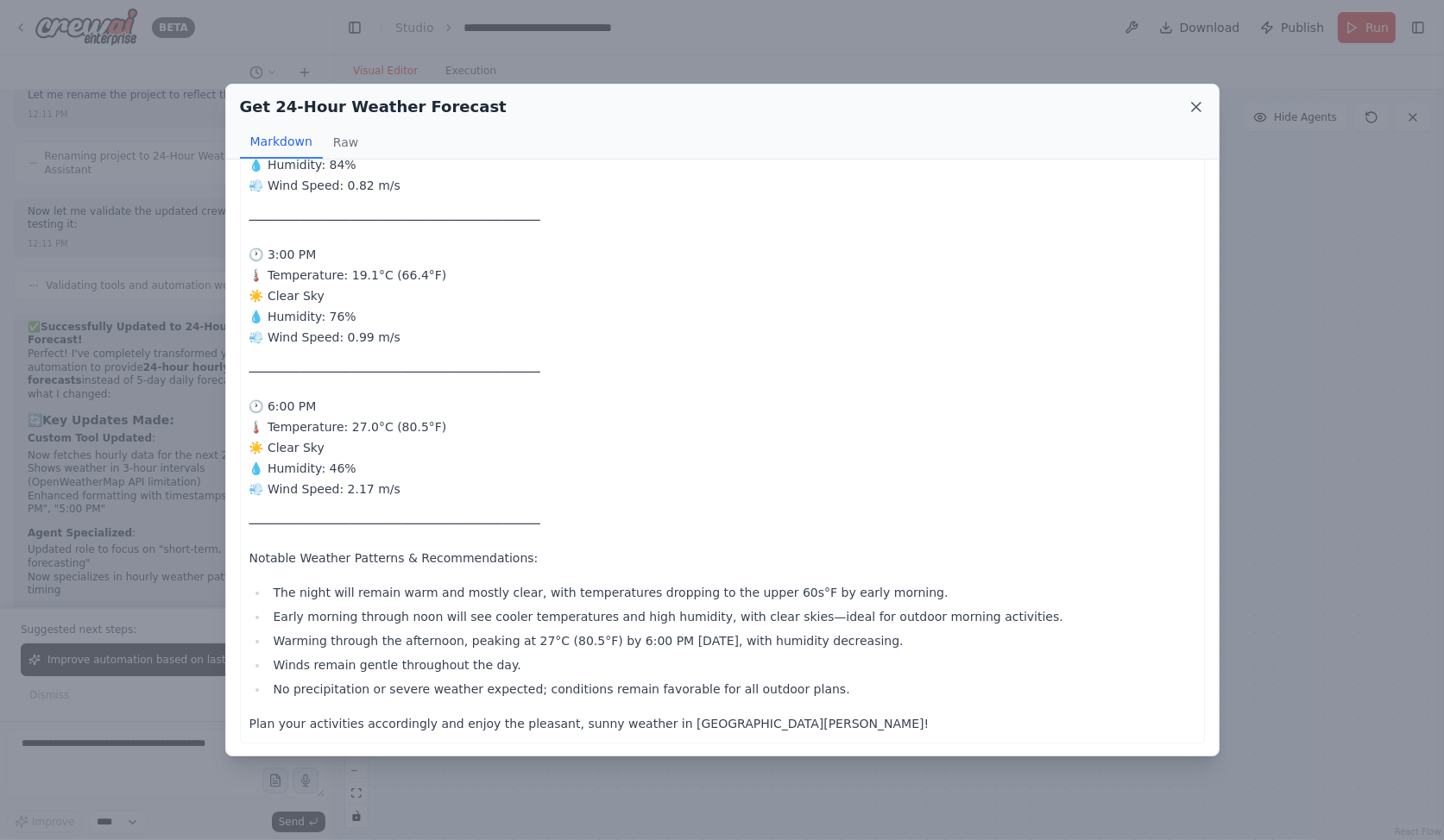
click at [1191, 115] on icon at bounding box center [1196, 107] width 18 height 18
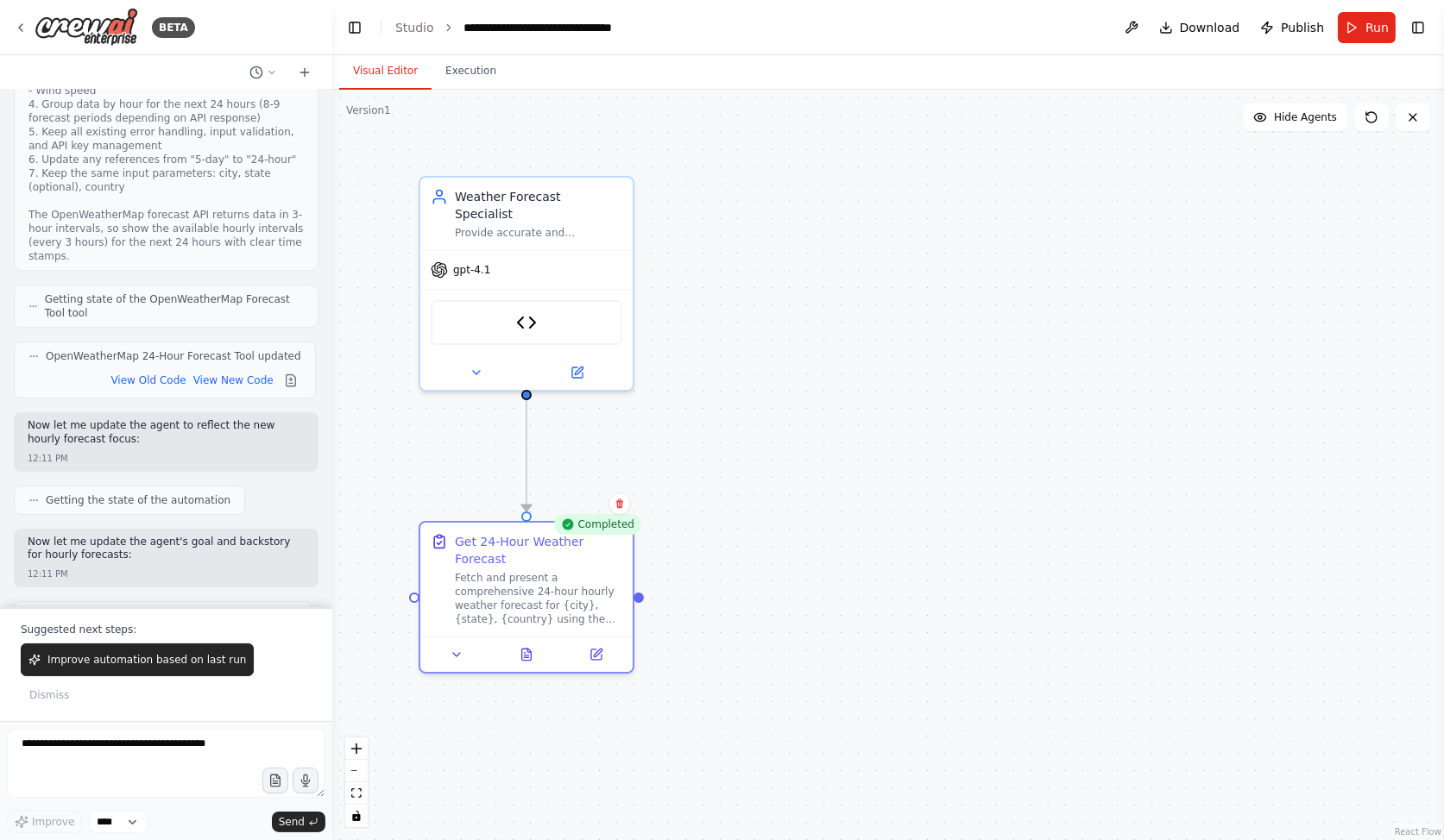
scroll to position [8457, 0]
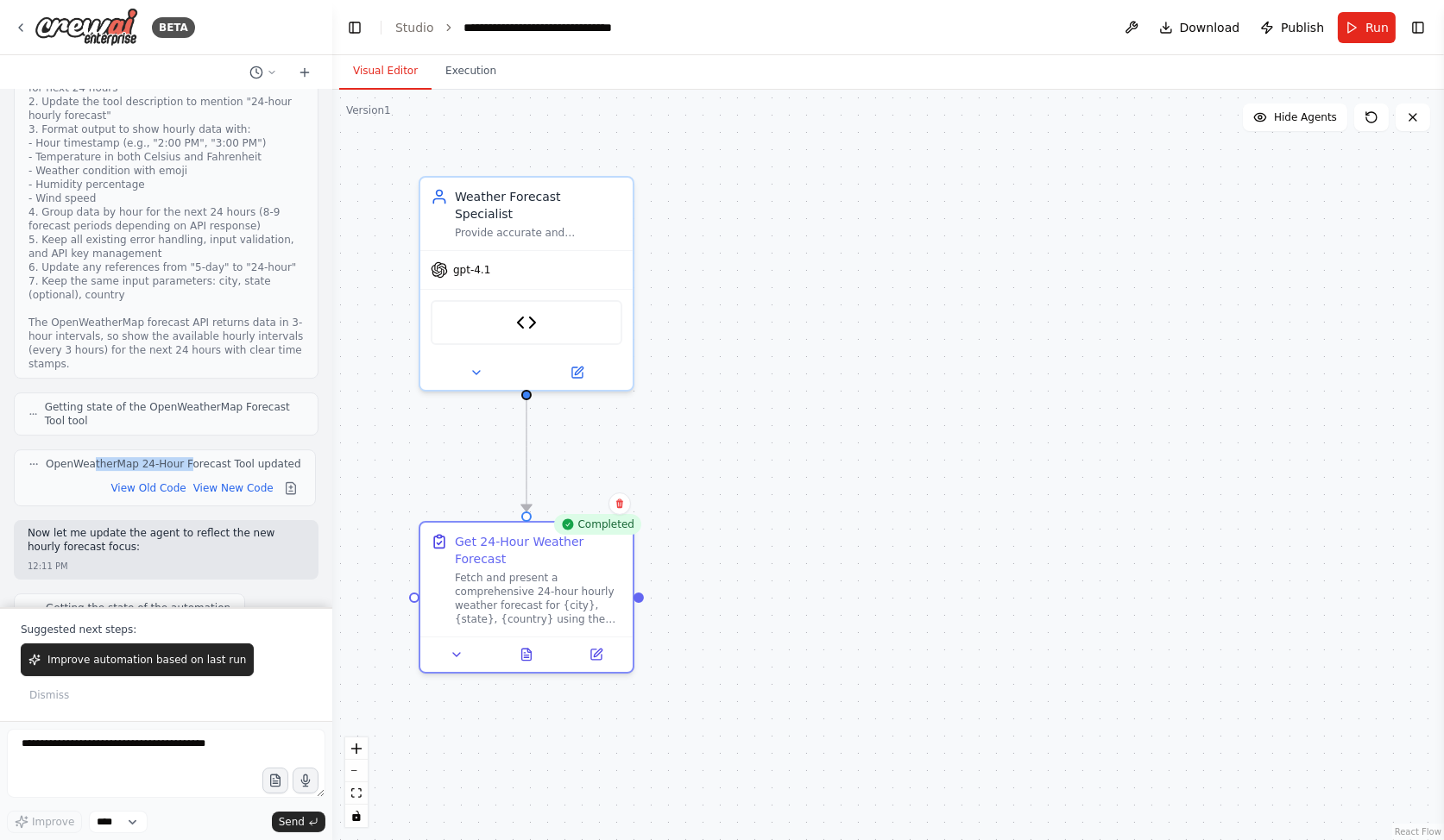
drag, startPoint x: 92, startPoint y: 275, endPoint x: 184, endPoint y: 272, distance: 92.0
click at [184, 457] on span "OpenWeatherMap 24-Hour Forecast Tool updated" at bounding box center [174, 464] width 255 height 14
click at [173, 457] on span "OpenWeatherMap 24-Hour Forecast Tool updated" at bounding box center [174, 464] width 255 height 14
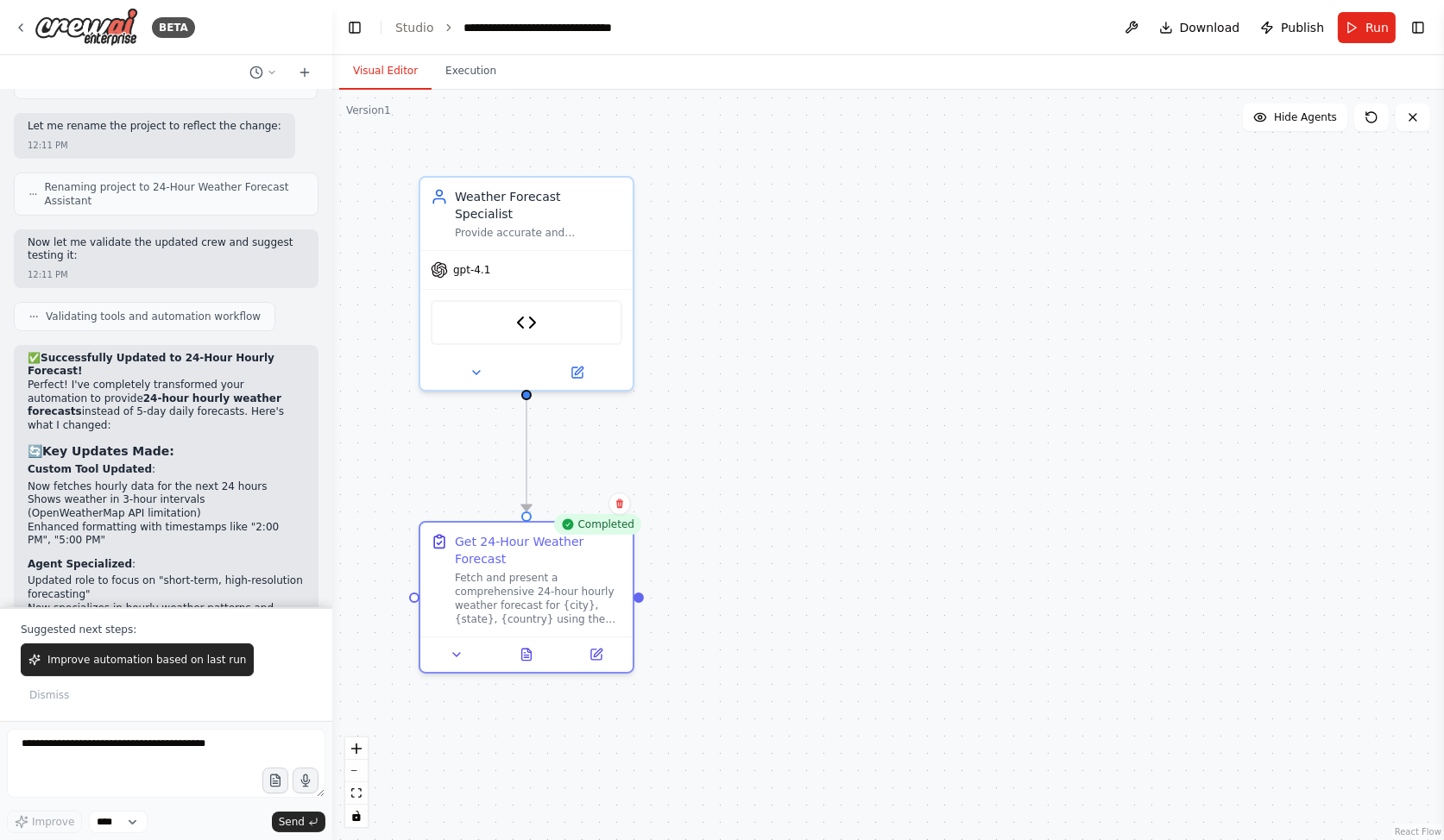
scroll to position [9339, 0]
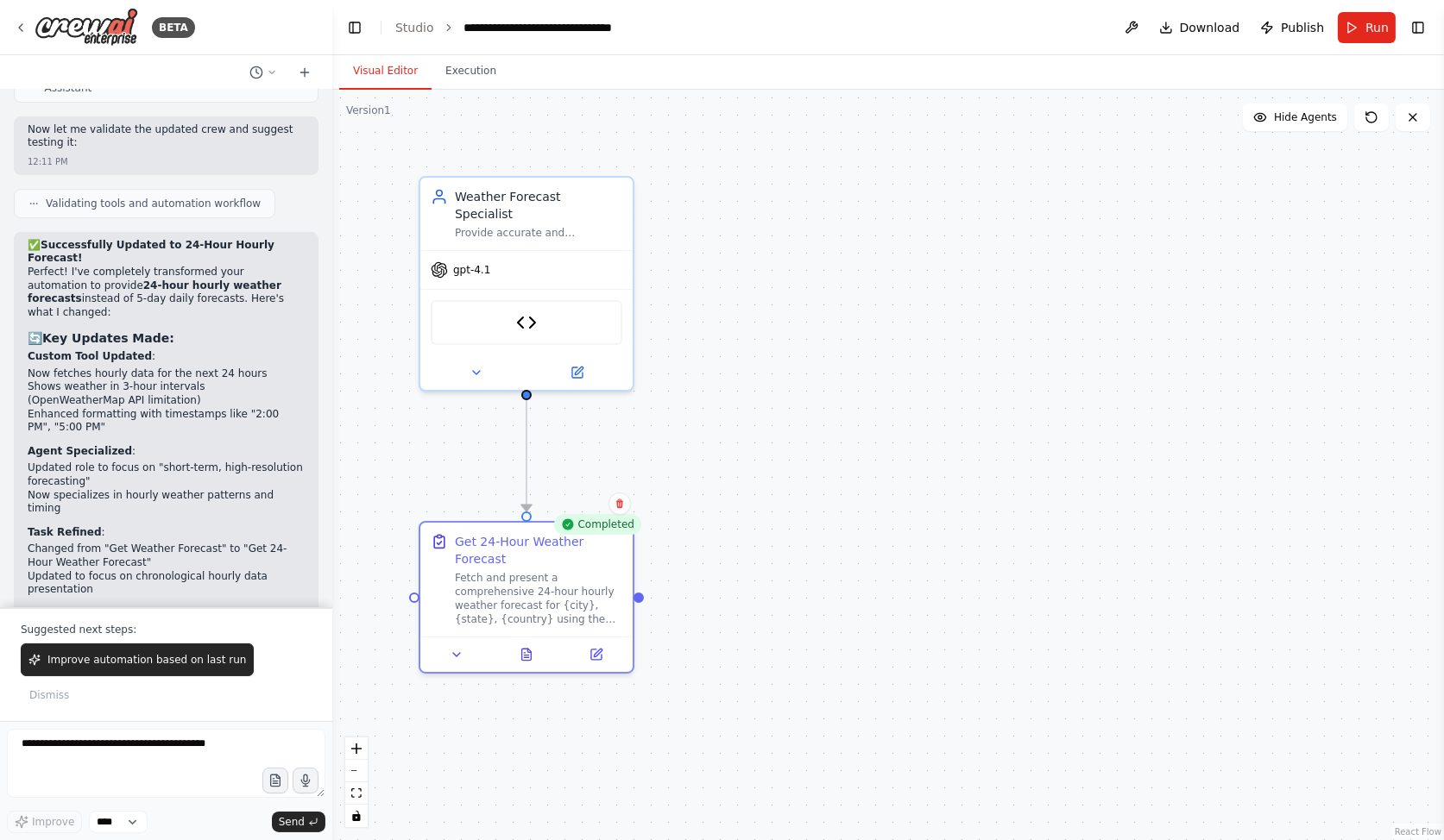
click at [890, 644] on div ".deletable-edge-delete-btn { width: 20px; height: 20px; border: 0px solid #ffff…" at bounding box center [888, 465] width 1112 height 750
click at [1268, 404] on div ".deletable-edge-delete-btn { width: 20px; height: 20px; border: 0px solid #ffff…" at bounding box center [888, 465] width 1112 height 750
click at [890, 287] on div ".deletable-edge-delete-btn { width: 20px; height: 20px; border: 0px solid #ffff…" at bounding box center [888, 465] width 1112 height 750
click at [1150, 273] on div ".deletable-edge-delete-btn { width: 20px; height: 20px; border: 0px solid #ffff…" at bounding box center [888, 465] width 1112 height 750
click at [1416, 22] on button "Toggle Right Sidebar" at bounding box center [1418, 27] width 24 height 24
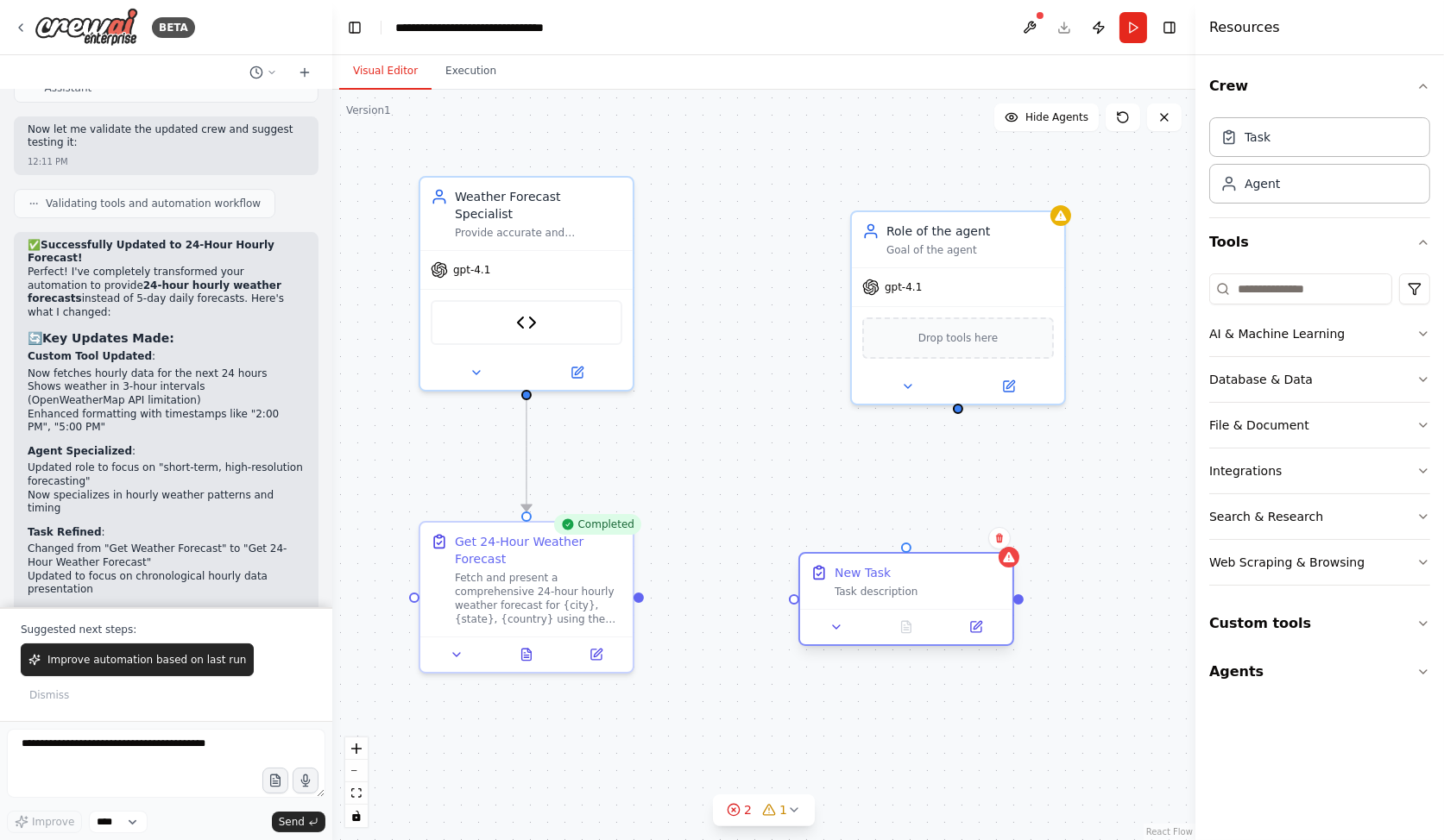
drag, startPoint x: 979, startPoint y: 591, endPoint x: 880, endPoint y: 568, distance: 101.6
click at [880, 568] on div "New Task" at bounding box center [918, 573] width 168 height 18
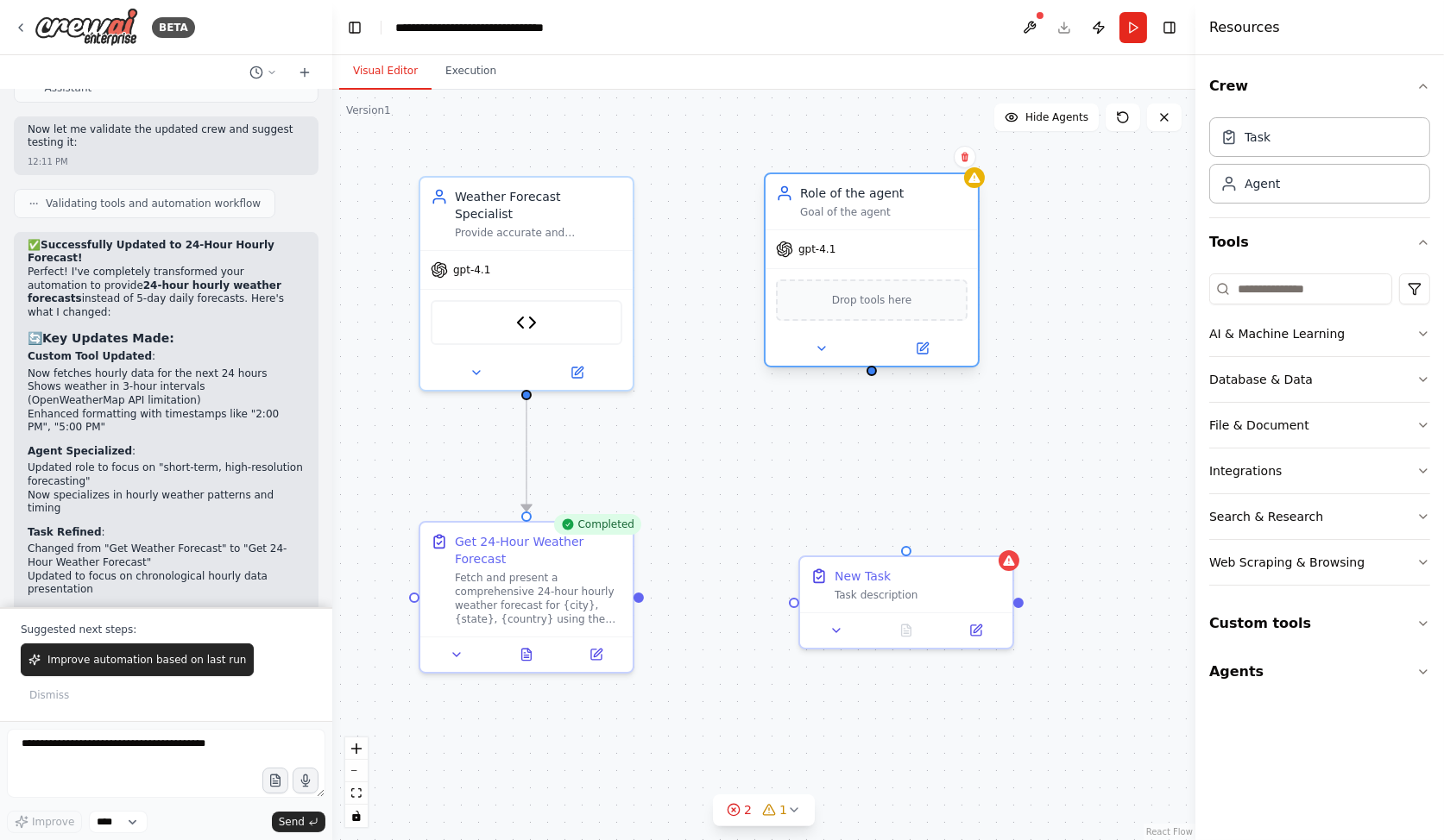
drag, startPoint x: 912, startPoint y: 236, endPoint x: 815, endPoint y: 220, distance: 98.3
click at [815, 220] on div "Role of the agent Goal of the agent" at bounding box center [872, 202] width 213 height 56
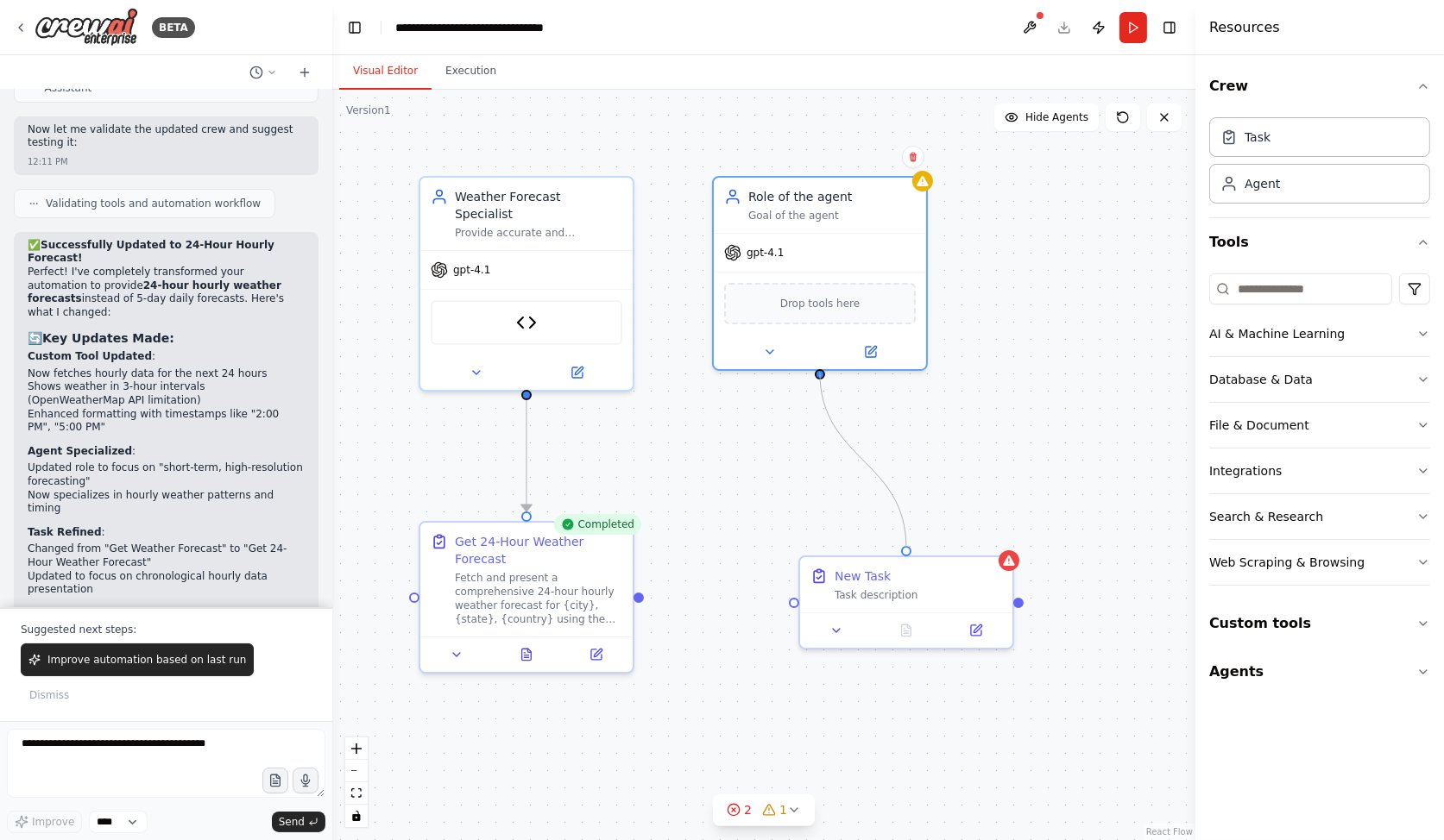
drag, startPoint x: 819, startPoint y: 374, endPoint x: 903, endPoint y: 540, distance: 186.0
click at [903, 540] on div ".deletable-edge-delete-btn { width: 20px; height: 20px; border: 0px solid #ffff…" at bounding box center [763, 465] width 863 height 750
drag, startPoint x: 643, startPoint y: 594, endPoint x: 799, endPoint y: 610, distance: 156.8
click at [799, 610] on div "Weather Forecast Specialist Provide accurate and comprehensive 24-hour hourly w…" at bounding box center [763, 465] width 863 height 750
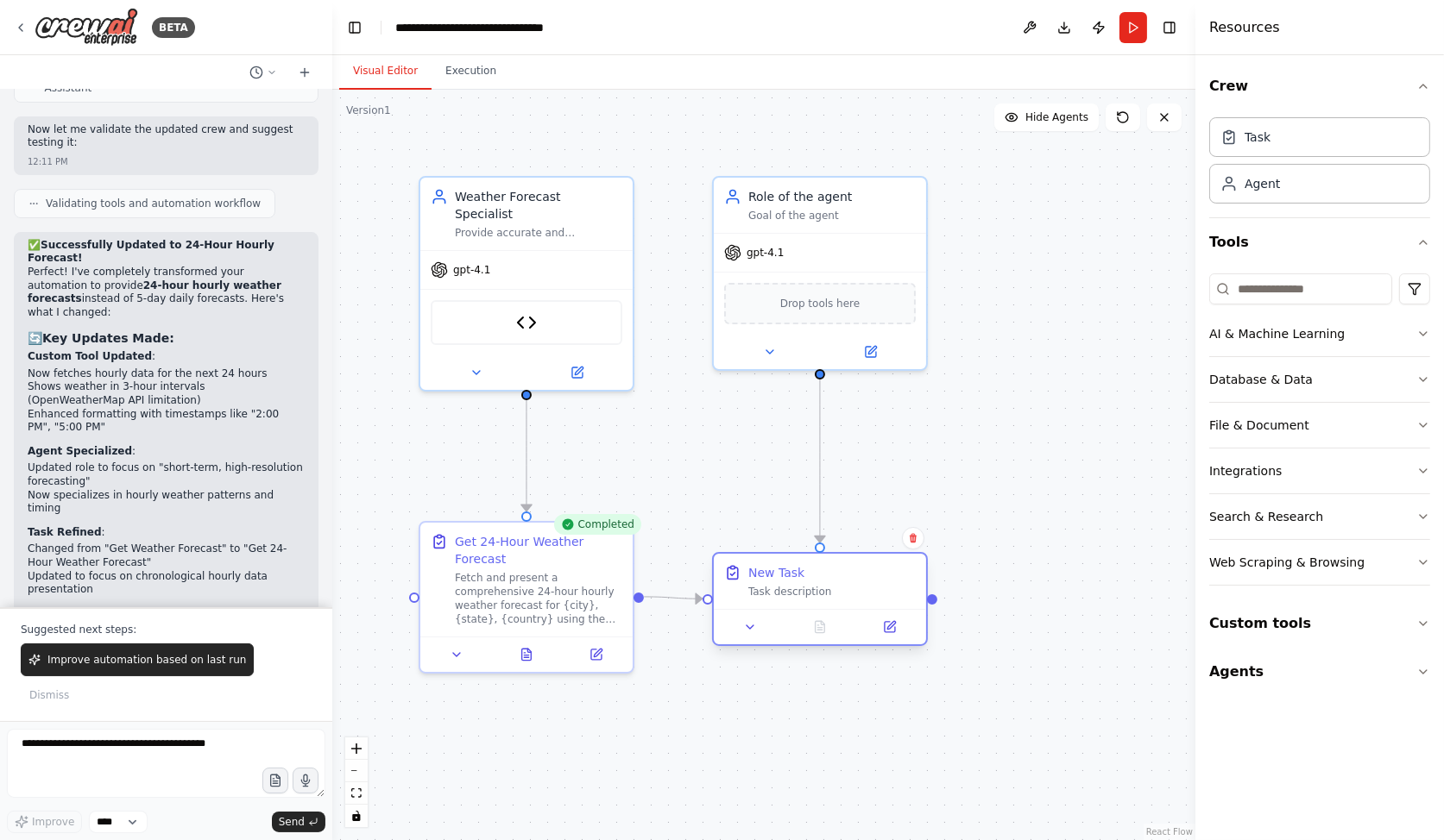
drag, startPoint x: 847, startPoint y: 569, endPoint x: 767, endPoint y: 567, distance: 80.0
click at [767, 567] on div "New Task" at bounding box center [777, 573] width 57 height 18
click at [882, 350] on button at bounding box center [871, 348] width 98 height 20
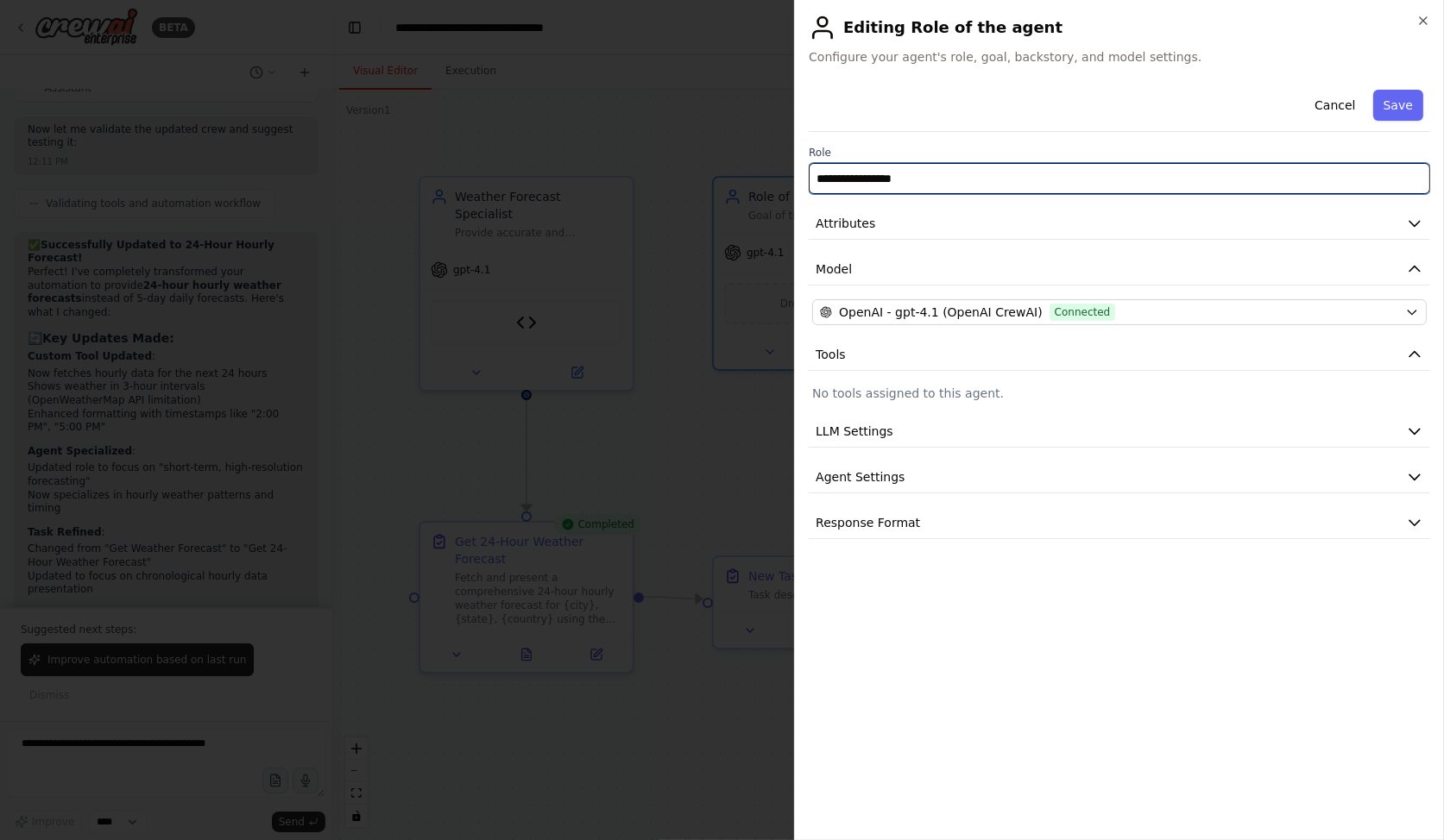
click at [923, 181] on input "**********" at bounding box center [1119, 178] width 621 height 31
type input "**********"
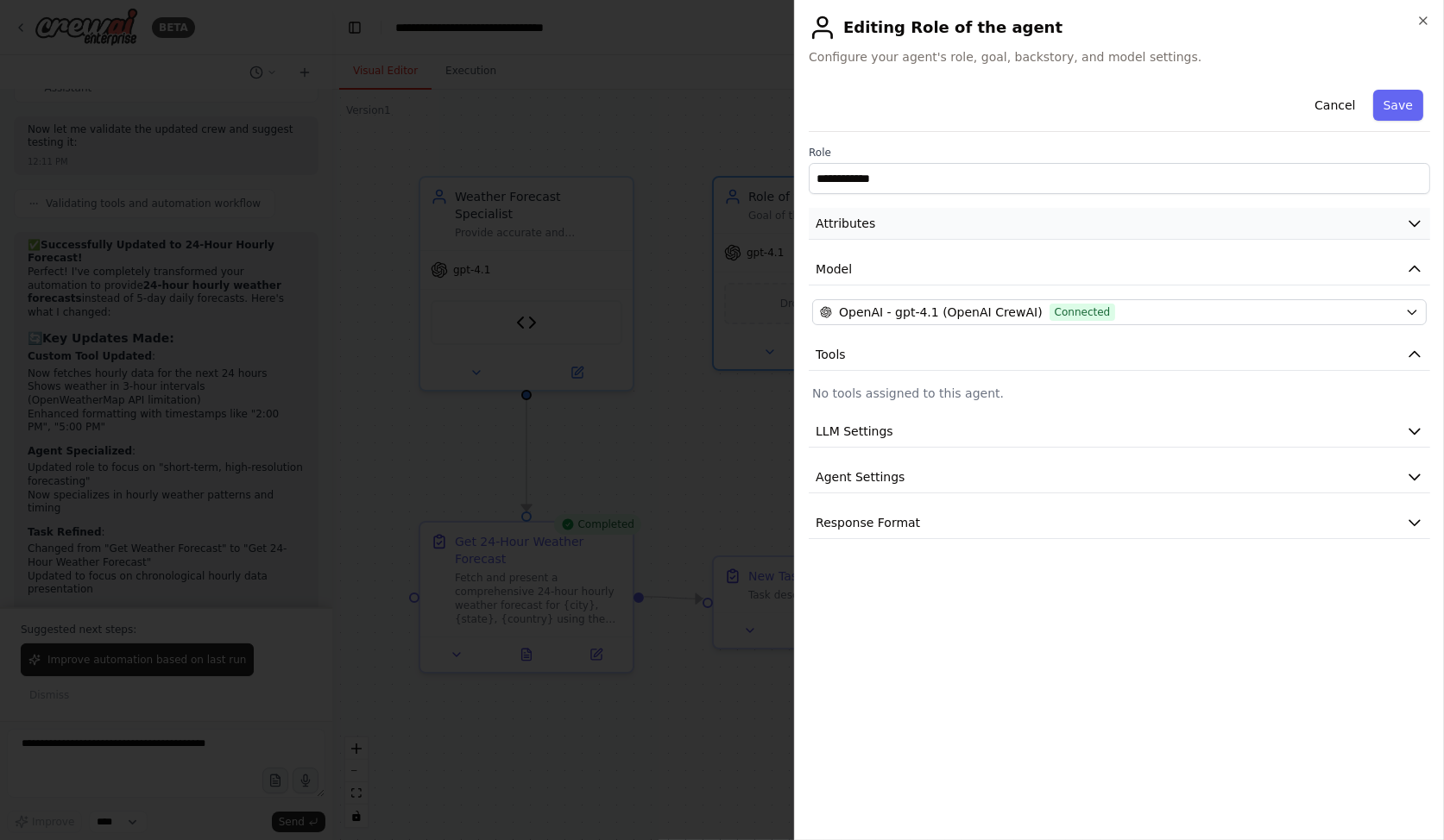
click at [896, 222] on button "Attributes" at bounding box center [1119, 223] width 621 height 32
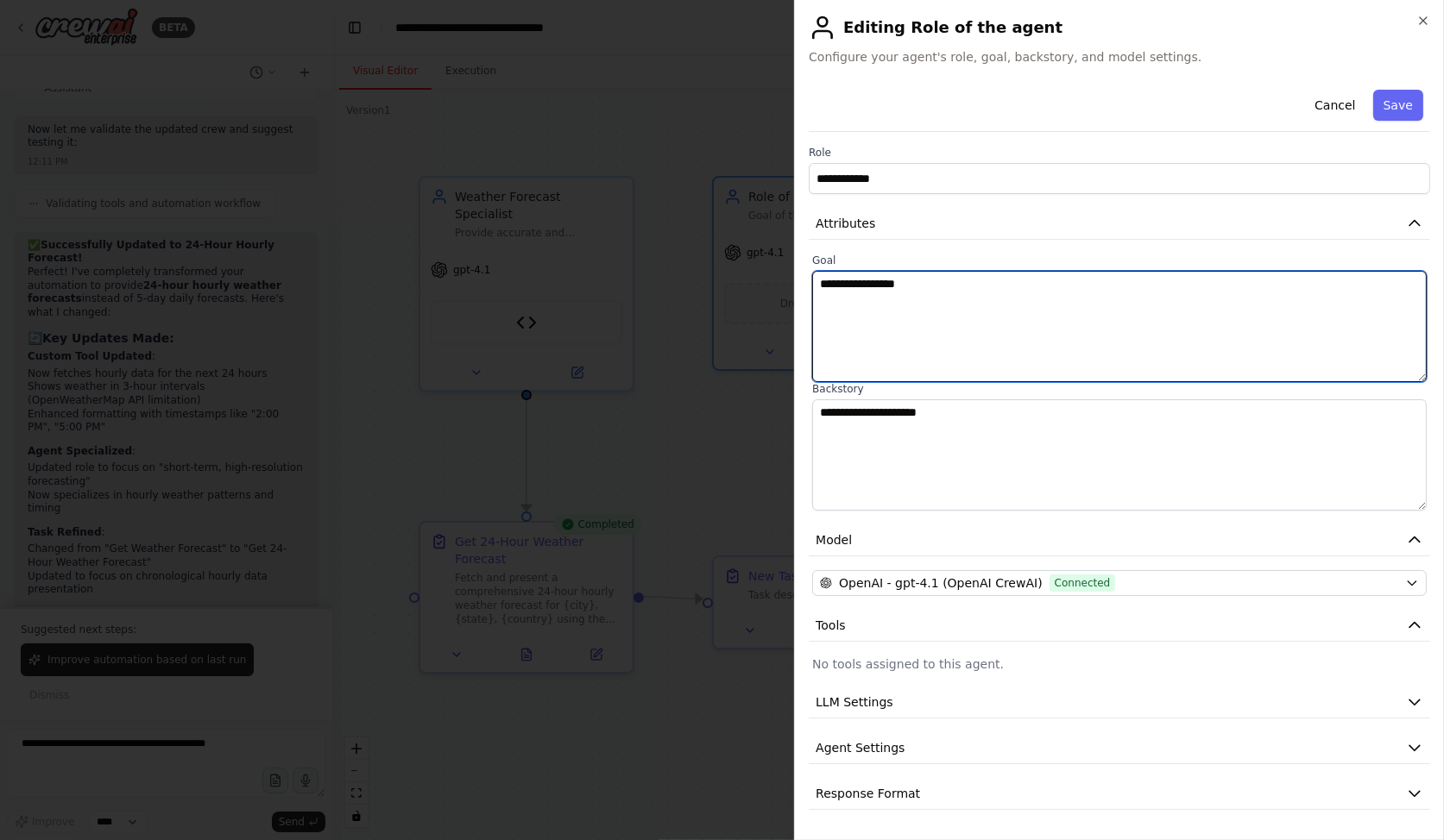
click at [915, 300] on textarea "**********" at bounding box center [1119, 326] width 614 height 111
type textarea "**********"
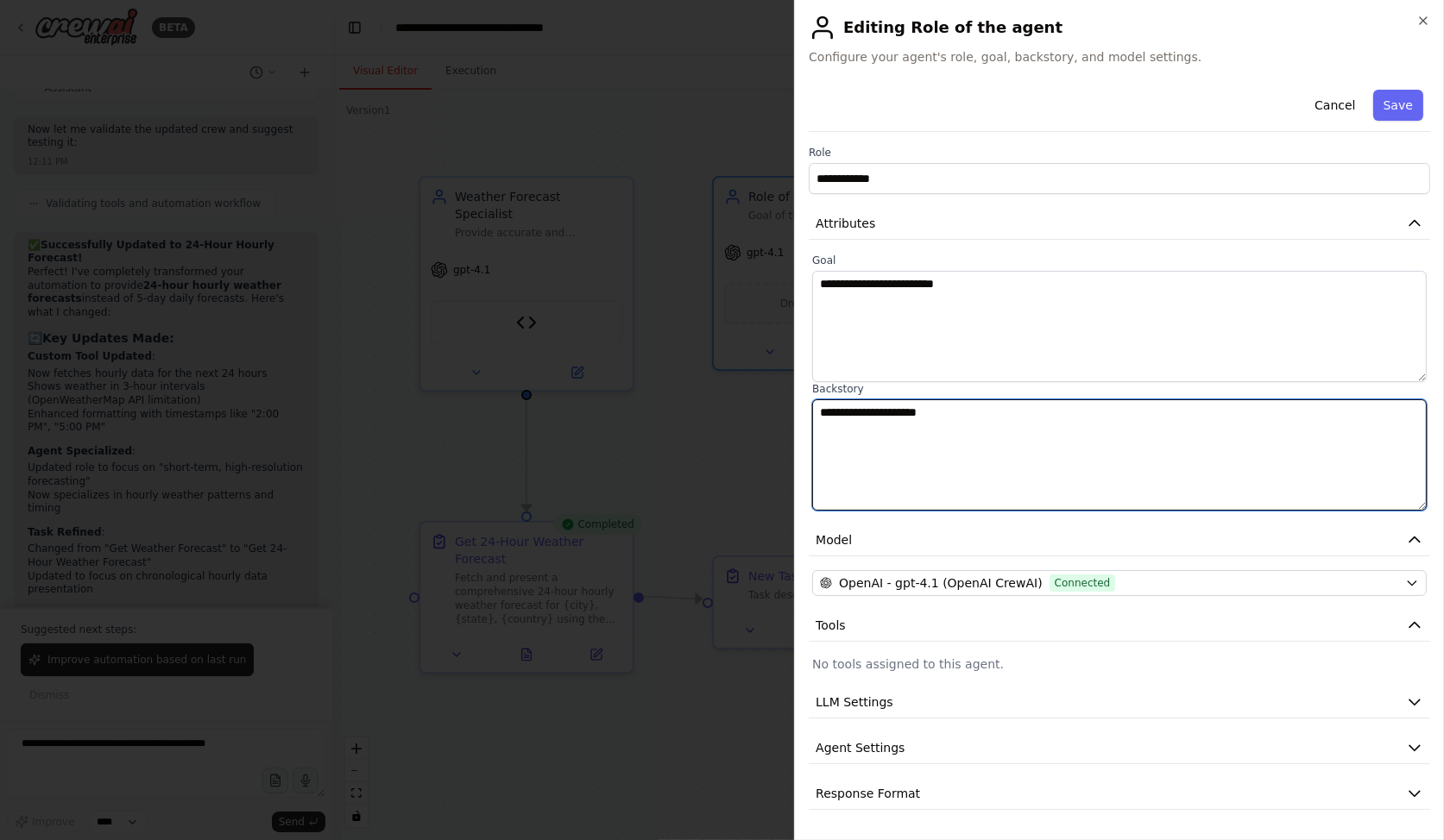
click at [1036, 477] on textarea "**********" at bounding box center [1119, 455] width 614 height 111
type textarea "**********"
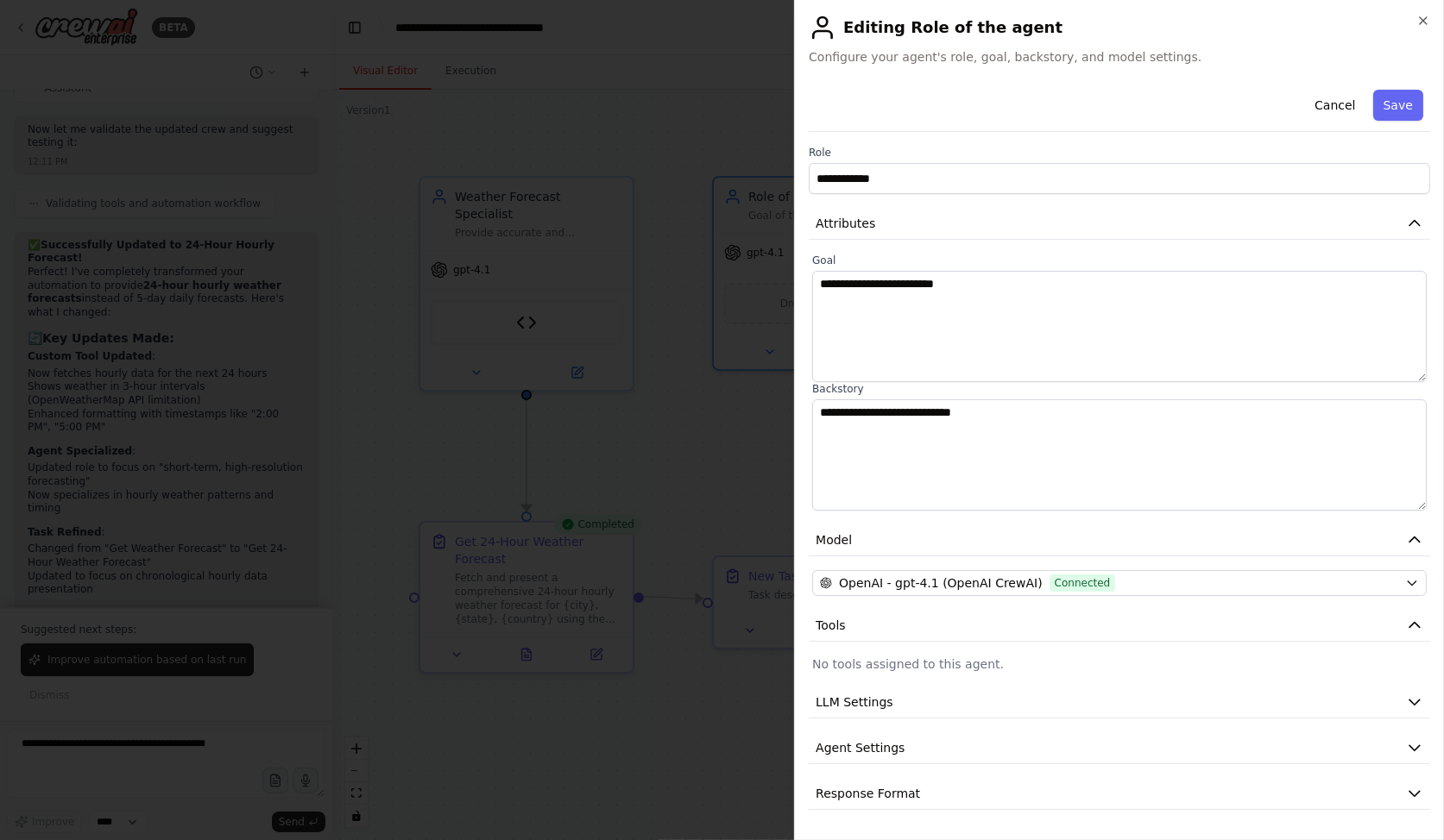
click at [1389, 122] on div "Cancel Save" at bounding box center [1119, 107] width 621 height 49
click at [1391, 96] on button "Save" at bounding box center [1398, 105] width 50 height 31
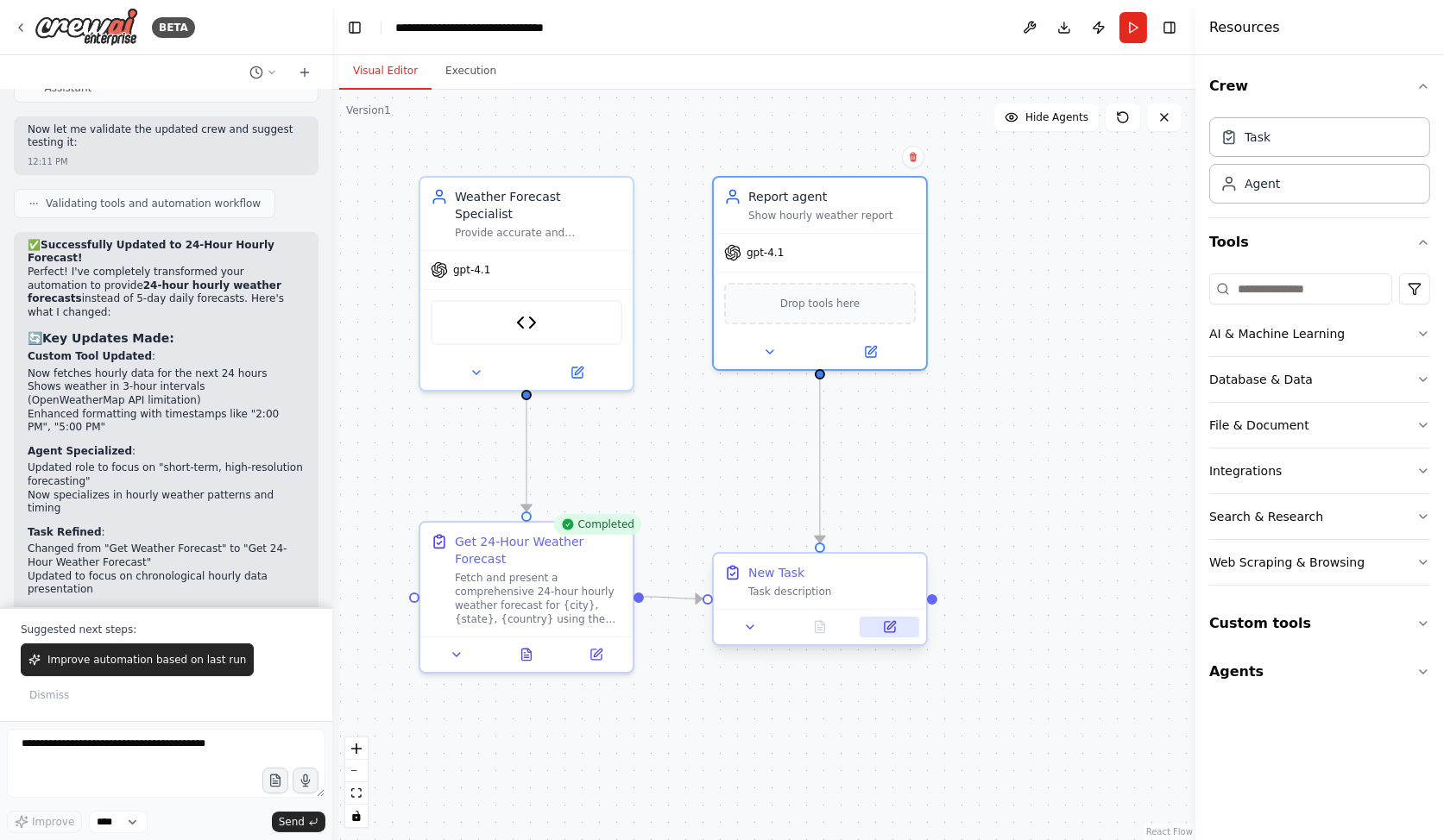
click at [891, 631] on icon at bounding box center [890, 627] width 11 height 11
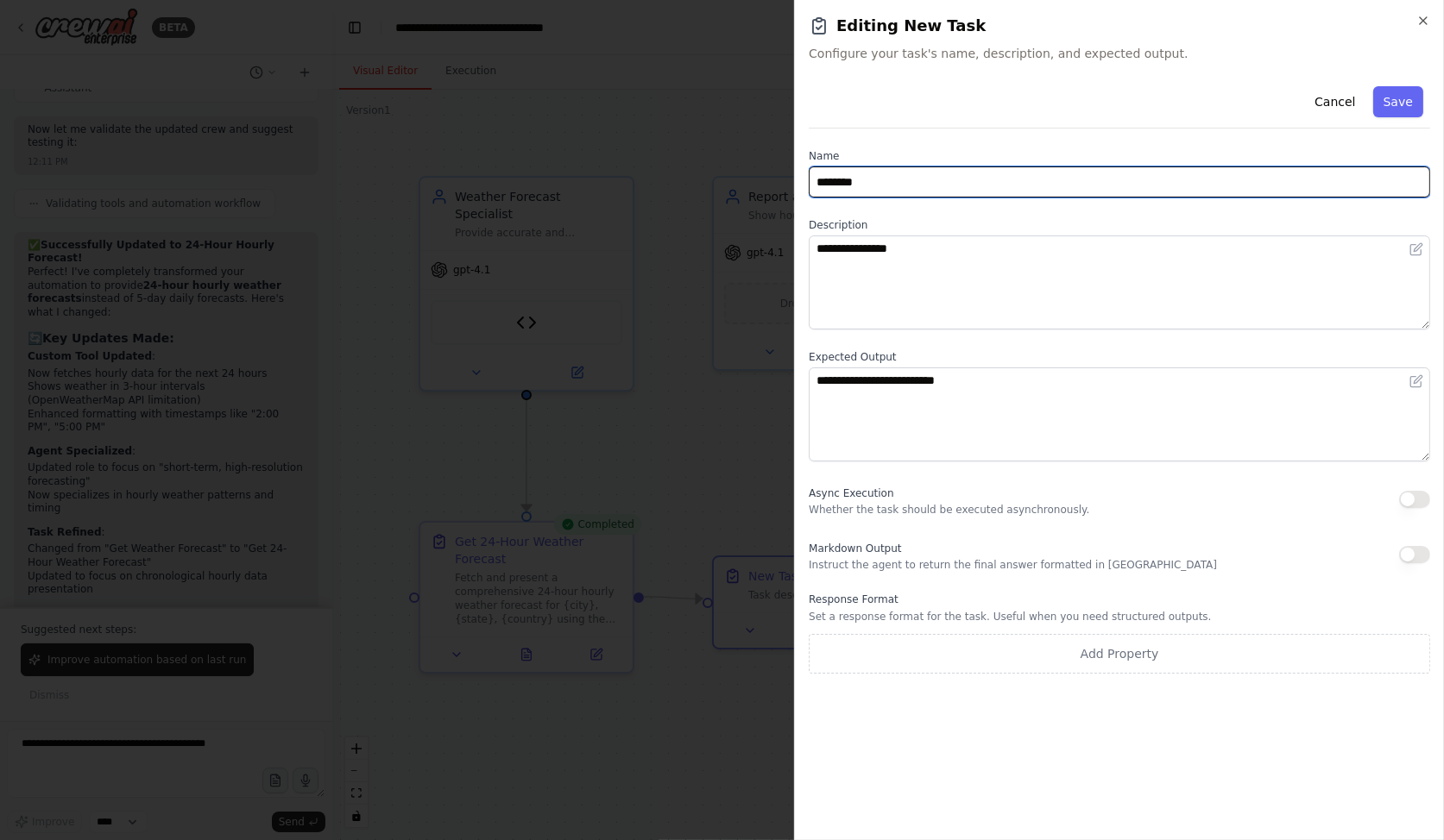
click at [900, 191] on input "********" at bounding box center [1119, 182] width 621 height 31
type input "*"
type input "**********"
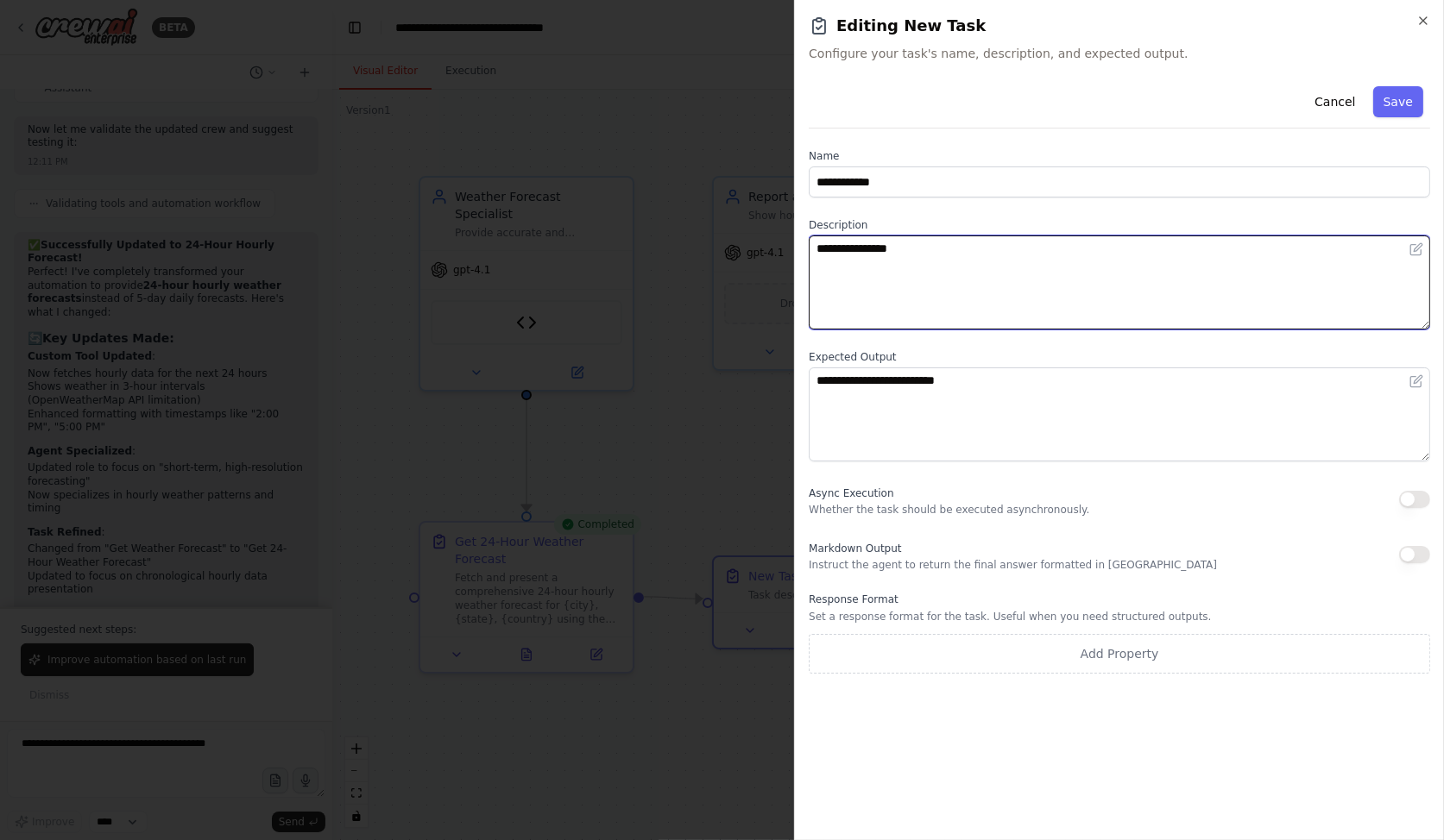
click at [930, 289] on textarea "**********" at bounding box center [1119, 283] width 621 height 95
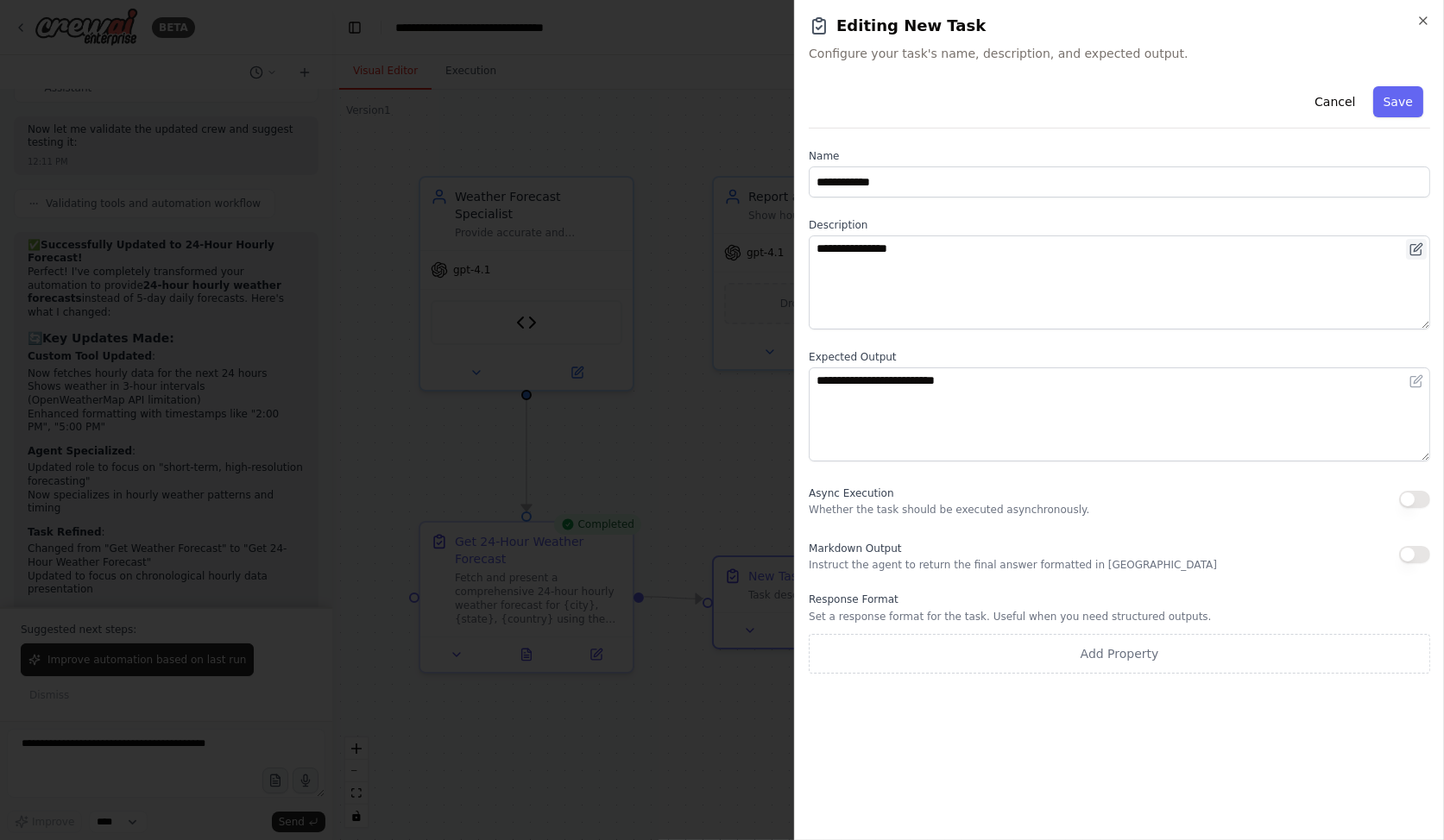
click at [1414, 248] on icon at bounding box center [1417, 249] width 14 height 14
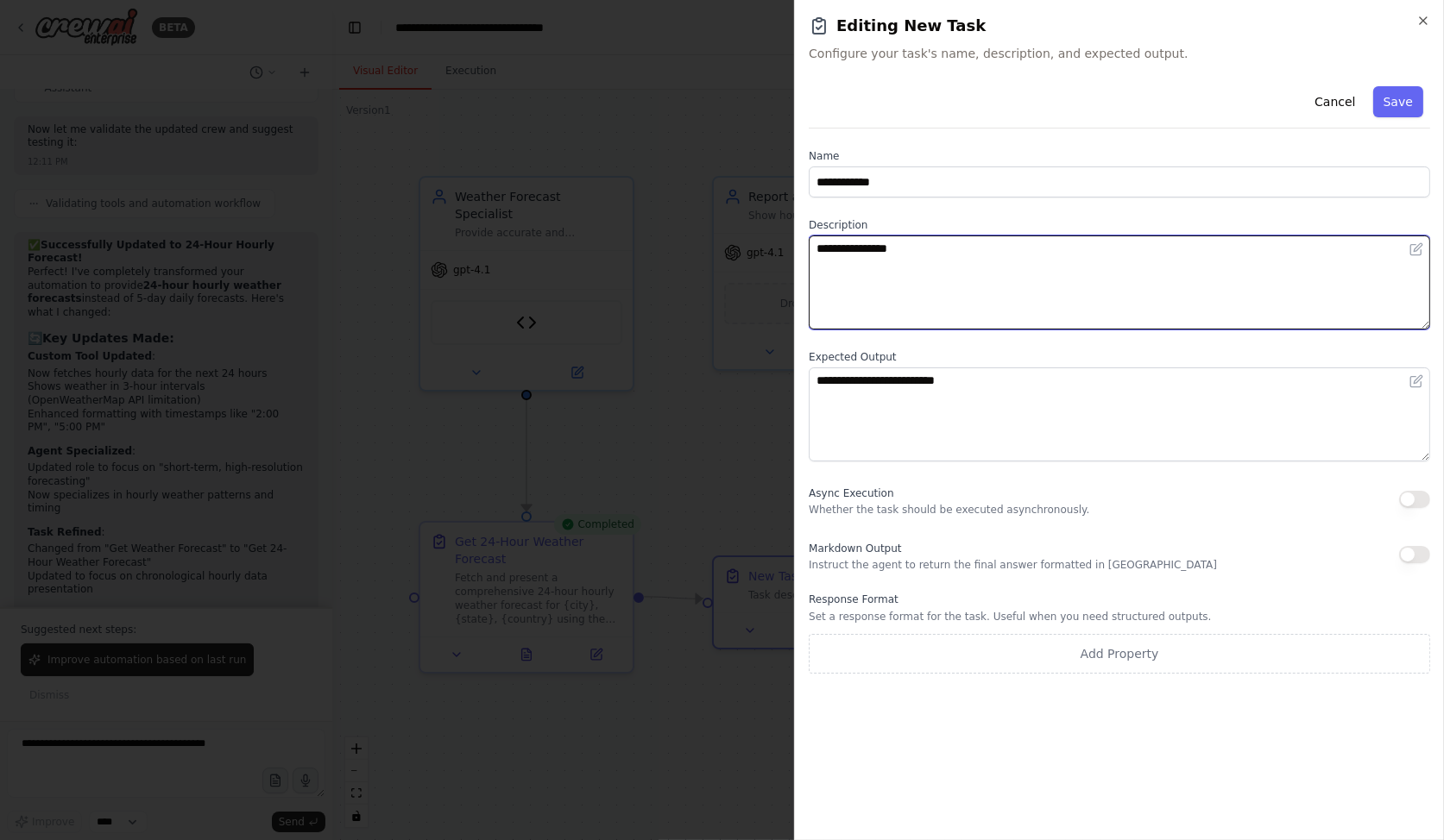
click at [1354, 281] on textarea "**********" at bounding box center [1119, 283] width 621 height 95
type textarea "**********"
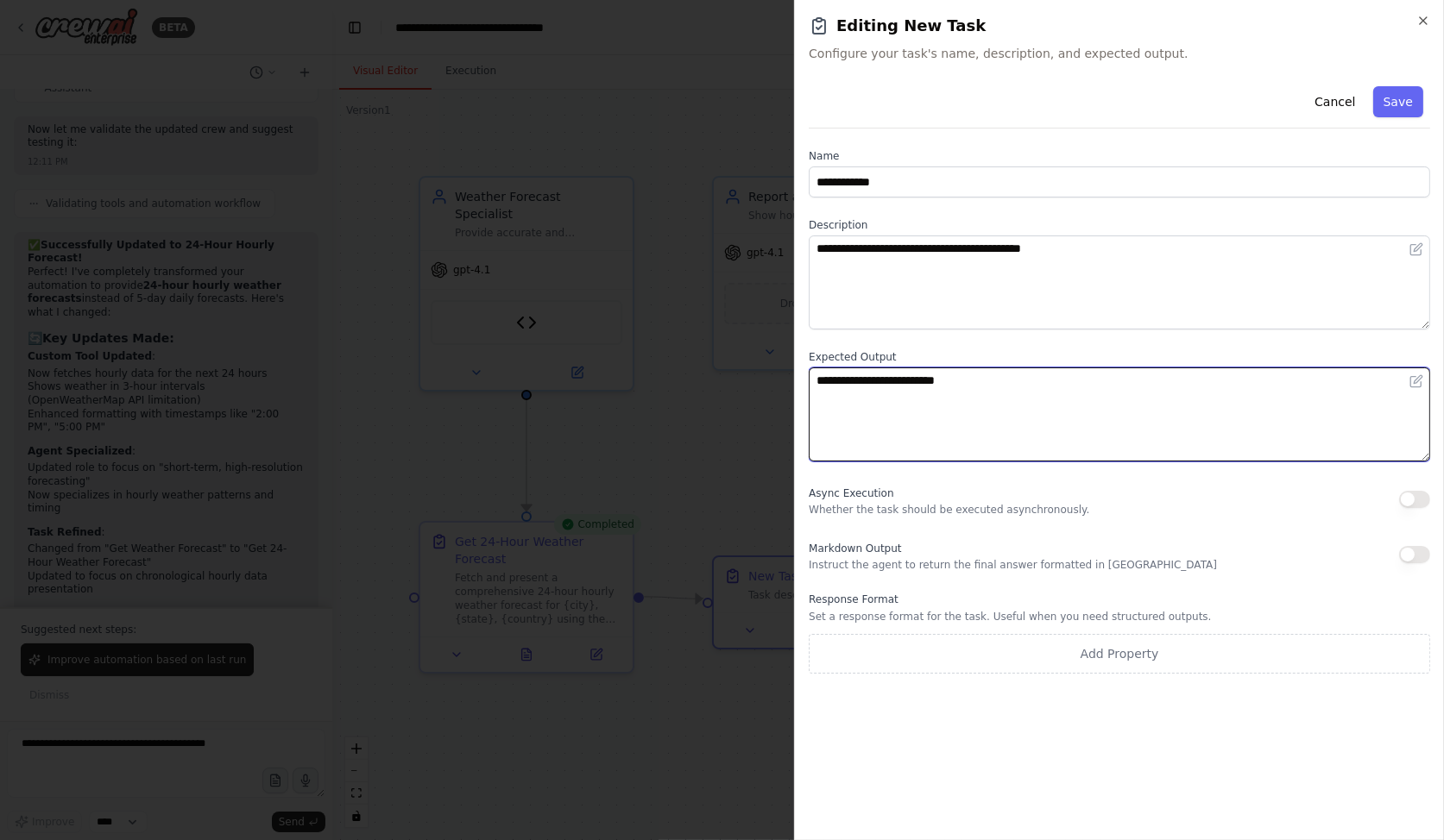
click at [1094, 420] on textarea "**********" at bounding box center [1119, 414] width 621 height 95
type textarea "**********"
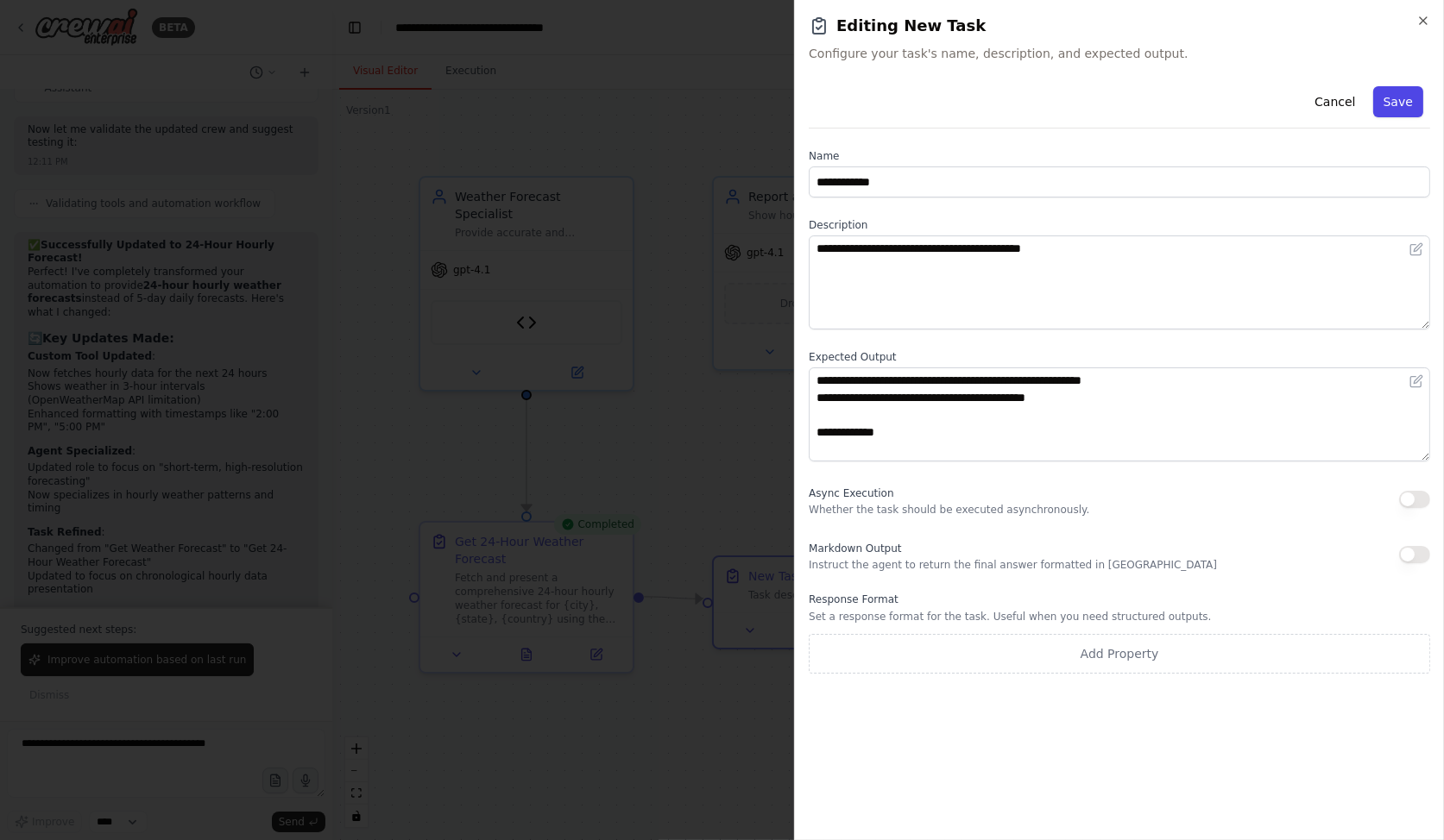
click at [1388, 112] on button "Save" at bounding box center [1398, 102] width 50 height 31
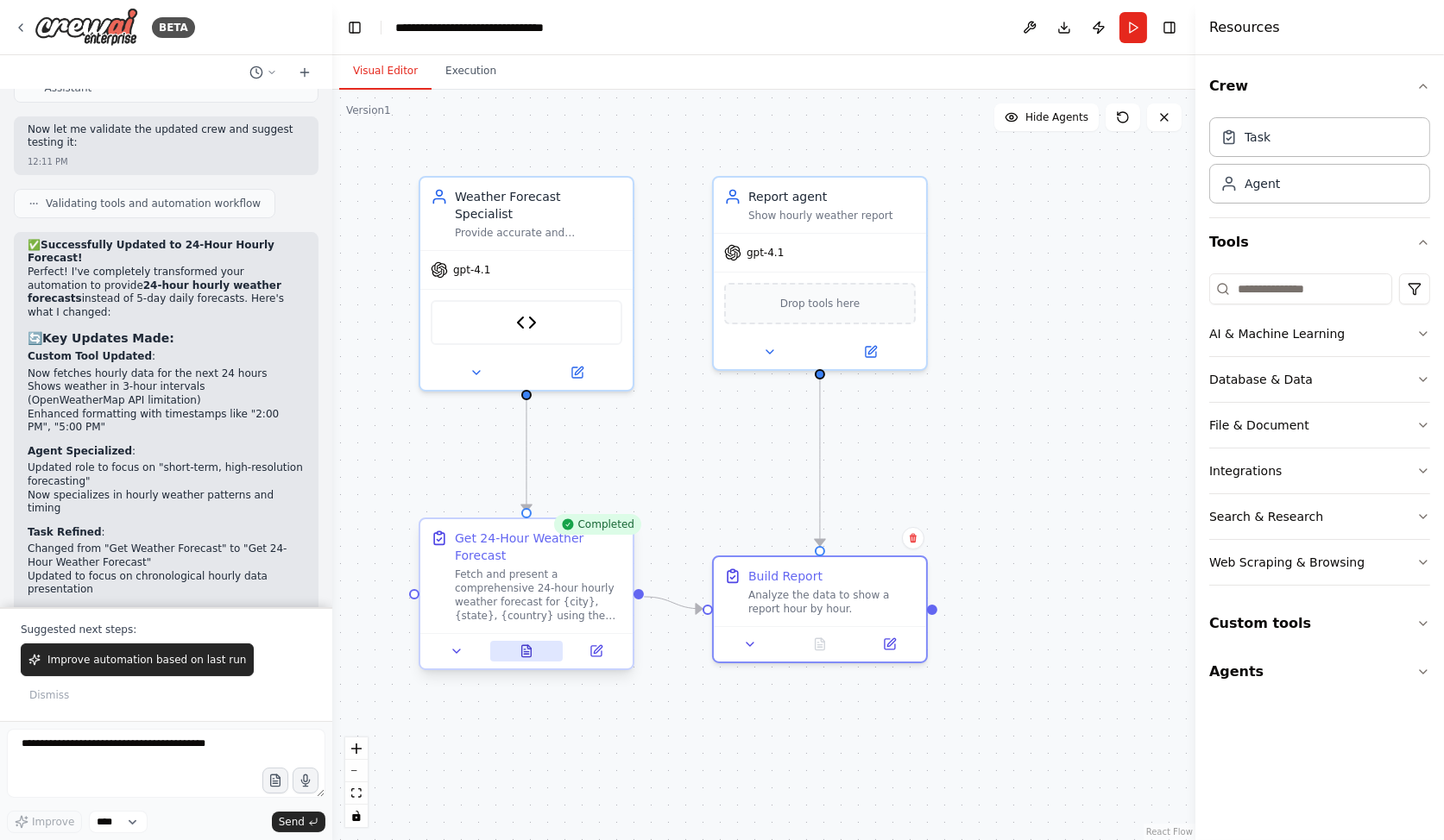
click at [528, 661] on button at bounding box center [527, 651] width 73 height 20
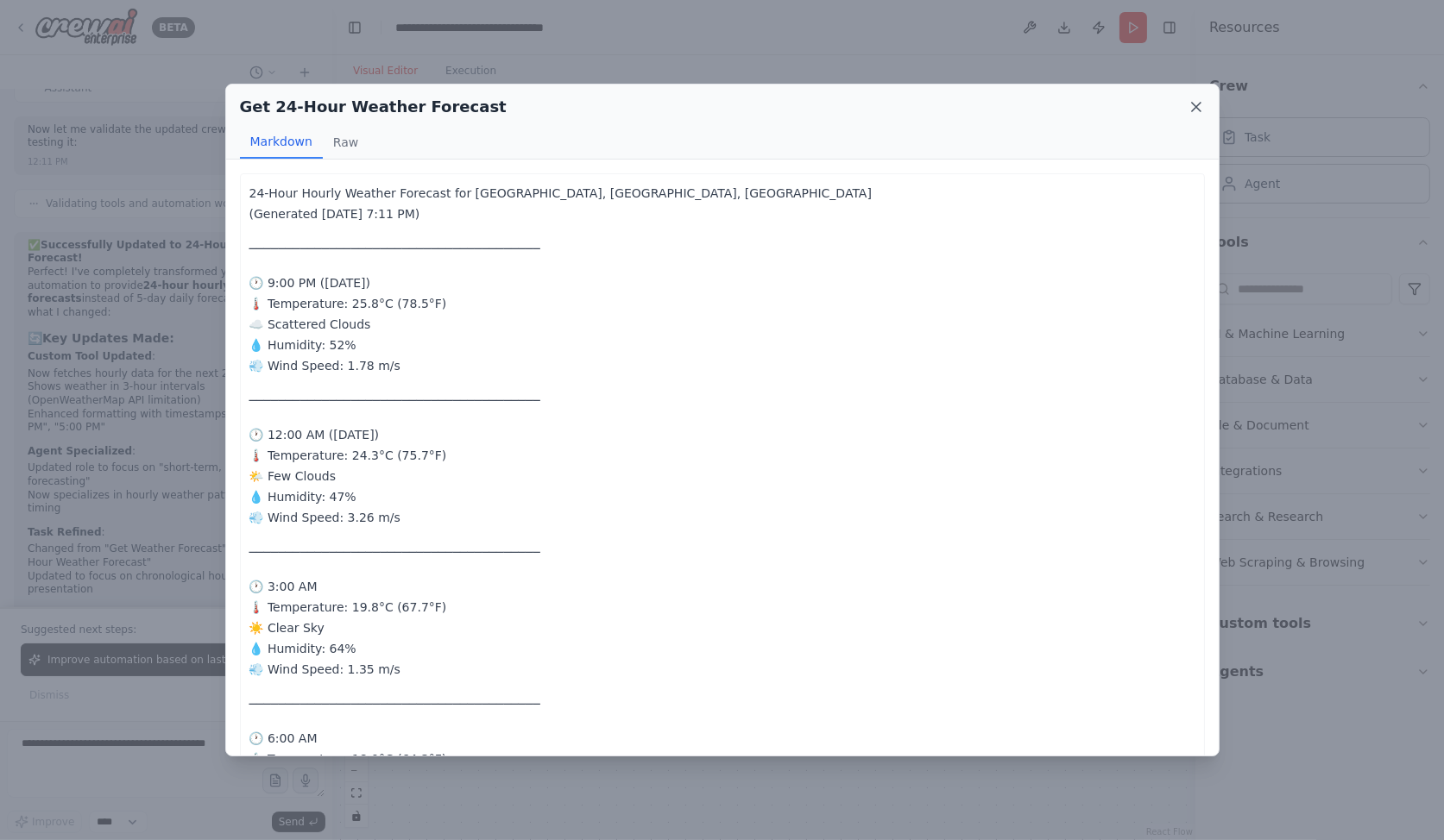
click at [1193, 103] on icon at bounding box center [1196, 107] width 18 height 18
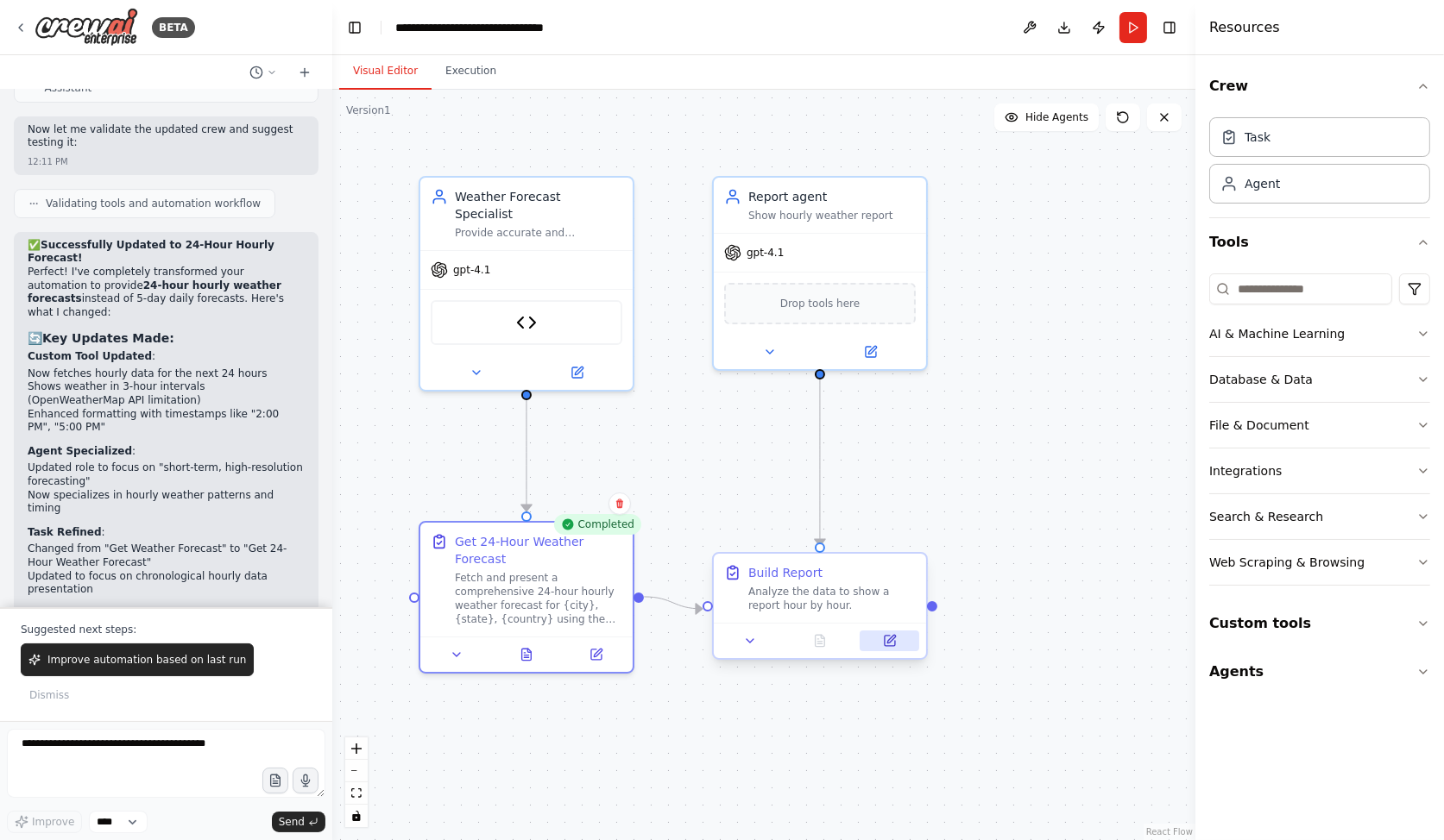
click at [896, 639] on button at bounding box center [889, 640] width 59 height 20
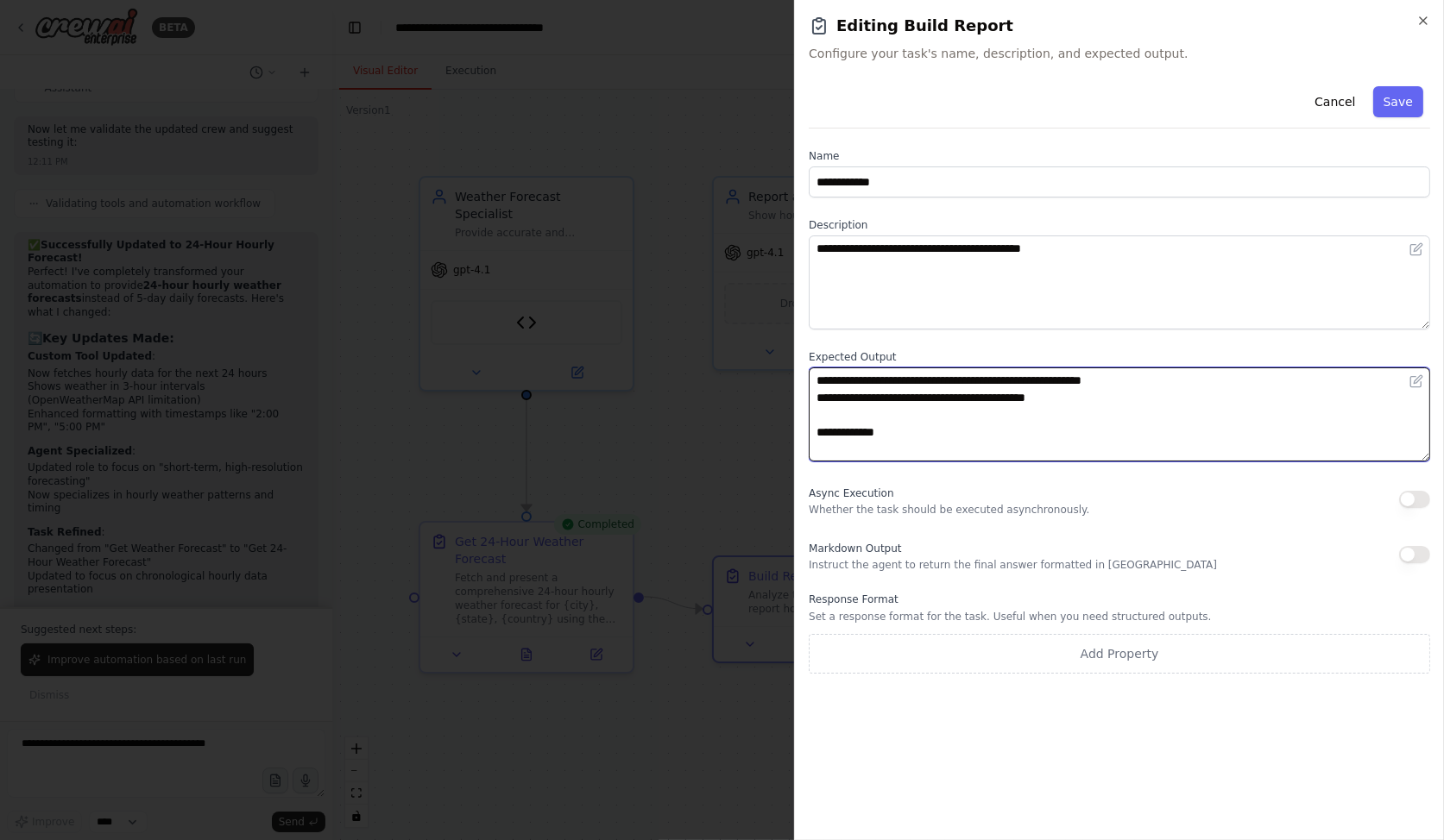
drag, startPoint x: 1164, startPoint y: 386, endPoint x: 1088, endPoint y: 380, distance: 76.2
click at [1088, 380] on textarea "**********" at bounding box center [1119, 414] width 621 height 95
click at [1088, 383] on textarea "**********" at bounding box center [1119, 414] width 621 height 95
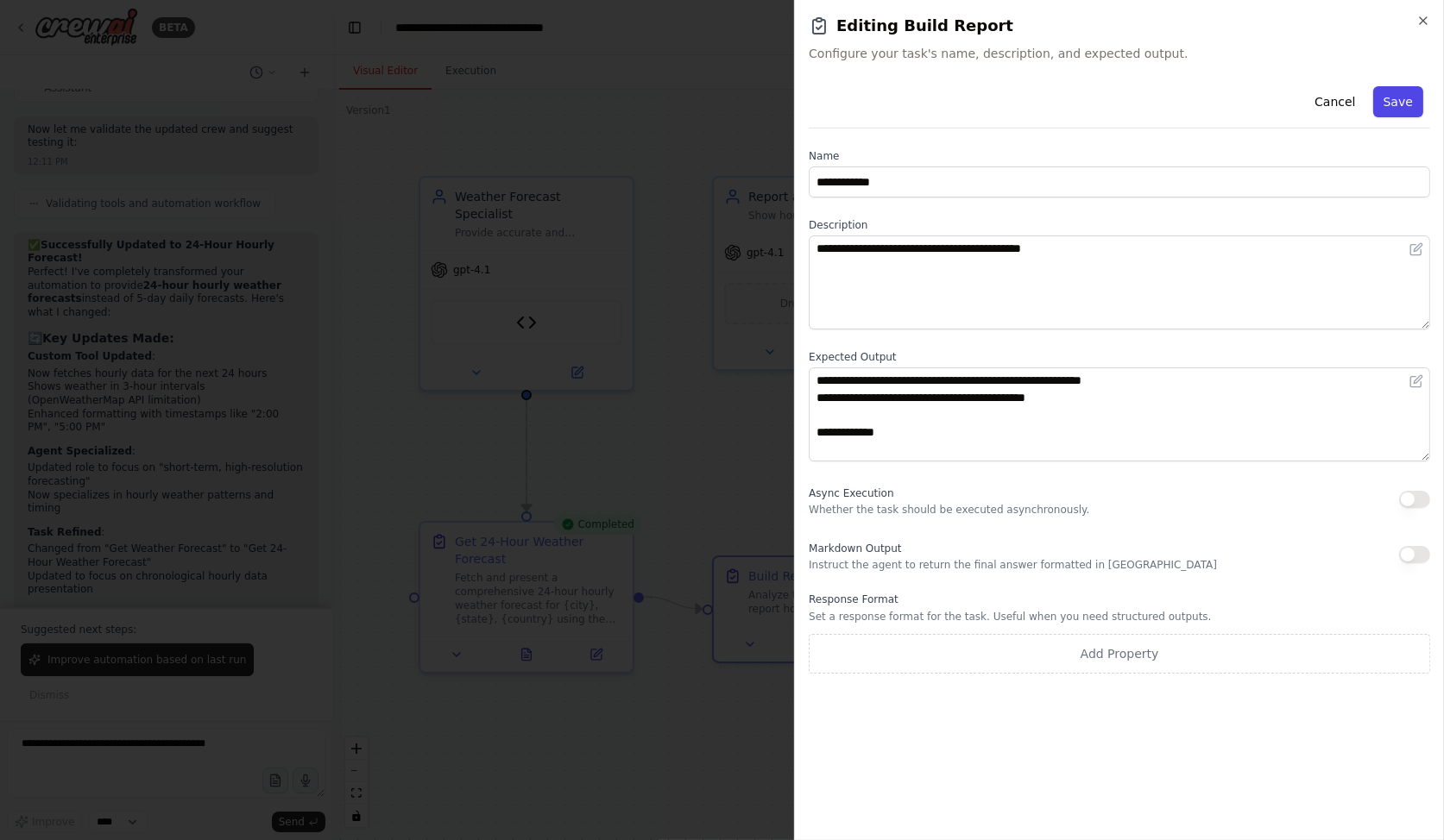
click at [1392, 108] on button "Save" at bounding box center [1398, 102] width 50 height 31
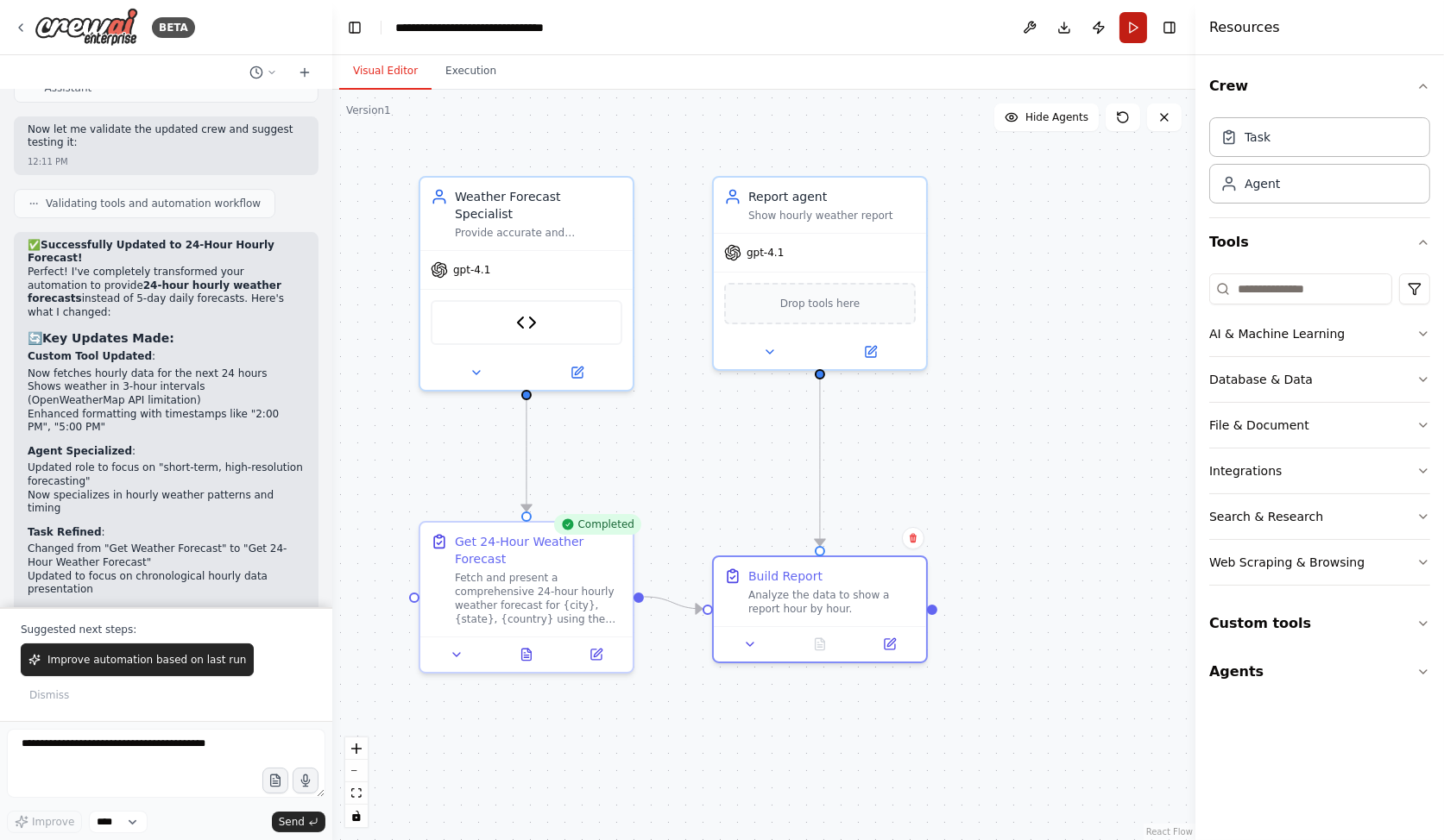
click at [1122, 32] on button "Run" at bounding box center [1133, 27] width 27 height 31
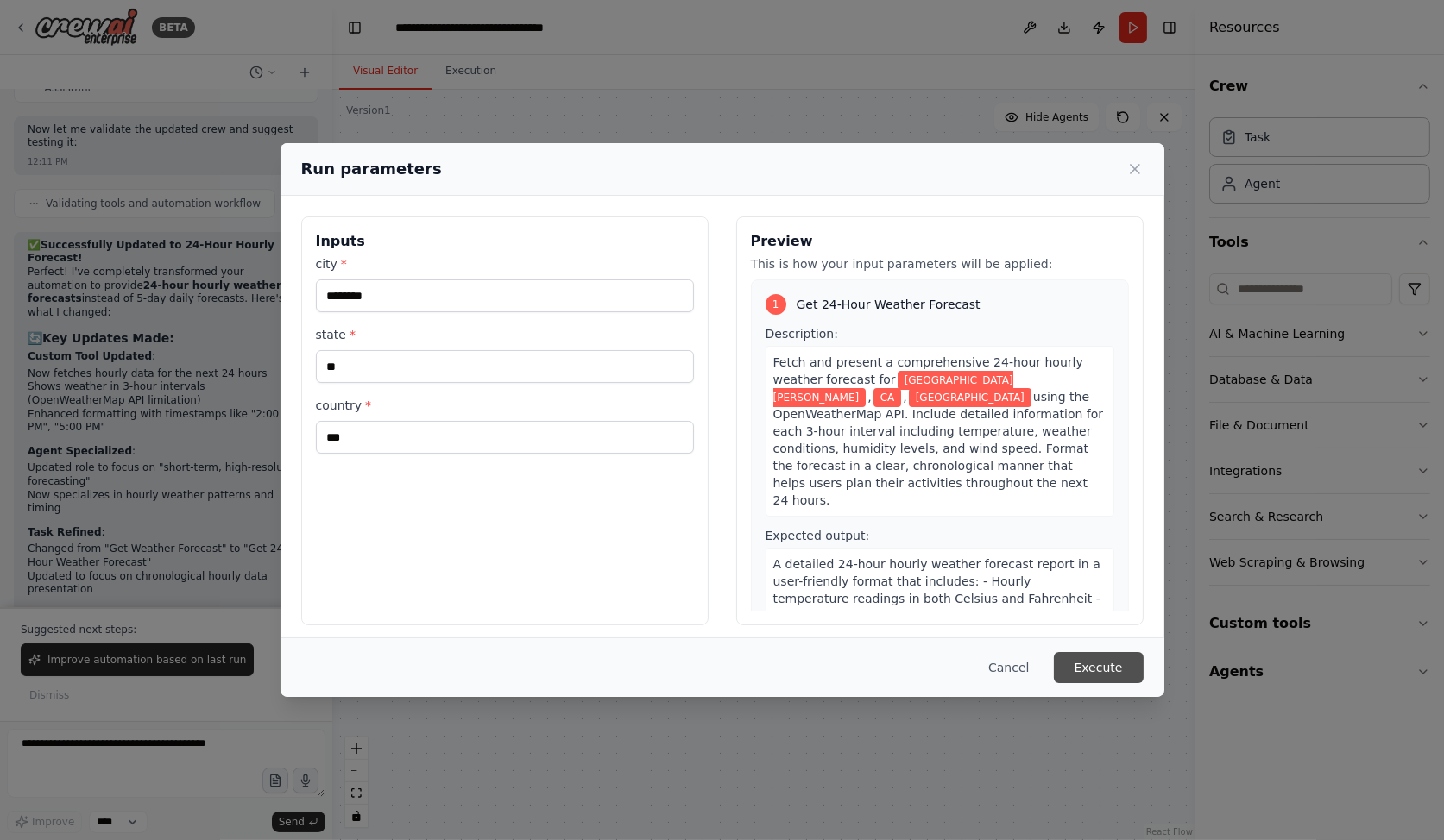
click at [1079, 666] on button "Execute" at bounding box center [1099, 668] width 90 height 31
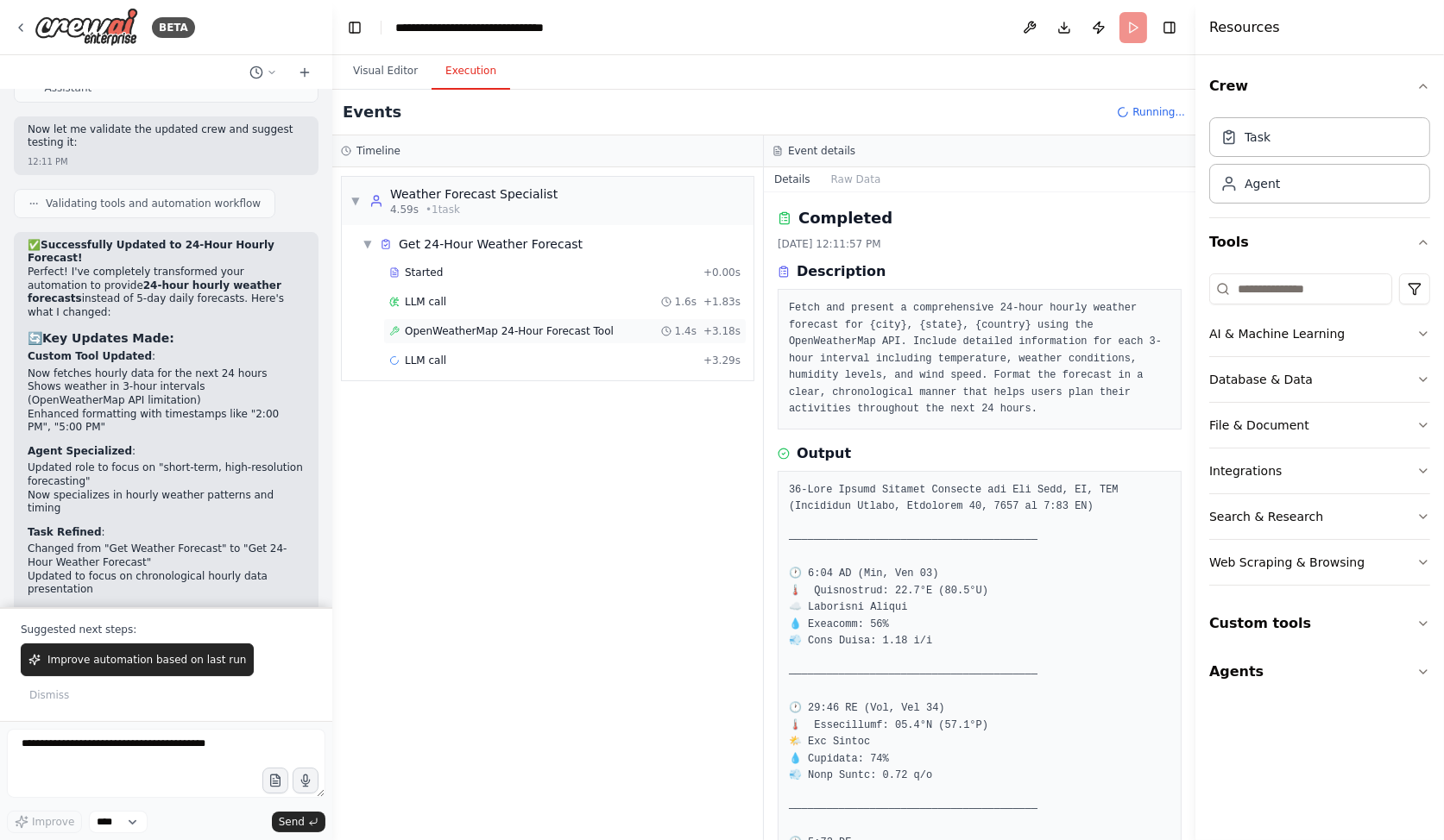
click at [519, 327] on span "OpenWeatherMap 24-Hour Forecast Tool" at bounding box center [509, 331] width 209 height 14
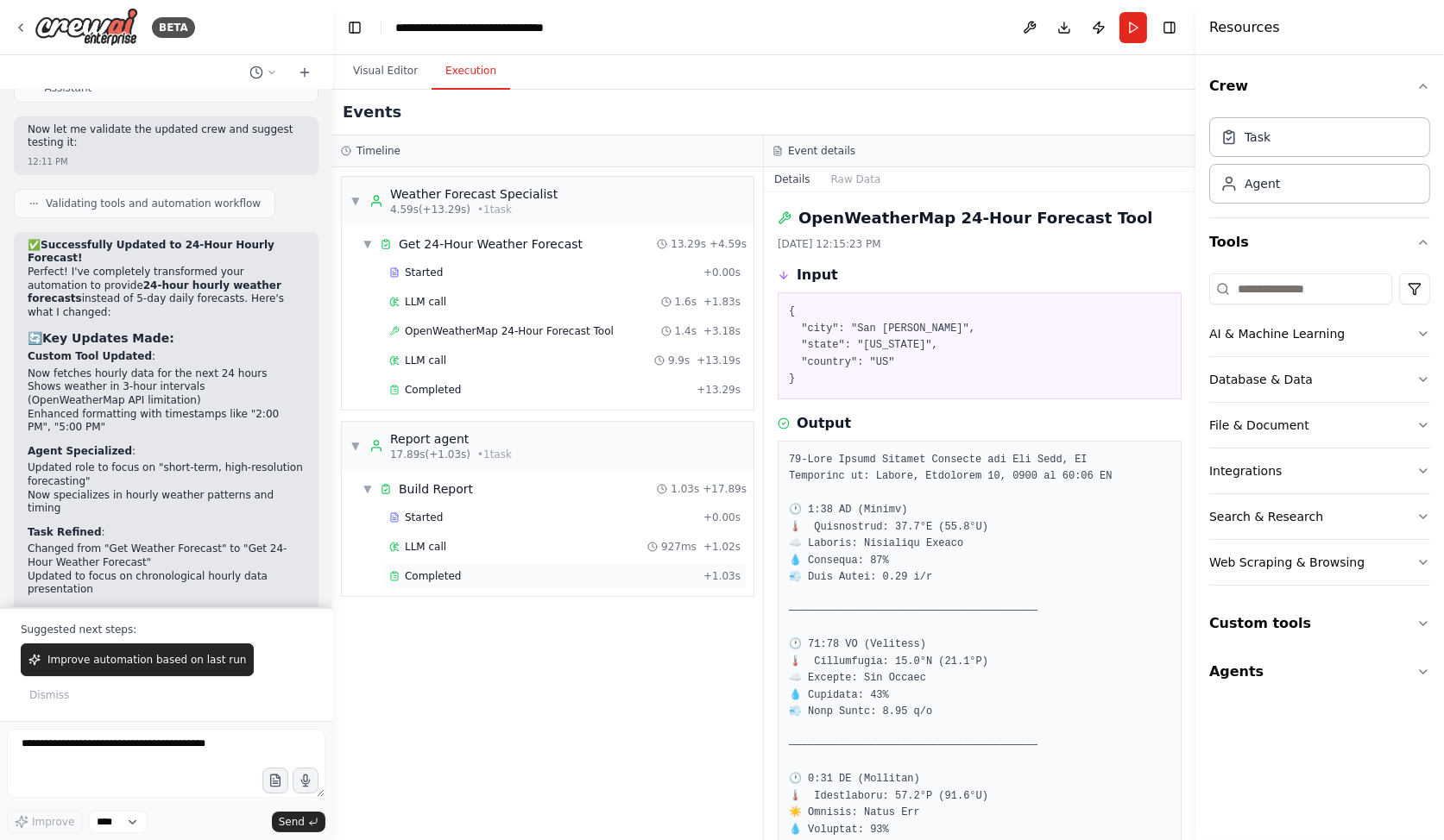
click at [535, 571] on div "Completed" at bounding box center [542, 576] width 307 height 14
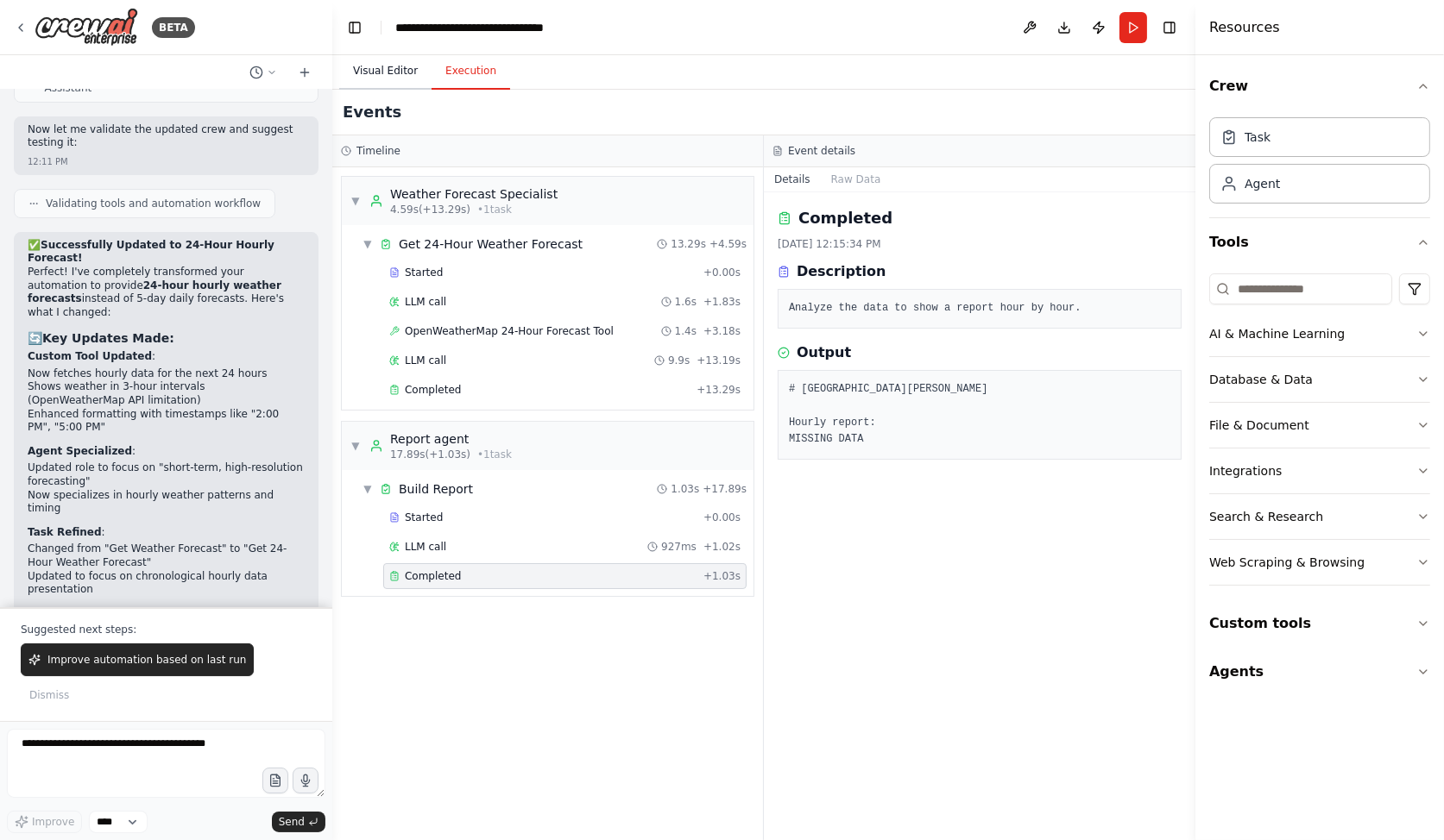
click at [367, 77] on button "Visual Editor" at bounding box center [385, 71] width 93 height 36
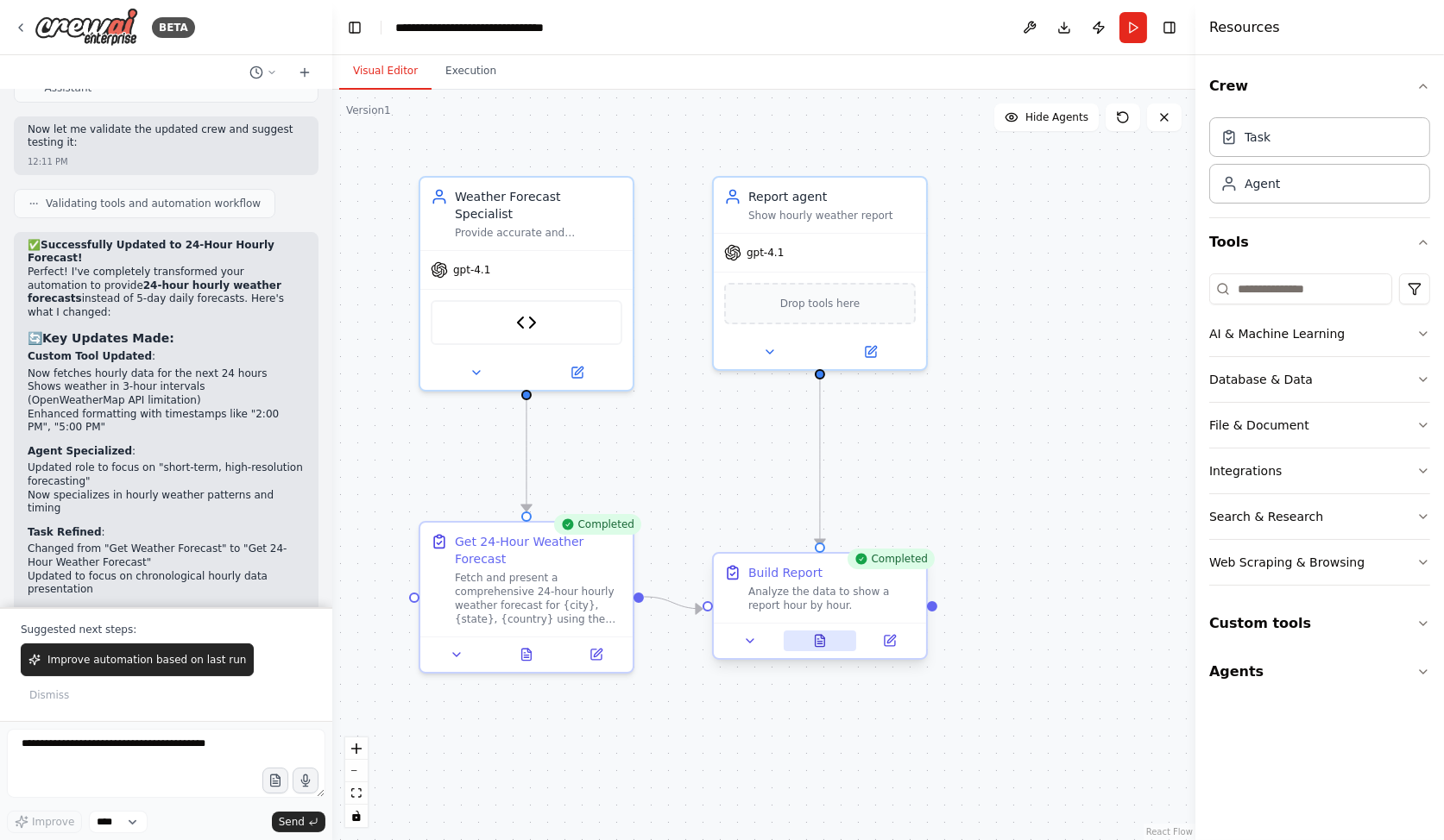
click at [816, 636] on icon at bounding box center [821, 641] width 10 height 12
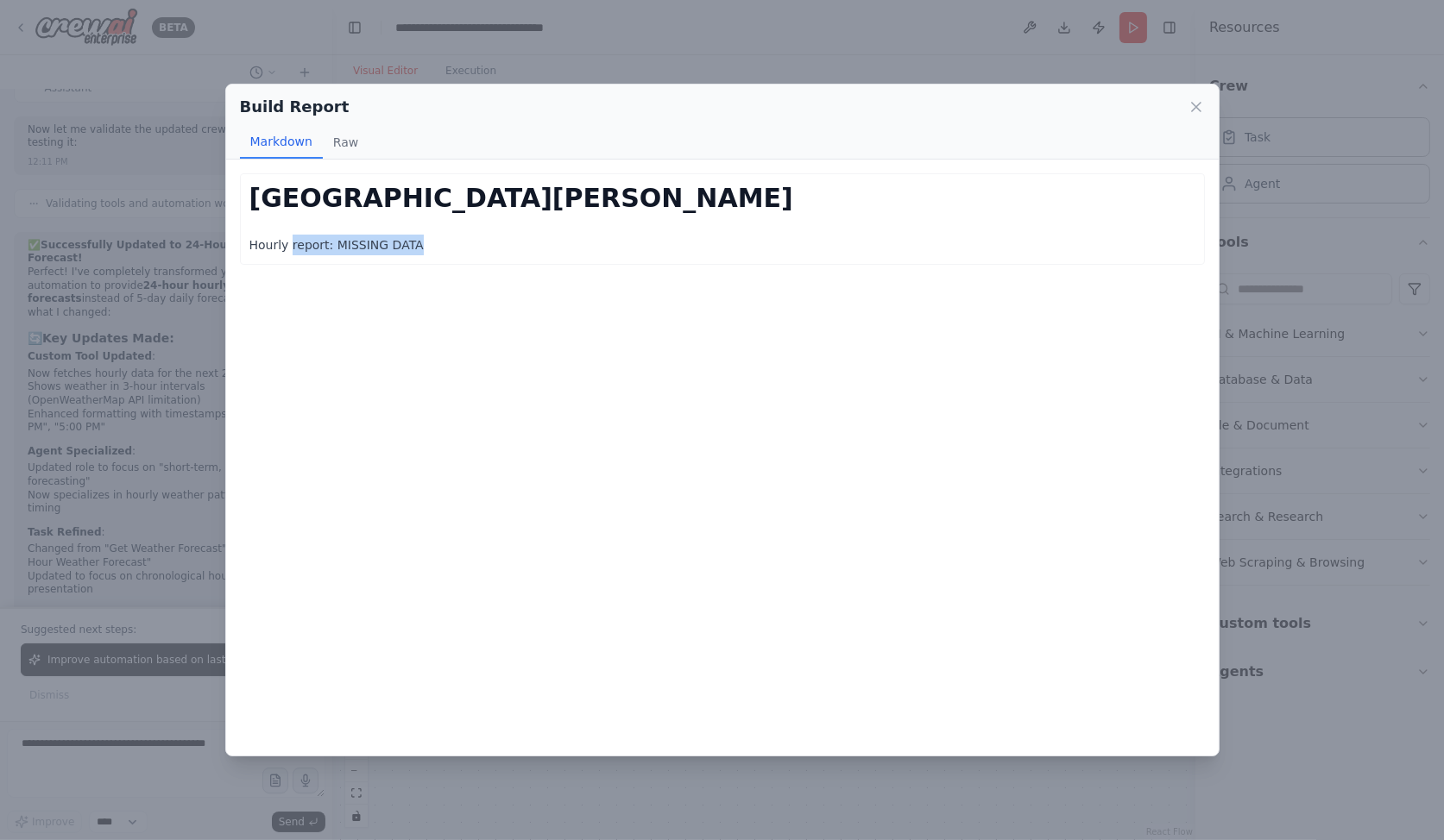
drag, startPoint x: 304, startPoint y: 248, endPoint x: 431, endPoint y: 244, distance: 127.1
click at [431, 244] on p "Hourly report: MISSING DATA" at bounding box center [722, 245] width 946 height 20
click at [412, 295] on div "San Jose Hourly report: MISSING DATA # San Jose Hourly report: MISSING DATA Not…" at bounding box center [722, 457] width 993 height 595
click at [408, 250] on p "Hourly report: MISSING DATA" at bounding box center [722, 245] width 946 height 20
drag, startPoint x: 419, startPoint y: 250, endPoint x: 223, endPoint y: 238, distance: 196.4
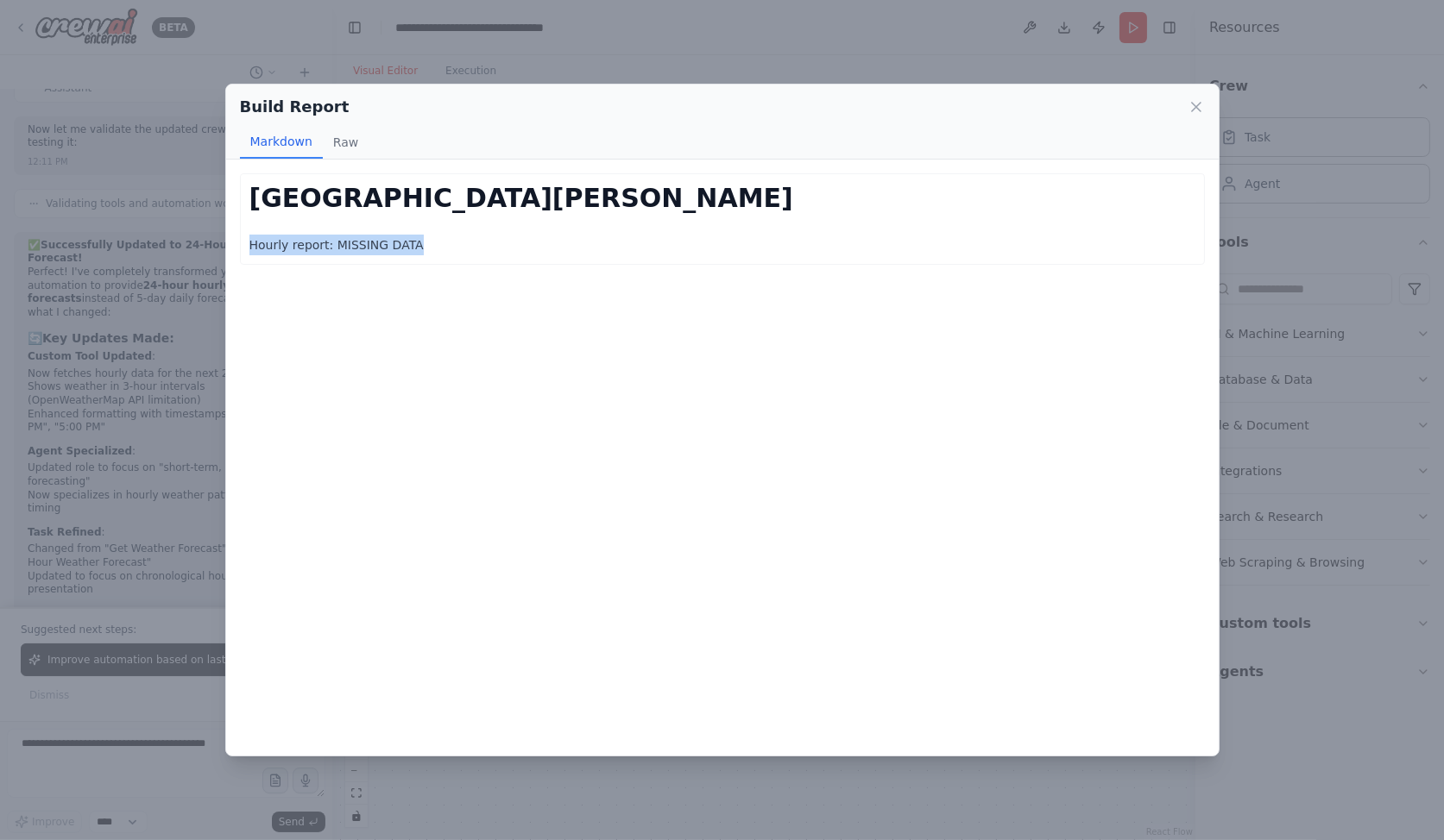
click at [223, 238] on div "Build Report Markdown Raw San Jose Hourly report: MISSING DATA # San Jose Hourl…" at bounding box center [722, 420] width 1444 height 840
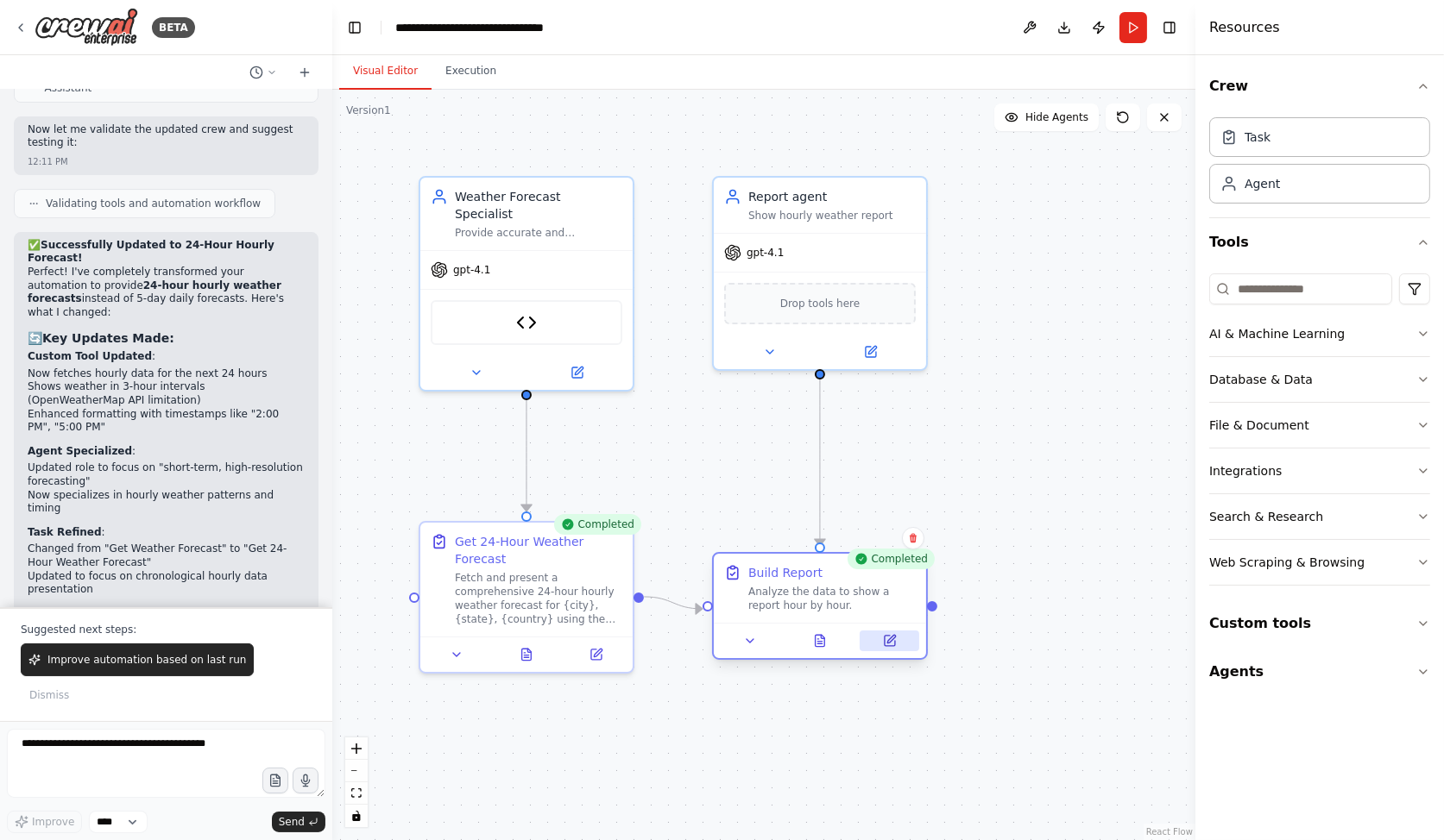
click at [883, 639] on icon at bounding box center [890, 641] width 14 height 14
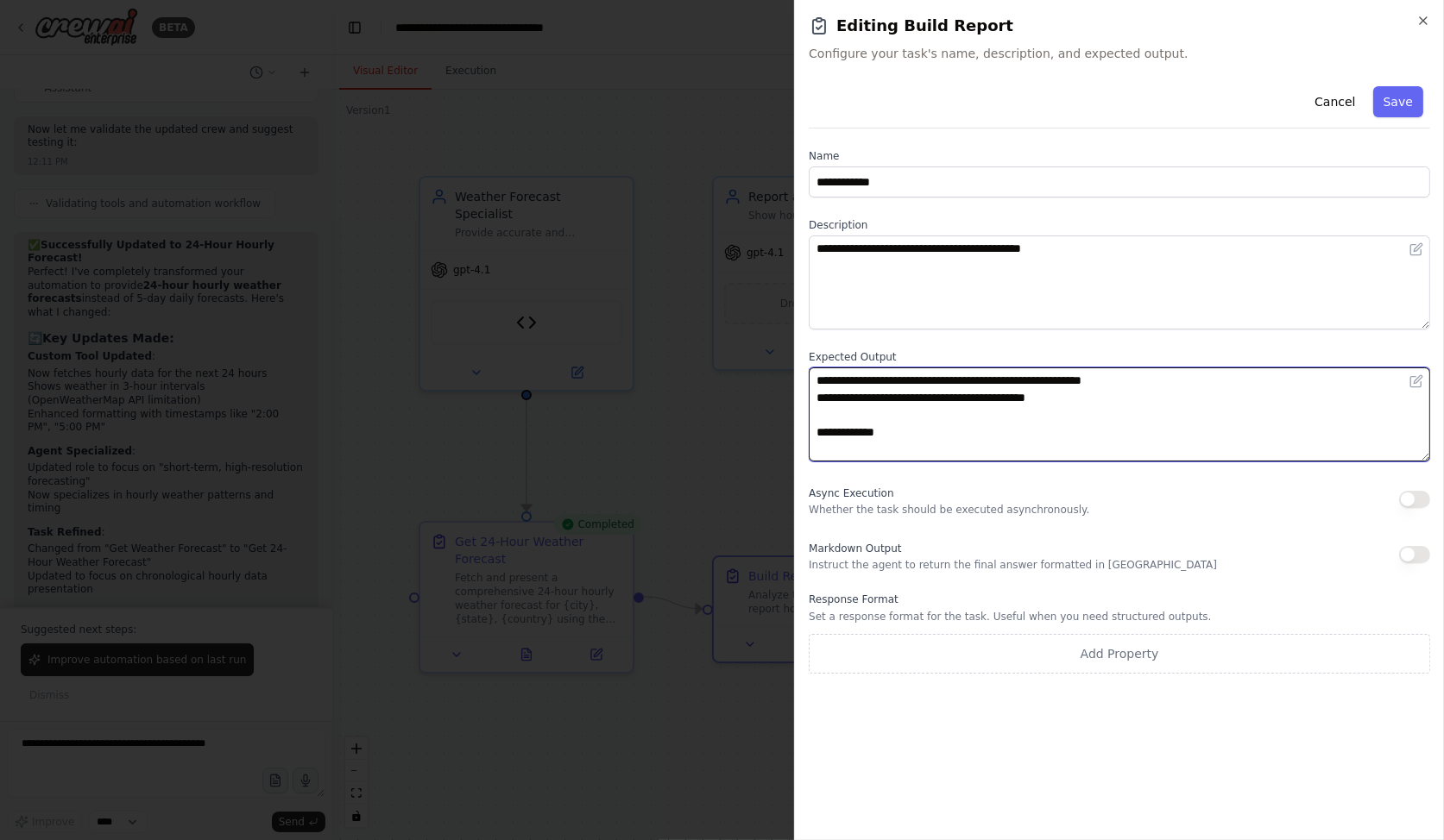
click at [903, 375] on textarea "**********" at bounding box center [1119, 414] width 621 height 95
click at [1145, 379] on textarea "**********" at bounding box center [1119, 414] width 621 height 95
drag, startPoint x: 1229, startPoint y: 383, endPoint x: 855, endPoint y: 366, distance: 374.4
click at [855, 367] on textarea "**********" at bounding box center [1119, 414] width 621 height 95
type textarea "**********"
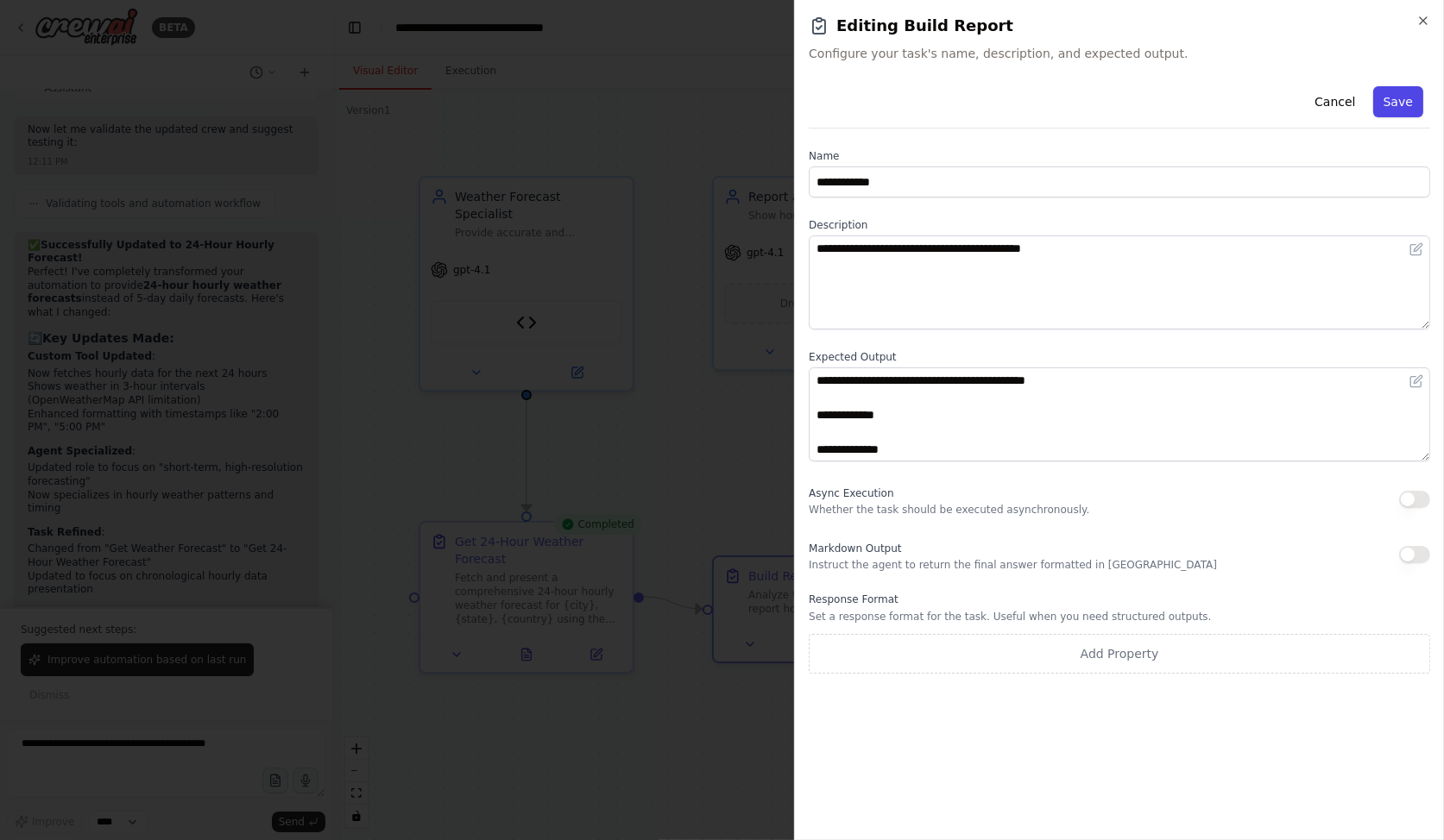
click at [1393, 93] on button "Save" at bounding box center [1398, 102] width 50 height 31
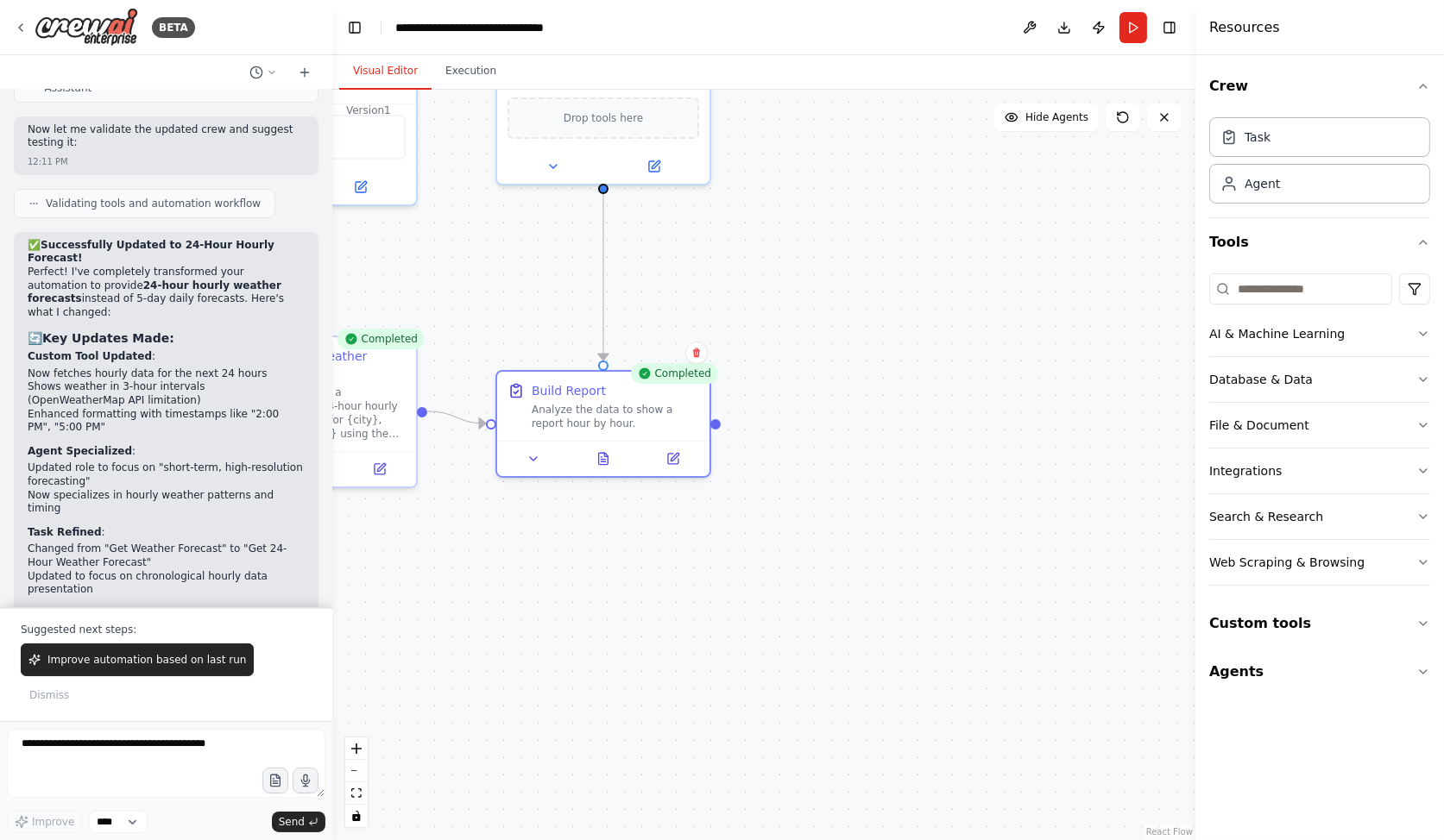
drag, startPoint x: 1080, startPoint y: 582, endPoint x: 849, endPoint y: 393, distance: 298.5
click at [849, 393] on div ".deletable-edge-delete-btn { width: 20px; height: 20px; border: 0px solid #ffff…" at bounding box center [763, 465] width 863 height 750
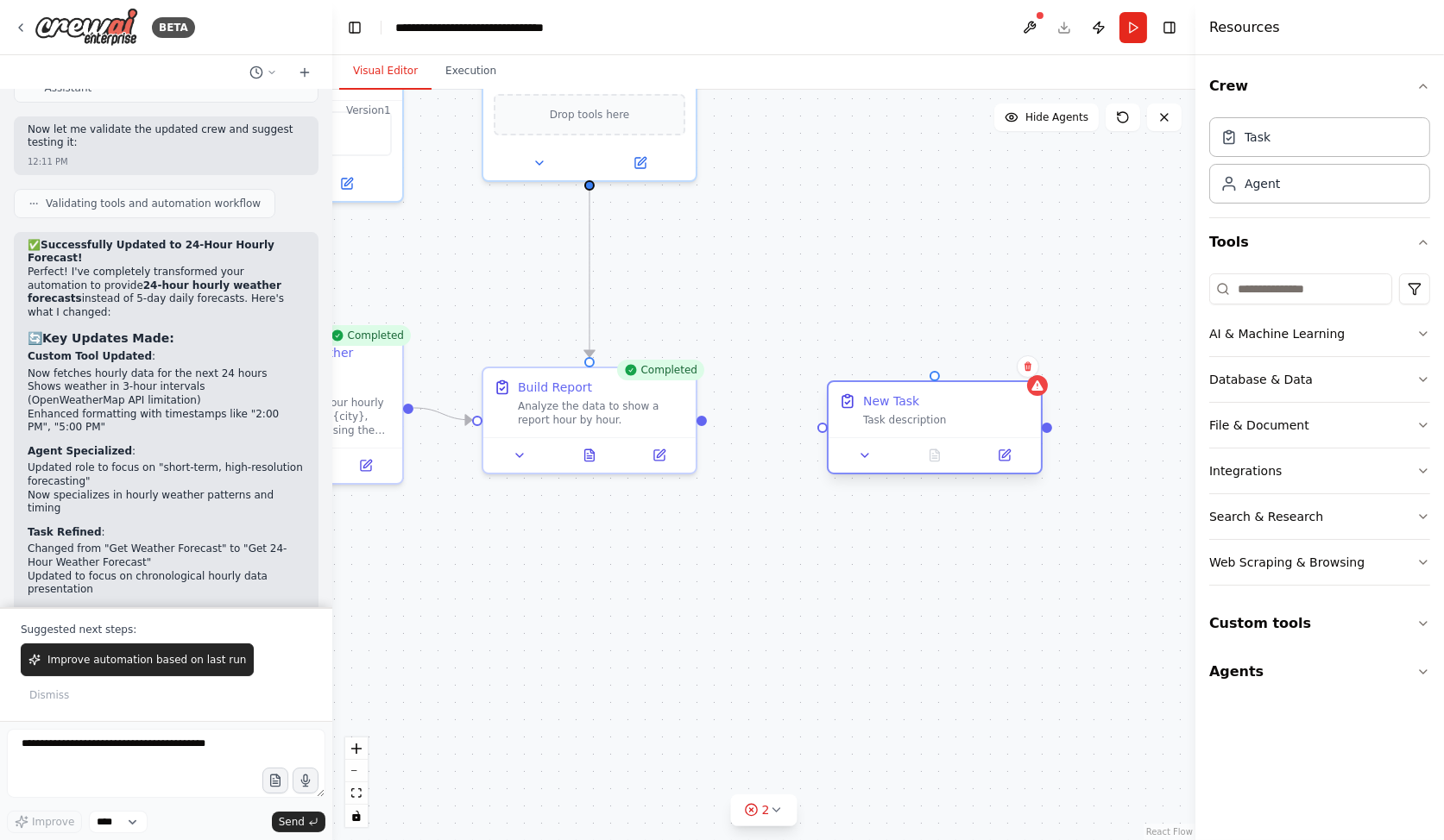
drag, startPoint x: 977, startPoint y: 414, endPoint x: 917, endPoint y: 406, distance: 60.5
click at [917, 406] on div "New Task" at bounding box center [891, 401] width 57 height 18
click at [1013, 455] on button at bounding box center [1004, 455] width 59 height 20
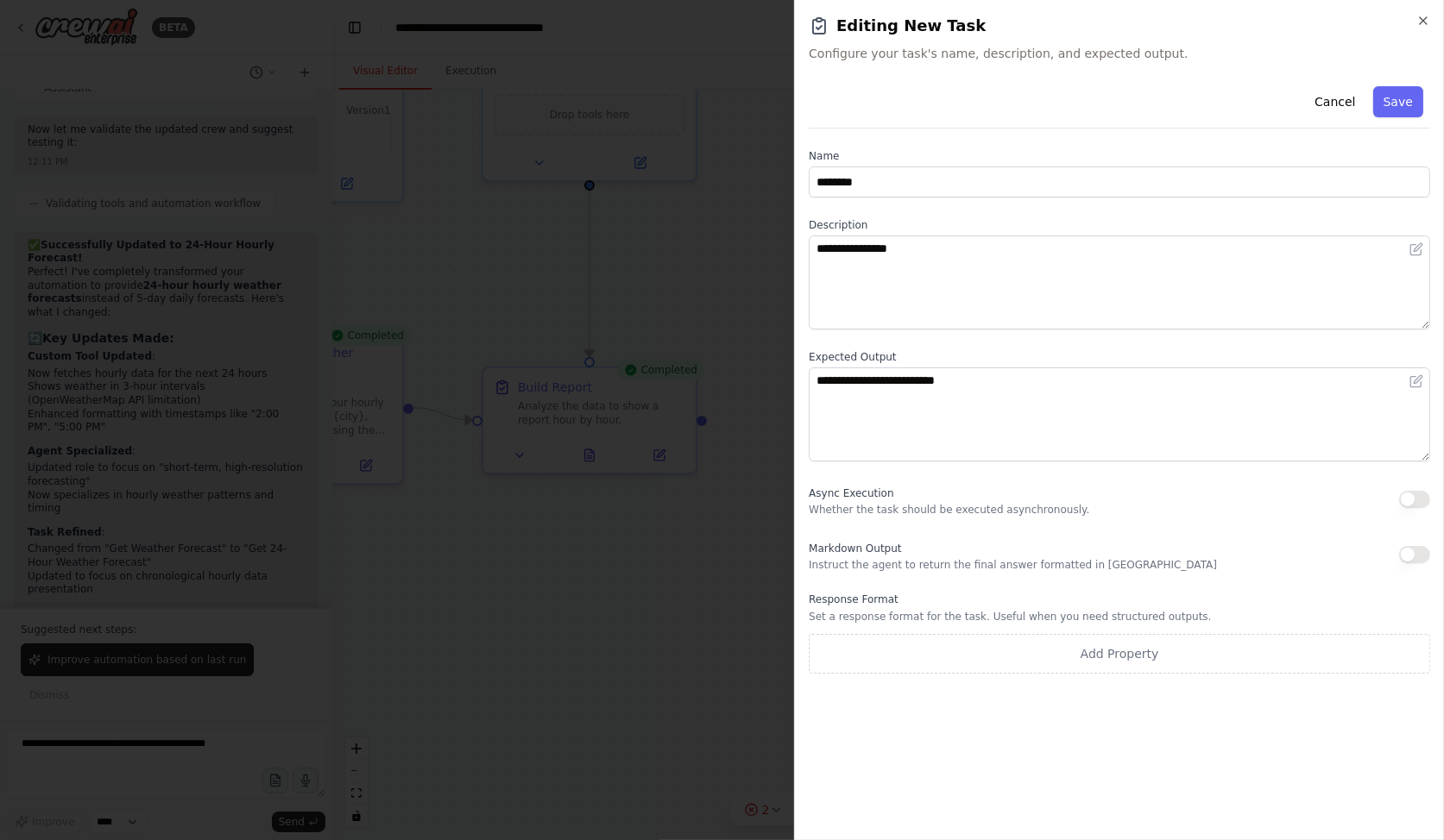
click at [922, 197] on div "**********" at bounding box center [1119, 376] width 621 height 594
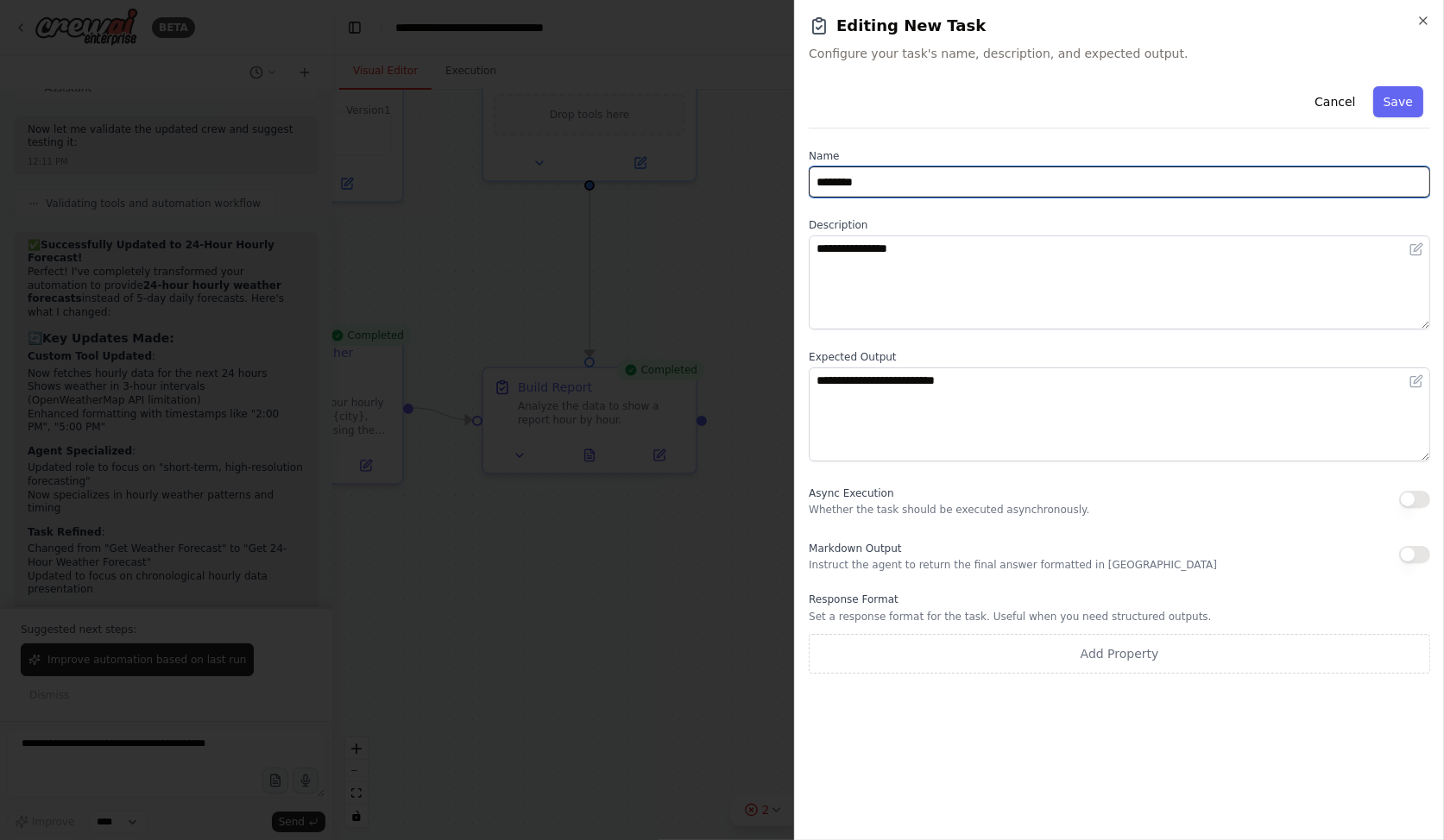
click at [920, 190] on input "********" at bounding box center [1119, 182] width 621 height 31
type input "**********"
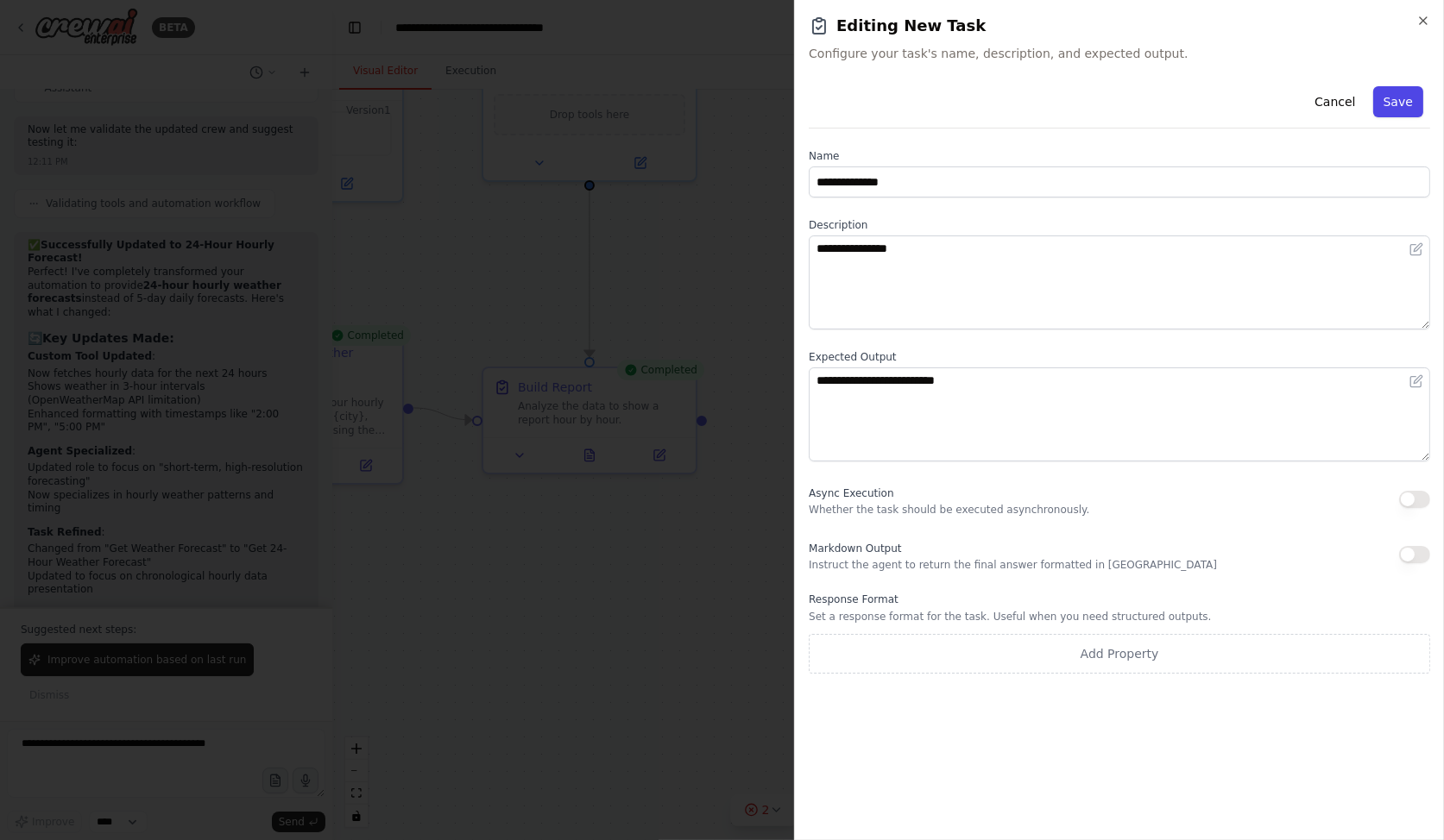
click at [1384, 97] on button "Save" at bounding box center [1398, 102] width 50 height 31
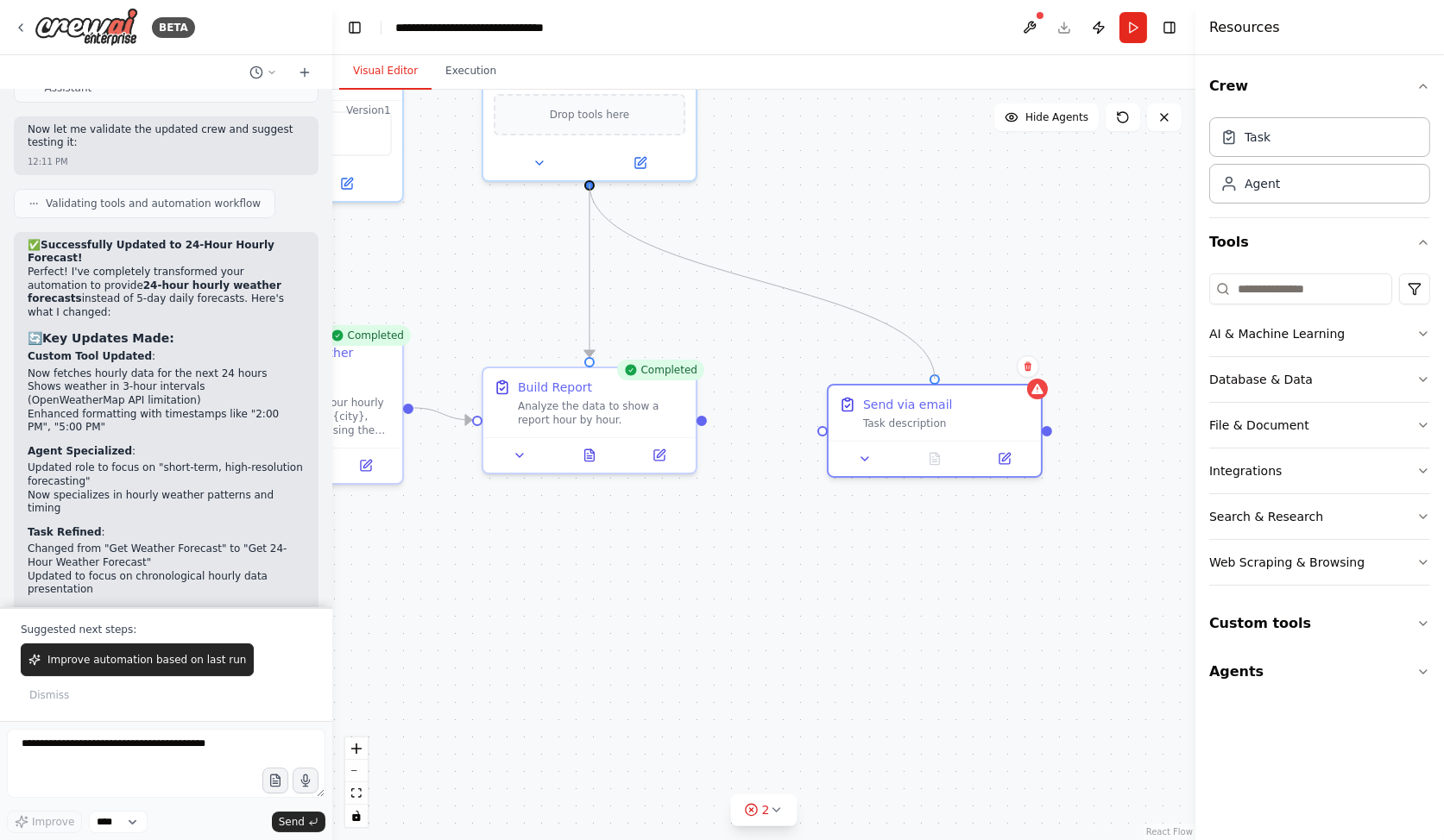
drag, startPoint x: 590, startPoint y: 182, endPoint x: 944, endPoint y: 376, distance: 403.7
click at [944, 376] on div ".deletable-edge-delete-btn { width: 20px; height: 20px; border: 0px solid #ffff…" at bounding box center [763, 465] width 863 height 750
drag, startPoint x: 704, startPoint y: 420, endPoint x: 817, endPoint y: 439, distance: 114.6
click at [817, 429] on div "Weather Forecast Specialist Provide accurate and comprehensive 24-hour hourly w…" at bounding box center [532, 276] width 863 height 750
click at [783, 425] on icon "Edge from 7a570419-ce96-45a3-aa55-a684f8234b6b to 0e072047-9f49-413c-a213-3c7d5…" at bounding box center [761, 425] width 109 height 11
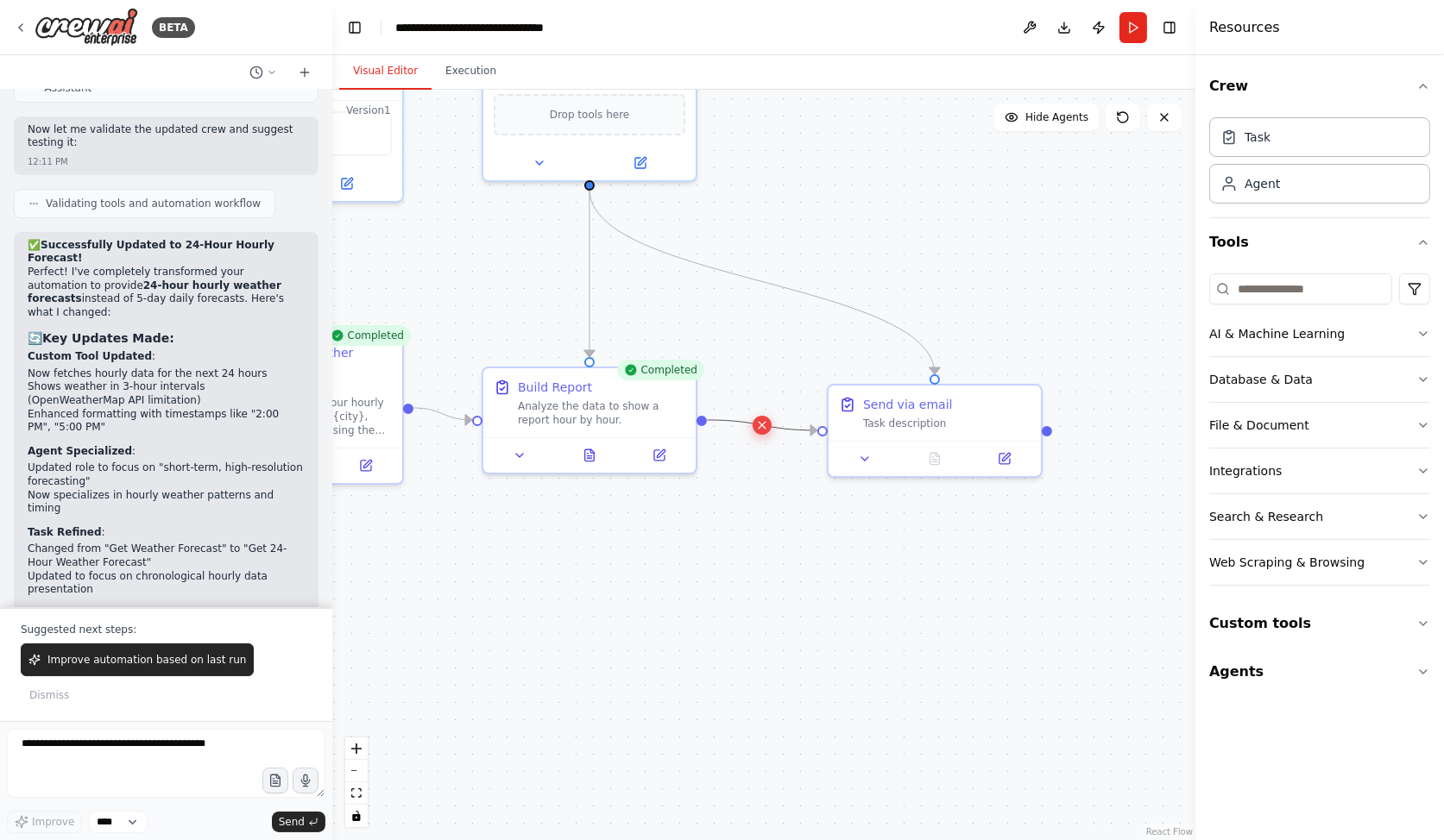
click at [762, 426] on icon at bounding box center [761, 426] width 13 height 16
click at [1017, 399] on div "Send via email" at bounding box center [947, 401] width 168 height 18
click at [1032, 368] on icon at bounding box center [1028, 366] width 11 height 11
click at [984, 379] on div ".deletable-edge-delete-btn { width: 20px; height: 20px; border: 0px solid #ffff…" at bounding box center [763, 465] width 863 height 750
click at [1015, 384] on div "Send via email Task description" at bounding box center [935, 409] width 213 height 56
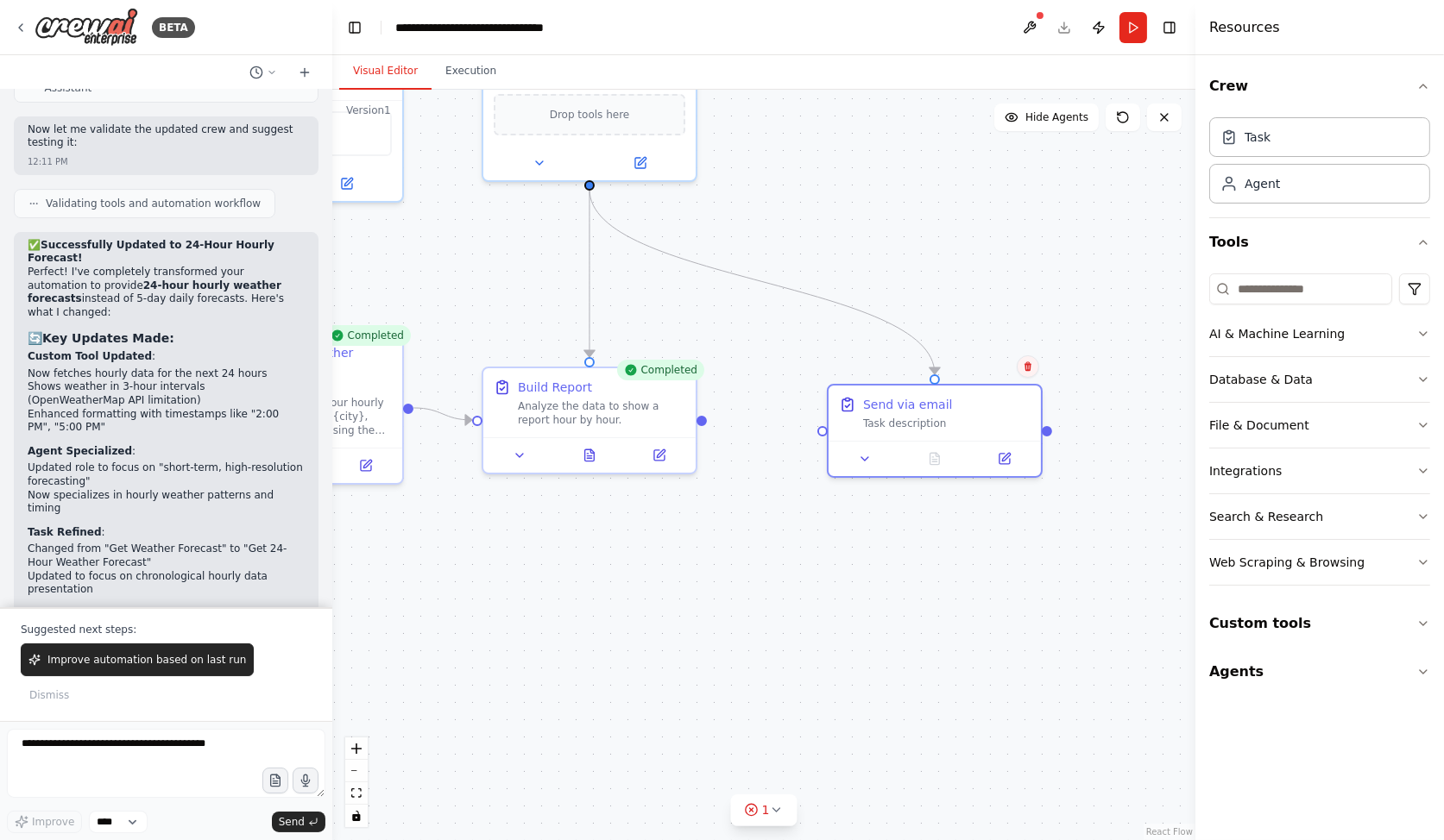
click at [1031, 363] on icon at bounding box center [1028, 366] width 11 height 11
click at [983, 361] on button "Confirm" at bounding box center [979, 366] width 61 height 20
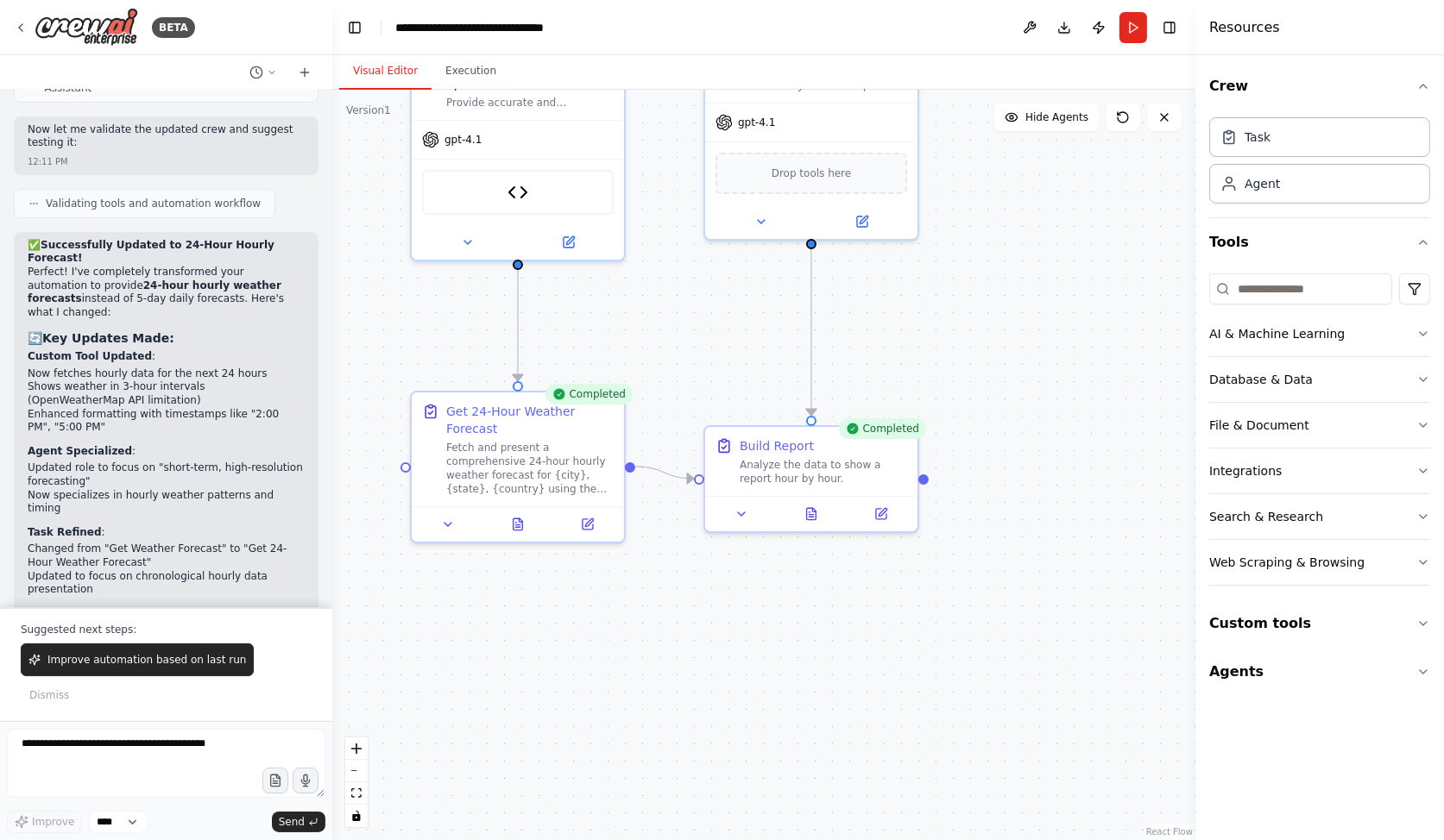
drag, startPoint x: 523, startPoint y: 591, endPoint x: 744, endPoint y: 649, distance: 228.5
click at [744, 649] on div ".deletable-edge-delete-btn { width: 20px; height: 20px; border: 0px solid #ffff…" at bounding box center [763, 465] width 863 height 750
click at [830, 517] on button at bounding box center [811, 511] width 73 height 20
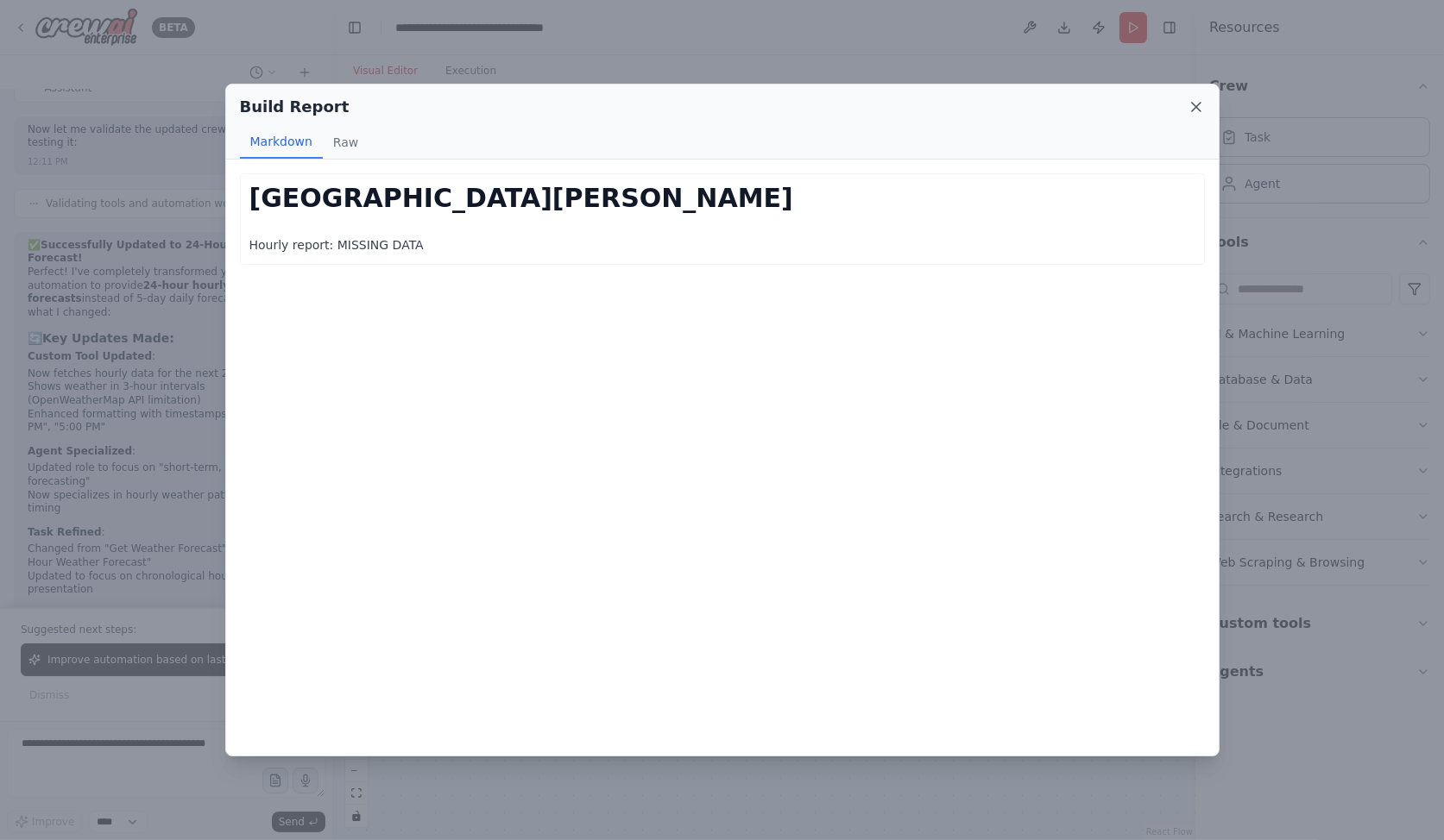
click at [1192, 102] on icon at bounding box center [1196, 106] width 9 height 9
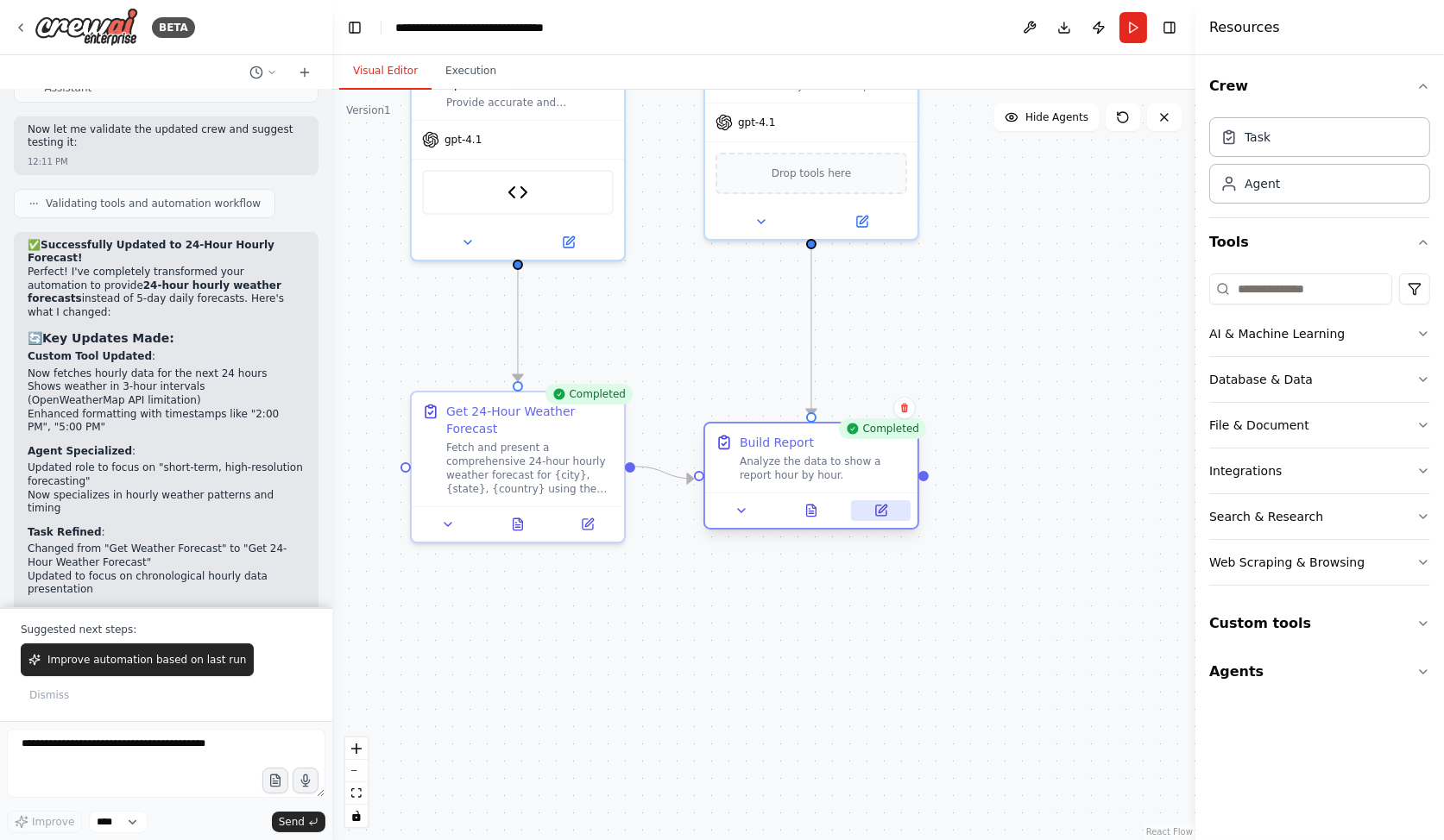
click at [894, 510] on button at bounding box center [880, 511] width 59 height 20
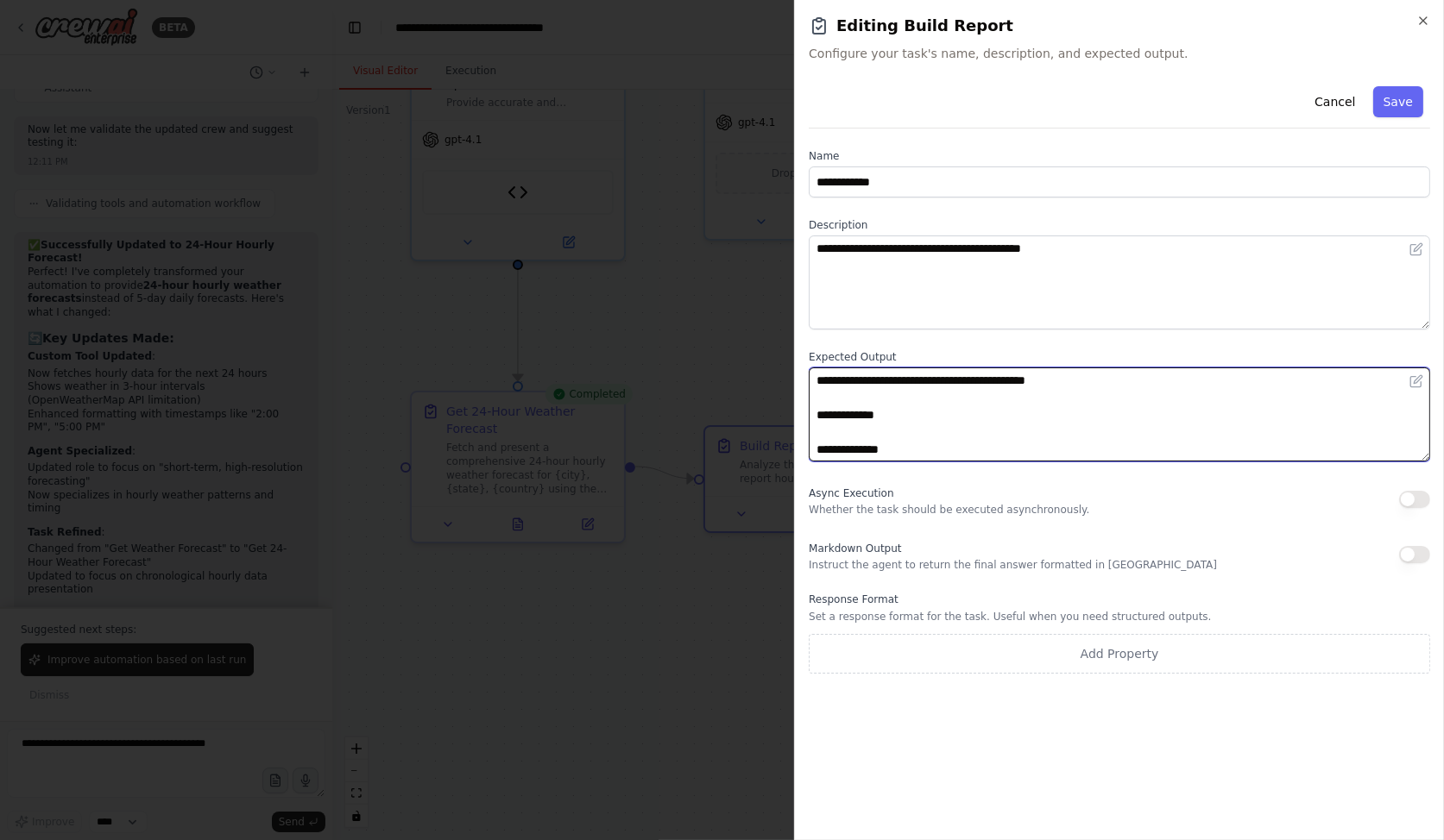
drag, startPoint x: 1070, startPoint y: 383, endPoint x: 717, endPoint y: 370, distance: 353.2
click at [717, 370] on body "BETA I would like to build a crew that will show me the weather forecast for a …" at bounding box center [722, 420] width 1444 height 840
type textarea "**********"
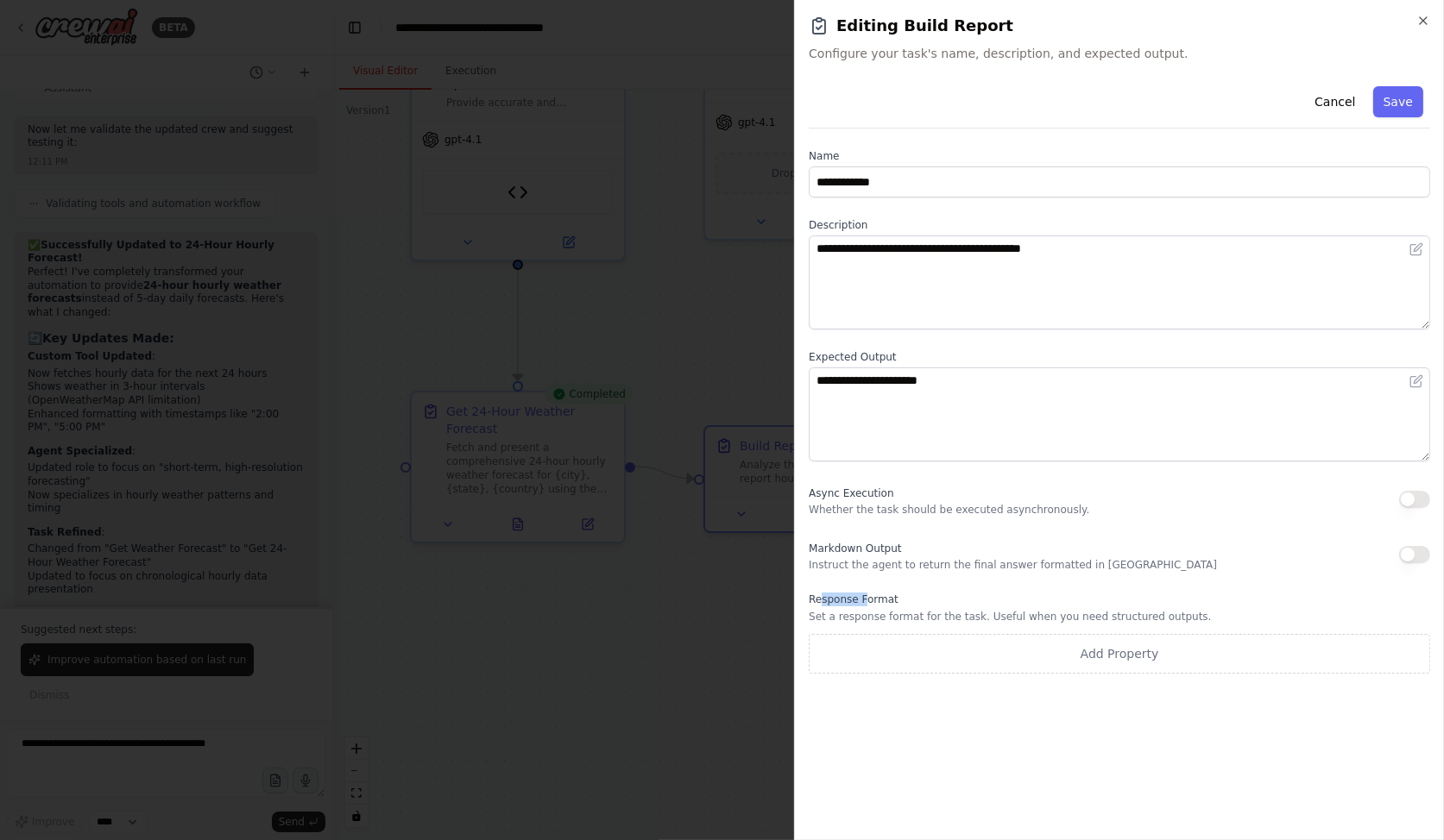
drag, startPoint x: 844, startPoint y: 598, endPoint x: 870, endPoint y: 606, distance: 27.2
click at [870, 606] on div "Response Format Set a response format for the task. Useful when you need struct…" at bounding box center [1119, 632] width 621 height 81
click at [876, 610] on p "Set a response format for the task. Useful when you need structured outputs." at bounding box center [1119, 617] width 621 height 14
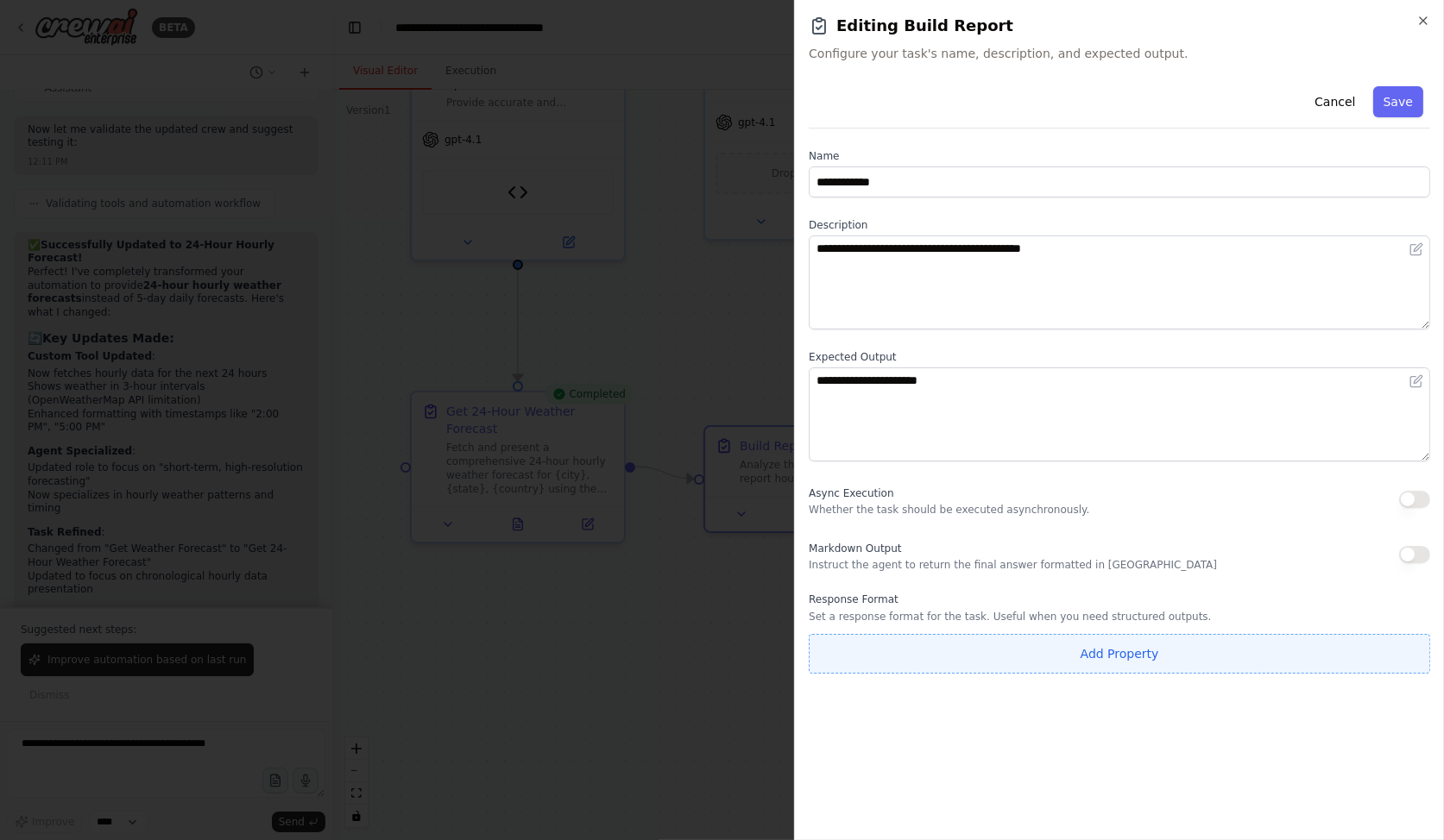
click at [1112, 648] on button "Add Property" at bounding box center [1119, 654] width 621 height 40
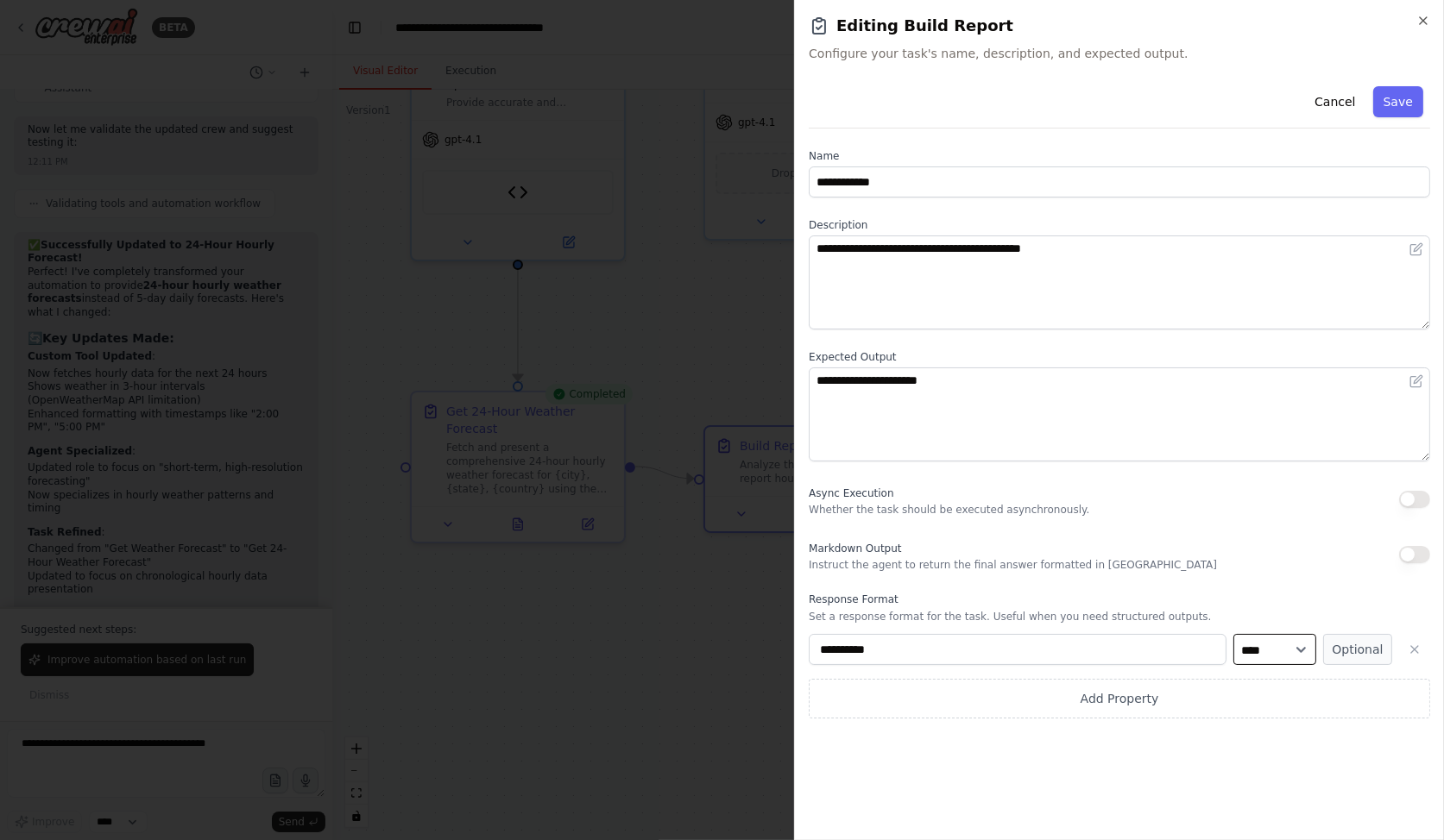
click at [1261, 652] on select "**** ******* ******* **** ******" at bounding box center [1274, 650] width 83 height 31
click at [1233, 634] on select "**** ******* ******* **** ******" at bounding box center [1274, 650] width 83 height 31
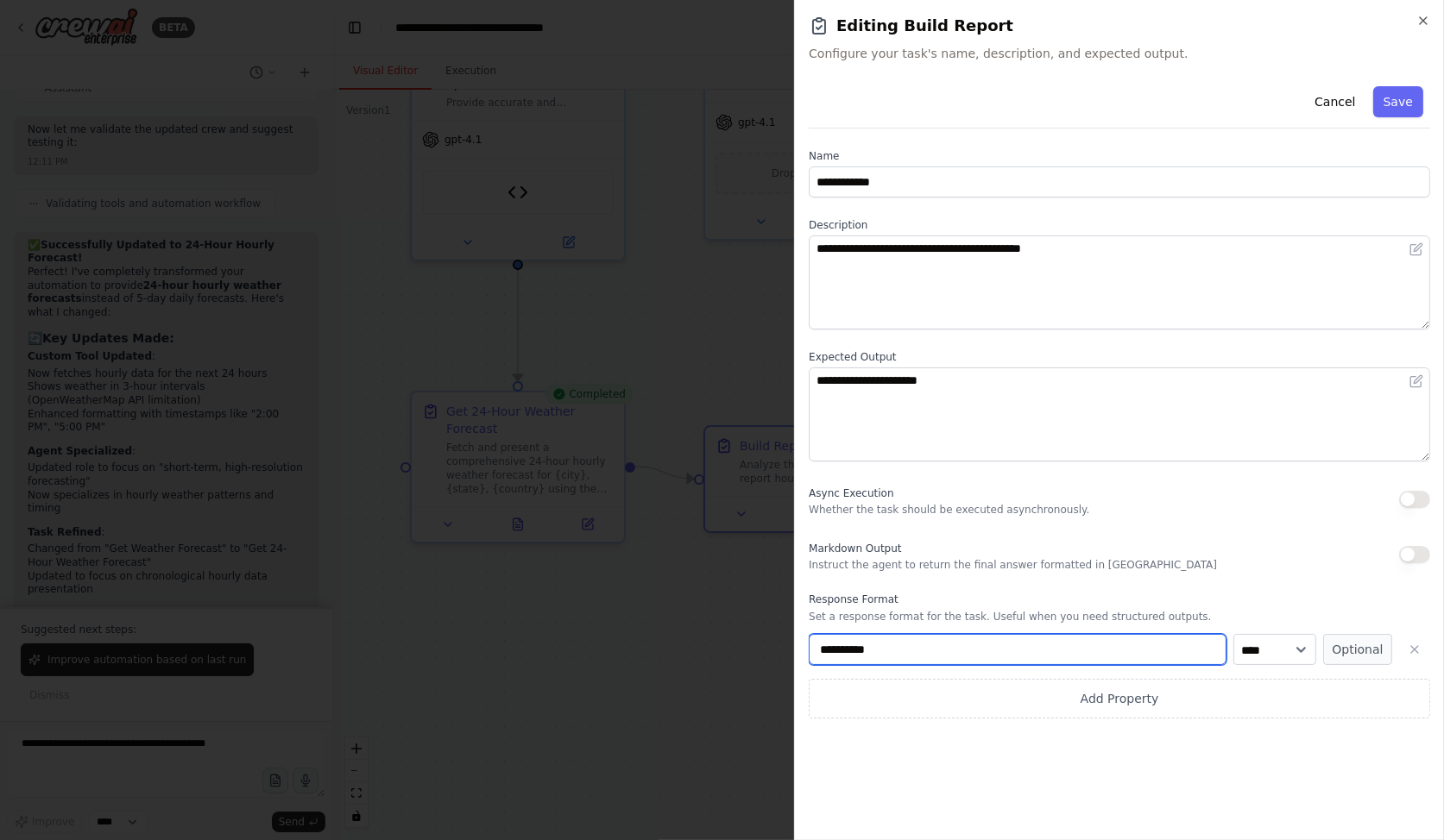
click at [1101, 652] on input "**********" at bounding box center [1018, 650] width 418 height 31
click at [1158, 655] on input "**********" at bounding box center [1018, 650] width 418 height 31
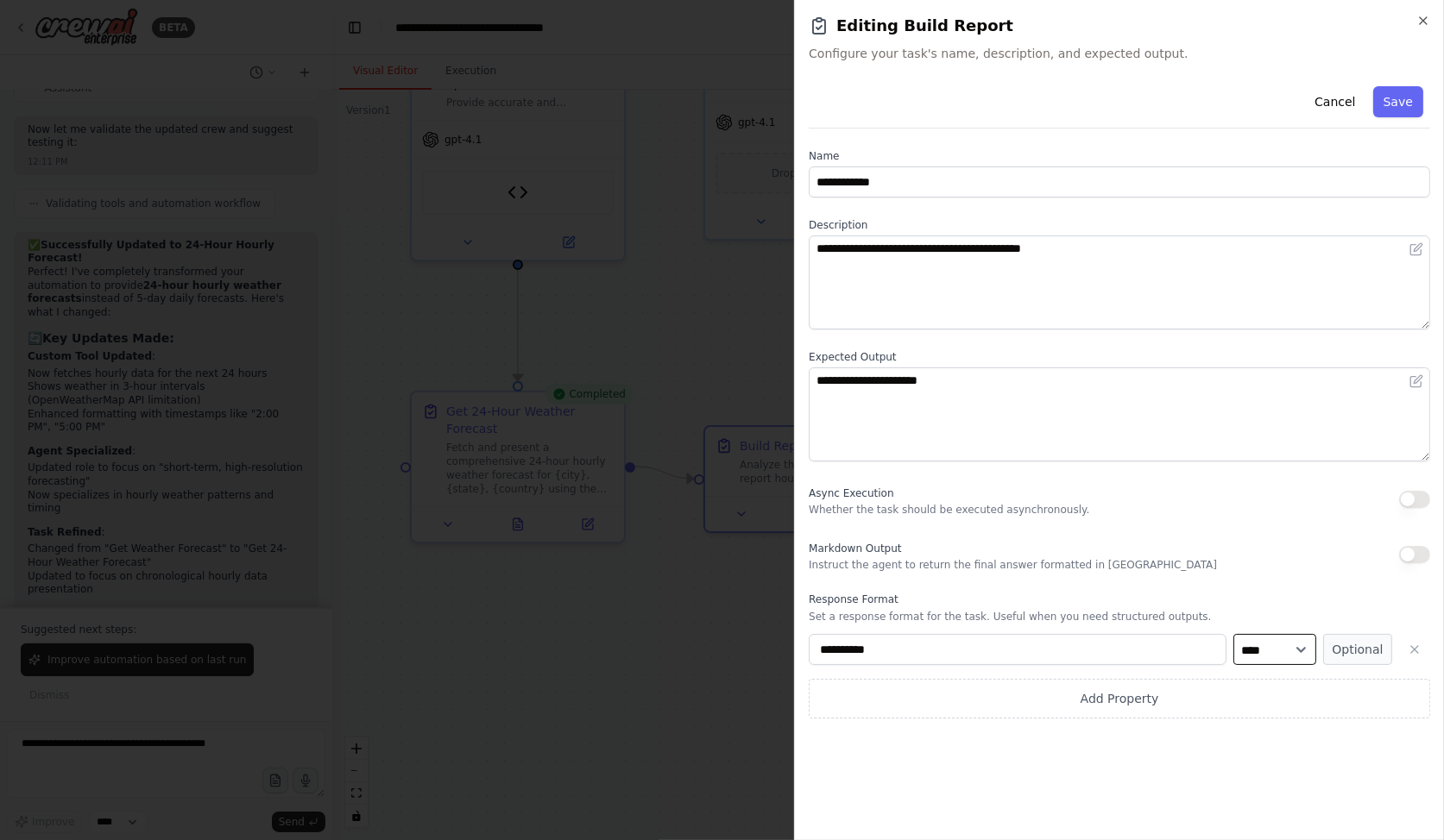
click at [1256, 652] on select "**** ******* ******* **** ******" at bounding box center [1274, 650] width 83 height 31
select select "******"
click at [1233, 634] on select "**** ******* ******* **** ******" at bounding box center [1274, 650] width 83 height 31
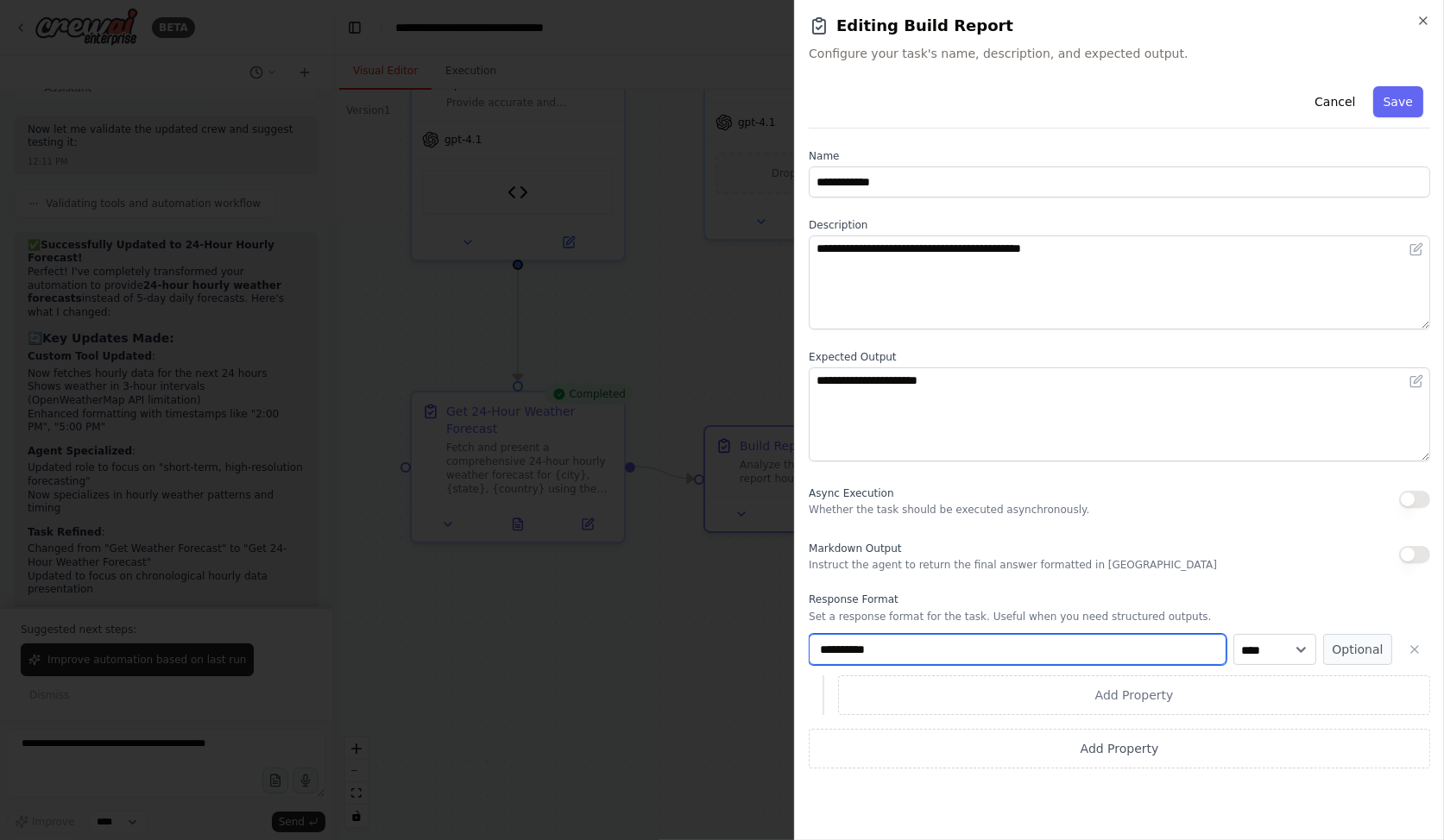
click at [1149, 654] on input "**********" at bounding box center [1018, 650] width 418 height 31
click at [1002, 654] on input "**********" at bounding box center [1018, 650] width 418 height 31
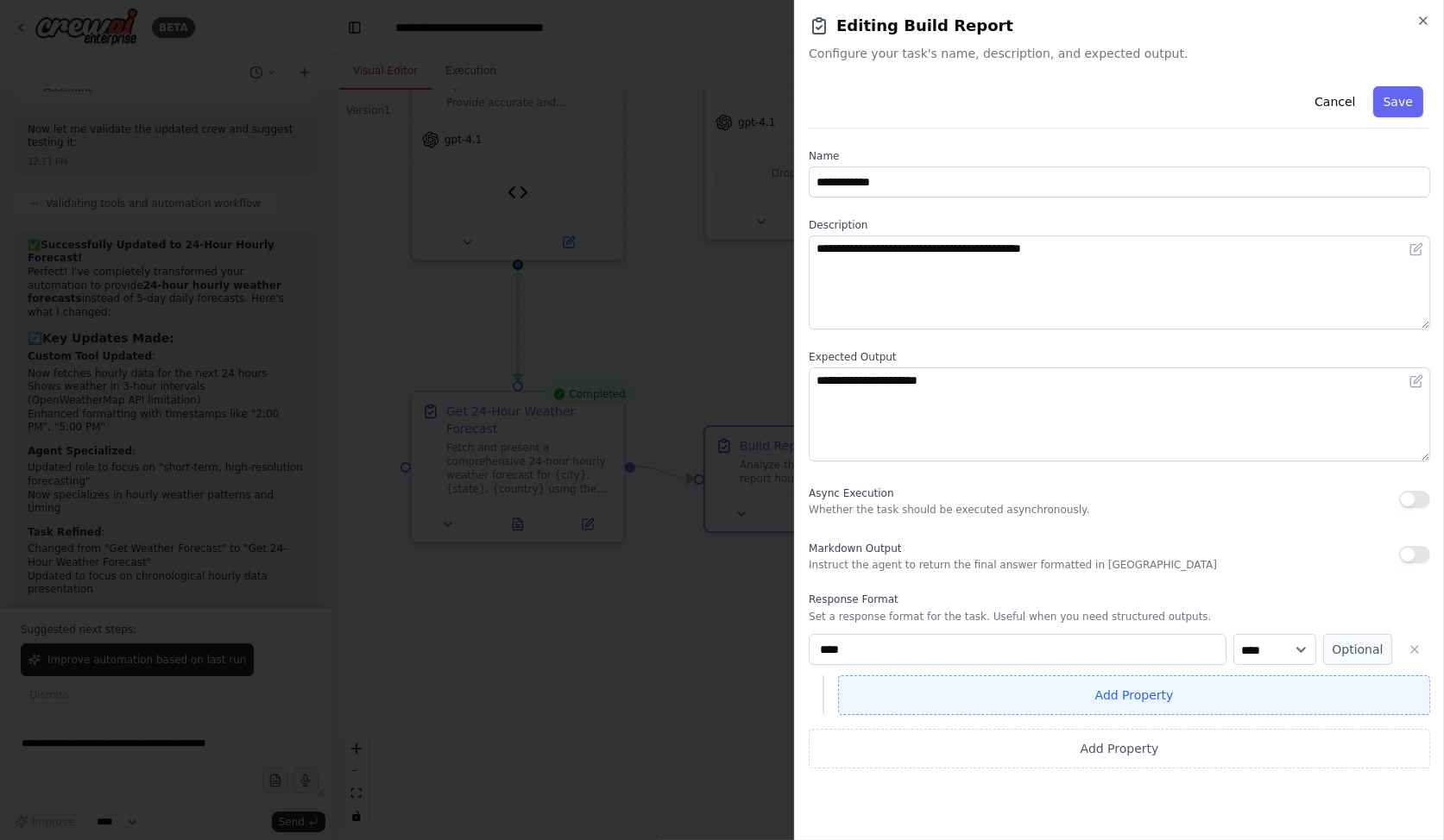
click at [1095, 689] on button "Add Property" at bounding box center [1134, 695] width 592 height 40
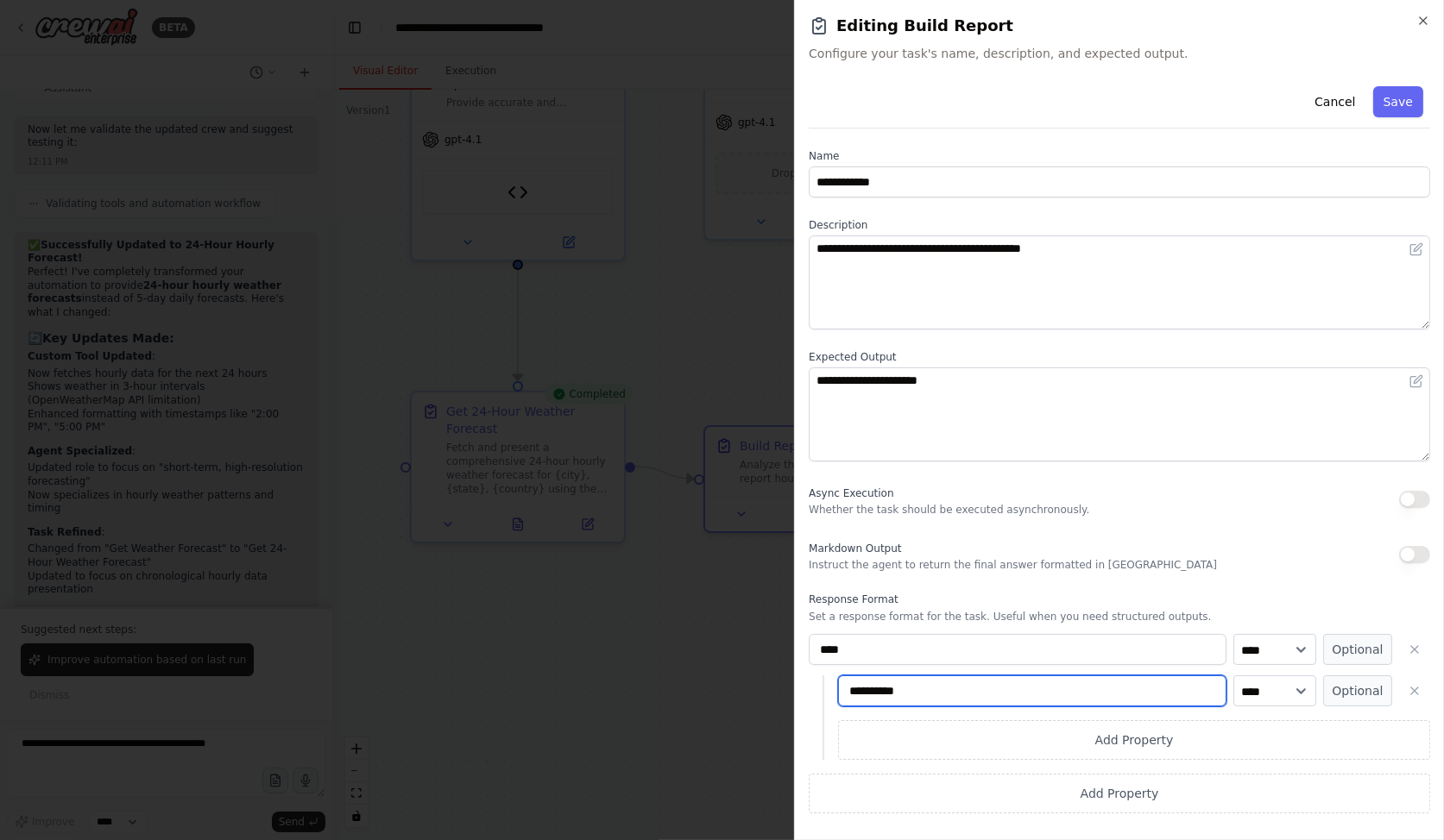
click at [1054, 695] on input "**********" at bounding box center [1033, 691] width 388 height 31
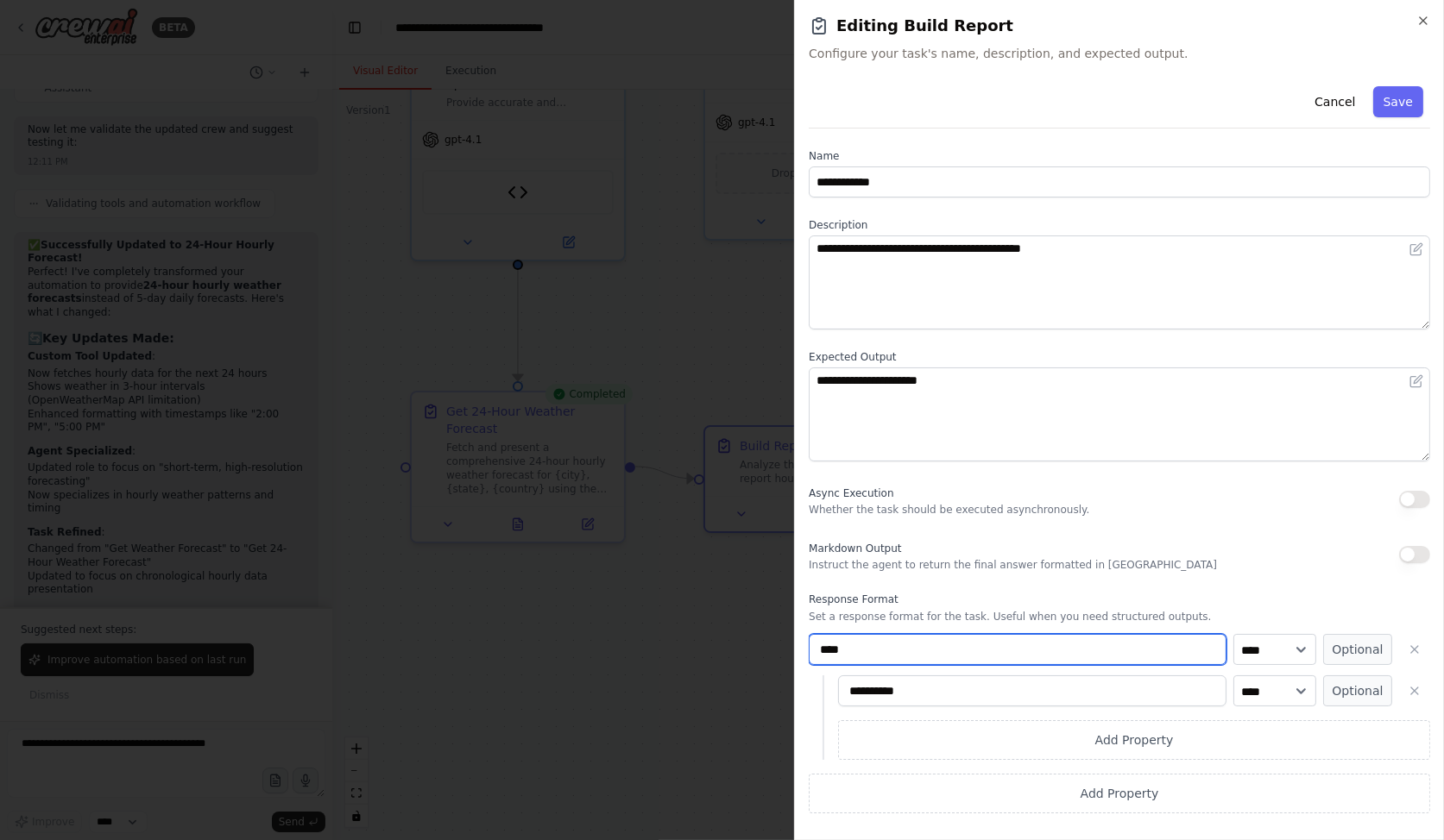
click at [868, 651] on input "****" at bounding box center [1018, 650] width 418 height 31
type input "**********"
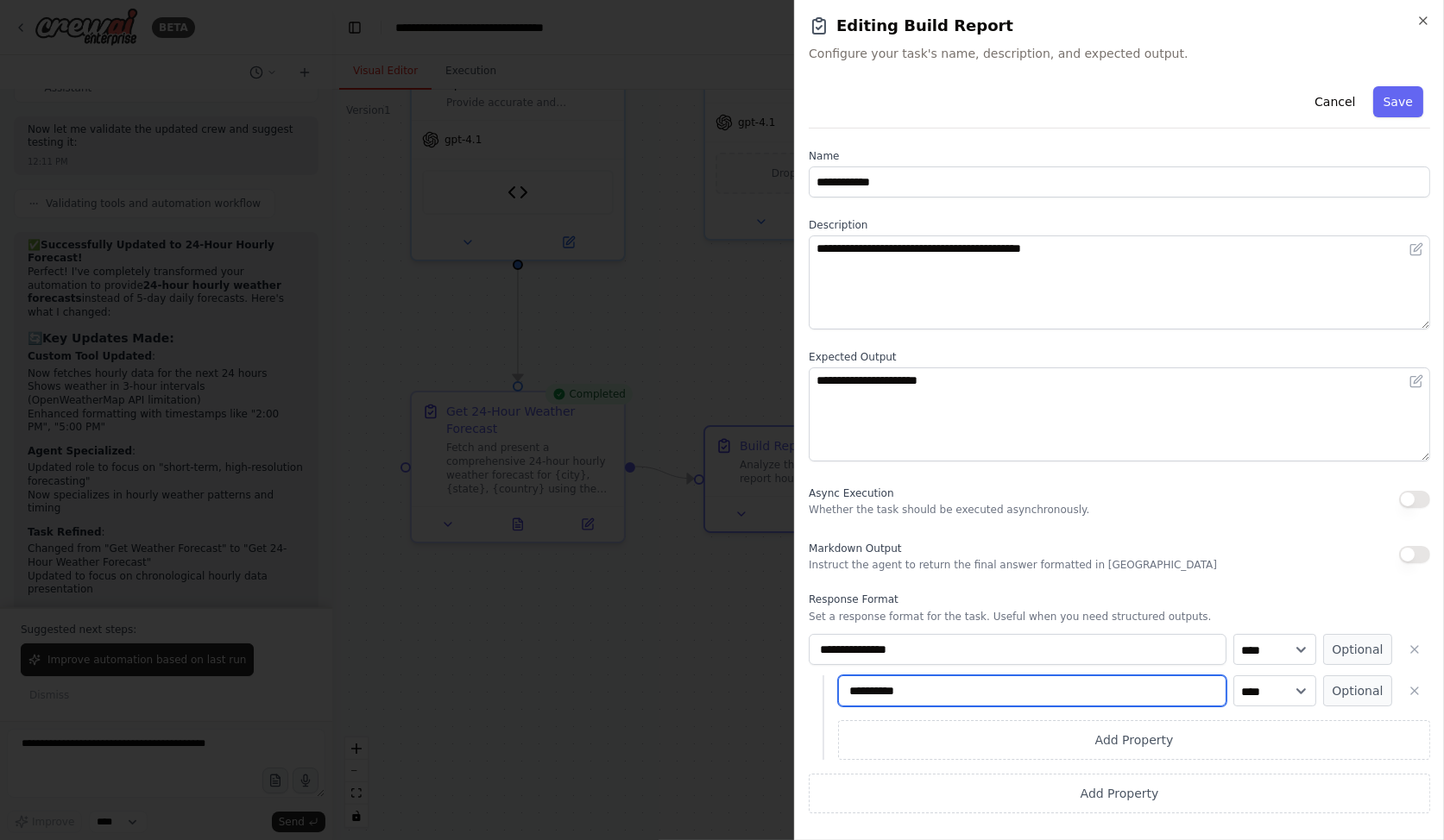
click at [896, 703] on input "**********" at bounding box center [1033, 691] width 388 height 31
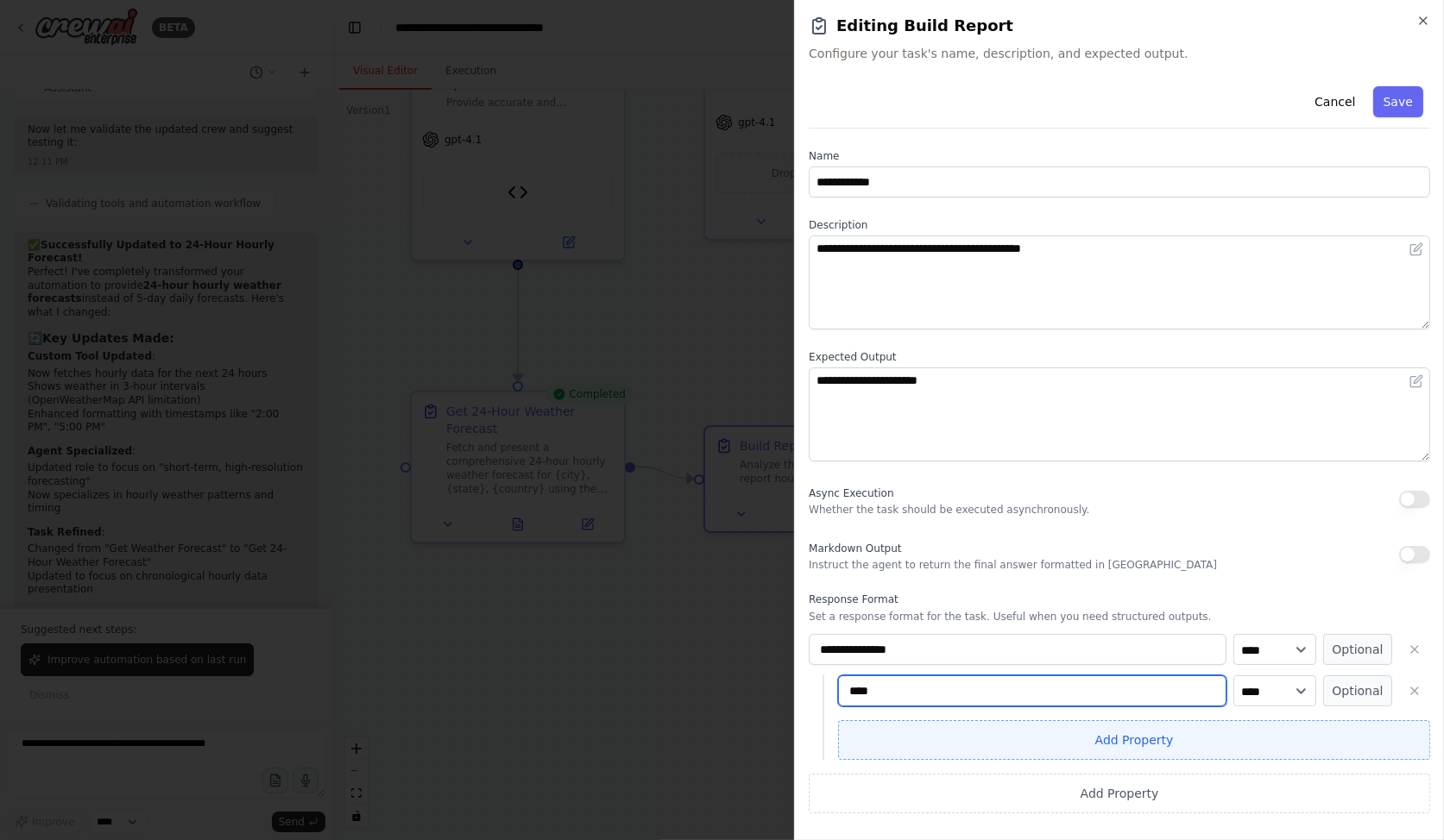
type input "****"
click at [1201, 749] on button "Add Property" at bounding box center [1134, 740] width 592 height 40
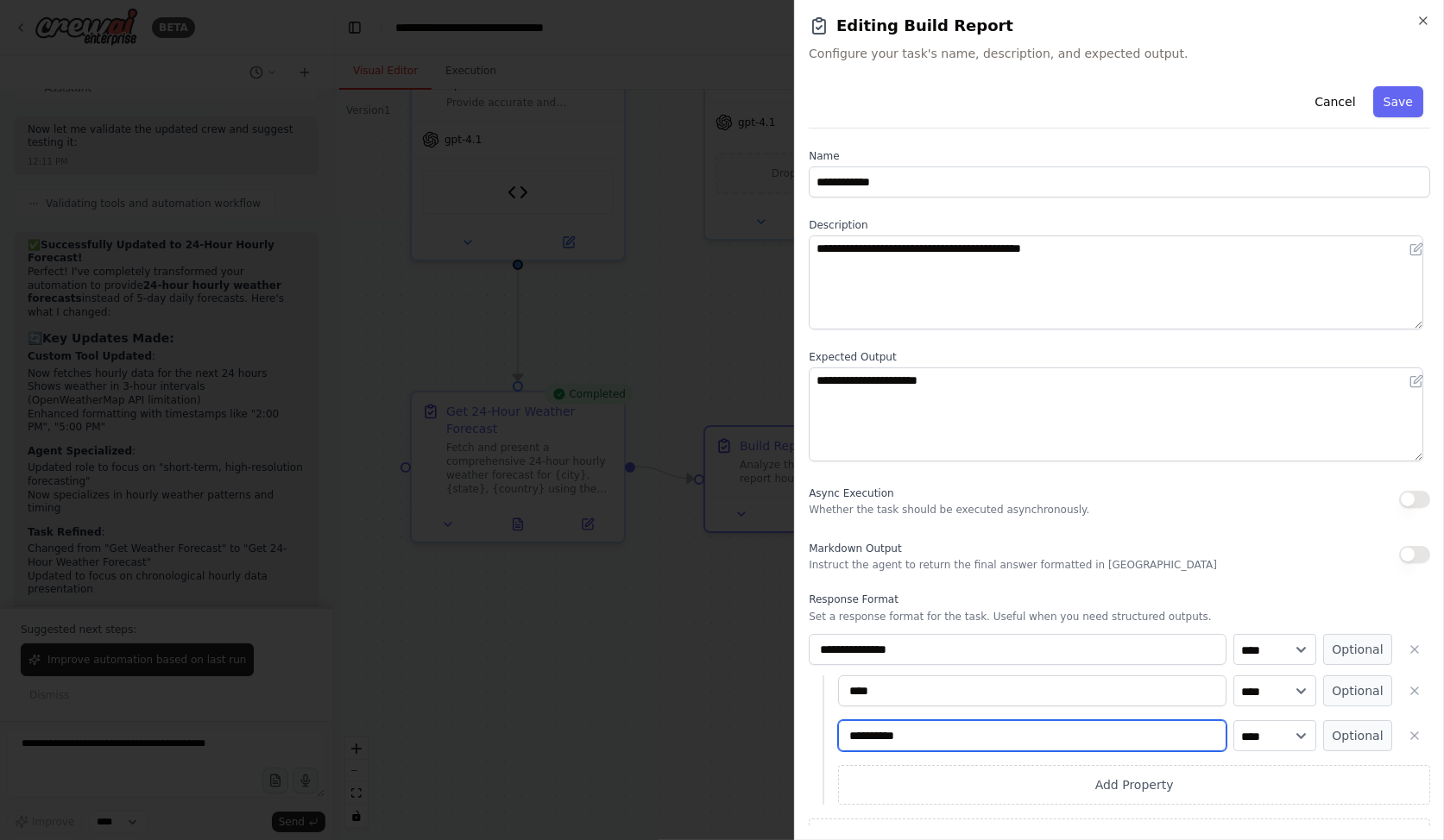
click at [1016, 745] on input "**********" at bounding box center [1033, 736] width 388 height 31
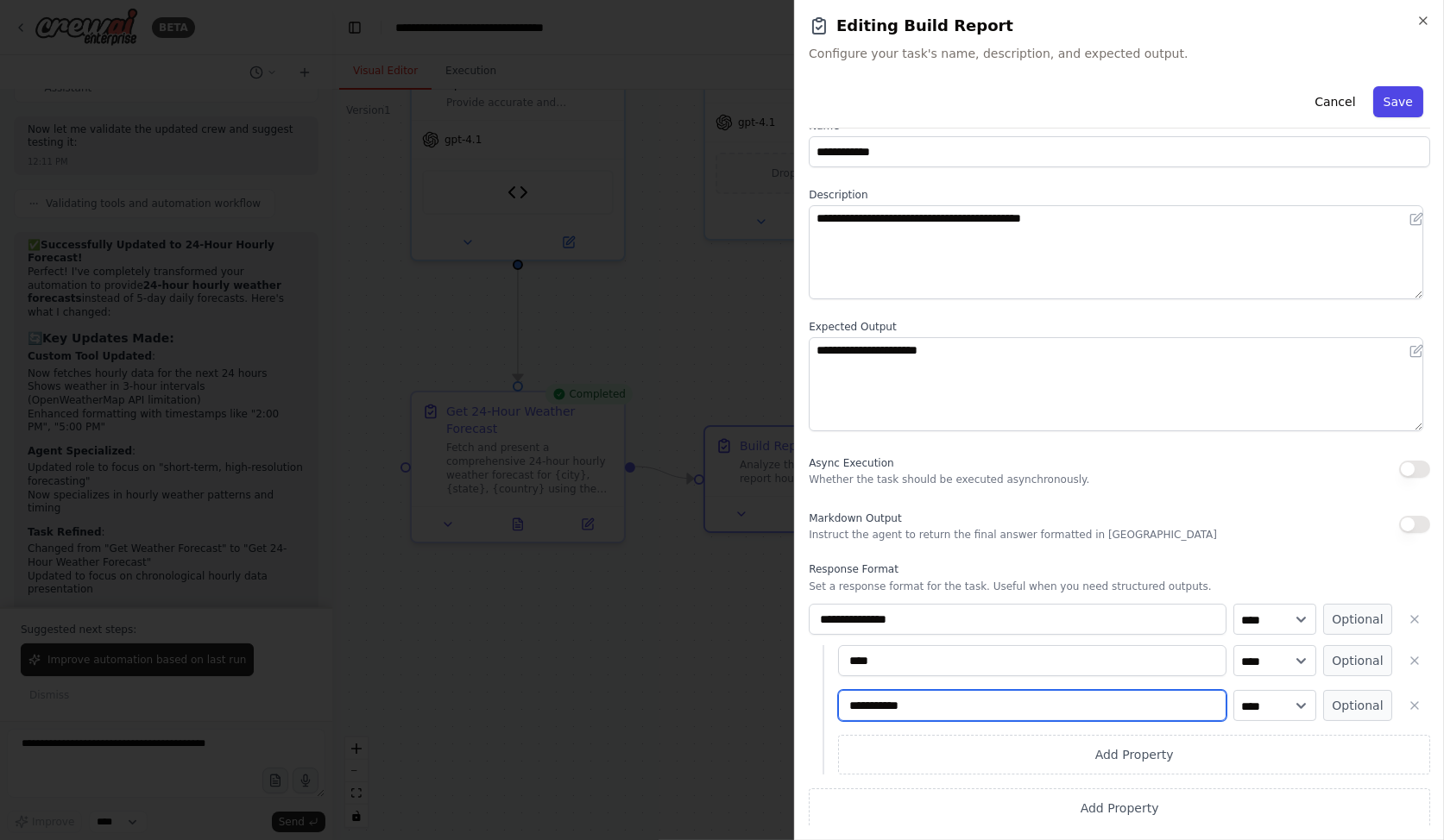
type input "**********"
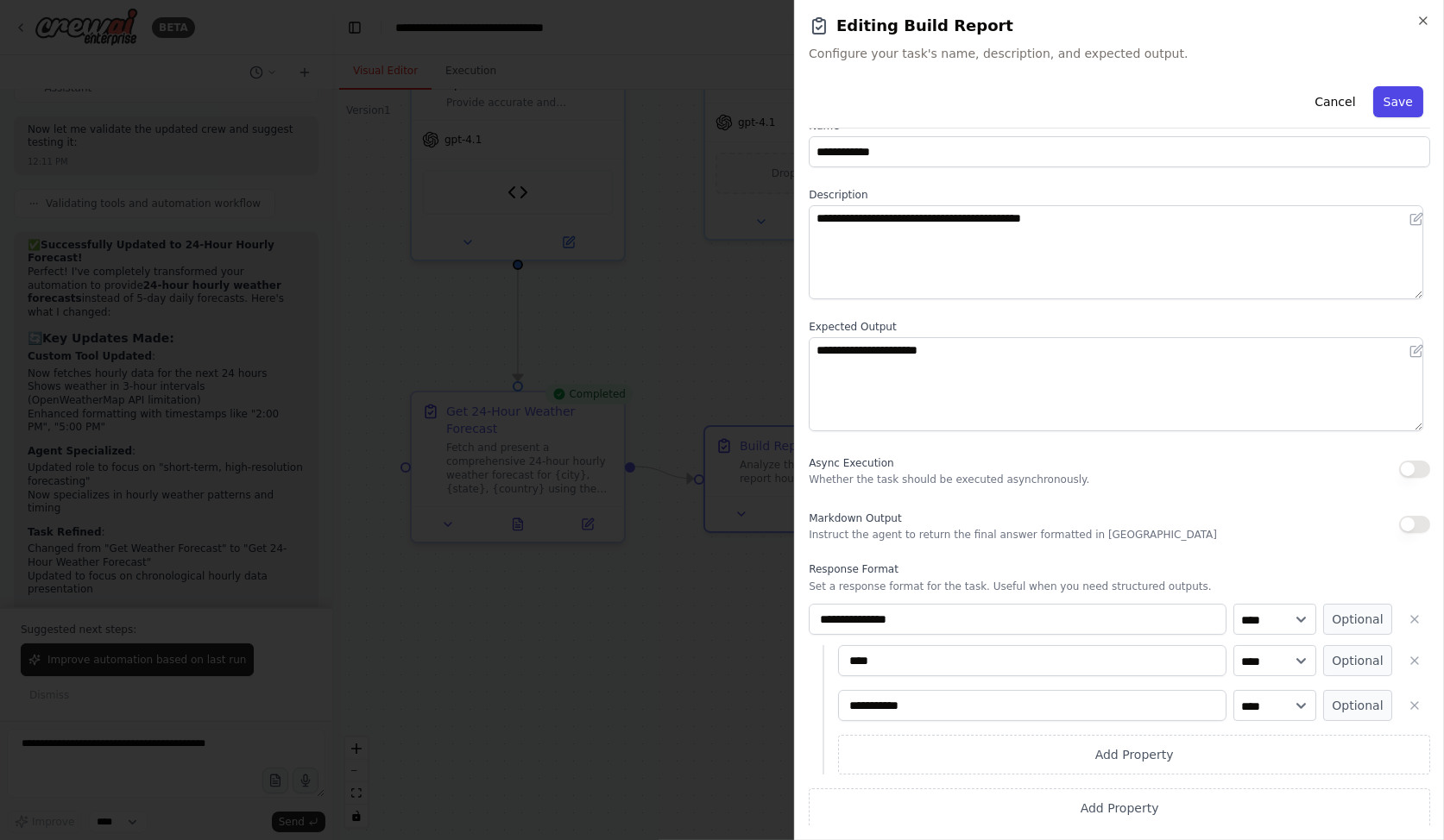
click at [1386, 101] on button "Save" at bounding box center [1398, 102] width 50 height 31
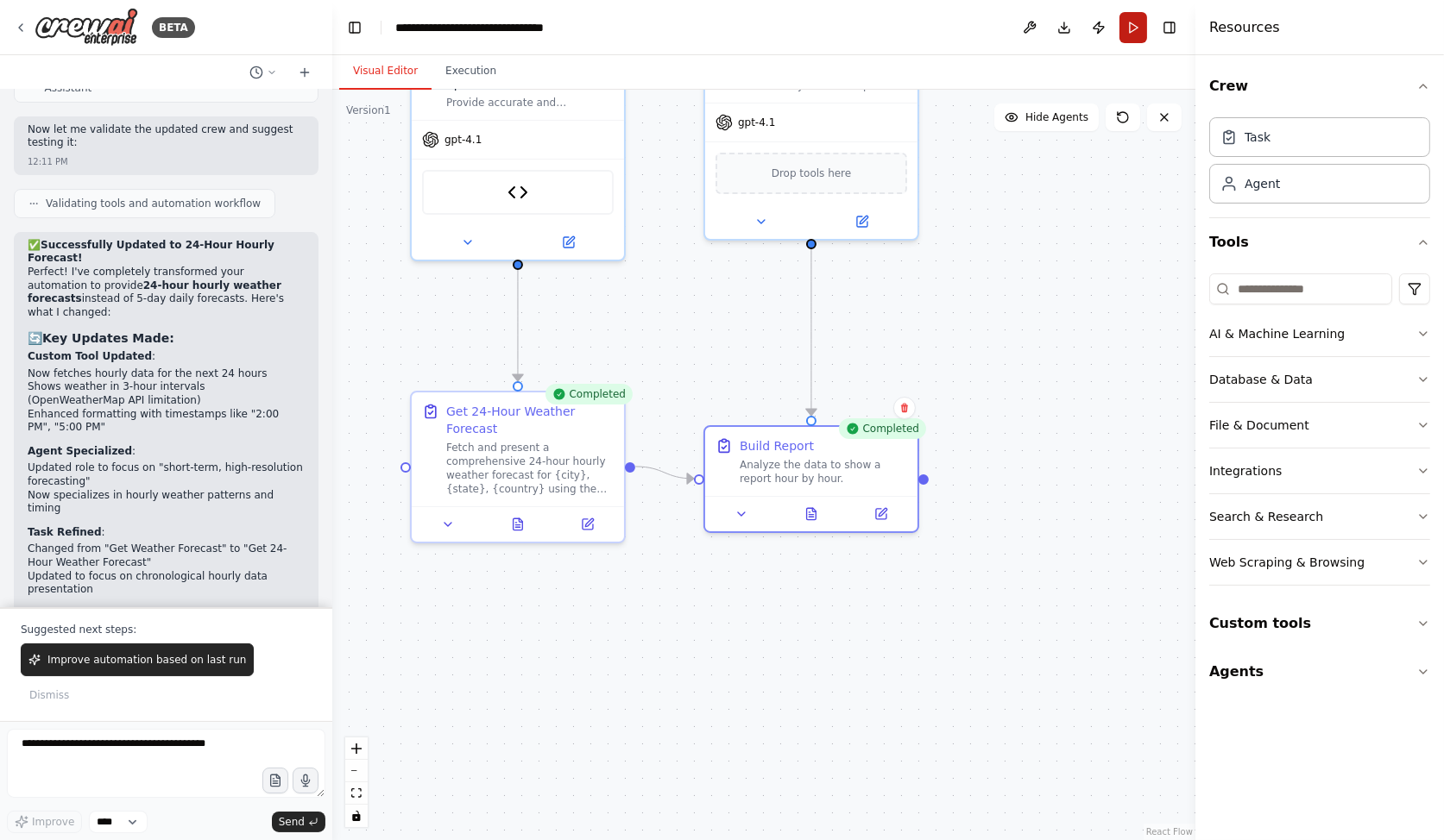
click at [1133, 17] on button "Run" at bounding box center [1133, 27] width 27 height 31
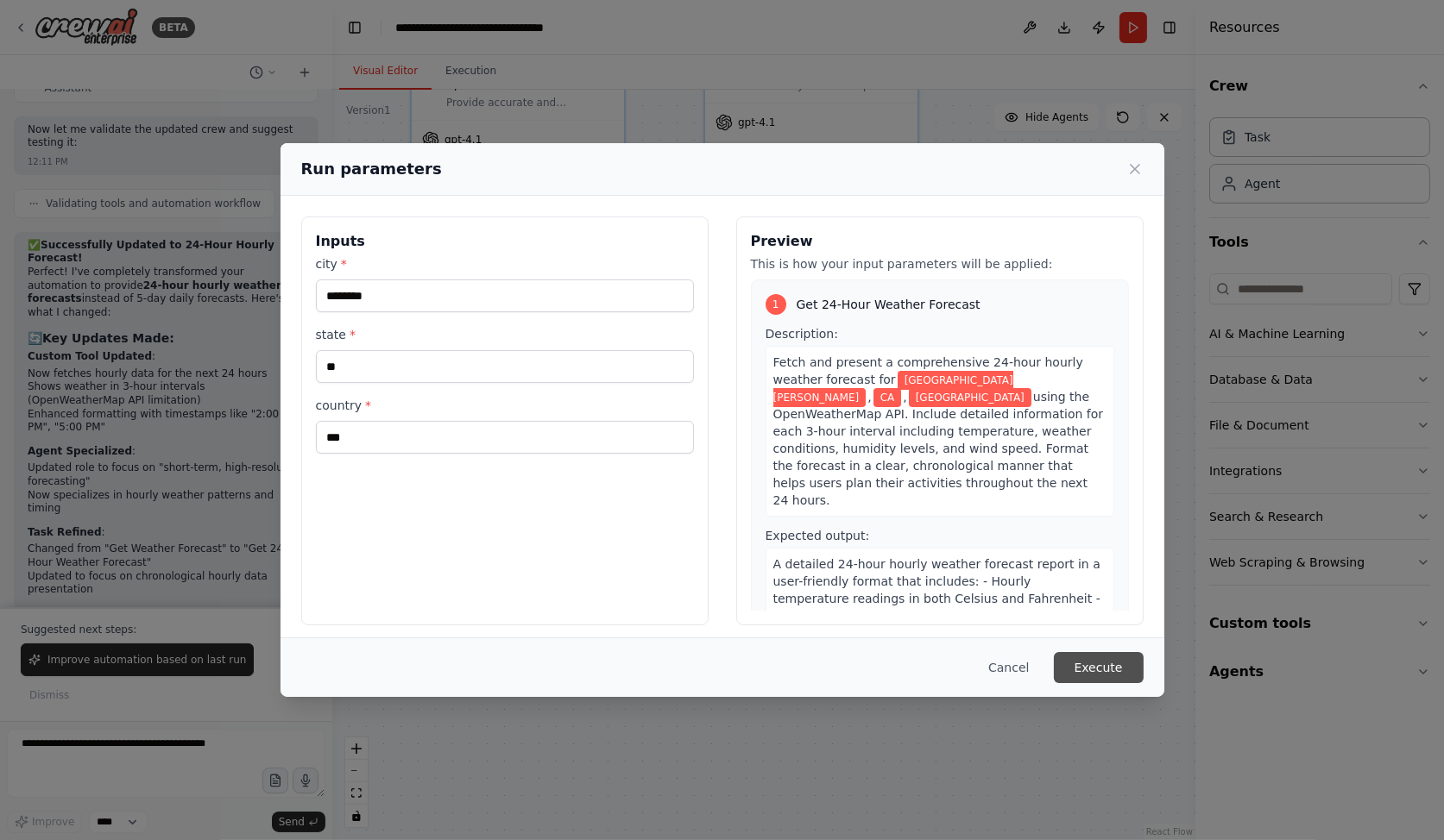
click at [1094, 661] on button "Execute" at bounding box center [1099, 668] width 90 height 31
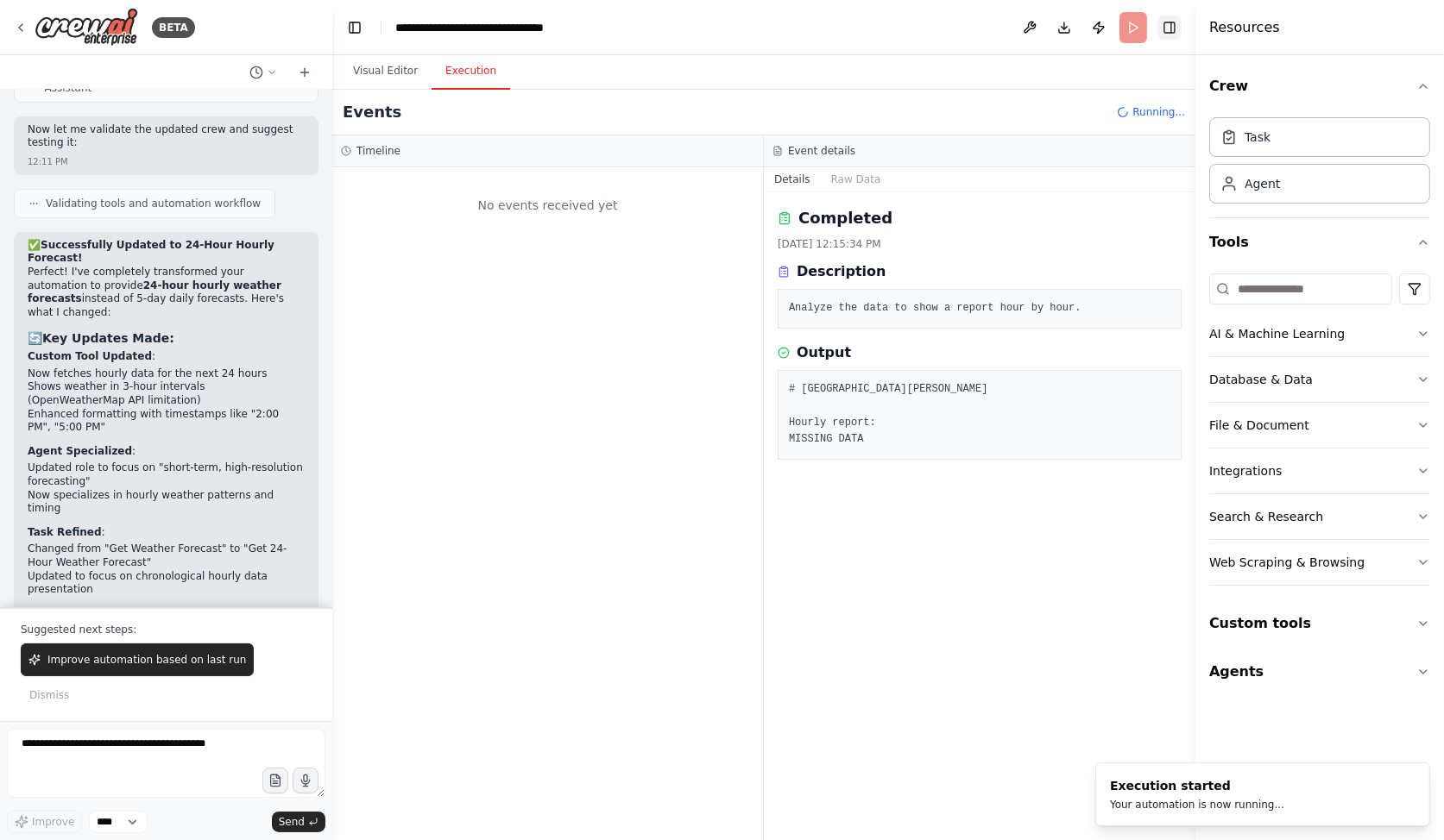
click at [1166, 26] on button "Toggle Right Sidebar" at bounding box center [1169, 27] width 24 height 24
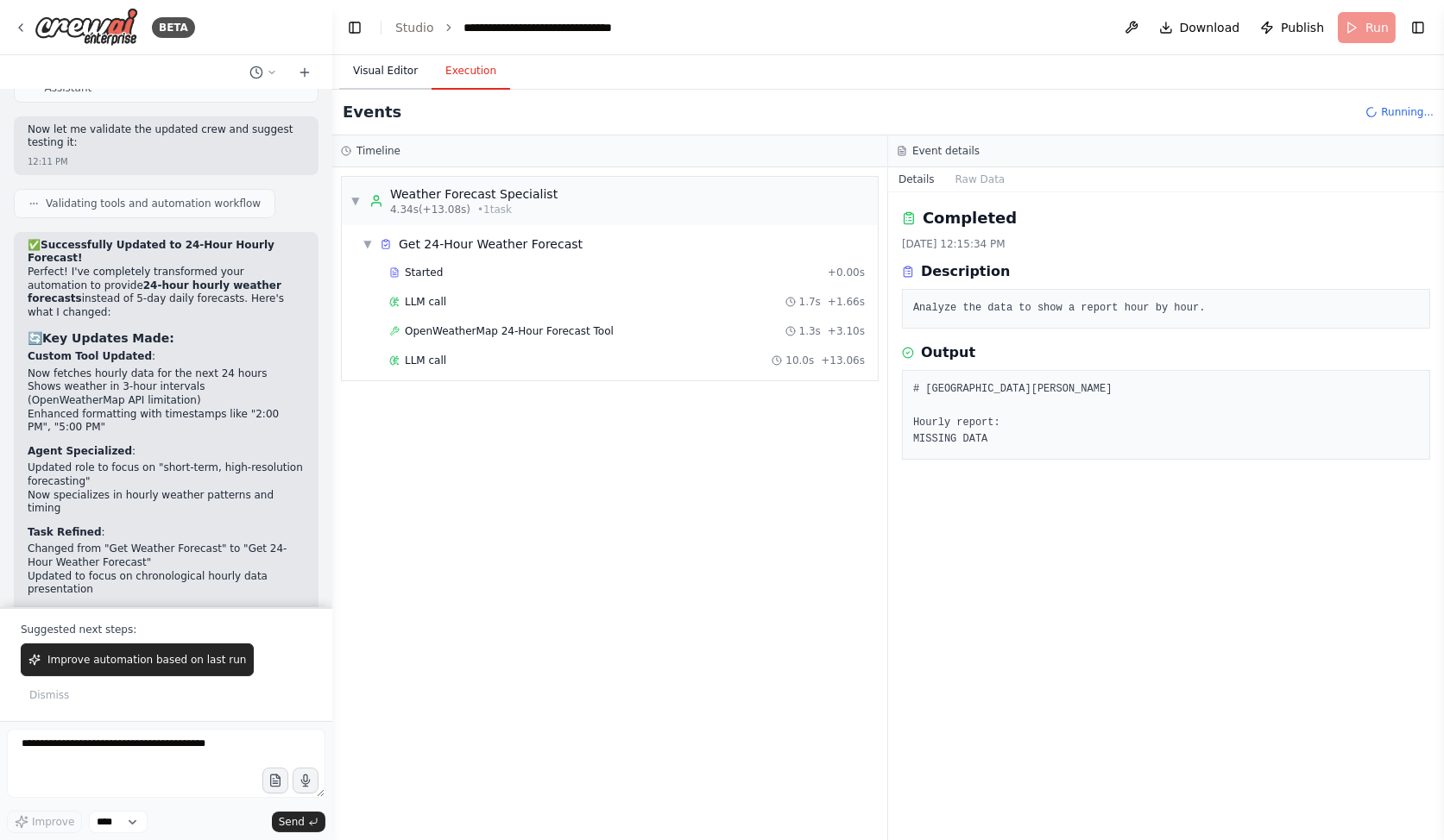
click at [406, 78] on button "Visual Editor" at bounding box center [385, 71] width 93 height 36
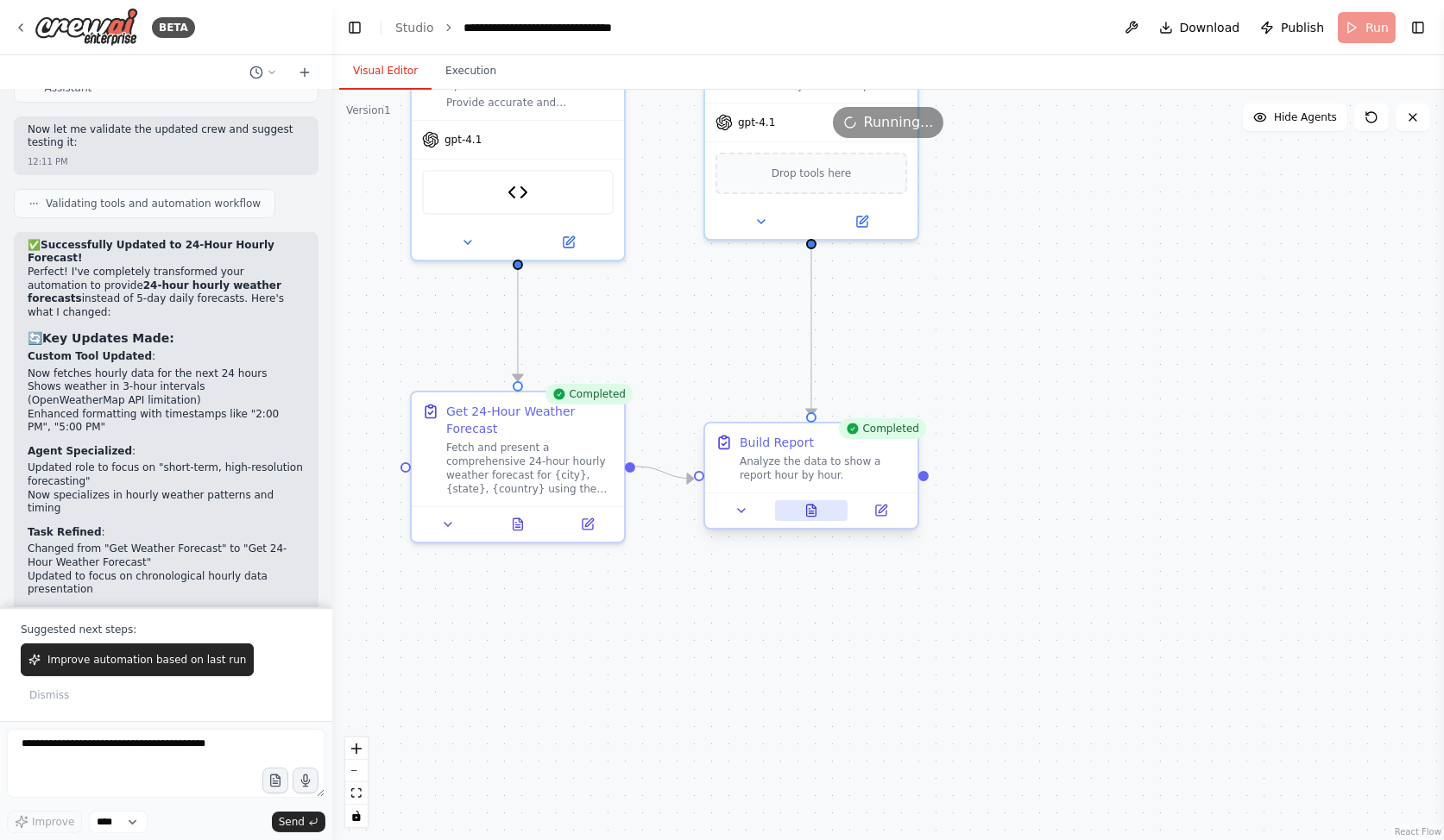
click at [816, 514] on icon at bounding box center [812, 511] width 10 height 12
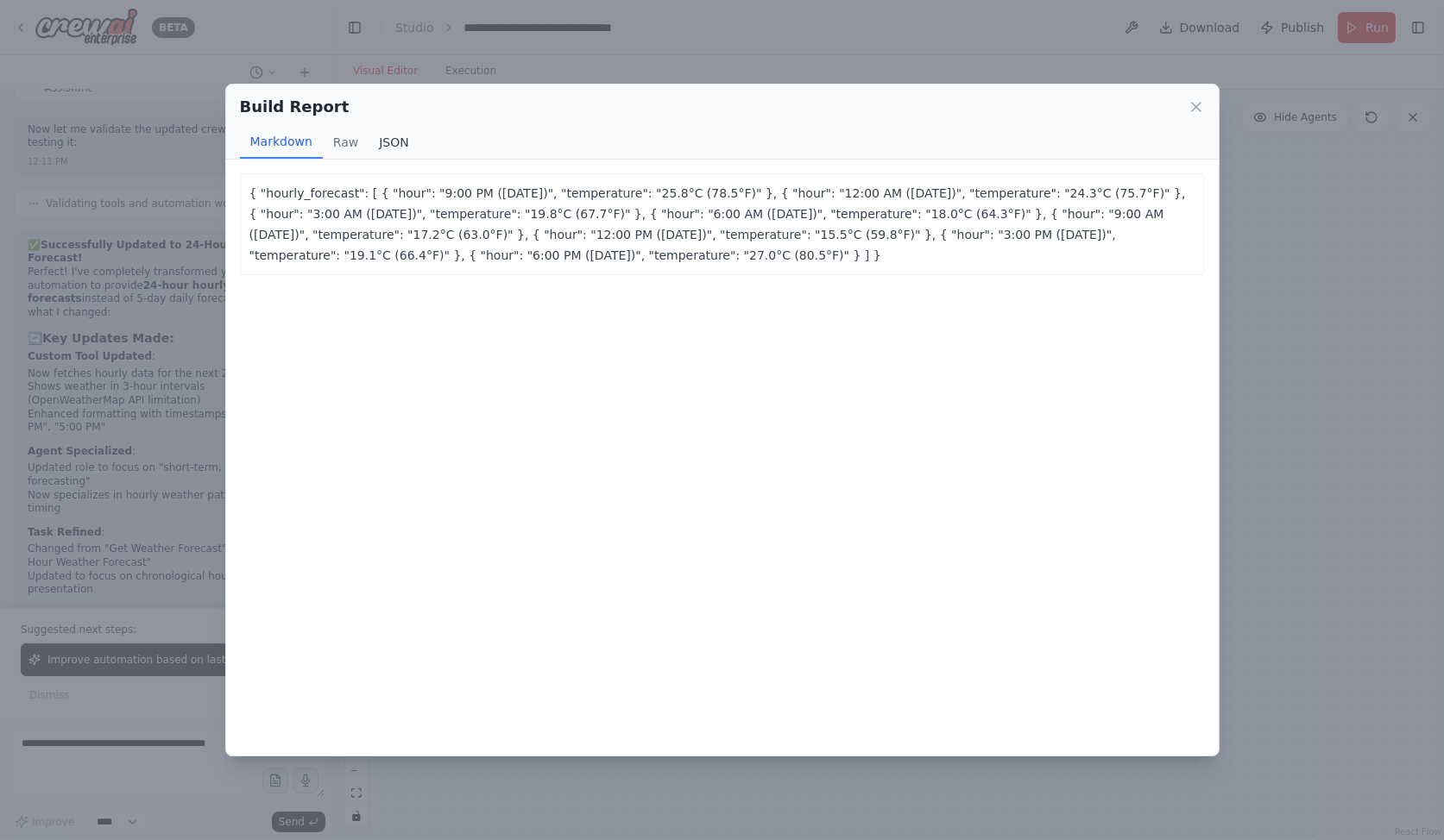
click at [399, 134] on button "JSON" at bounding box center [394, 142] width 51 height 33
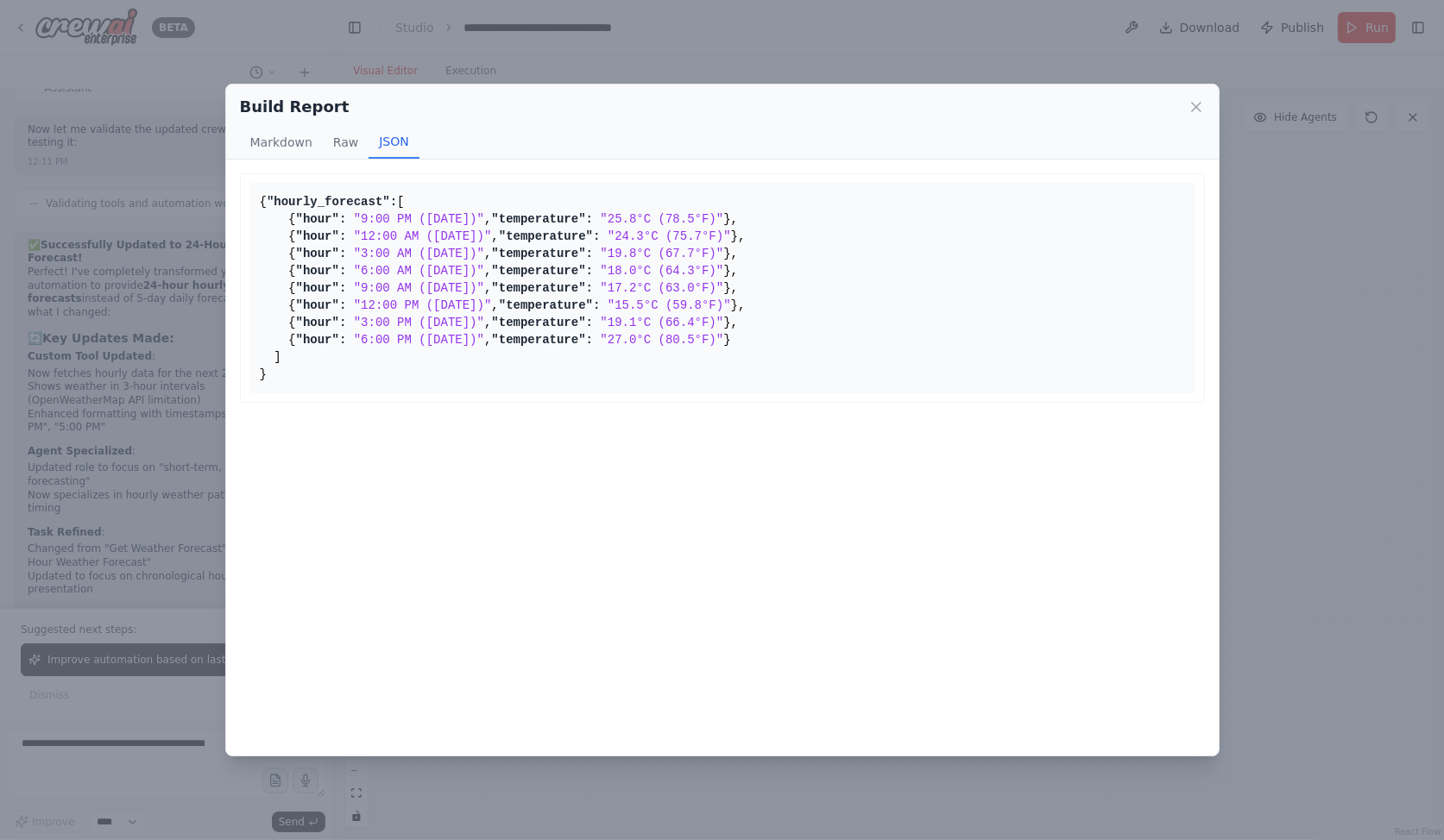
scroll to position [0, 0]
click at [1195, 107] on icon at bounding box center [1196, 106] width 9 height 9
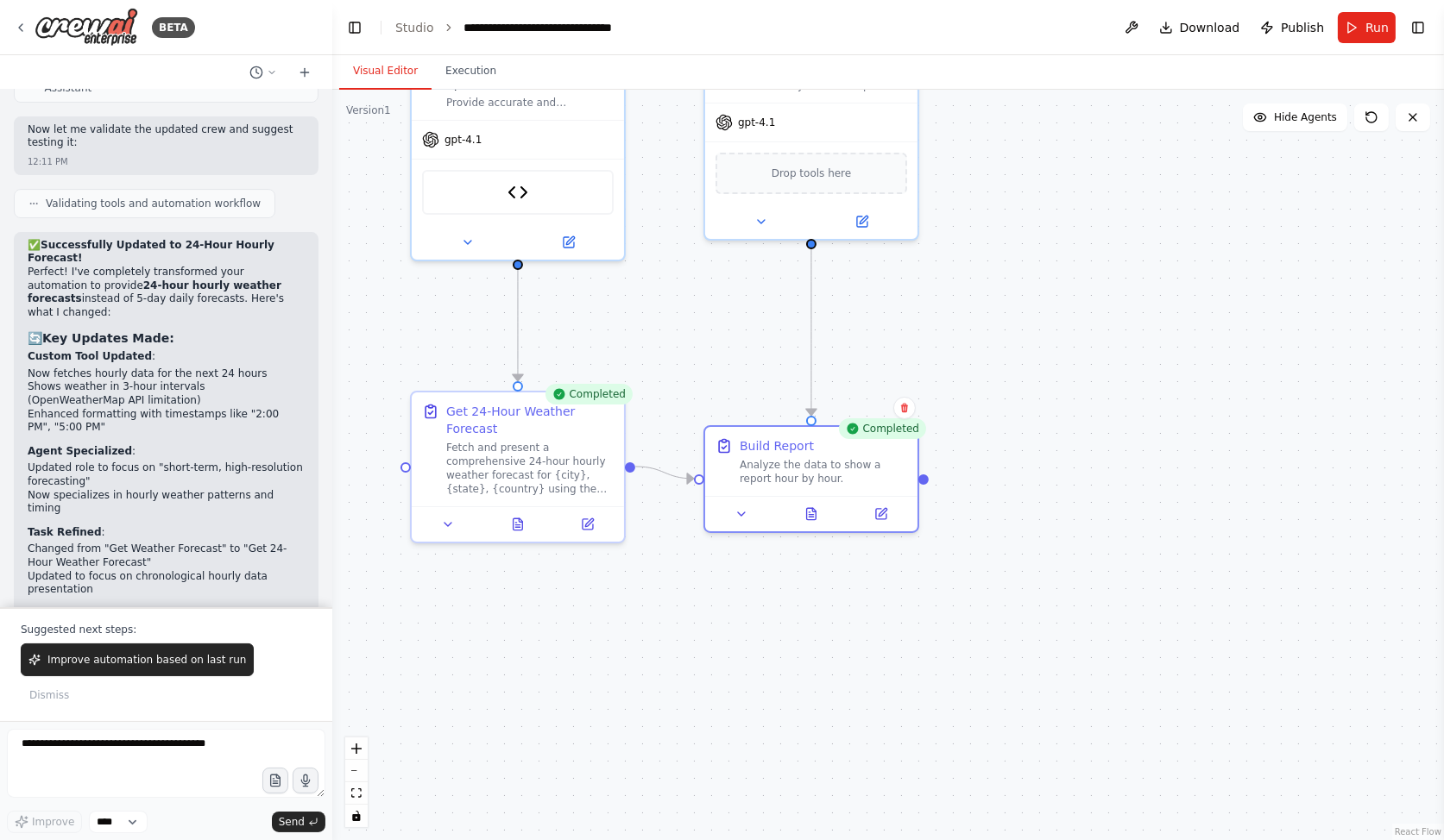
click at [670, 372] on div ".deletable-edge-delete-btn { width: 20px; height: 20px; border: 0px solid #ffff…" at bounding box center [888, 465] width 1112 height 750
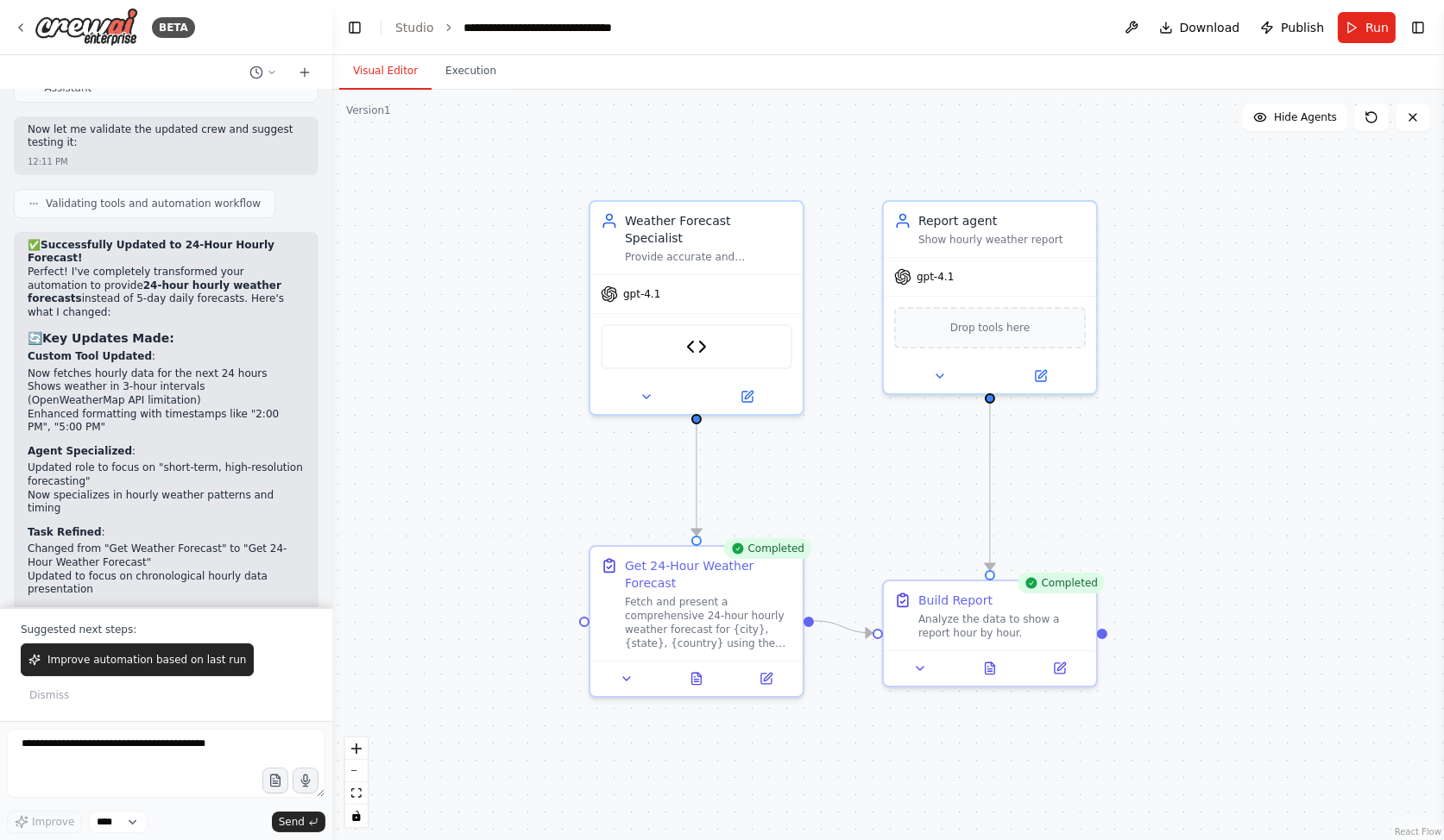
drag, startPoint x: 684, startPoint y: 392, endPoint x: 826, endPoint y: 502, distance: 179.6
click at [826, 502] on div ".deletable-edge-delete-btn { width: 20px; height: 20px; border: 0px solid #ffff…" at bounding box center [888, 465] width 1112 height 750
click at [1088, 214] on div "Report agent Show hourly weather report" at bounding box center [991, 226] width 213 height 56
click at [1087, 188] on button at bounding box center [1083, 180] width 22 height 22
click at [1032, 179] on button "Confirm" at bounding box center [1034, 180] width 61 height 20
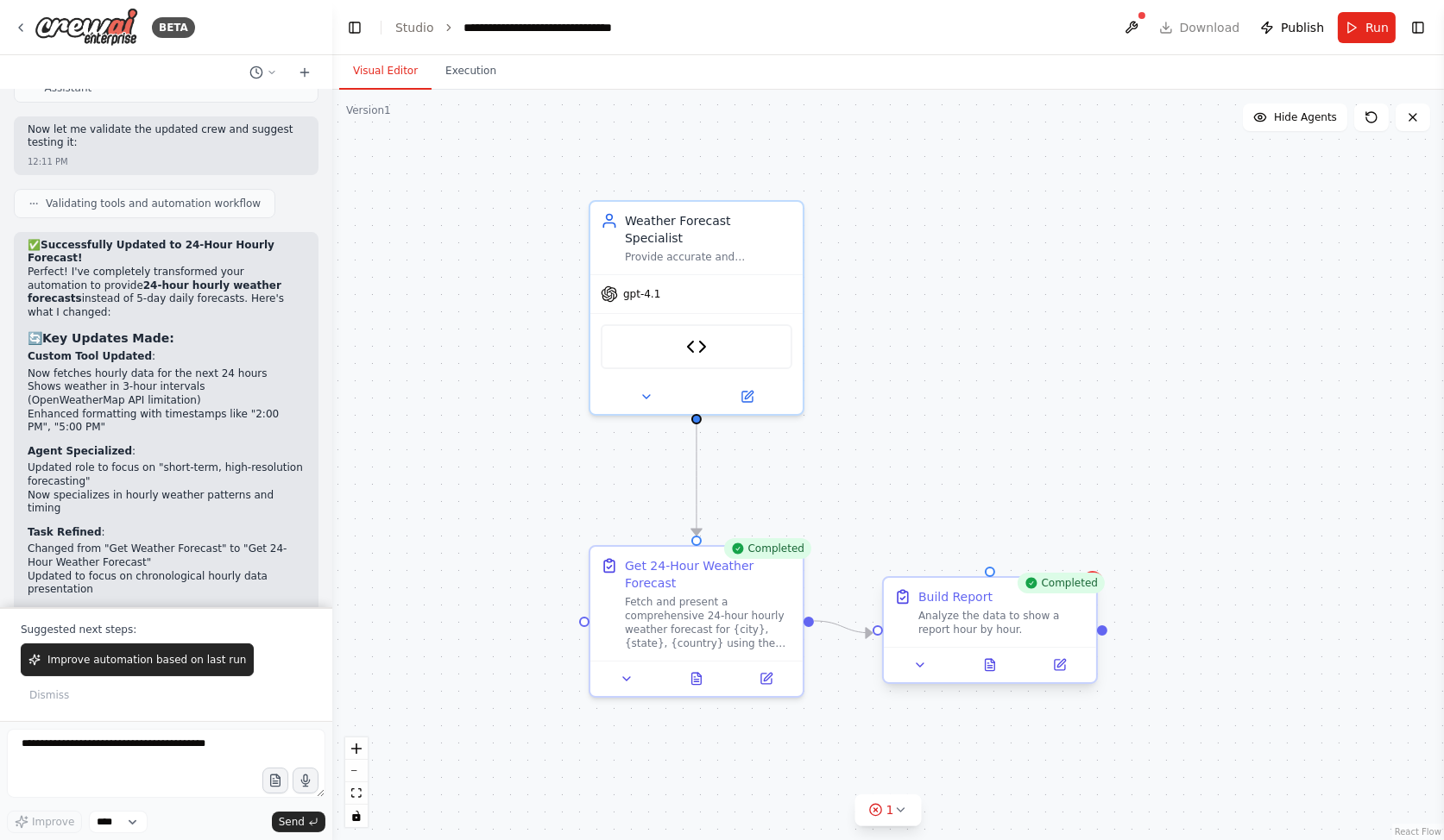
click at [1073, 606] on div "Build Report Analyze the data to show a report hour by hour." at bounding box center [1002, 613] width 168 height 49
click at [1086, 562] on icon at bounding box center [1083, 562] width 11 height 11
click at [1046, 565] on button "Confirm" at bounding box center [1034, 562] width 61 height 20
click at [1036, 561] on button "Confirm" at bounding box center [1034, 562] width 61 height 20
click at [1209, 27] on span "Download" at bounding box center [1210, 27] width 60 height 18
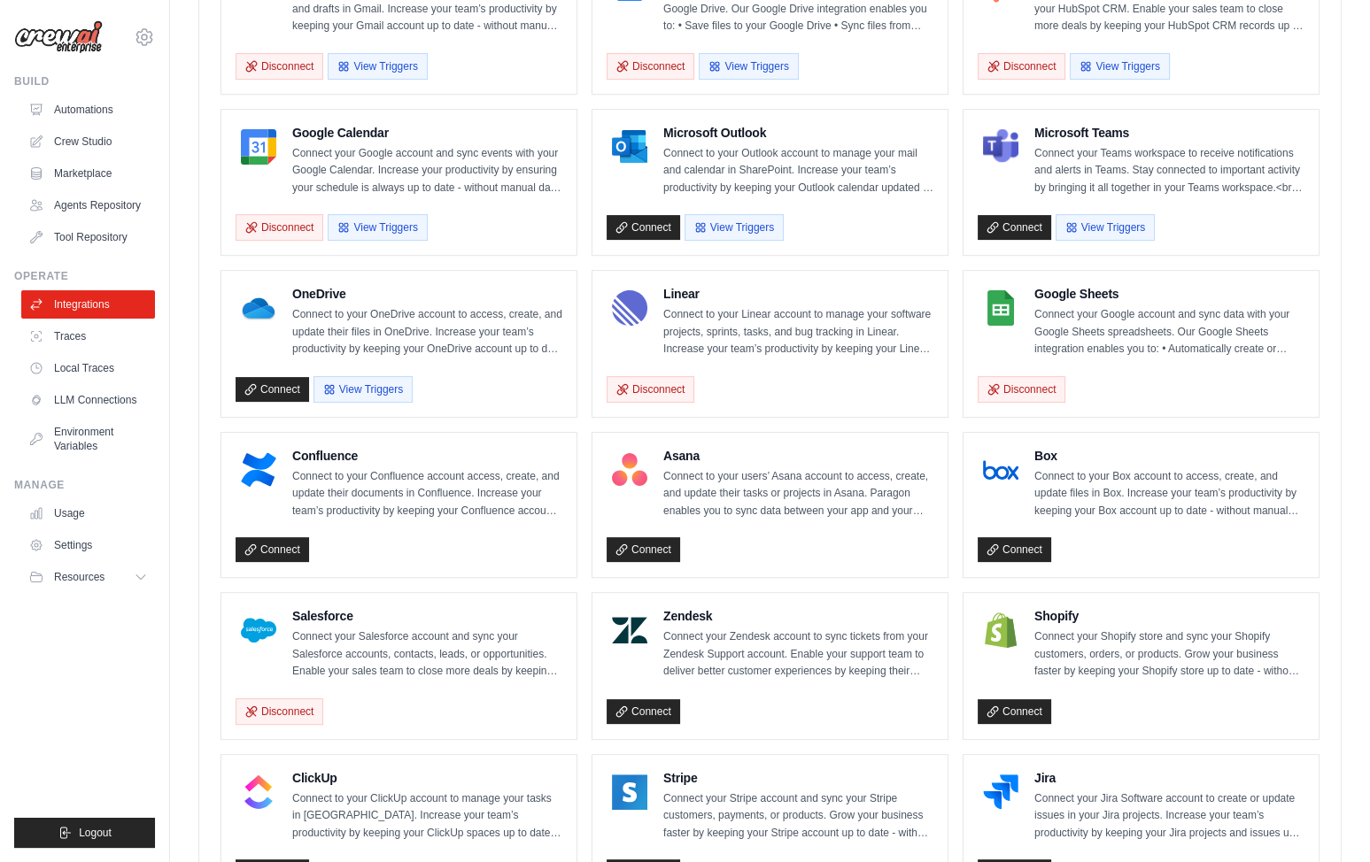
drag, startPoint x: 95, startPoint y: 638, endPoint x: 95, endPoint y: 625, distance: 13.3
click at [95, 627] on ul "Build Automations Crew Studio Marketplace Agents Repository GitHub" at bounding box center [84, 461] width 141 height 774
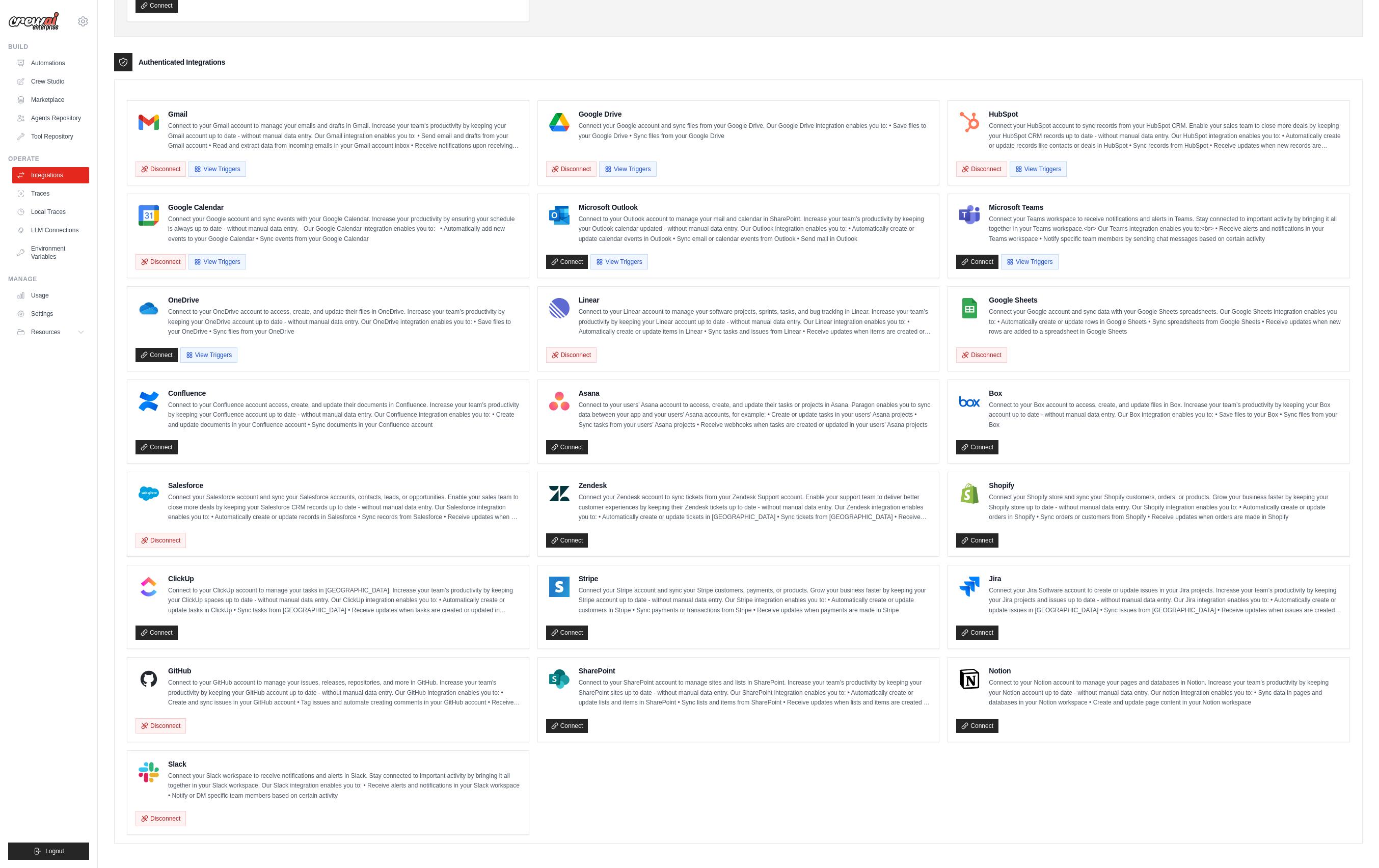
click at [22, 495] on ul "Build Automations Crew Studio Marketplace Agents Repository GitHub" at bounding box center [48, 451] width 81 height 817
